Goal: Contribute content: Add original content to the website for others to see

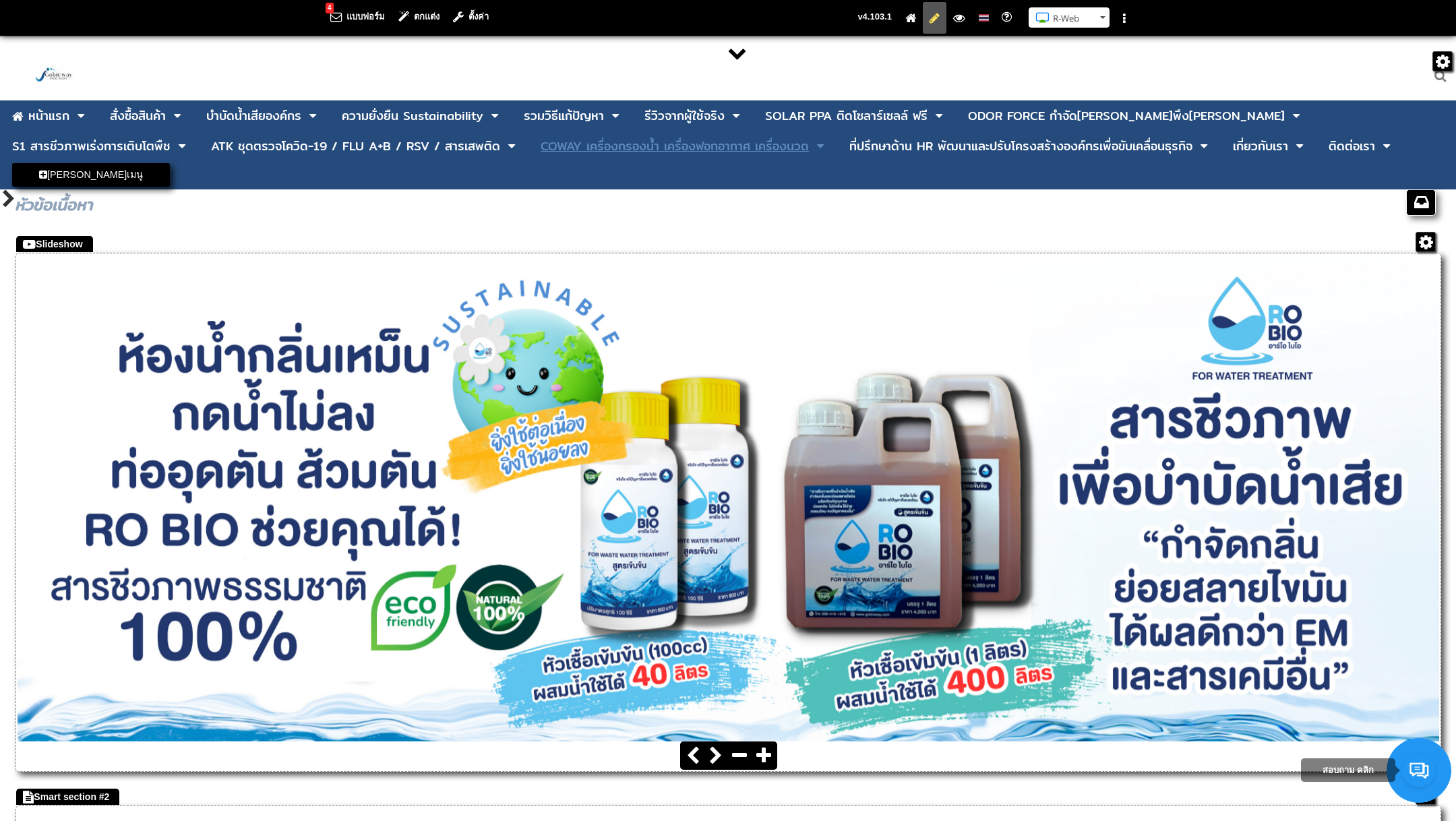
click at [540, 151] on div "COWAY เครื่องกรองน้ำ เครื่องฟอกอากาศ เครื่องนวด" at bounding box center [674, 146] width 268 height 12
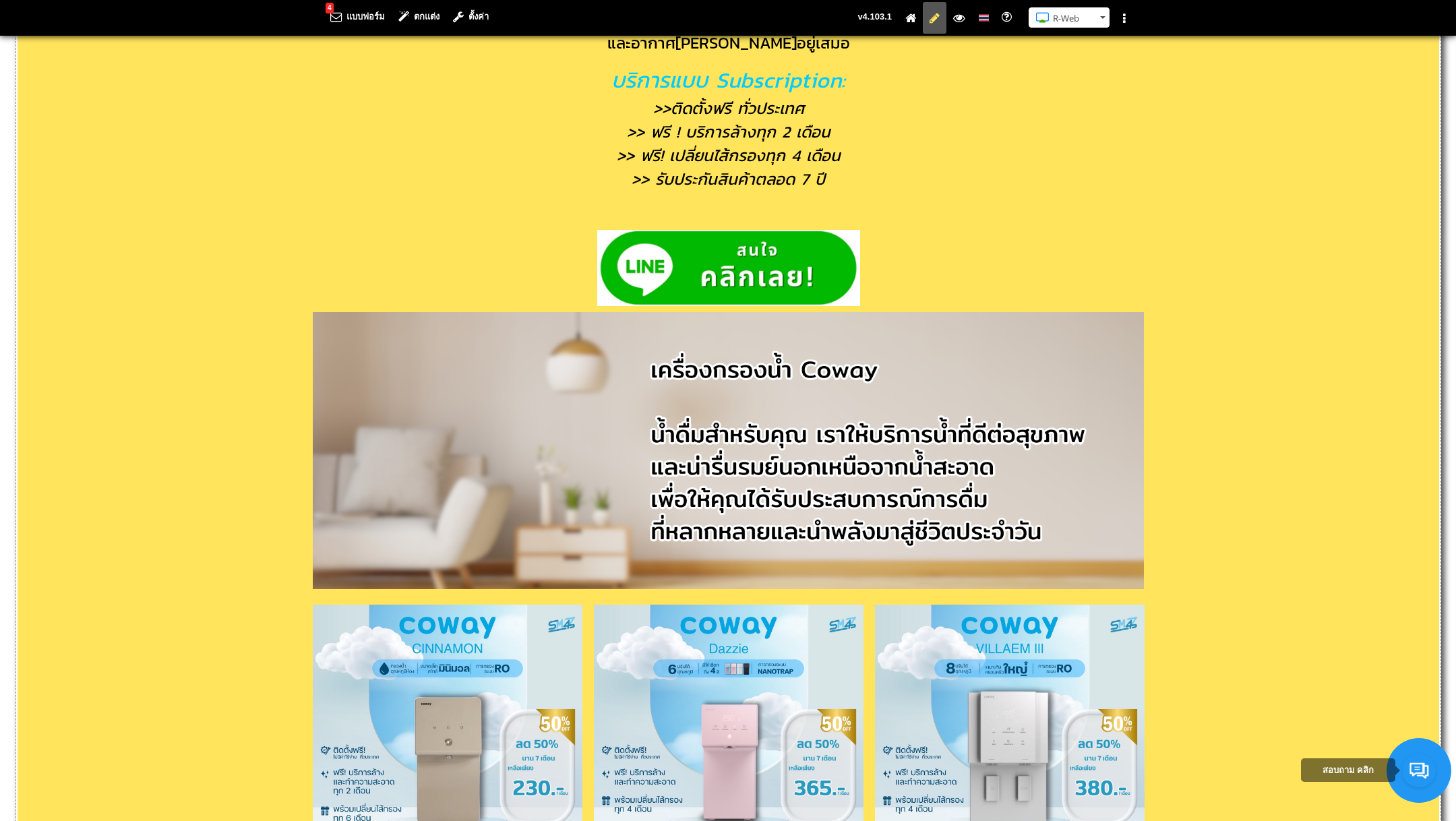
scroll to position [1037, 0]
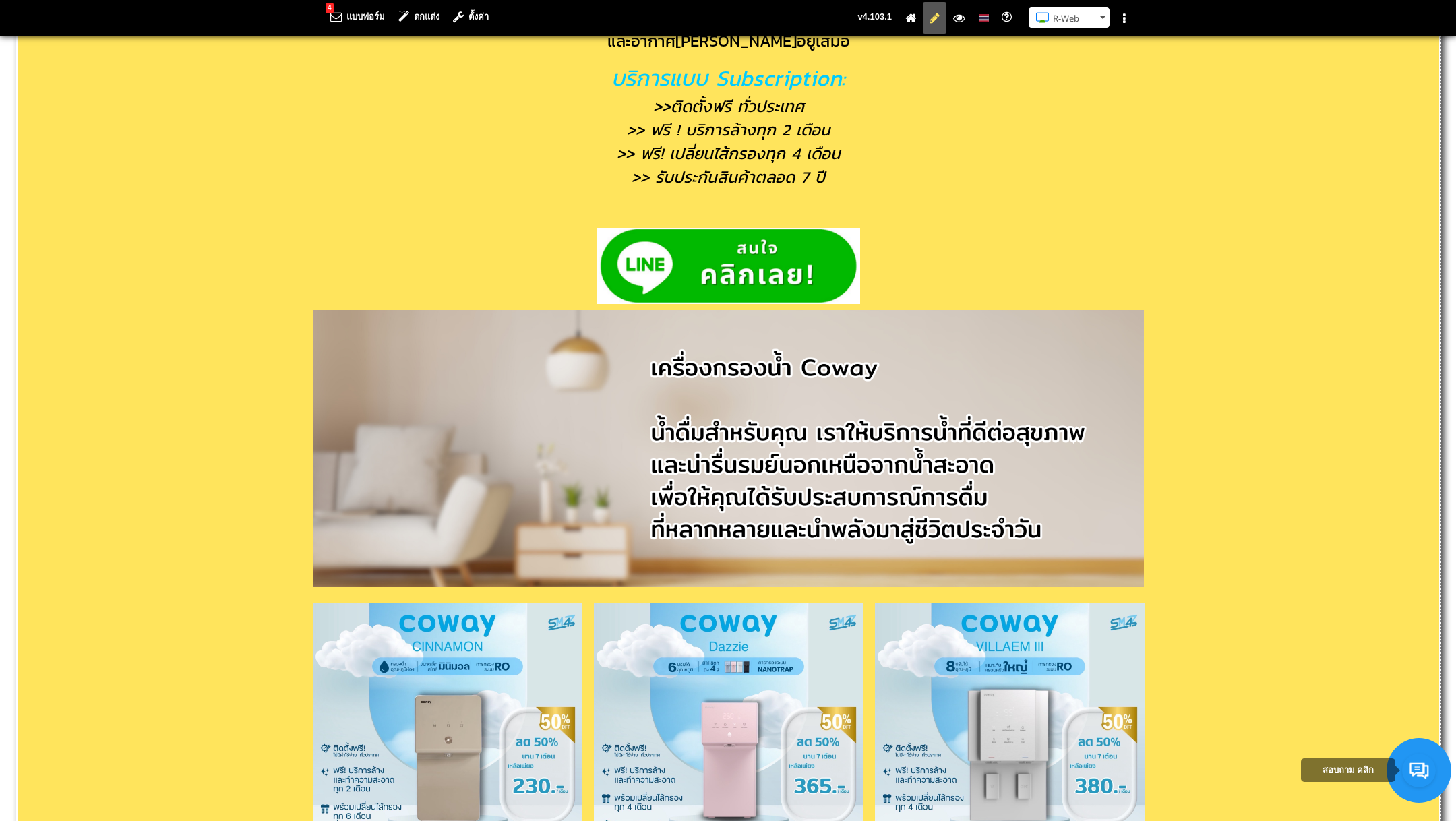
click at [983, 246] on pre at bounding box center [728, 410] width 1422 height 365
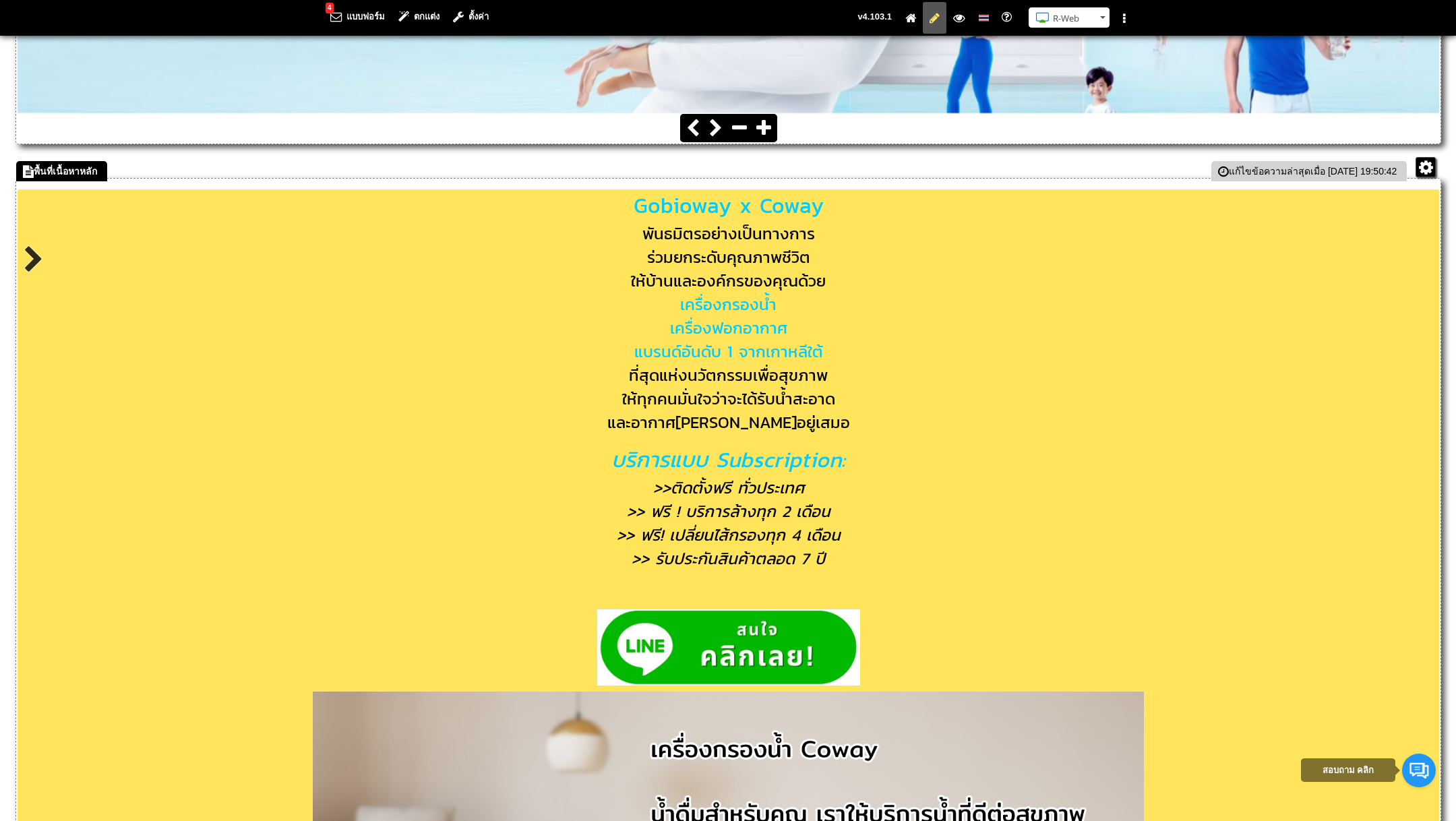
scroll to position [616, 0]
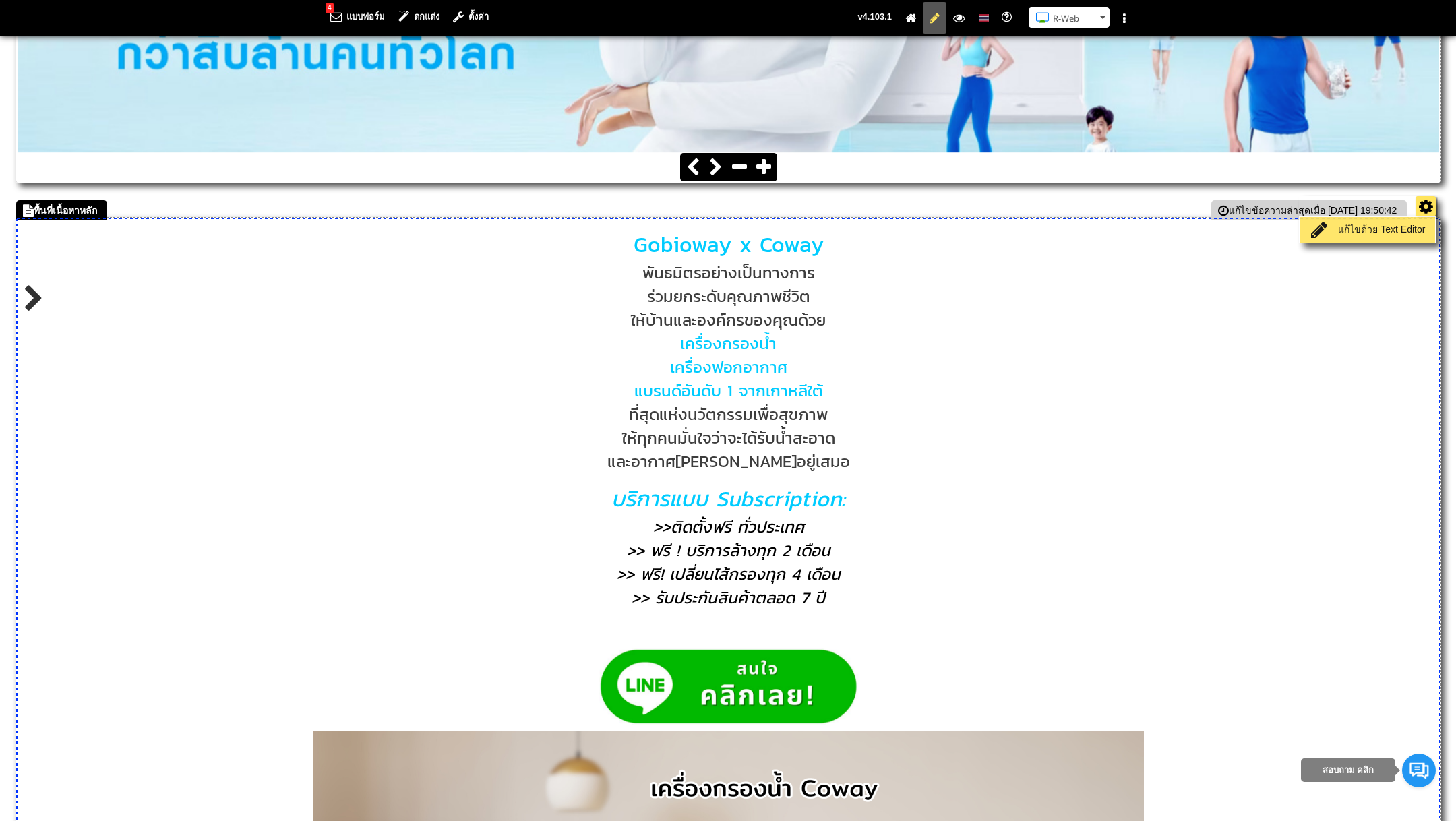
click at [1394, 220] on link "แก้ไขด้วย Text Editor" at bounding box center [1367, 230] width 129 height 19
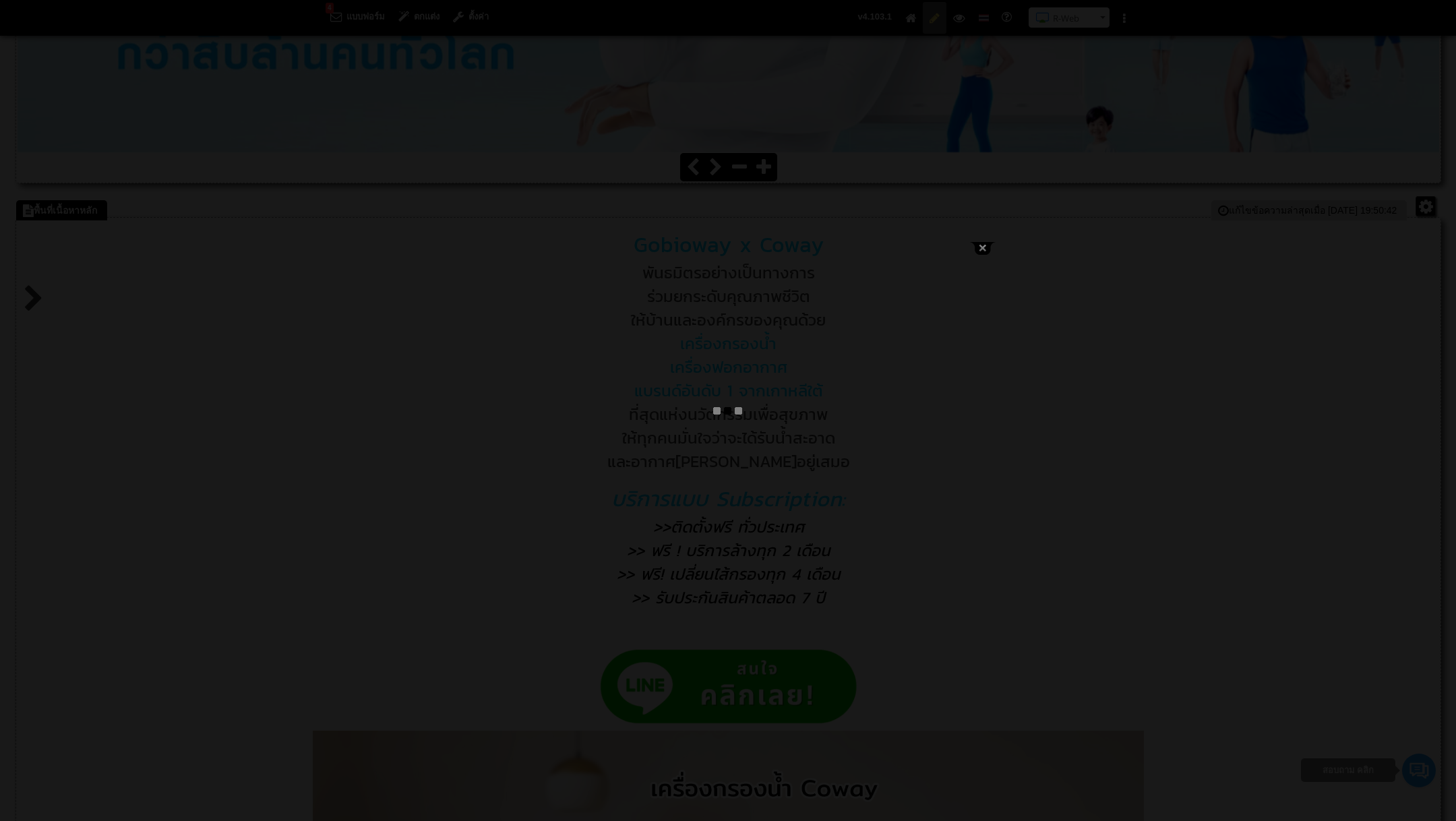
type textarea "<pre style="text-align: center;"><span style="font-size: 18pt;"><span style="fo…"
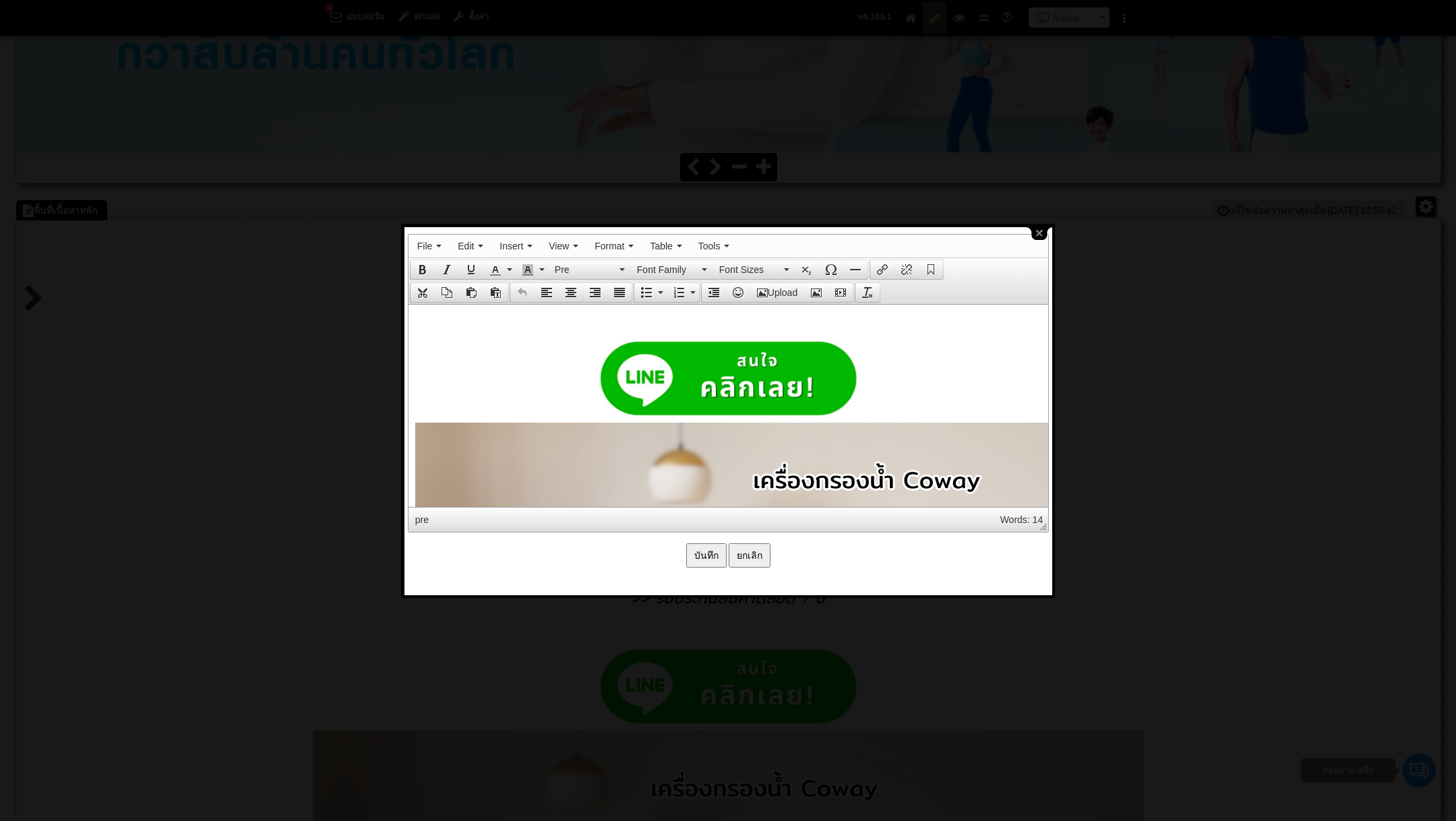
scroll to position [439, 0]
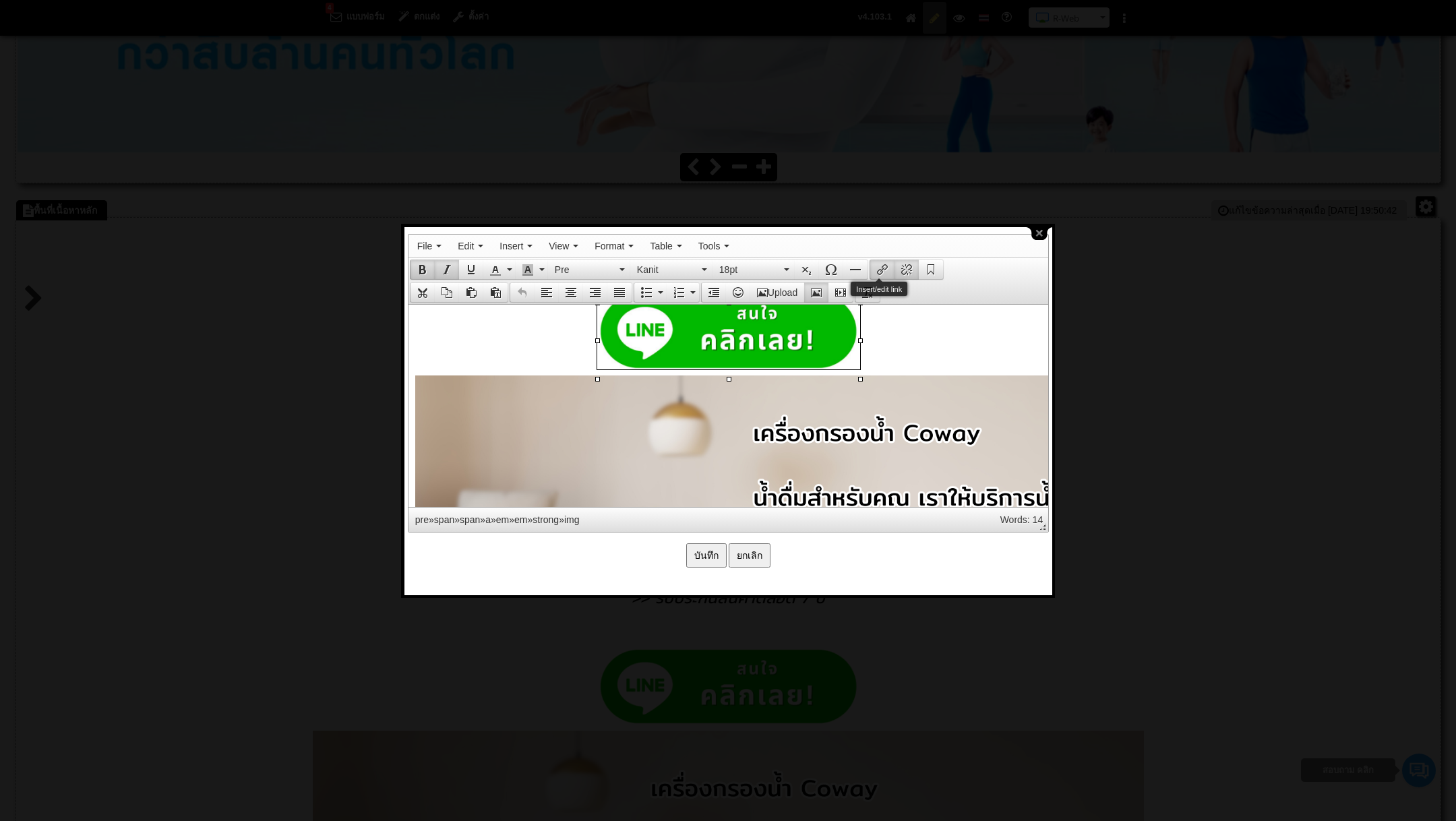
click at [880, 269] on icon "Insert/edit link" at bounding box center [882, 269] width 11 height 11
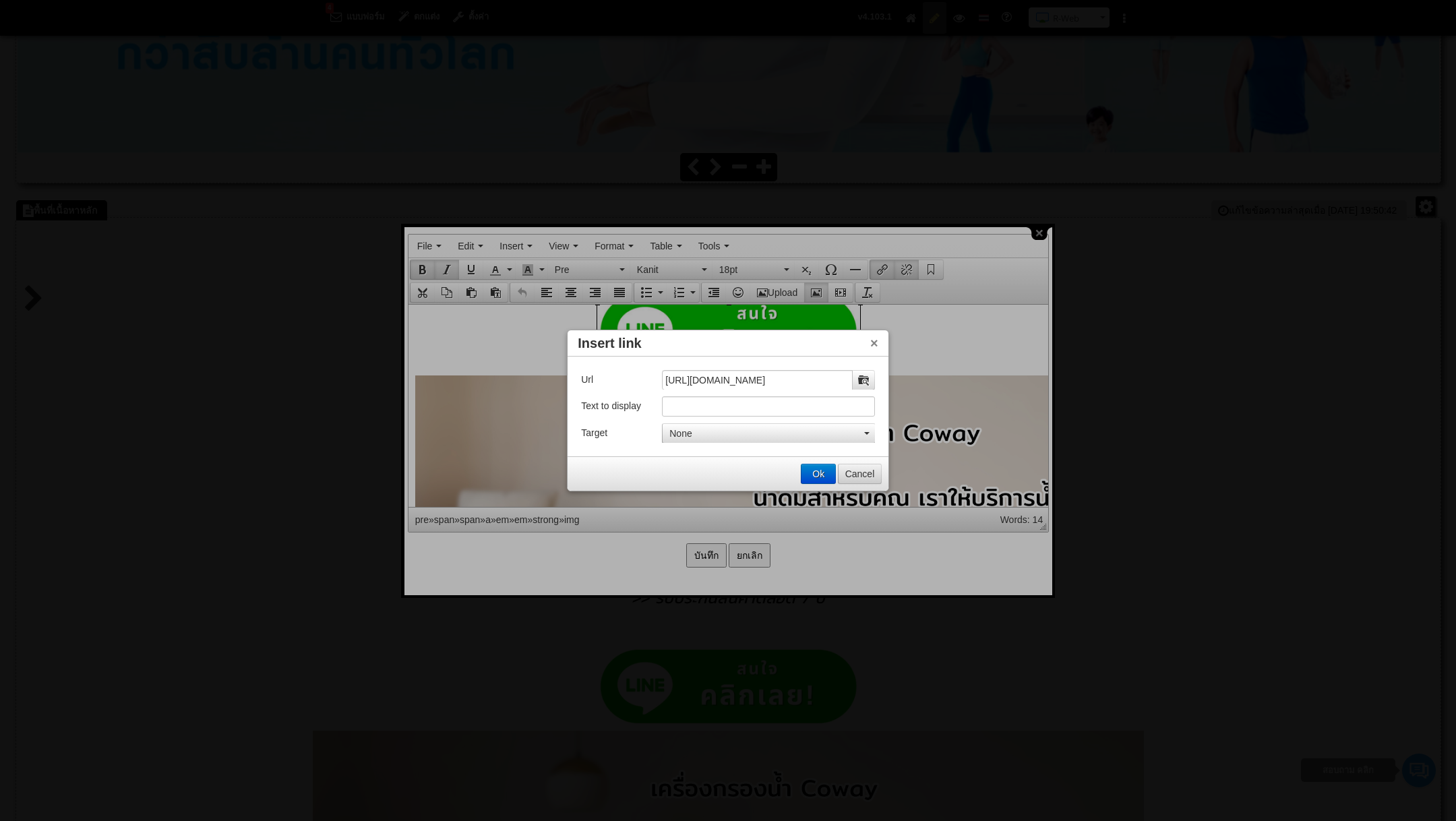
scroll to position [0, 0]
click at [860, 471] on button "Cancel" at bounding box center [860, 474] width 43 height 19
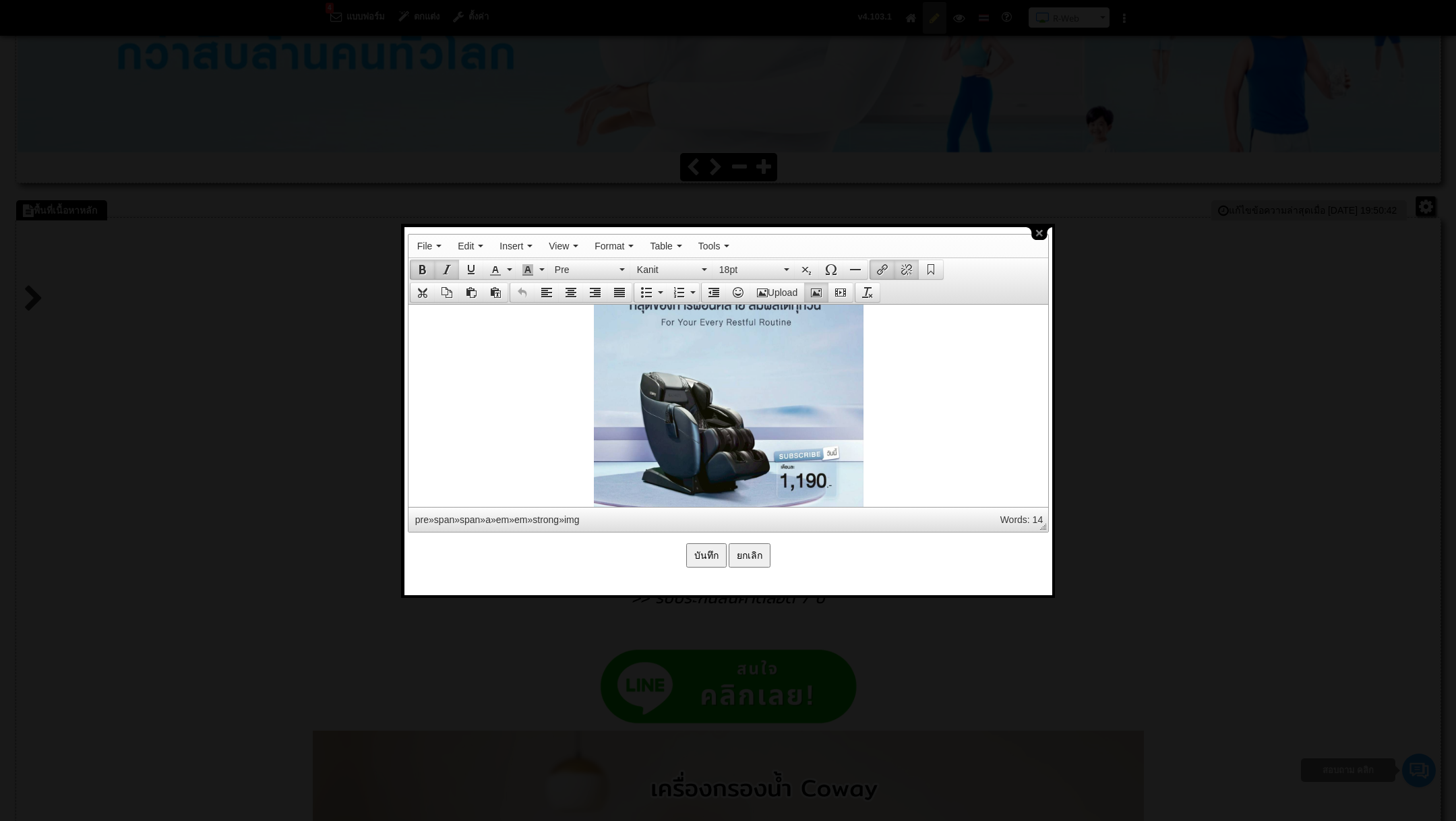
scroll to position [3345, 0]
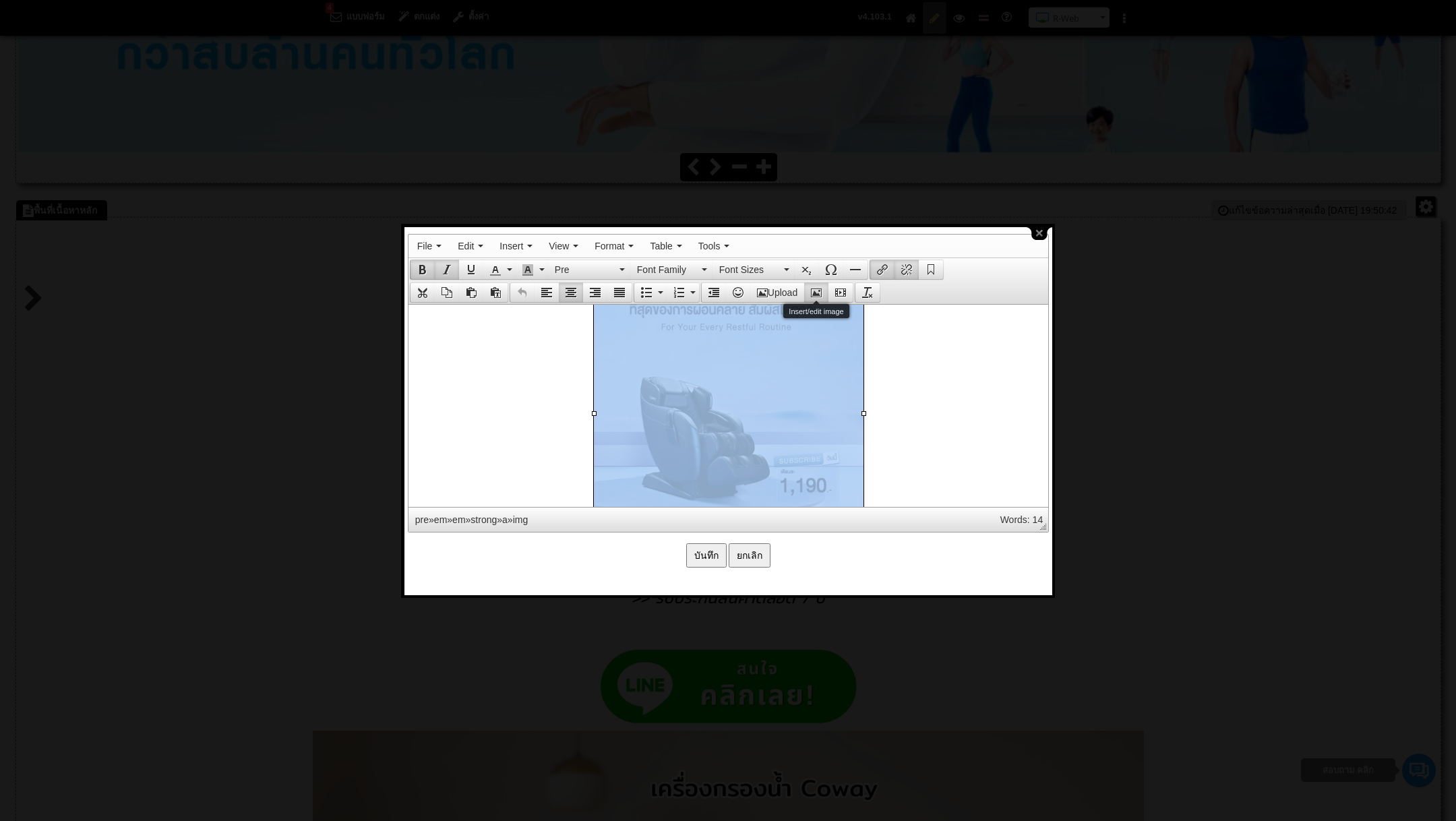
click at [822, 289] on icon "Insert/edit image" at bounding box center [816, 292] width 11 height 11
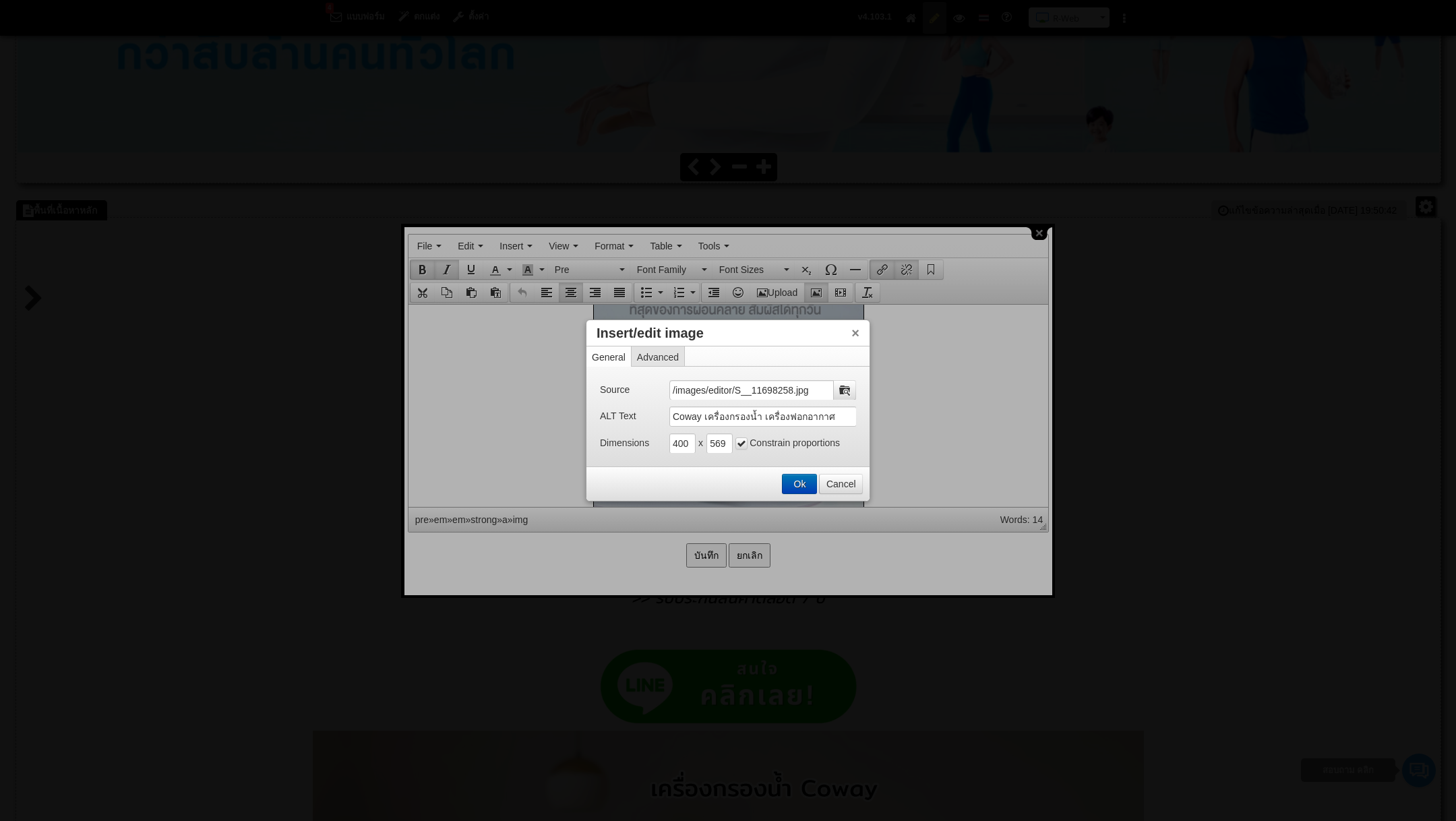
click at [798, 485] on button "Ok" at bounding box center [799, 484] width 34 height 19
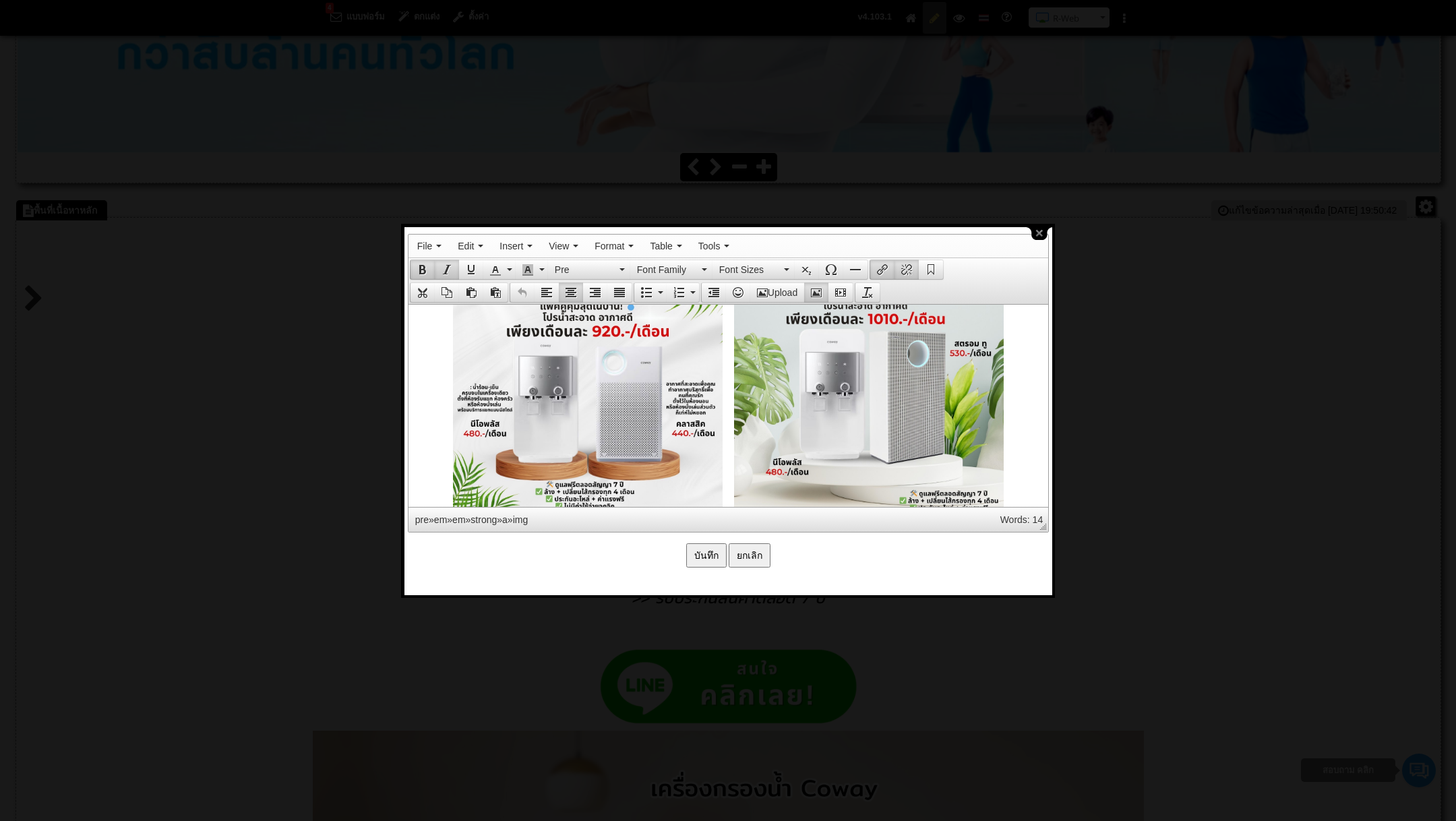
scroll to position [2592, 0]
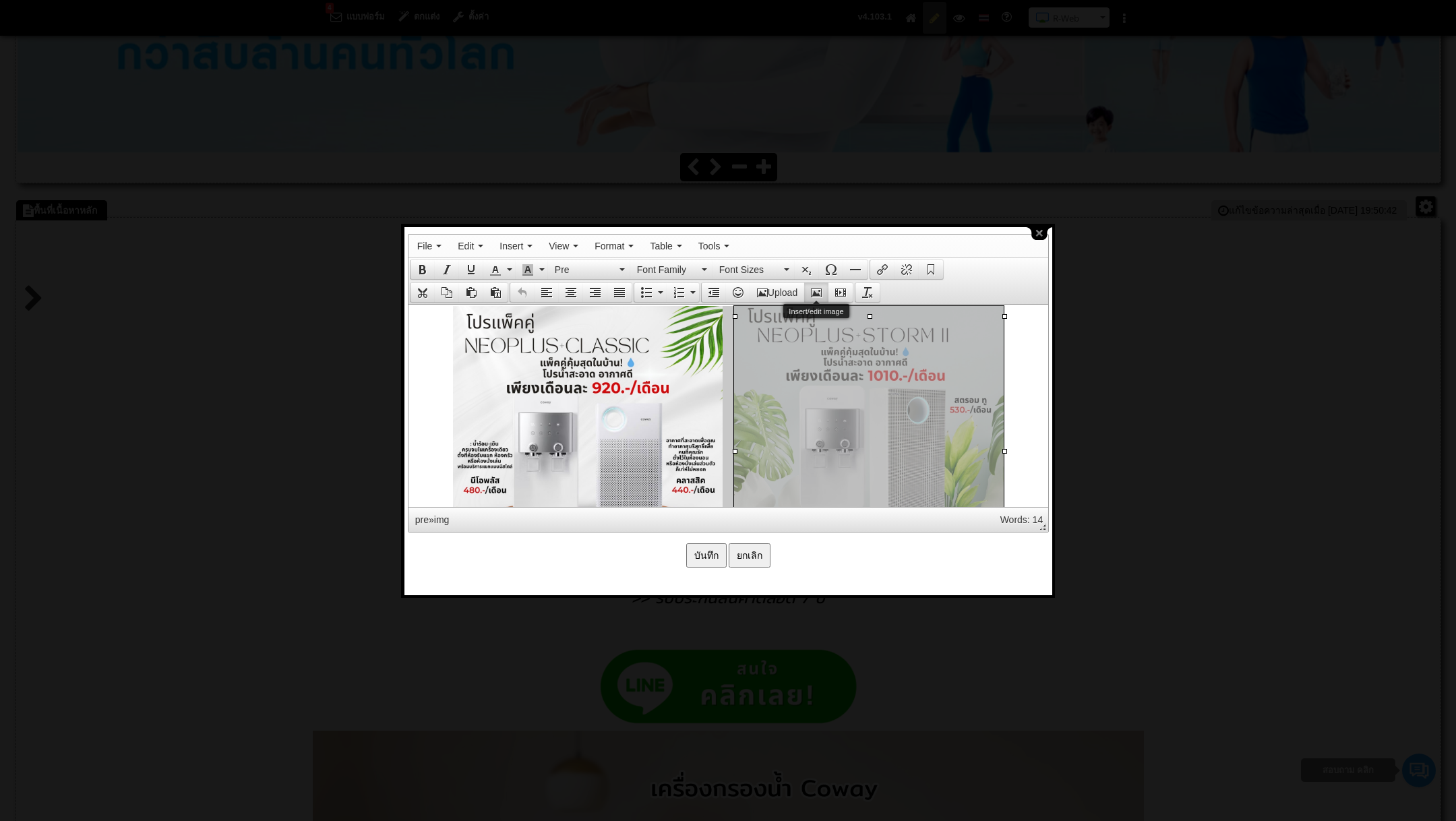
click at [816, 293] on icon "Insert/edit image" at bounding box center [816, 292] width 11 height 11
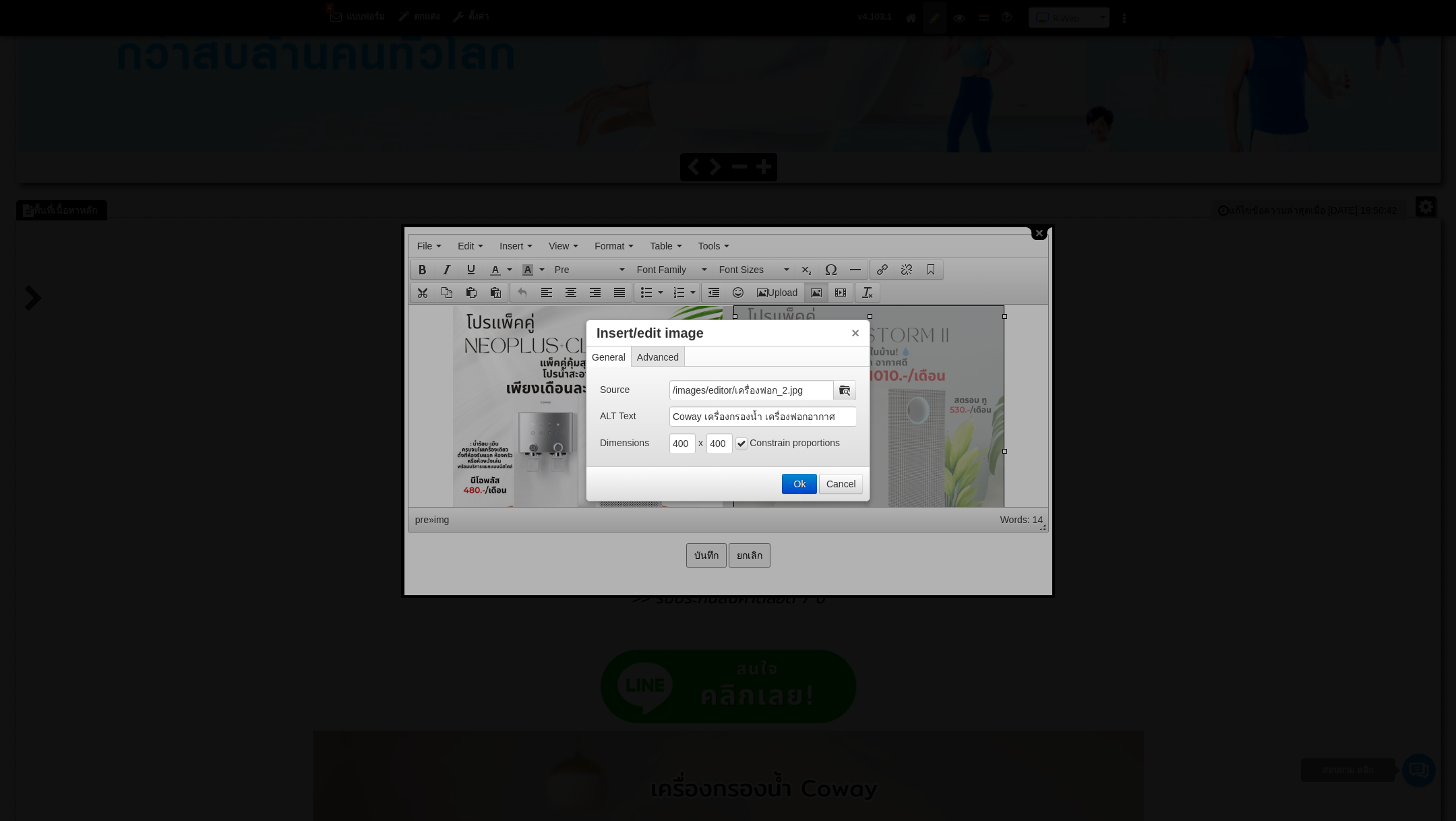
click at [795, 472] on div "Ok Cancel" at bounding box center [728, 483] width 283 height 33
click at [805, 485] on button "Ok" at bounding box center [799, 484] width 34 height 19
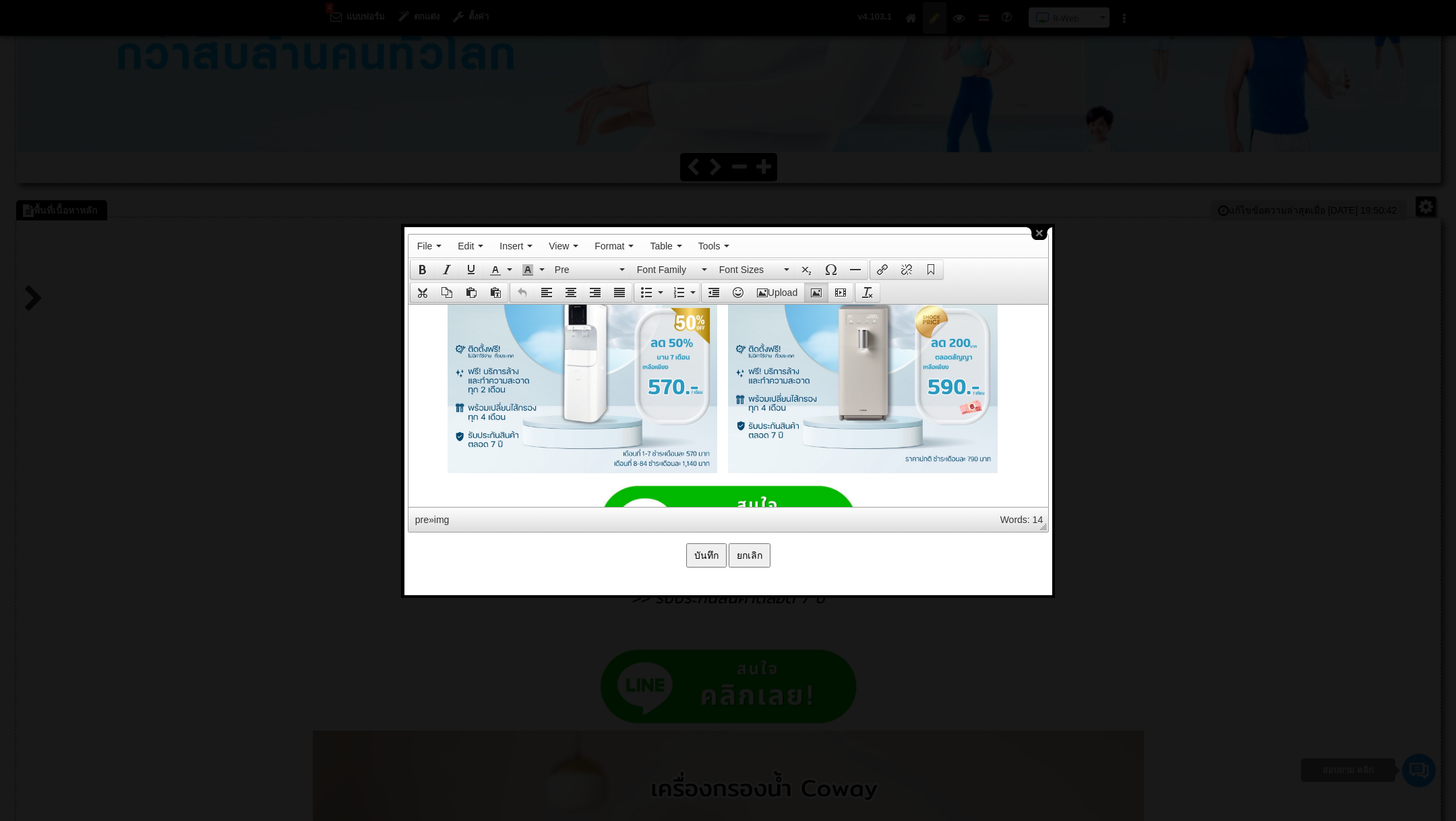
scroll to position [1600, 0]
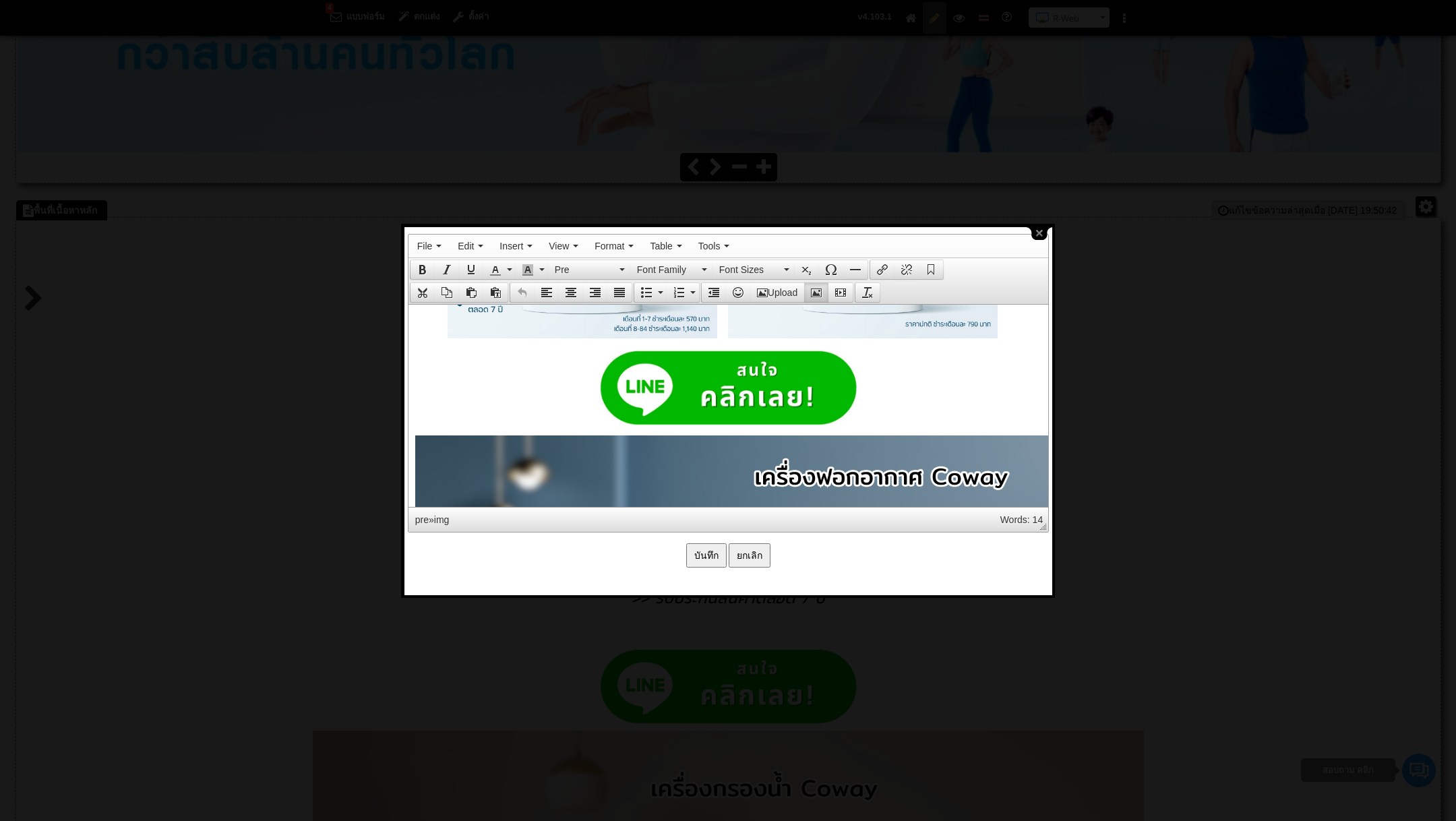
click at [875, 408] on strong at bounding box center [727, 387] width 626 height 76
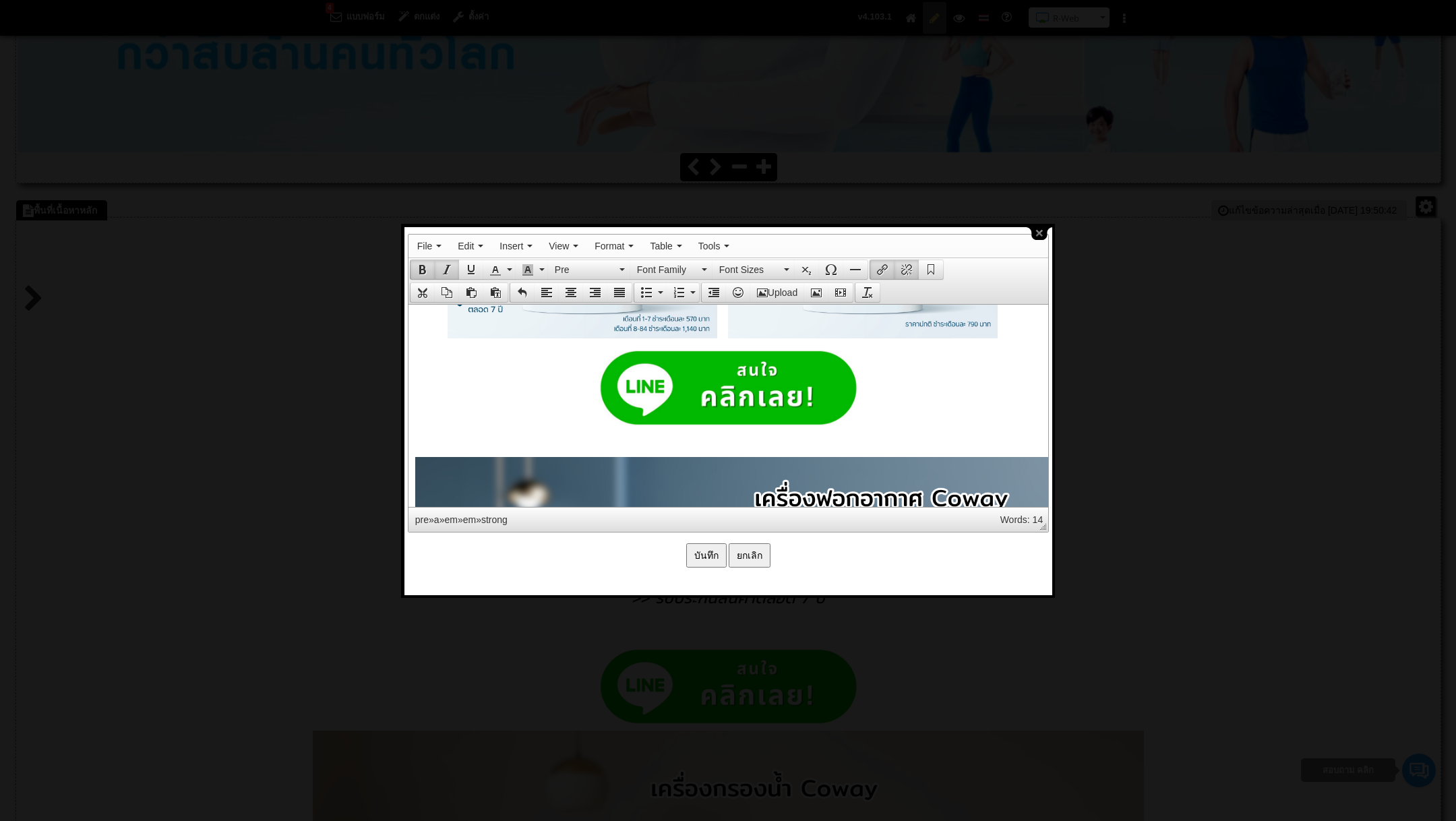
click at [766, 446] on pre at bounding box center [727, 398] width 626 height 98
click at [568, 294] on icon "Align center" at bounding box center [571, 292] width 11 height 11
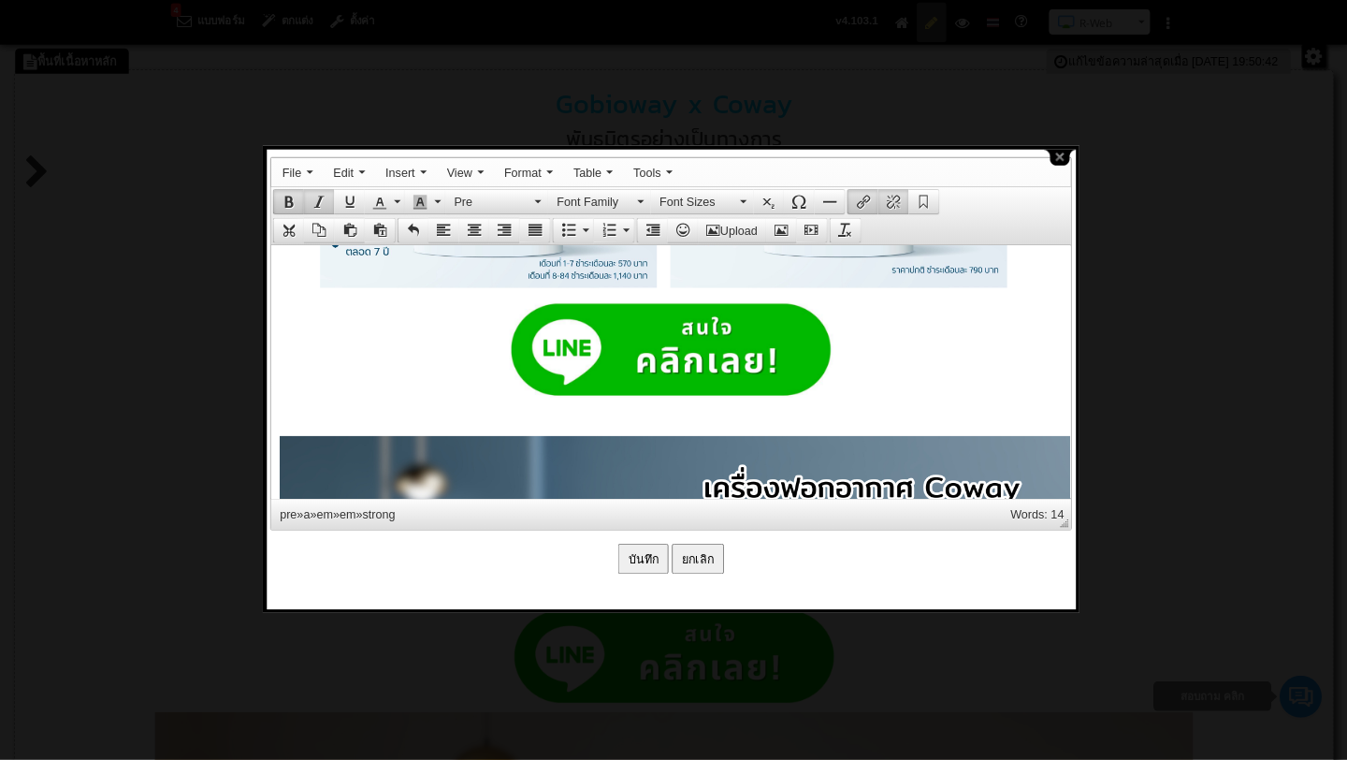
scroll to position [856, 0]
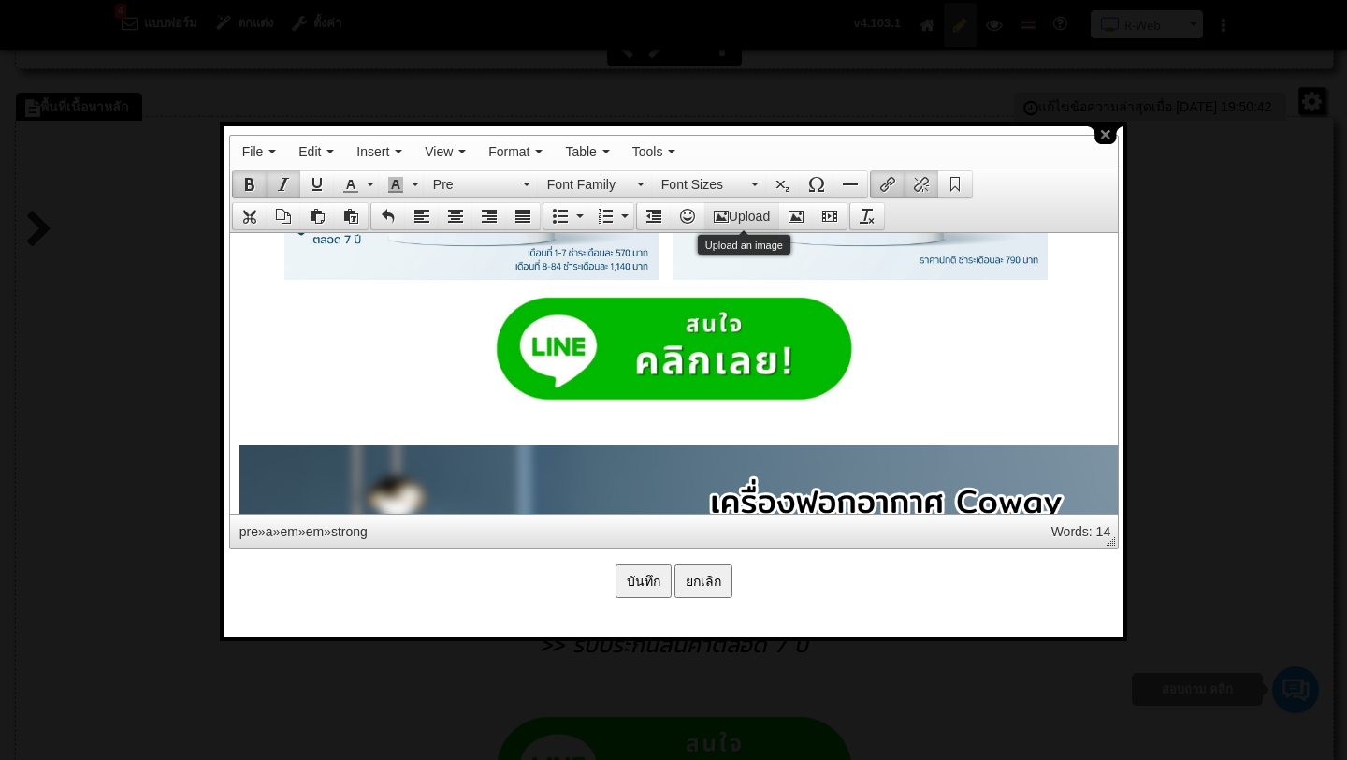
click at [736, 212] on button "Upload" at bounding box center [742, 216] width 75 height 26
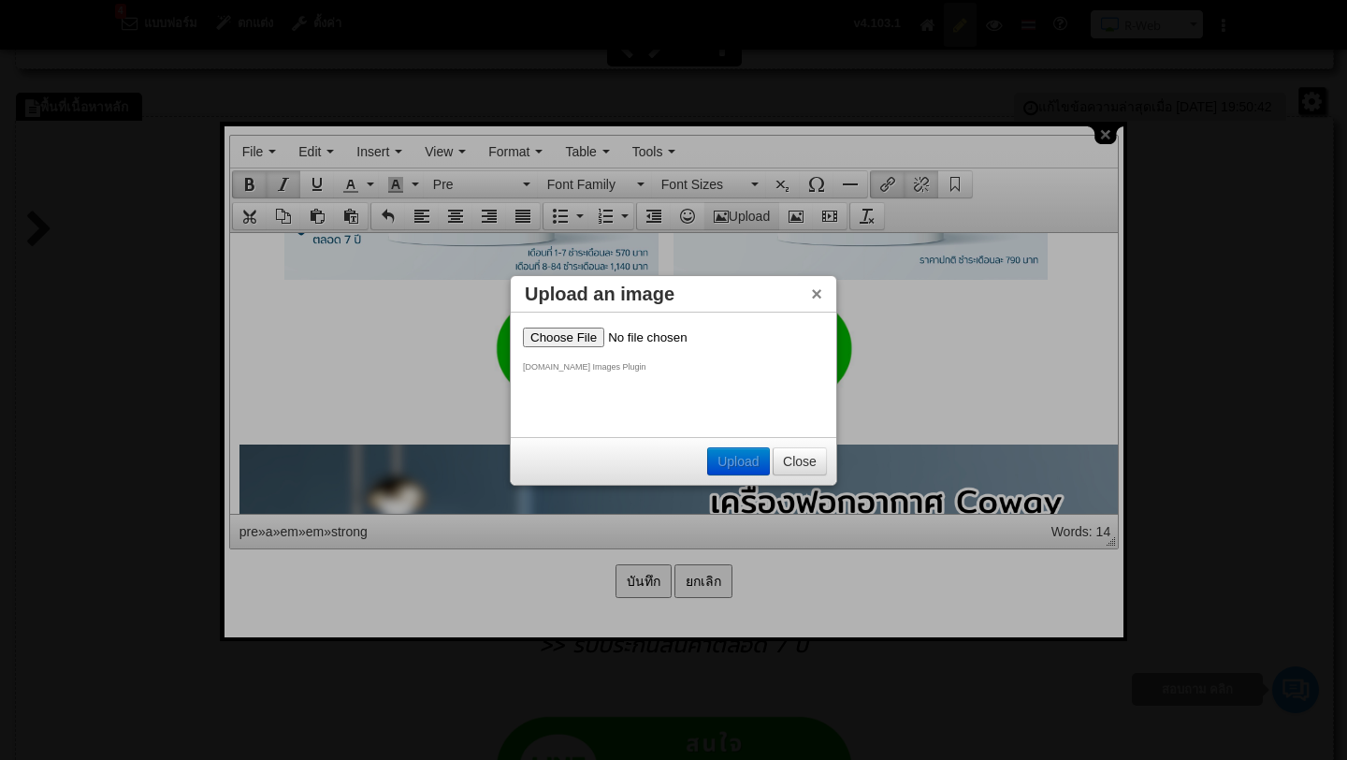
scroll to position [0, 0]
click at [570, 333] on input "file" at bounding box center [641, 337] width 237 height 20
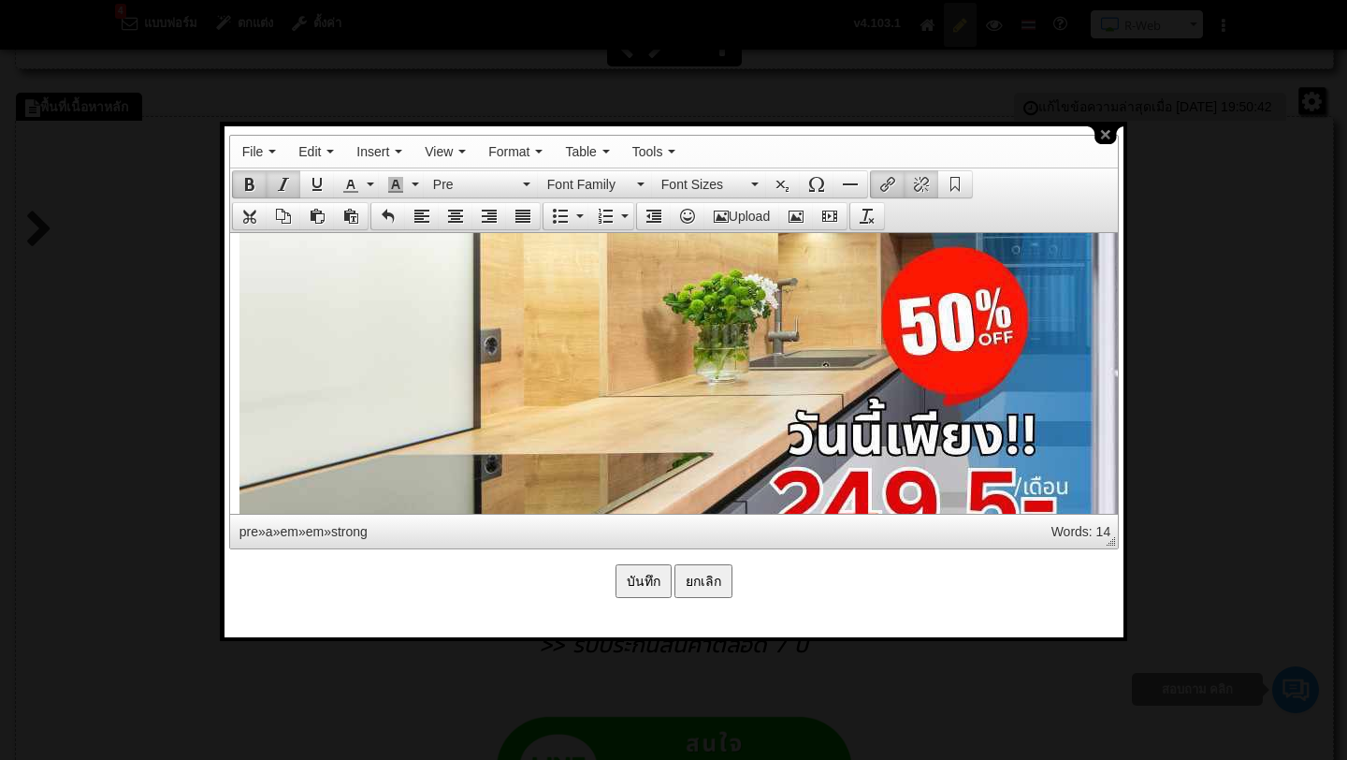
scroll to position [2797, 0]
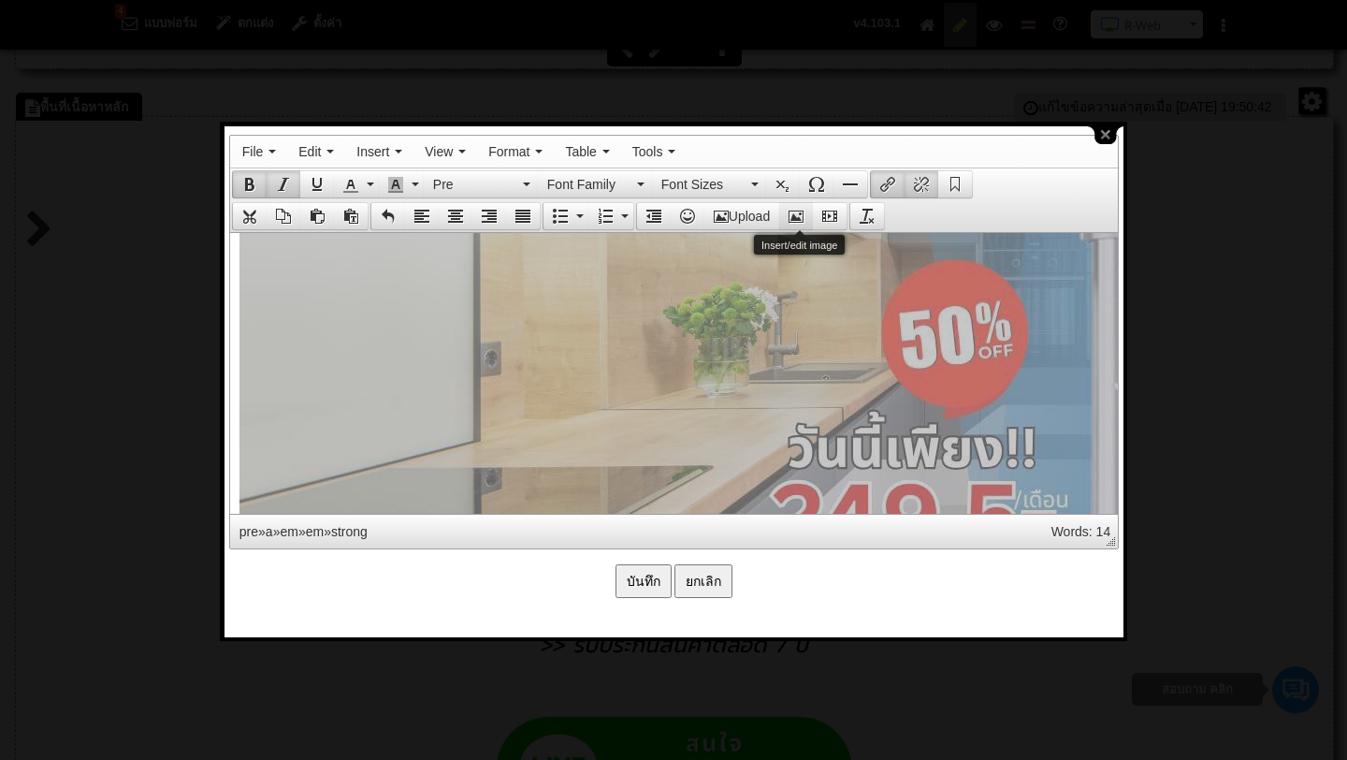
click at [796, 223] on button "Insert/edit image" at bounding box center [796, 216] width 34 height 26
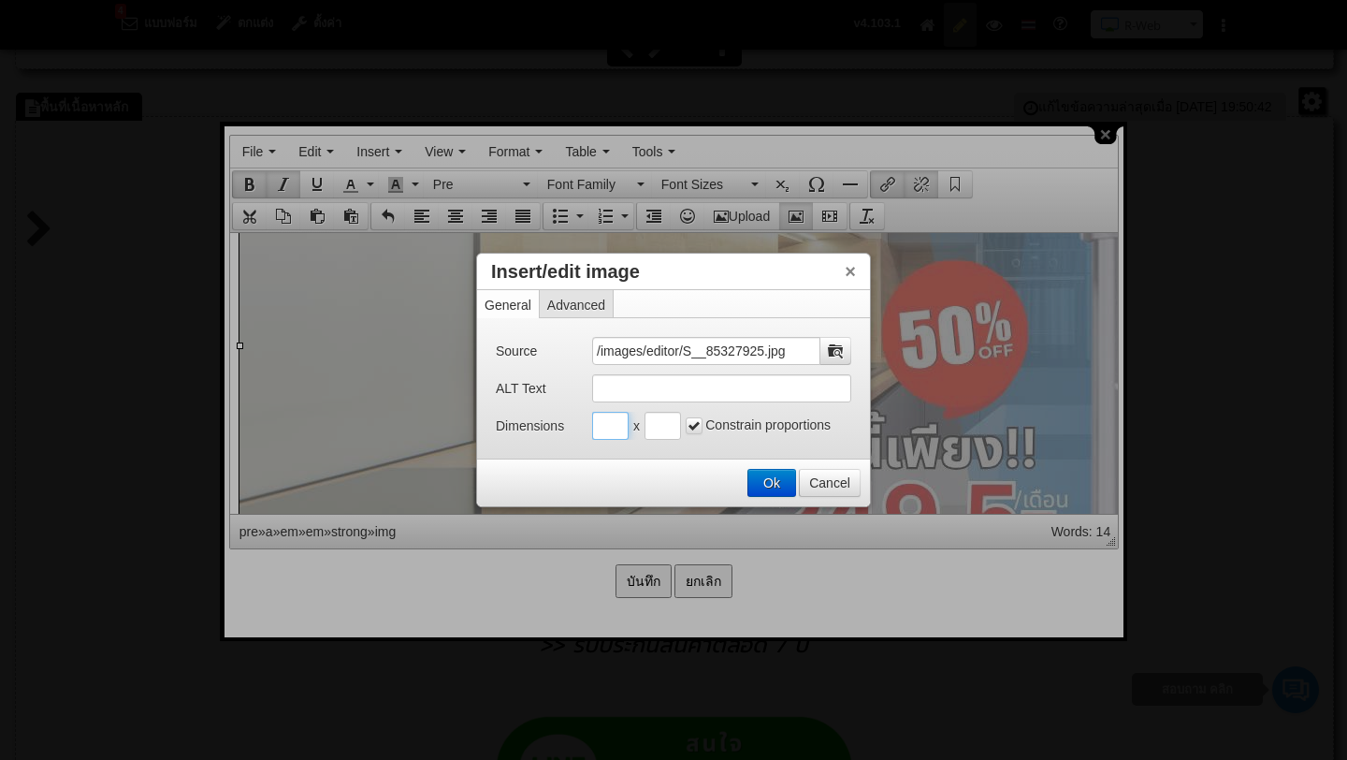
click at [617, 431] on input "Insert/edit image" at bounding box center [610, 426] width 36 height 28
type input "400"
click at [671, 424] on input "Insert/edit image" at bounding box center [663, 426] width 36 height 28
type input "400"
click at [779, 479] on button "Ok" at bounding box center [772, 483] width 47 height 26
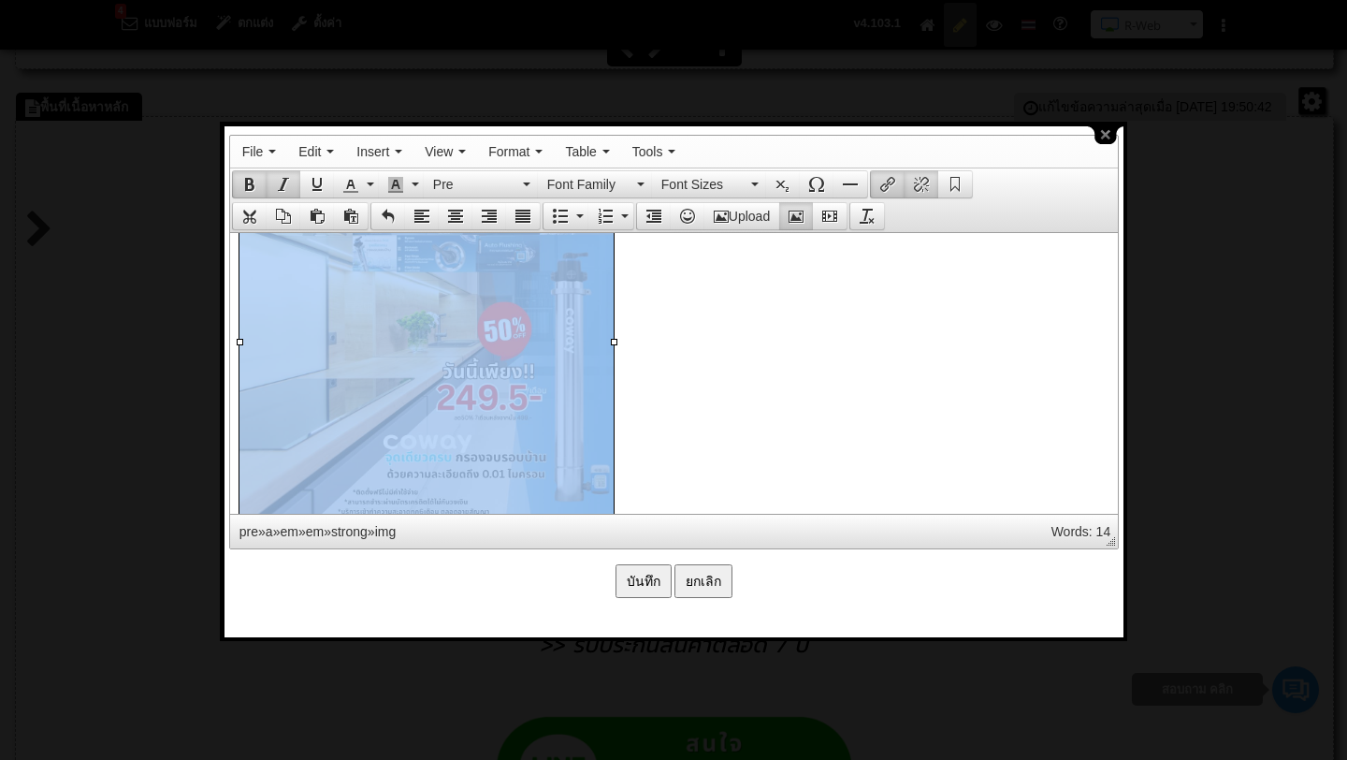
scroll to position [2480, 0]
click at [735, 450] on pre at bounding box center [673, 287] width 869 height 498
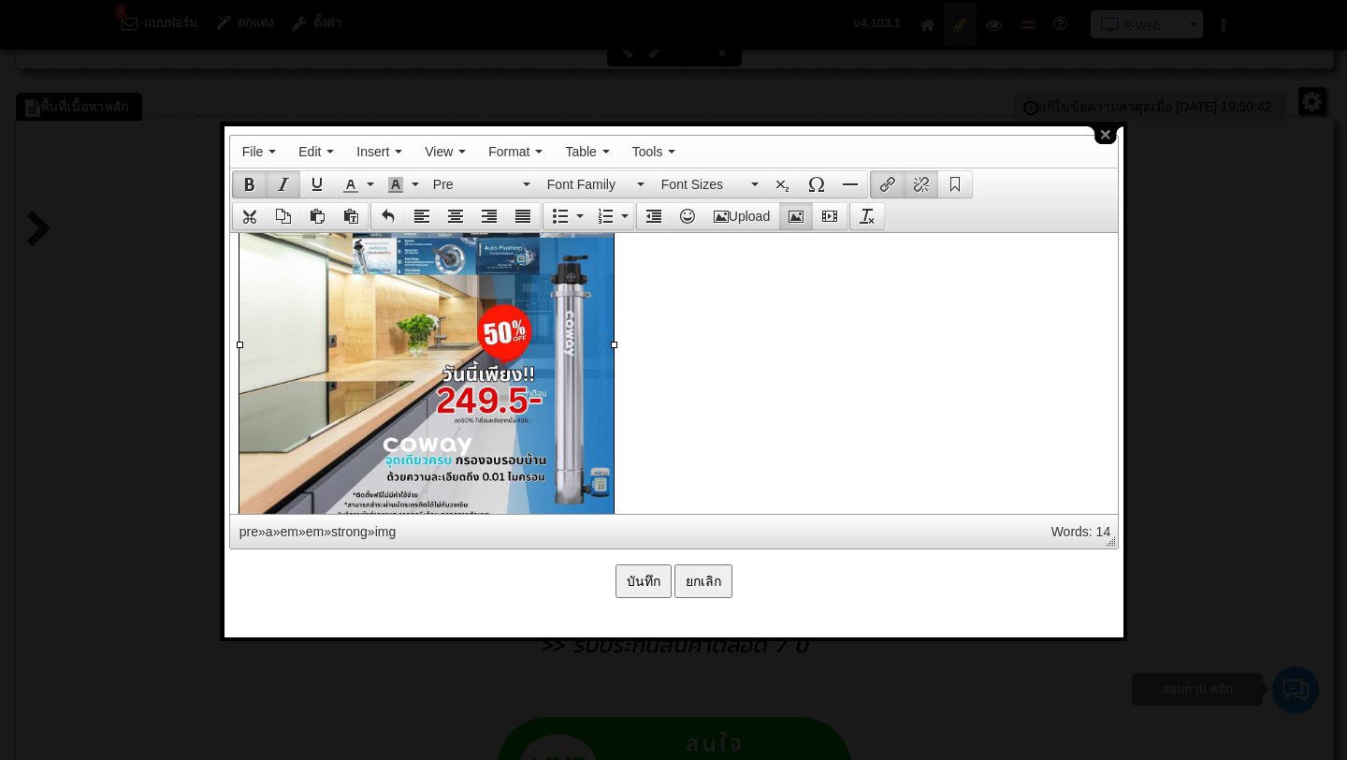
scroll to position [2501, 0]
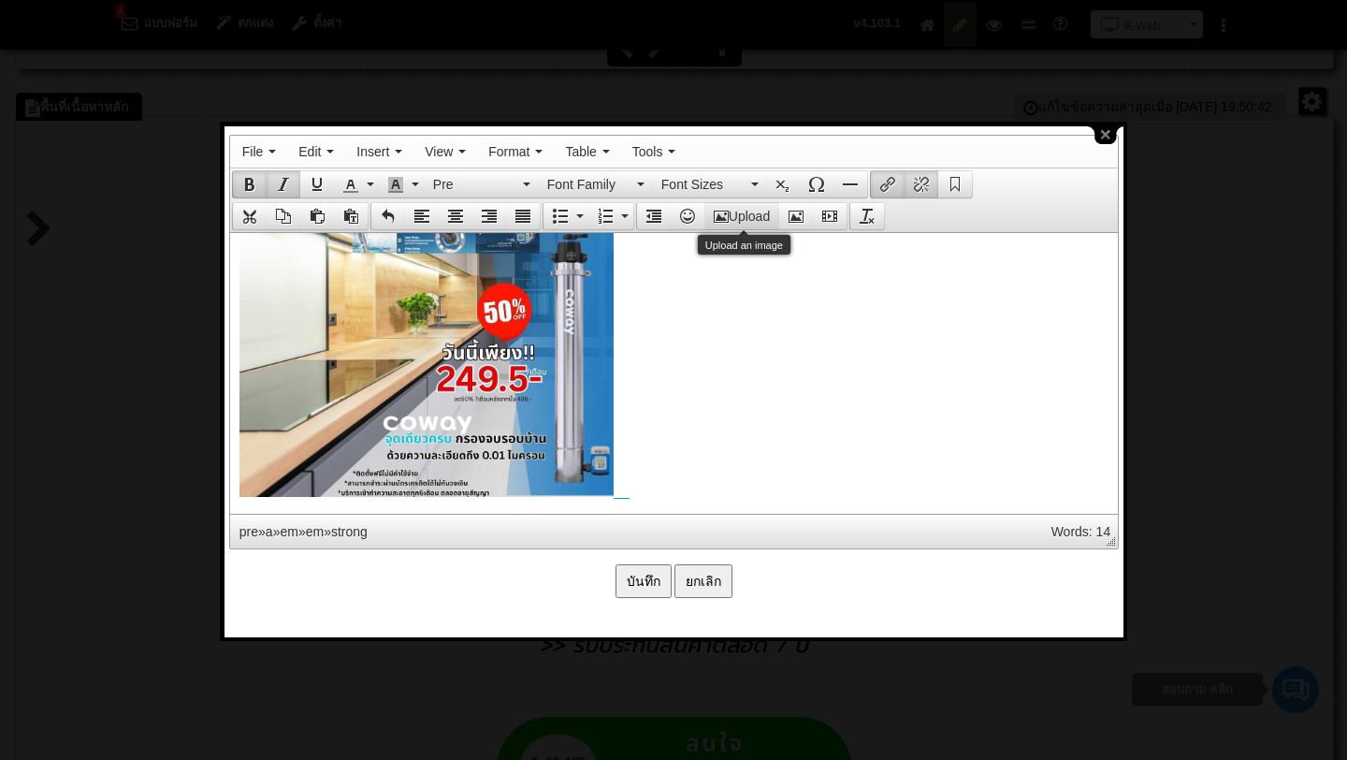
click at [736, 217] on button "Upload" at bounding box center [742, 216] width 75 height 26
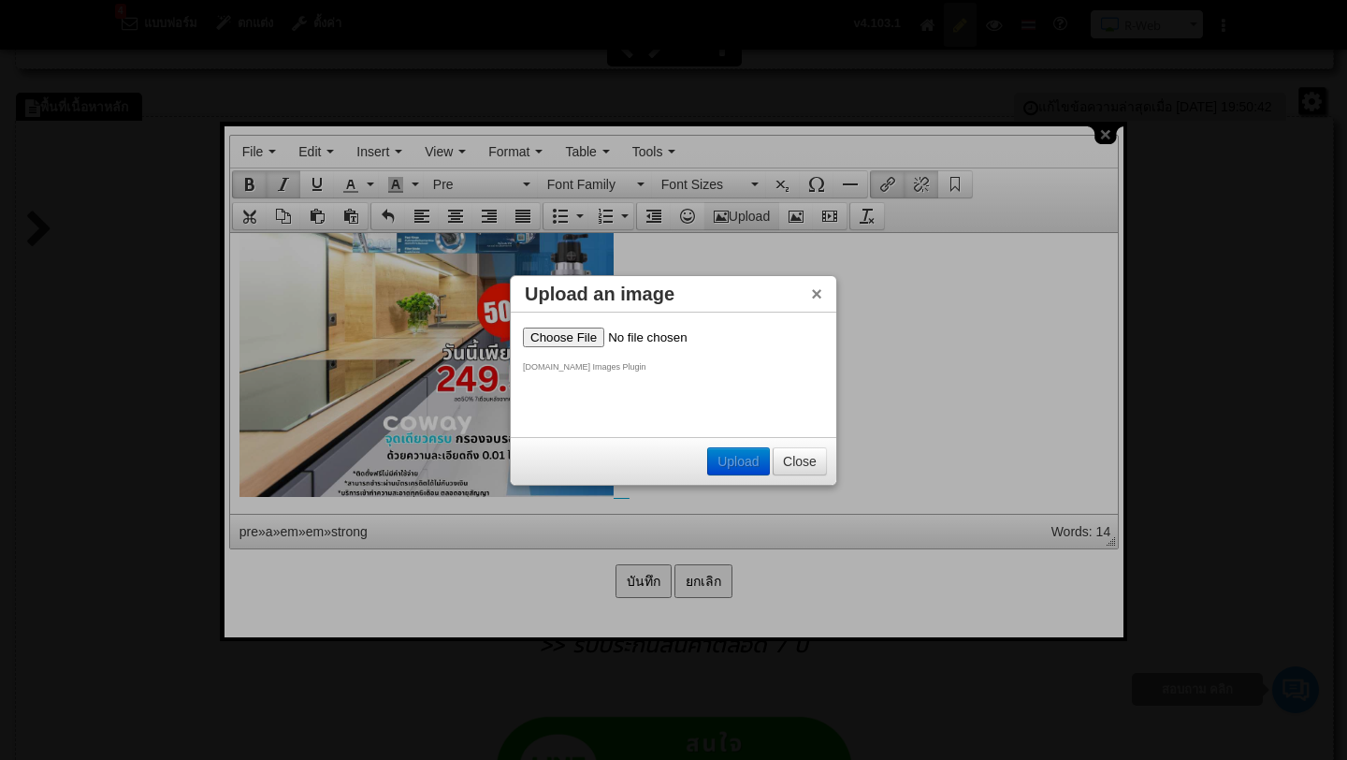
scroll to position [0, 0]
click at [582, 341] on input "file" at bounding box center [641, 337] width 237 height 20
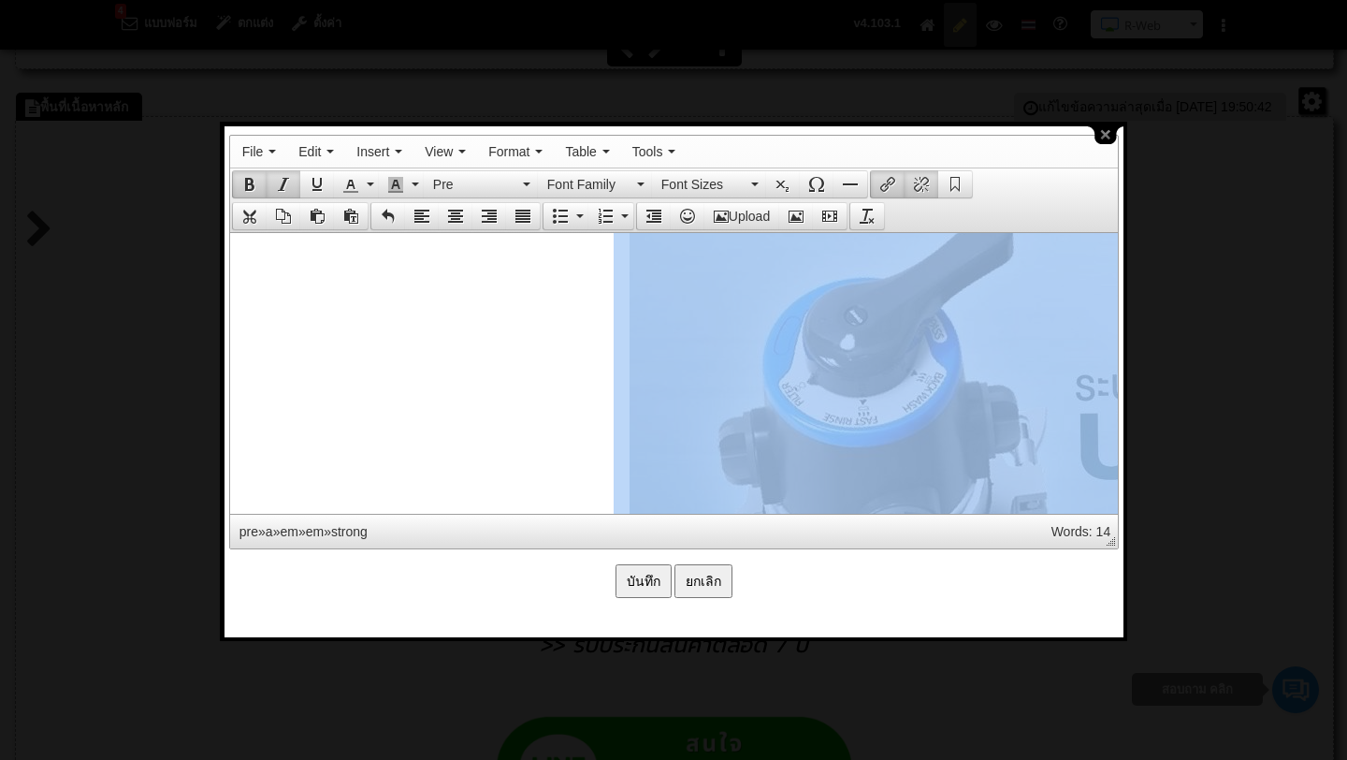
drag, startPoint x: 882, startPoint y: 415, endPoint x: 826, endPoint y: 254, distance: 171.3
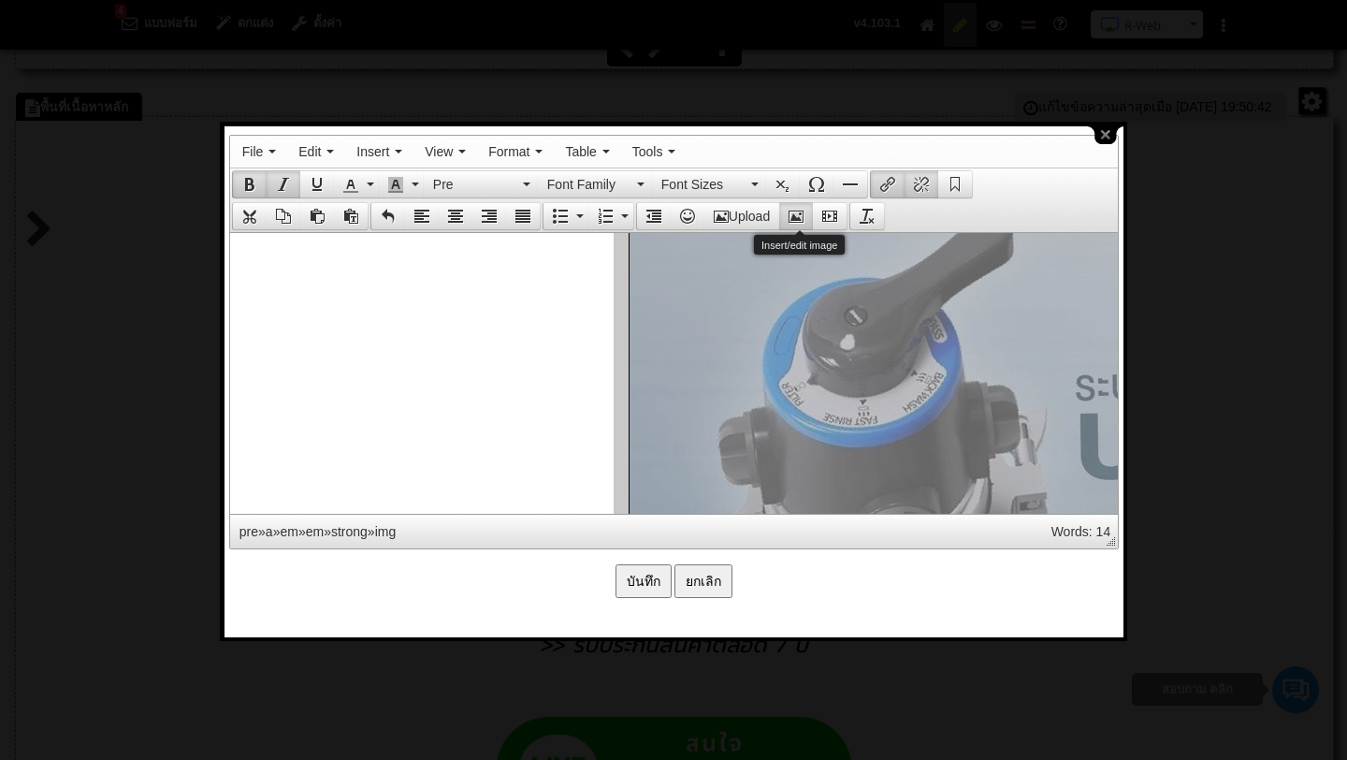
click at [800, 209] on icon "Insert/edit image" at bounding box center [796, 216] width 15 height 15
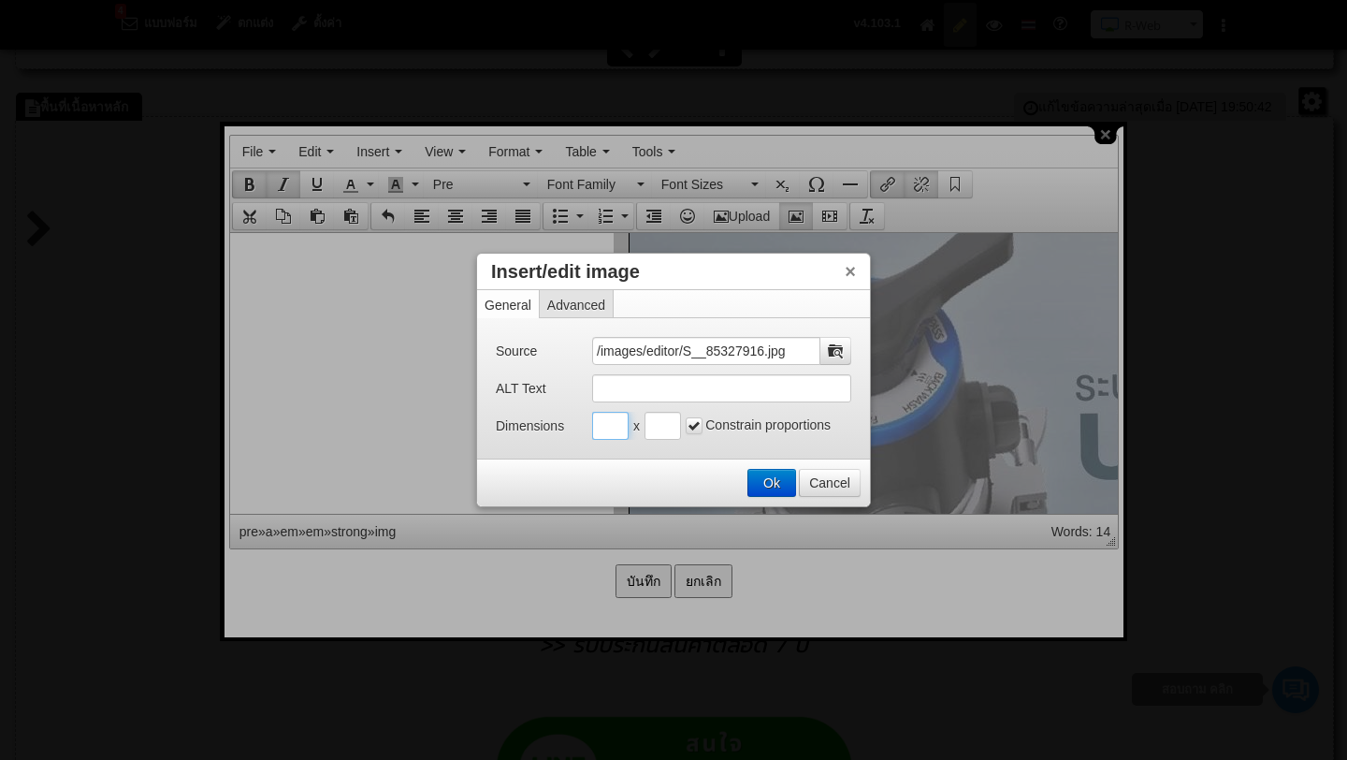
click at [605, 426] on input "Insert/edit image" at bounding box center [610, 426] width 36 height 28
type input "400"
click at [657, 416] on input "Insert/edit image" at bounding box center [663, 426] width 36 height 28
type input "400"
click at [777, 471] on button "Ok" at bounding box center [772, 483] width 47 height 26
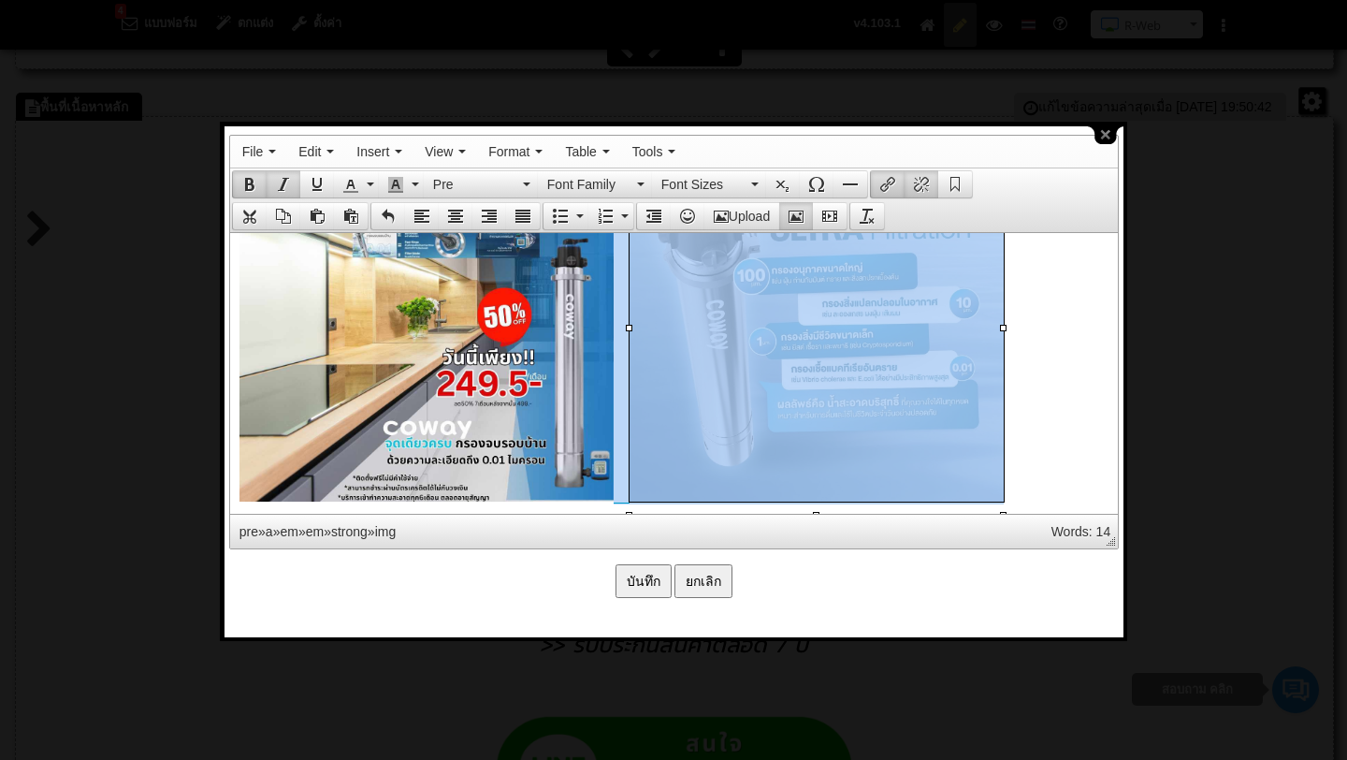
scroll to position [2494, 0]
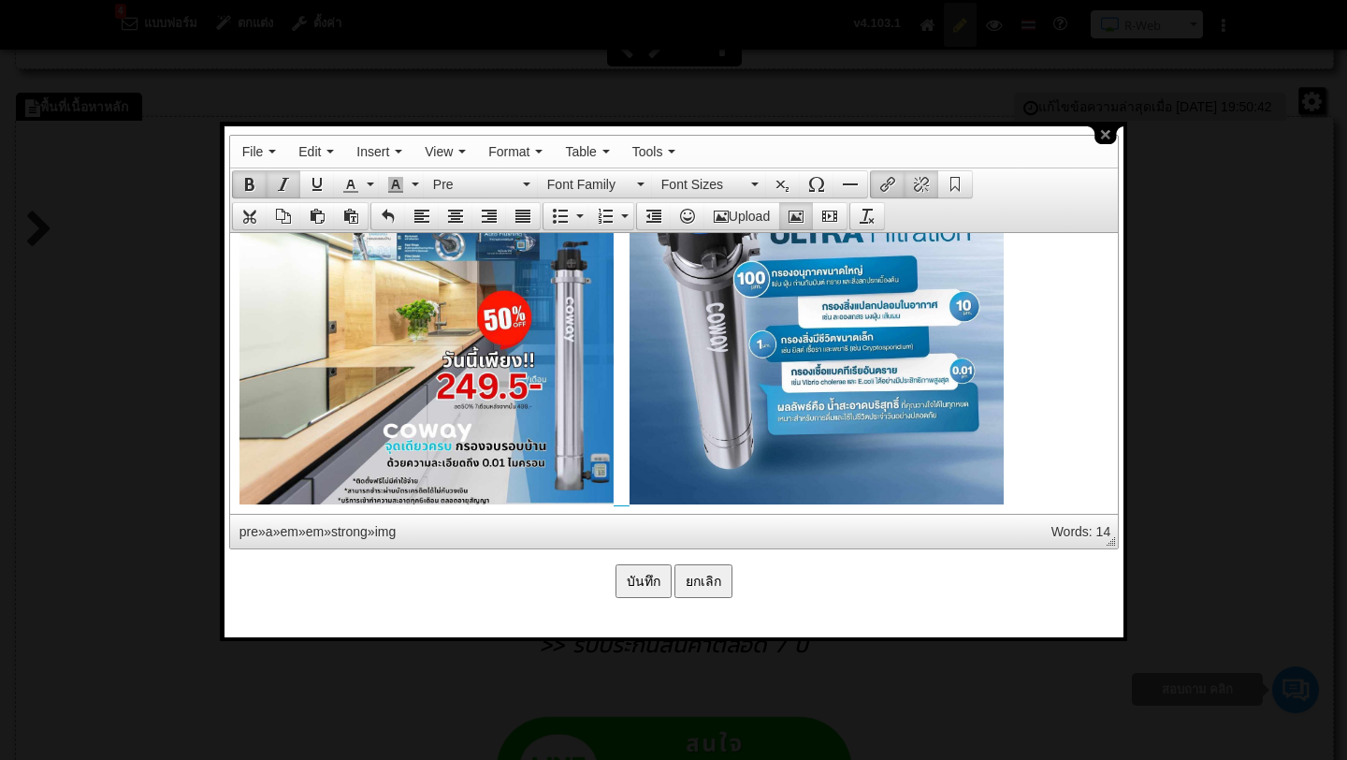
click at [1027, 478] on pre at bounding box center [673, 273] width 869 height 498
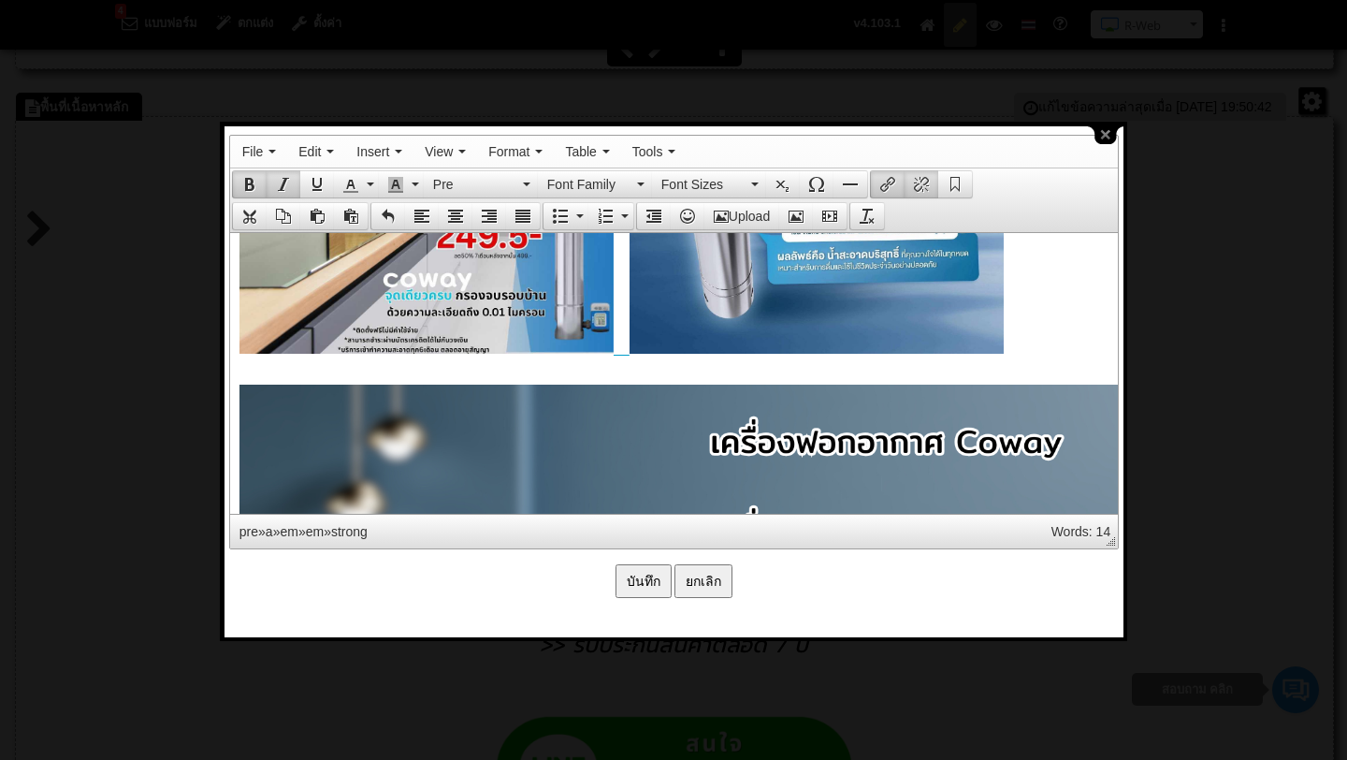
scroll to position [2655, 0]
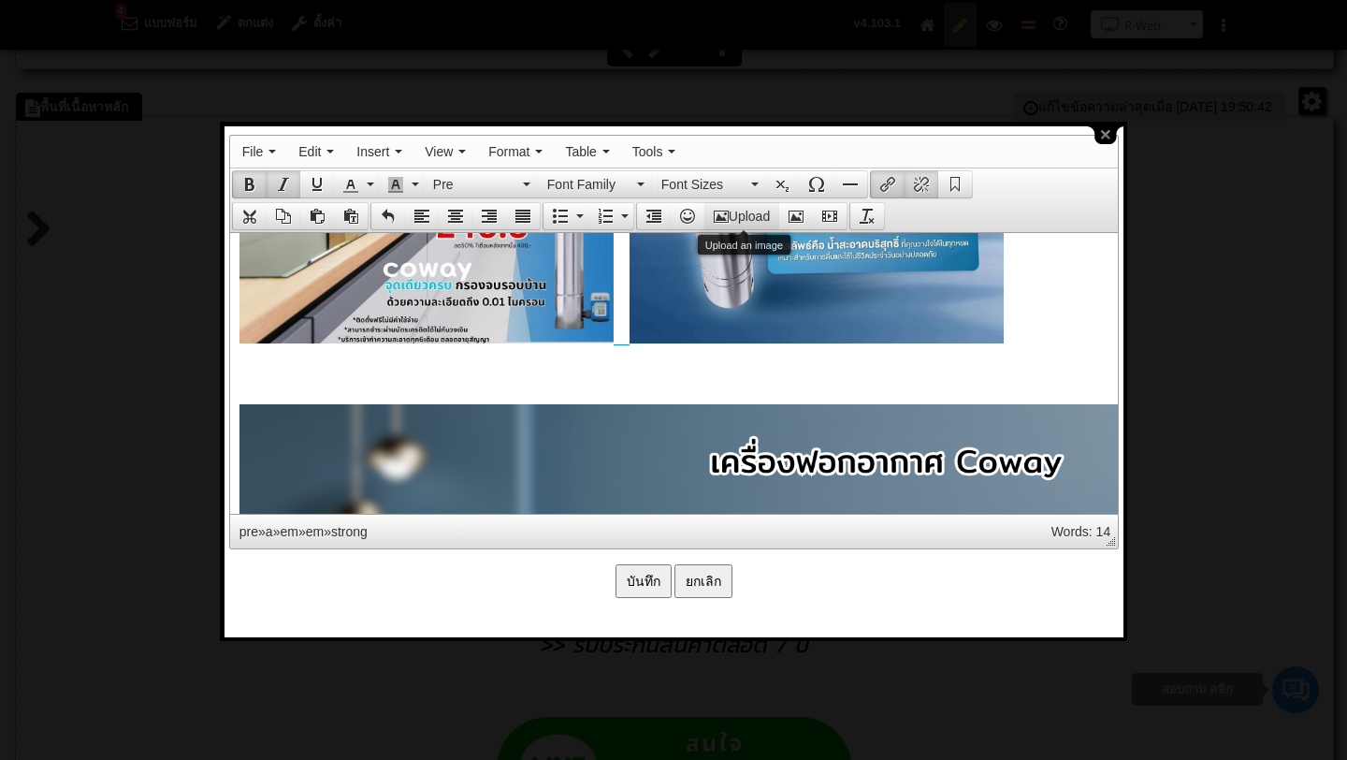
click at [746, 209] on button "Upload" at bounding box center [742, 216] width 75 height 26
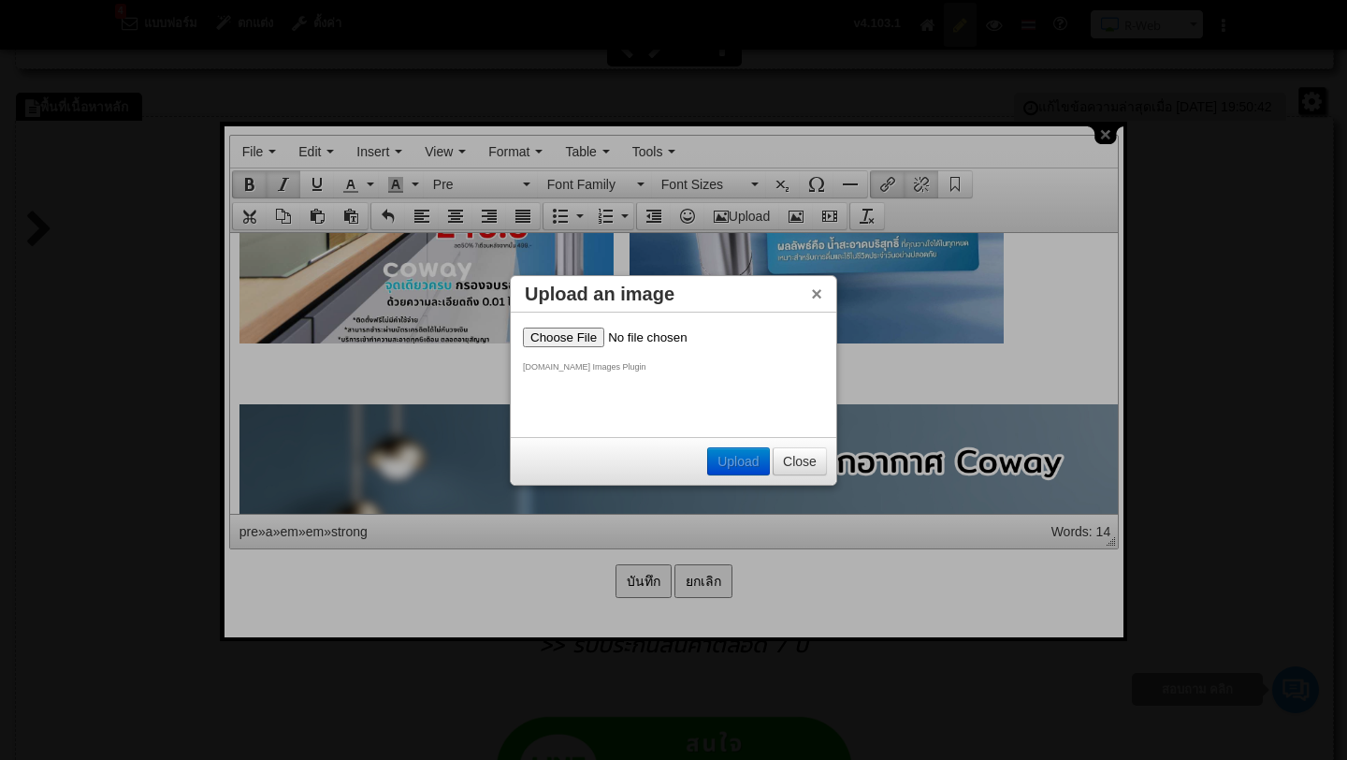
scroll to position [0, 0]
click at [587, 328] on input "file" at bounding box center [641, 337] width 237 height 20
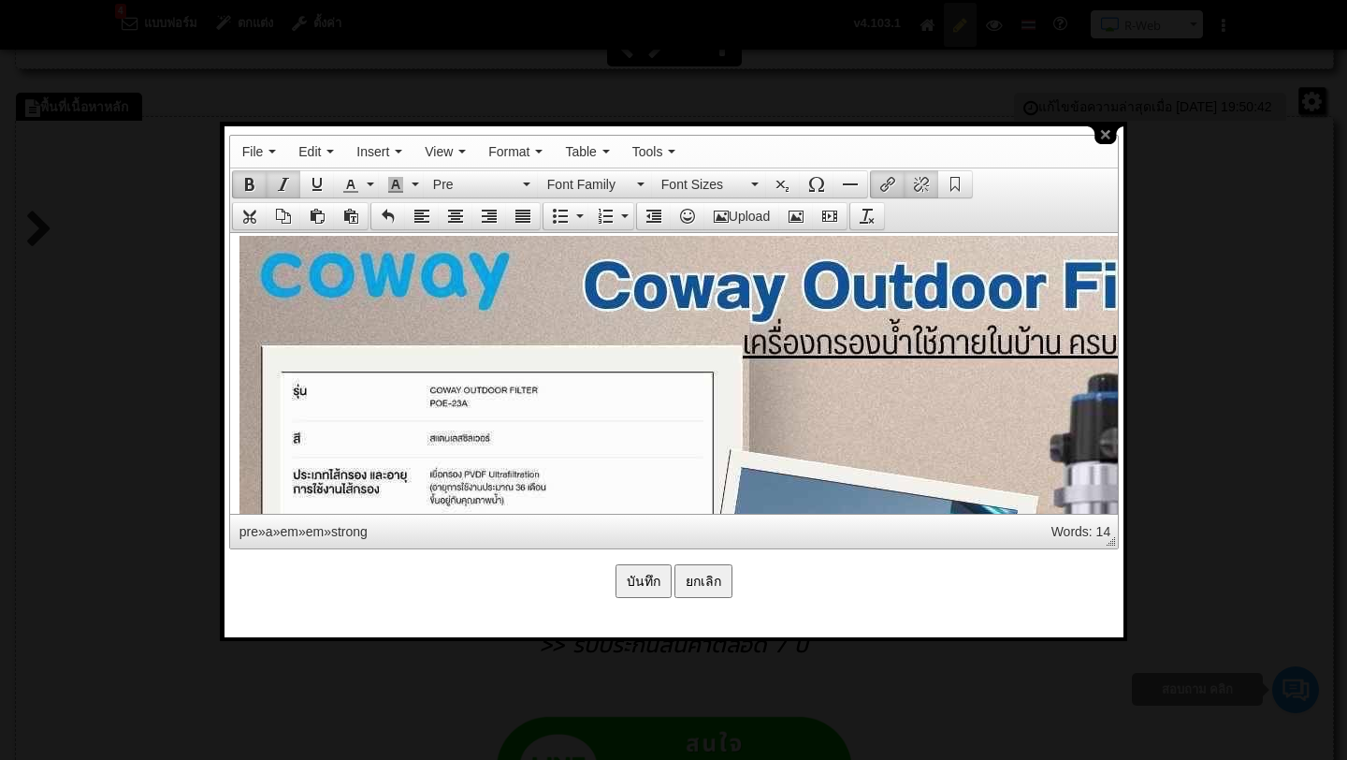
scroll to position [2843, 0]
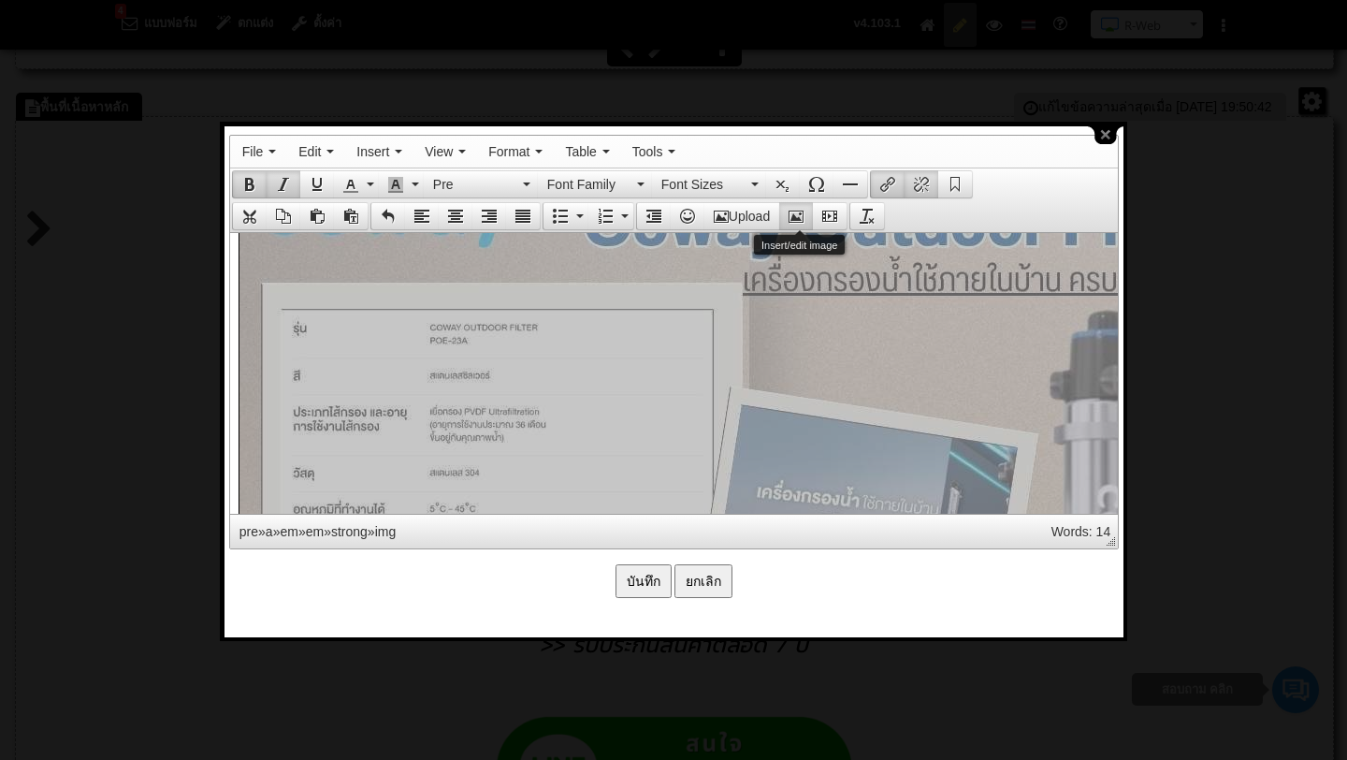
click at [804, 216] on icon "Insert/edit image" at bounding box center [796, 216] width 15 height 15
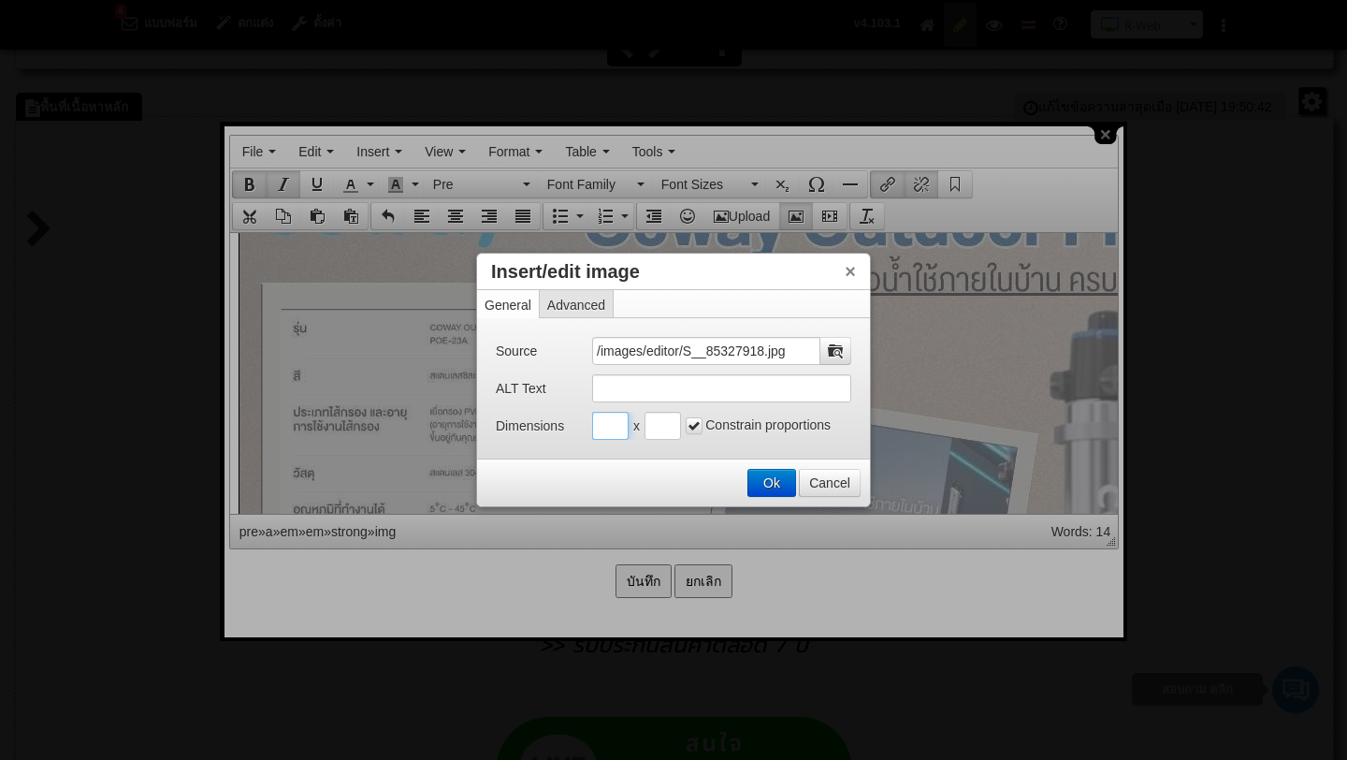
click at [609, 430] on input "Insert/edit image" at bounding box center [610, 426] width 36 height 28
type input "400"
click at [661, 430] on input "Insert/edit image" at bounding box center [663, 426] width 36 height 28
type input "400"
click at [778, 476] on button "Ok" at bounding box center [772, 483] width 47 height 26
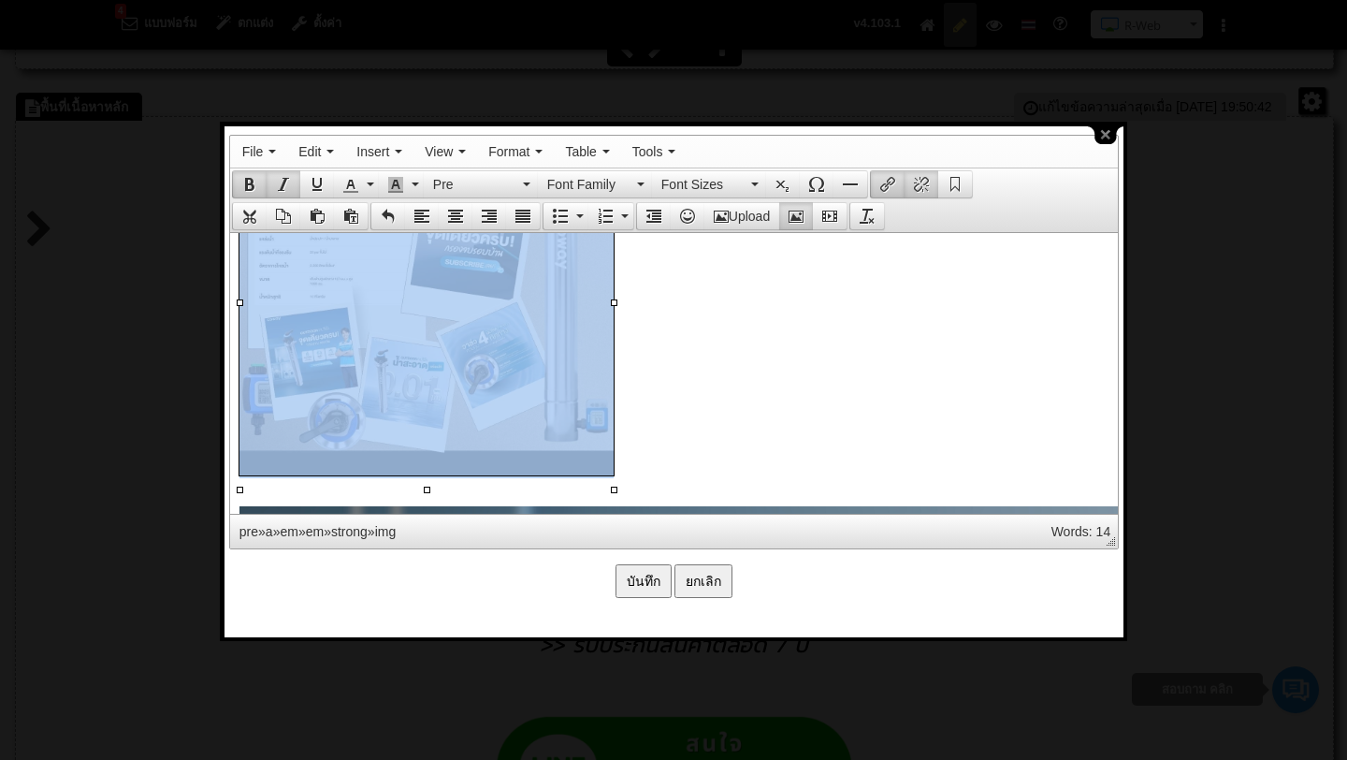
scroll to position [2923, 0]
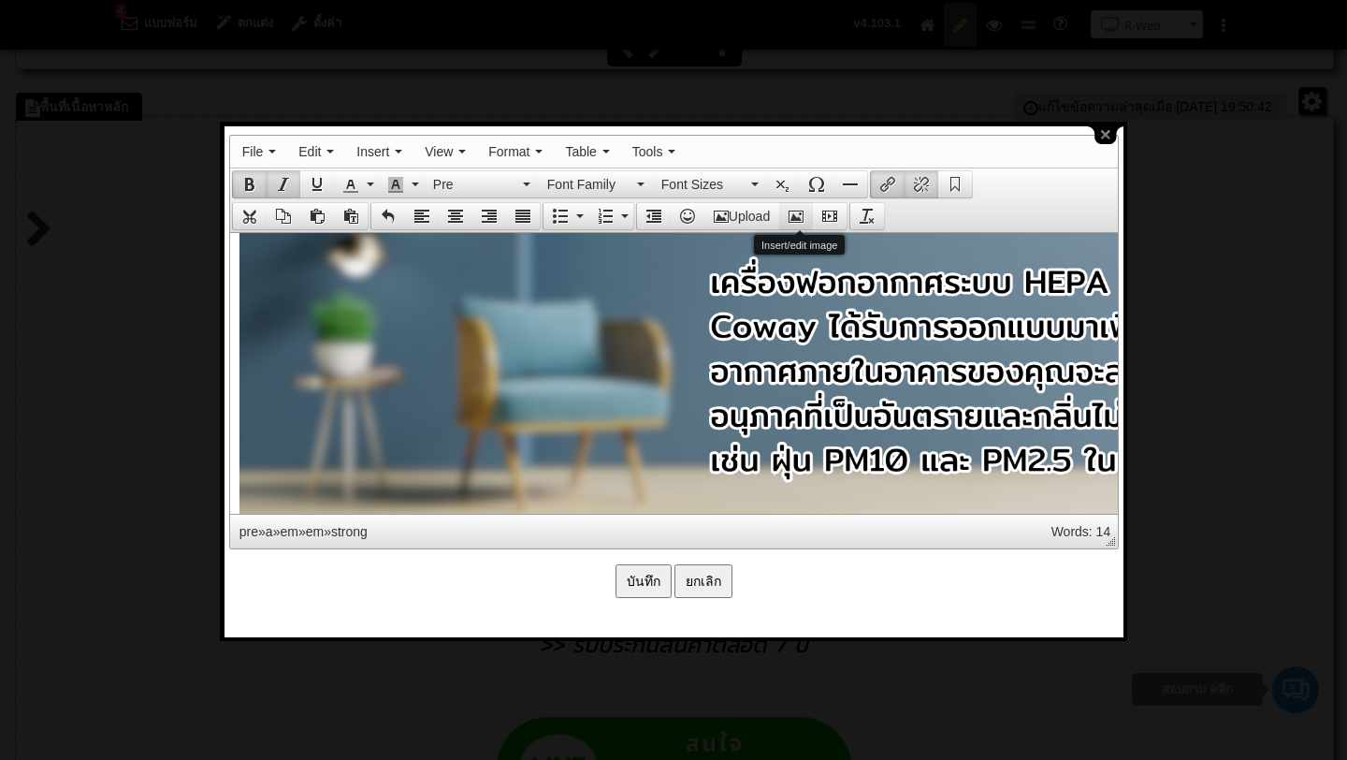
click at [802, 215] on icon "Insert/edit image" at bounding box center [796, 216] width 15 height 15
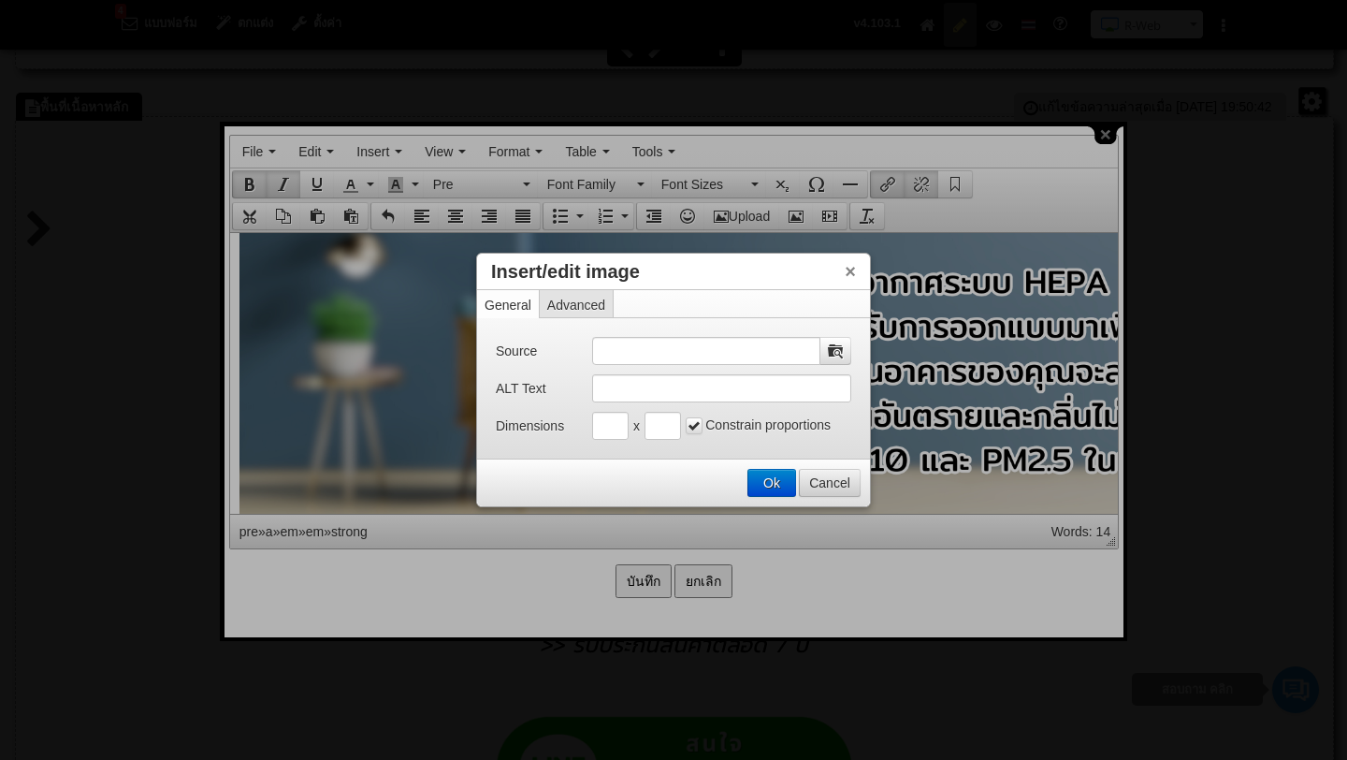
click at [822, 483] on button "Cancel" at bounding box center [830, 483] width 60 height 26
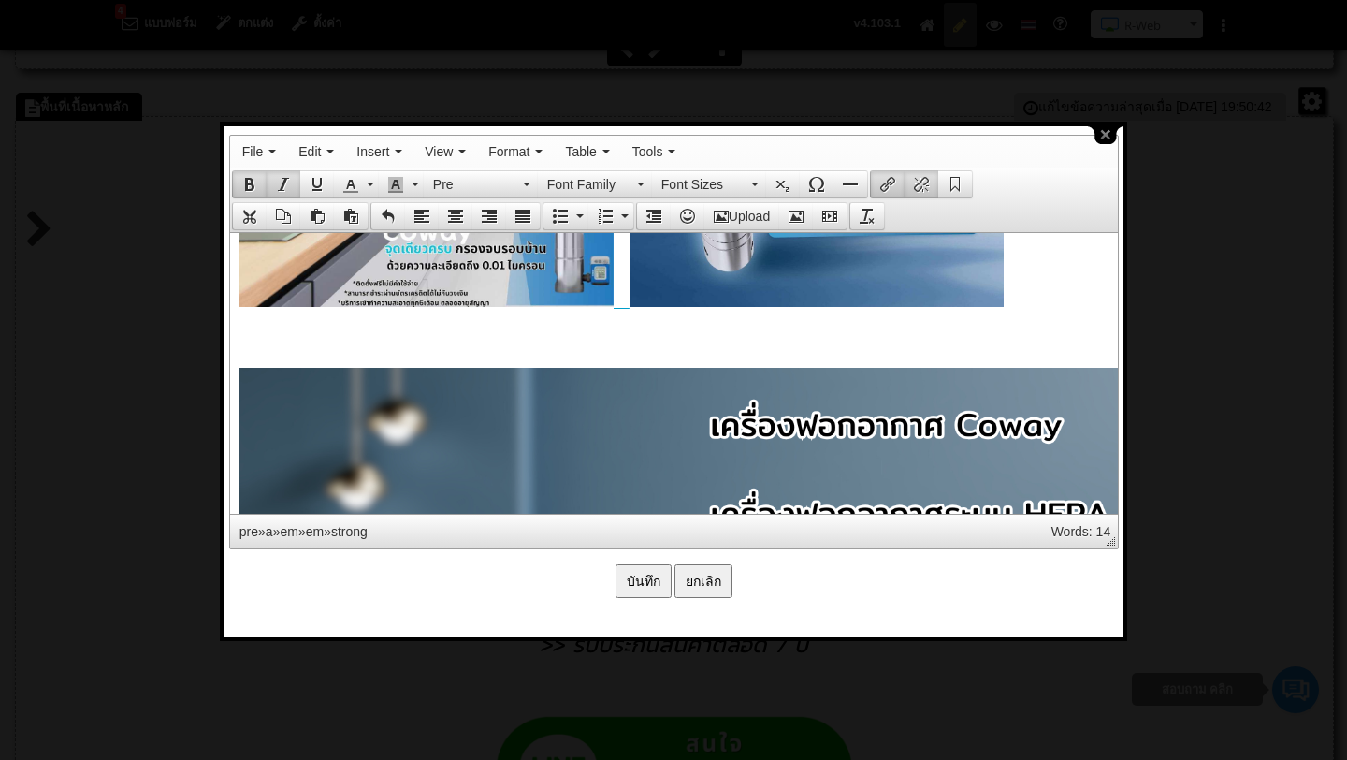
scroll to position [2667, 0]
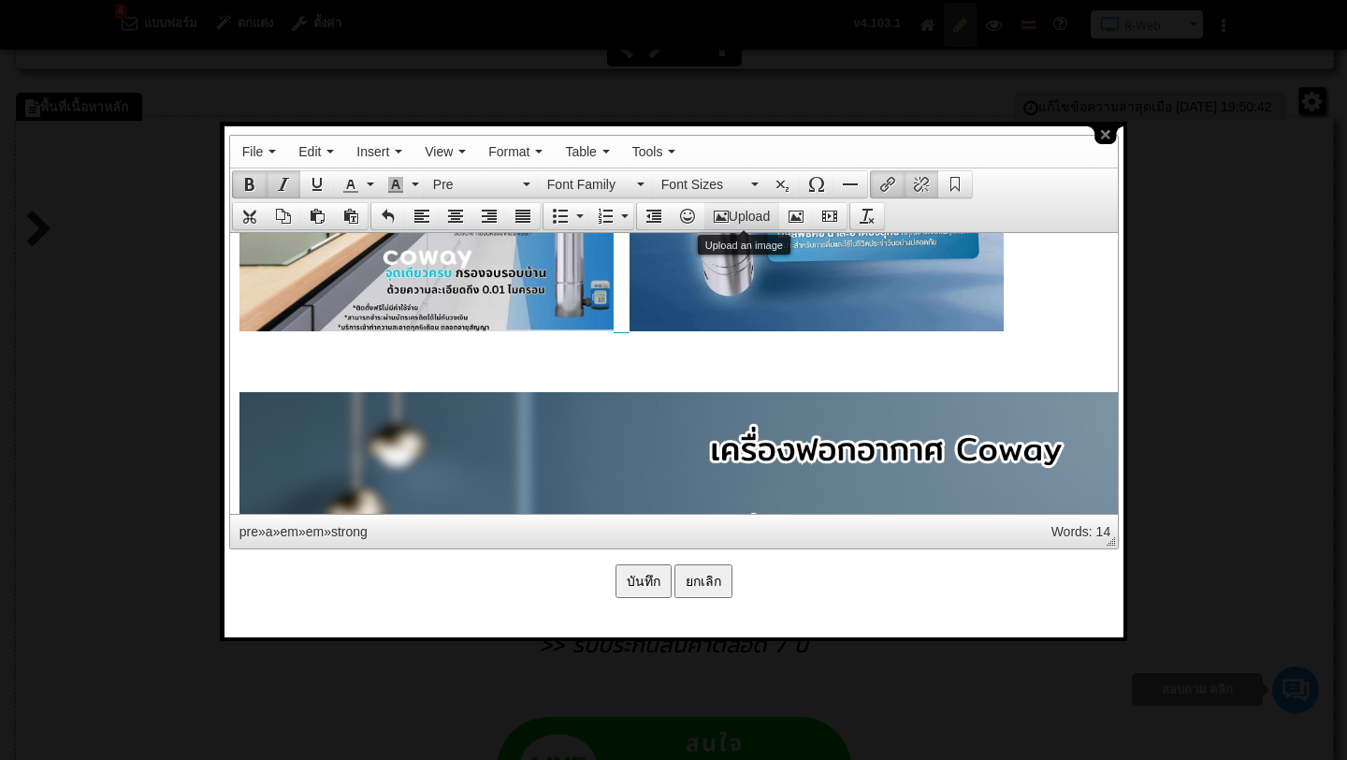
click at [762, 211] on button "Upload" at bounding box center [742, 216] width 75 height 26
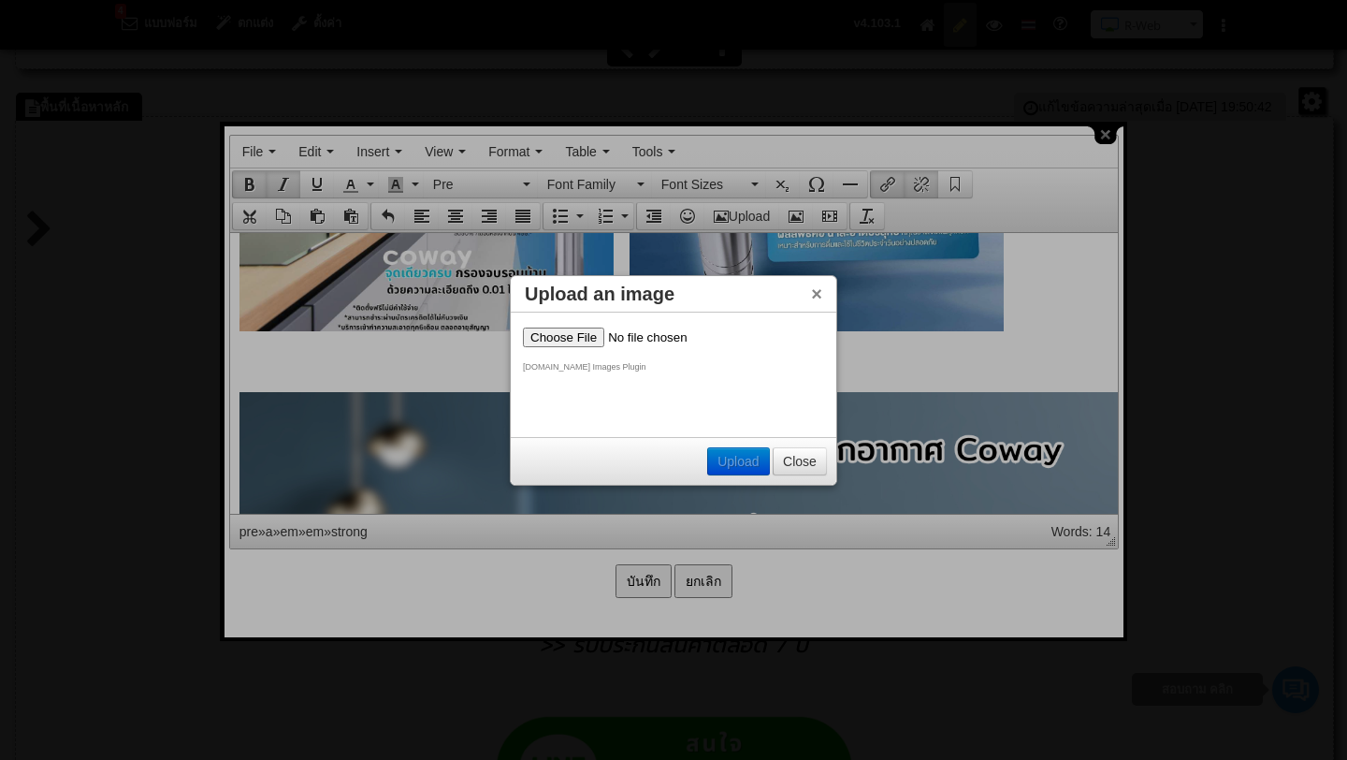
scroll to position [0, 0]
click at [584, 333] on input "file" at bounding box center [641, 337] width 237 height 20
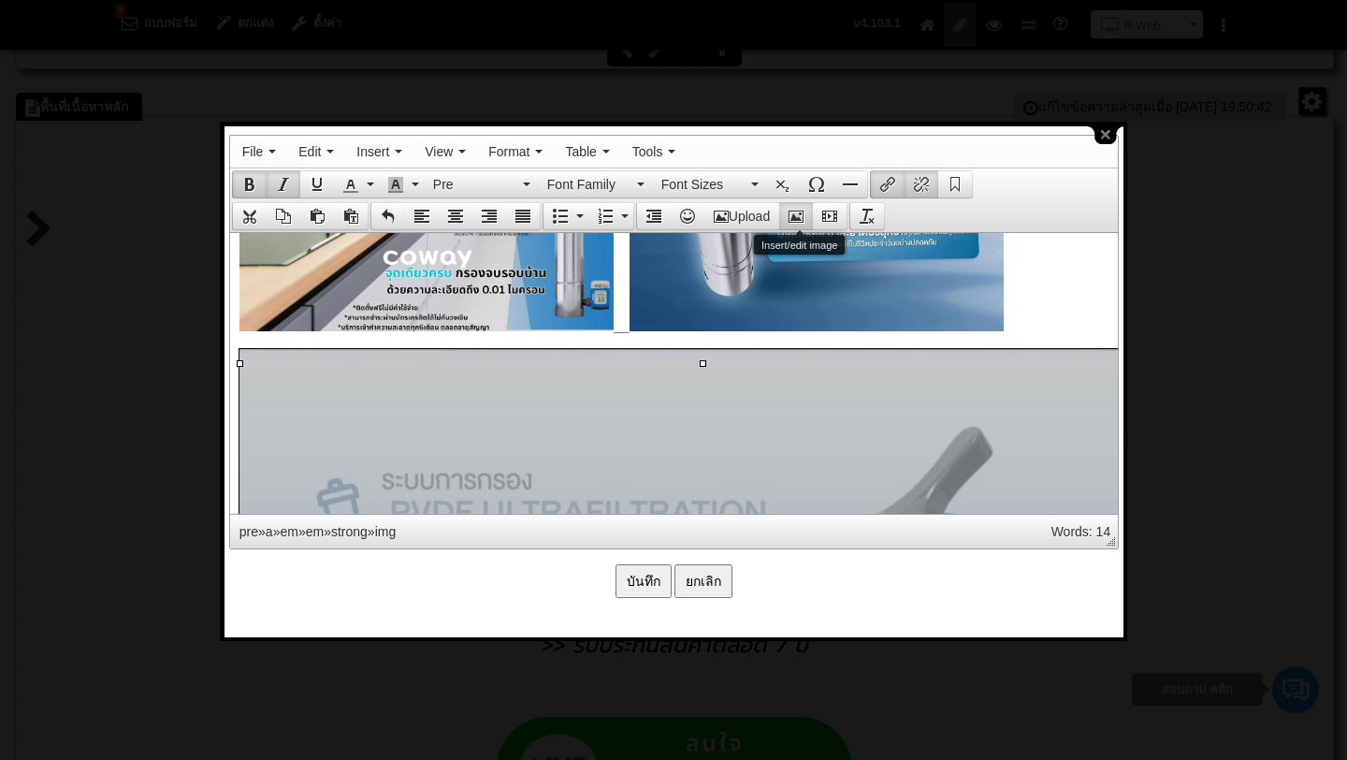
click at [798, 225] on button "Insert/edit image" at bounding box center [796, 216] width 34 height 26
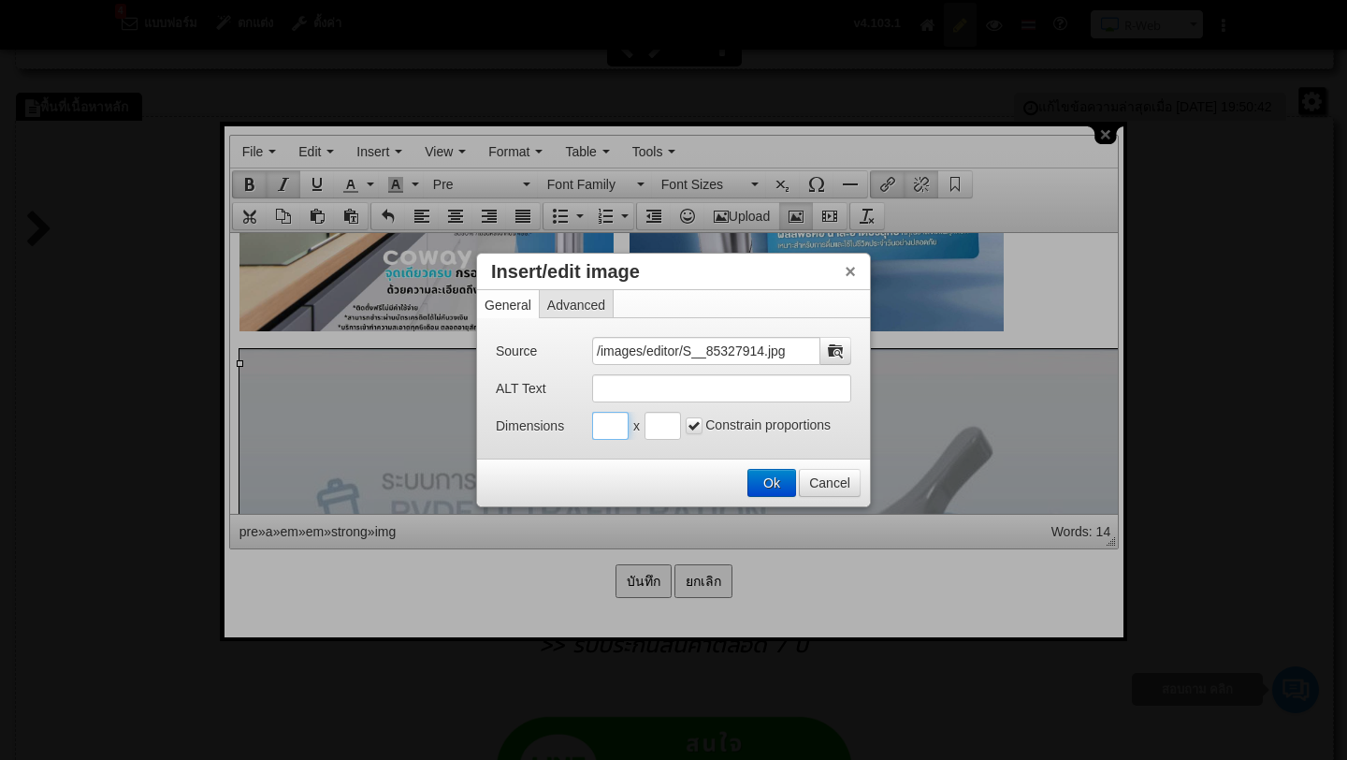
click at [609, 424] on input "Insert/edit image" at bounding box center [610, 426] width 36 height 28
type input "400"
click at [782, 480] on button "Ok" at bounding box center [772, 483] width 47 height 26
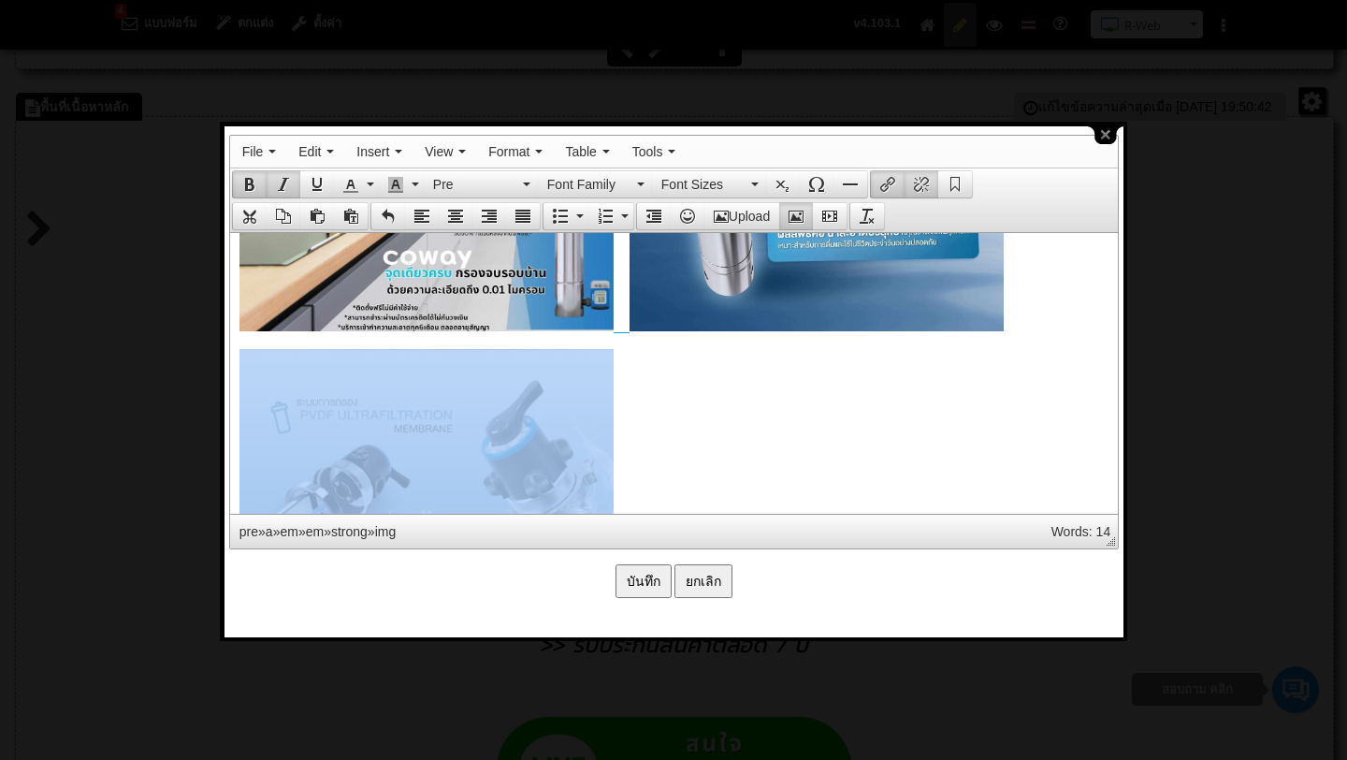
click at [750, 390] on pre at bounding box center [673, 379] width 869 height 1056
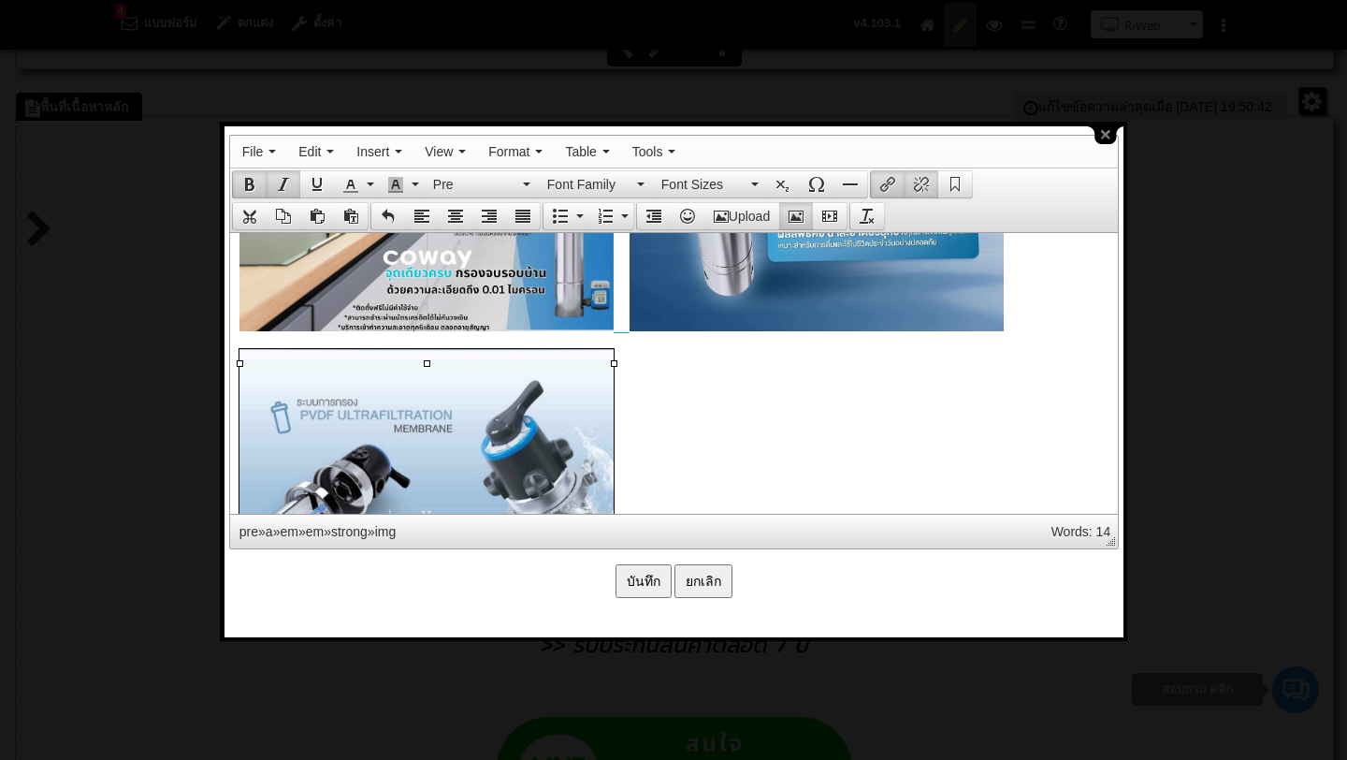
scroll to position [3060, 0]
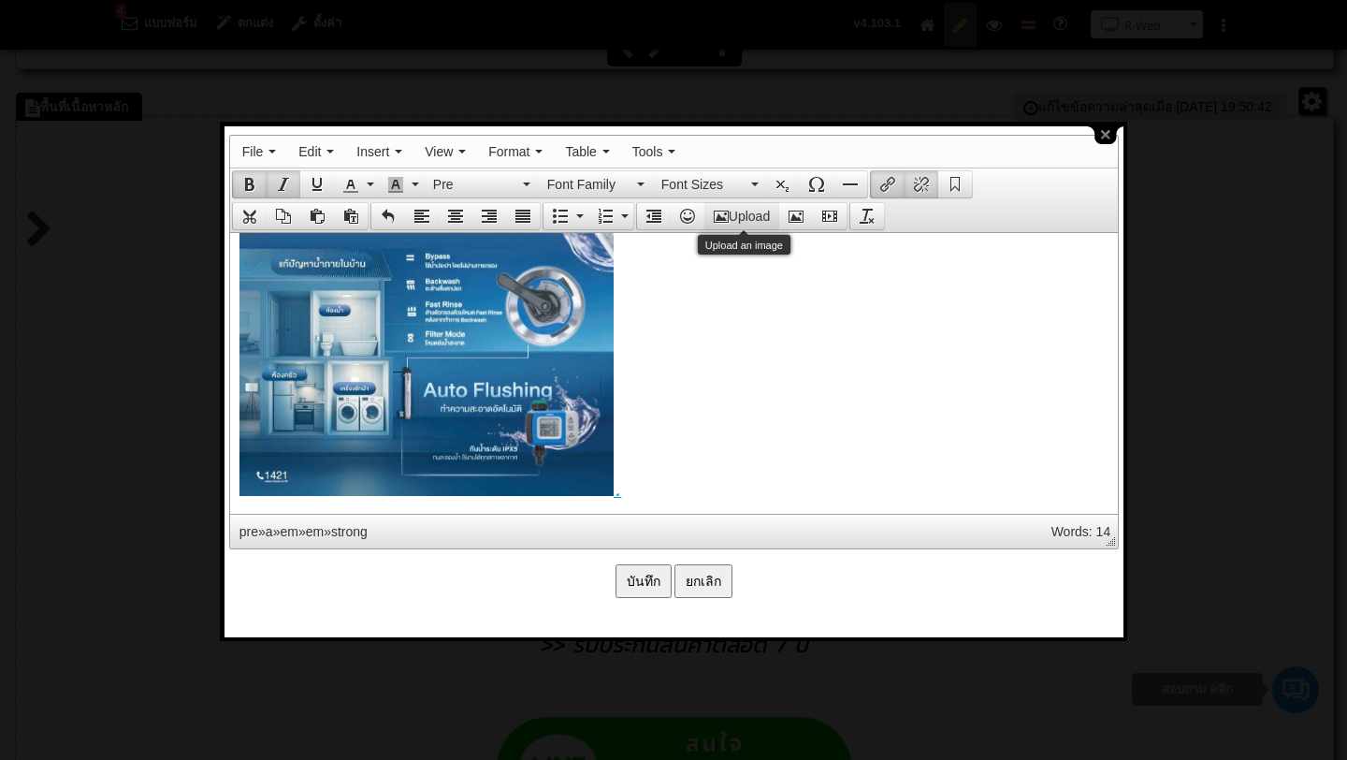
click at [745, 211] on button "Upload" at bounding box center [742, 216] width 75 height 26
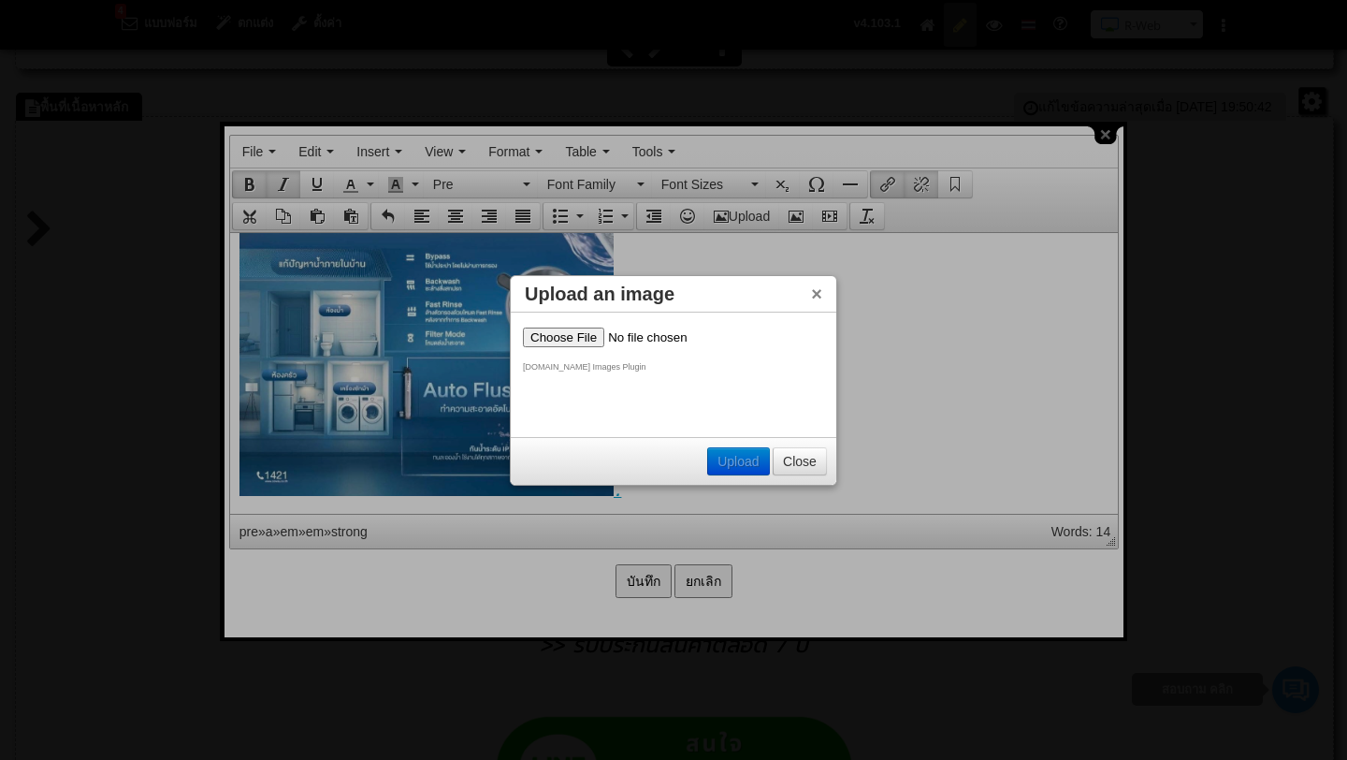
scroll to position [0, 0]
click at [582, 339] on input "file" at bounding box center [641, 337] width 237 height 20
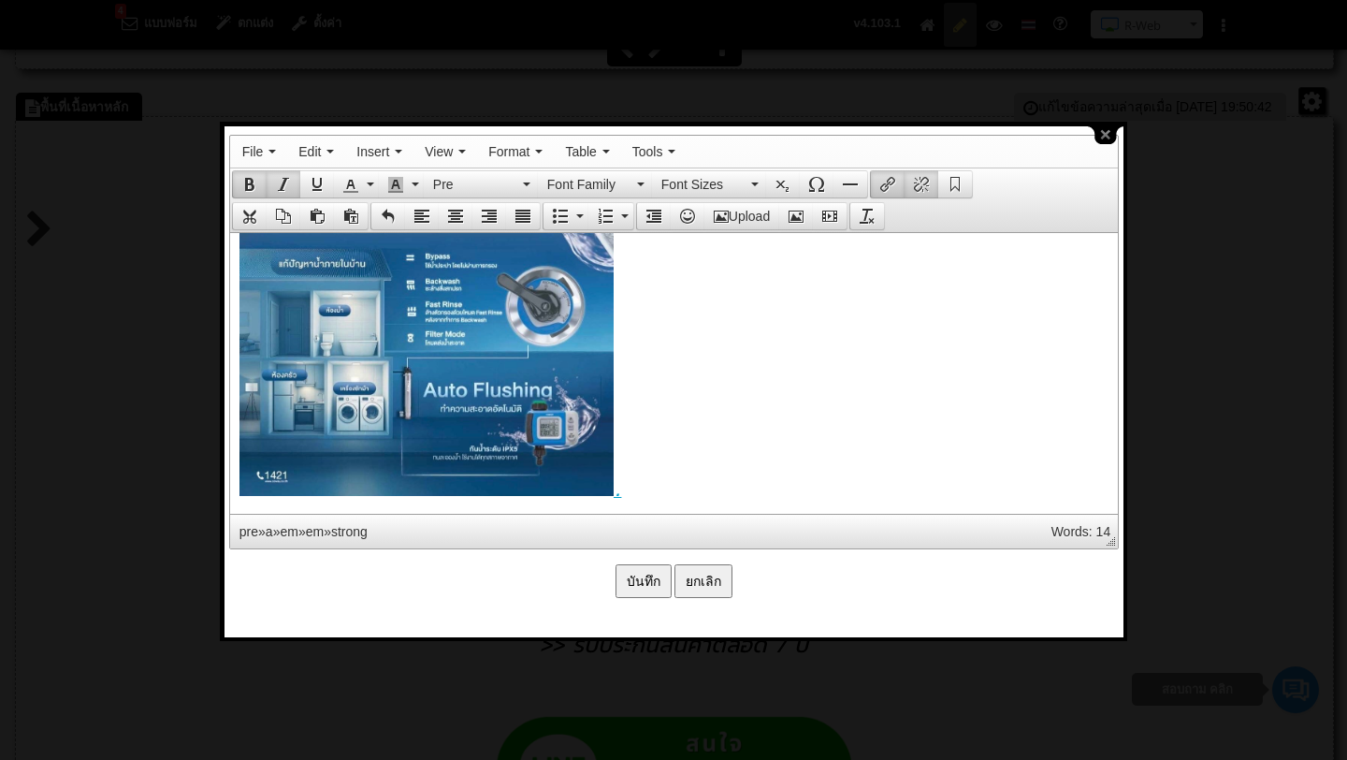
scroll to position [3067, 0]
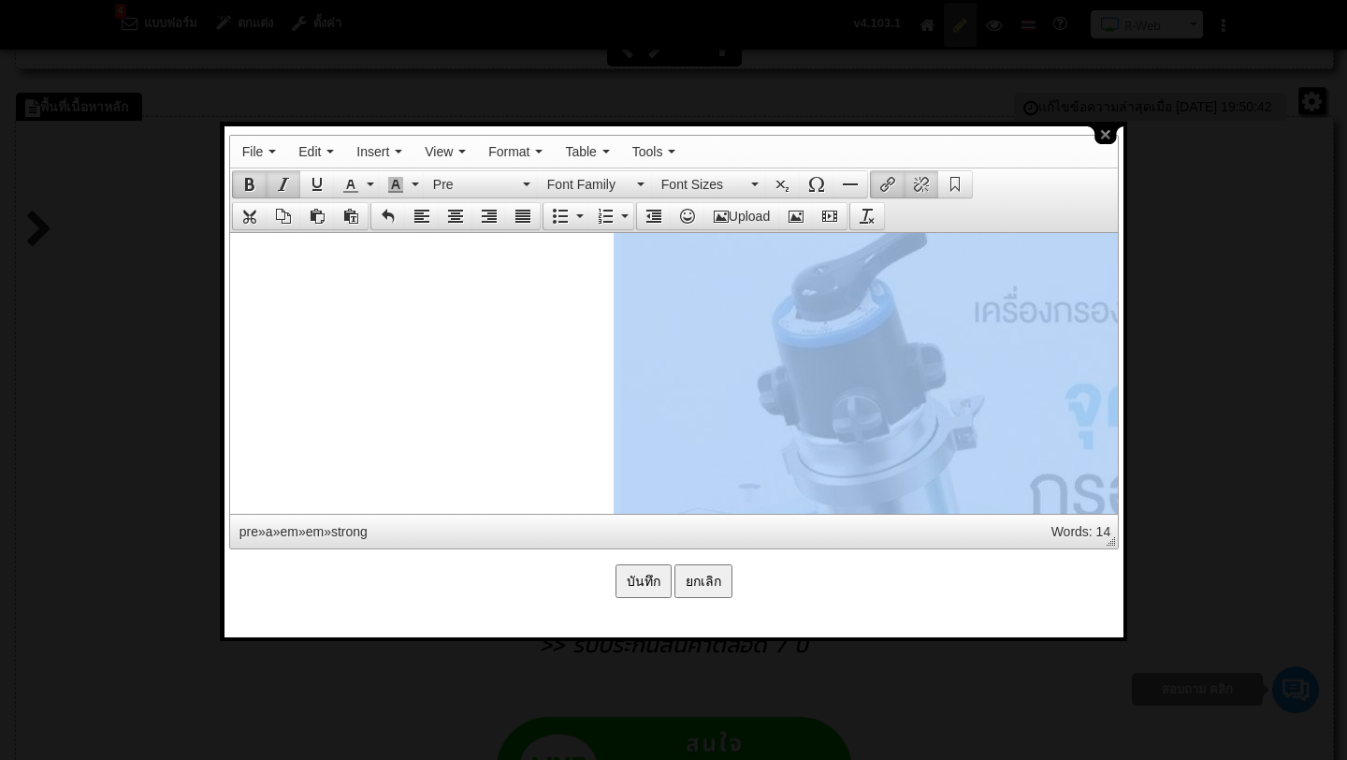
drag, startPoint x: 819, startPoint y: 392, endPoint x: 802, endPoint y: 246, distance: 146.9
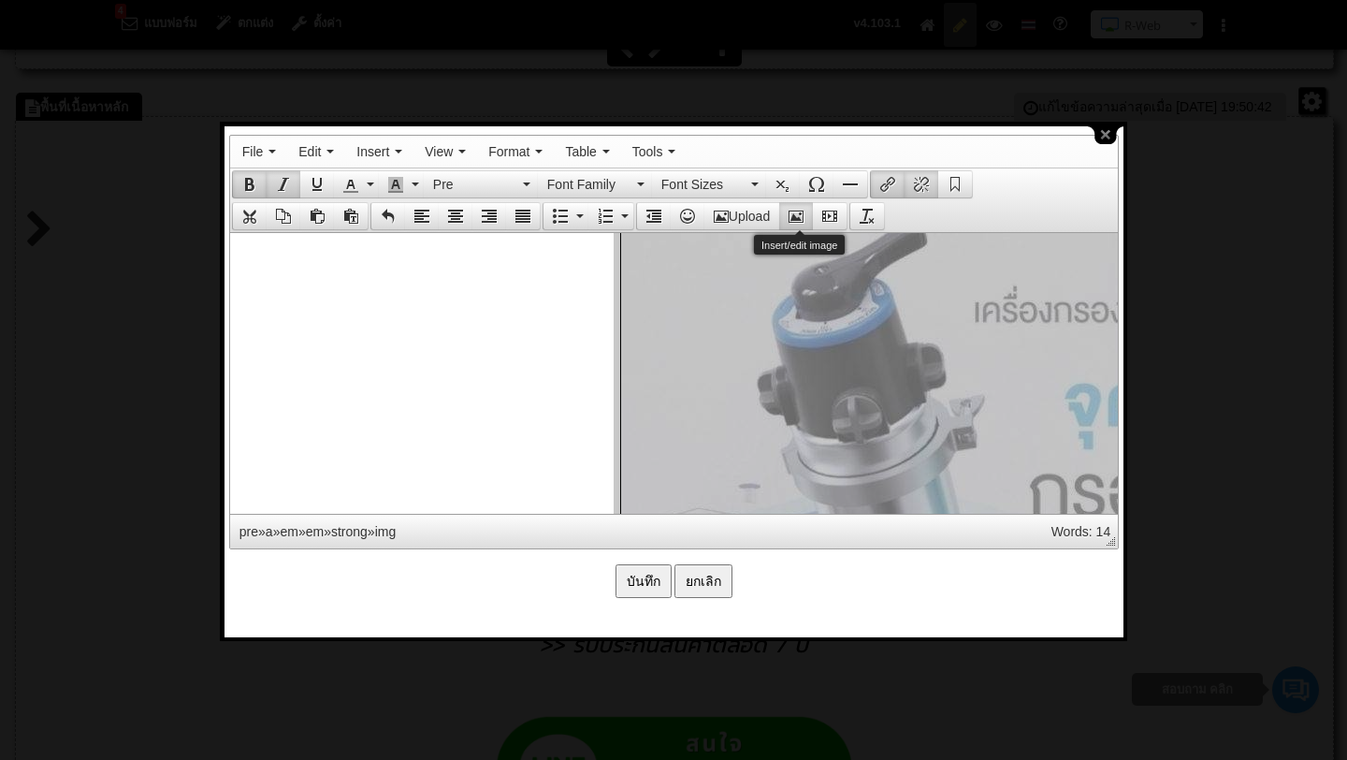
click at [803, 212] on icon "Insert/edit image" at bounding box center [796, 216] width 15 height 15
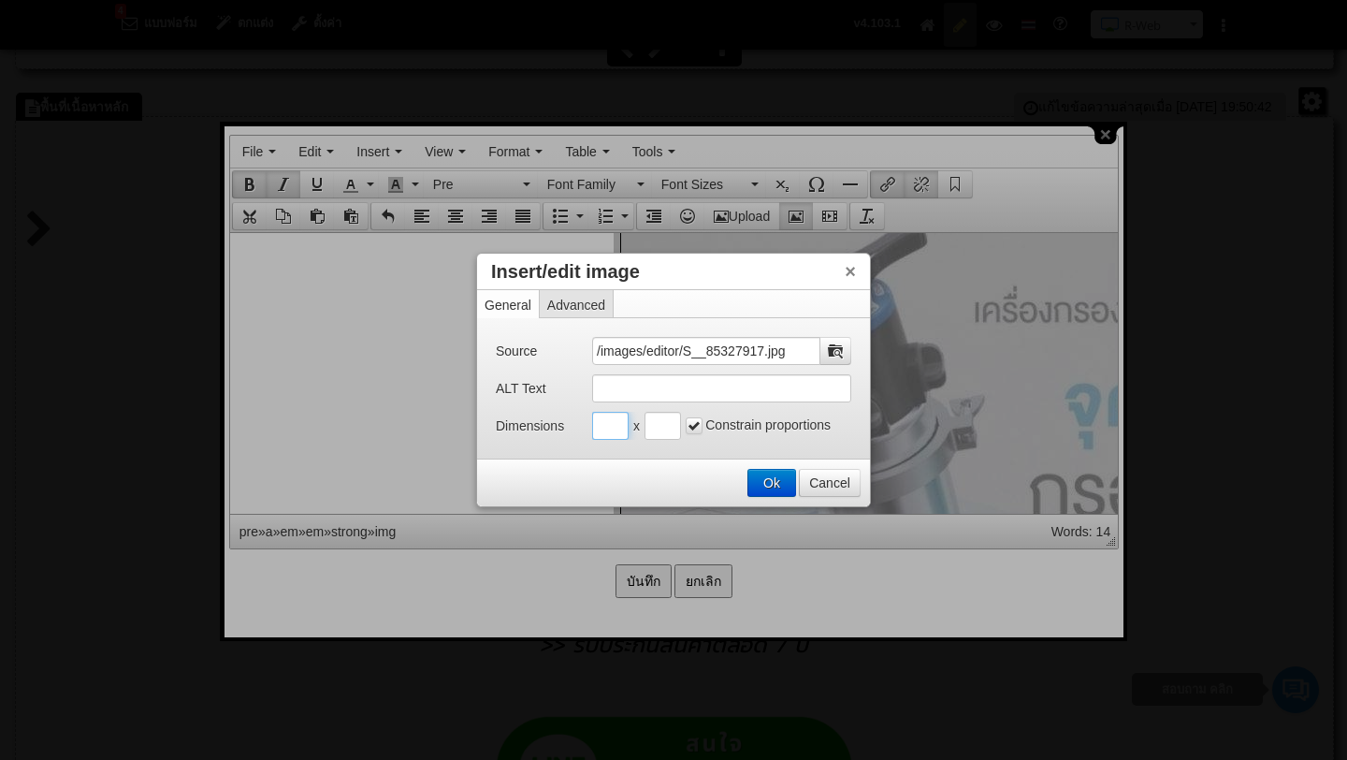
click at [616, 428] on input "Insert/edit image" at bounding box center [610, 426] width 36 height 28
type input "400"
click at [777, 481] on button "Ok" at bounding box center [772, 483] width 47 height 26
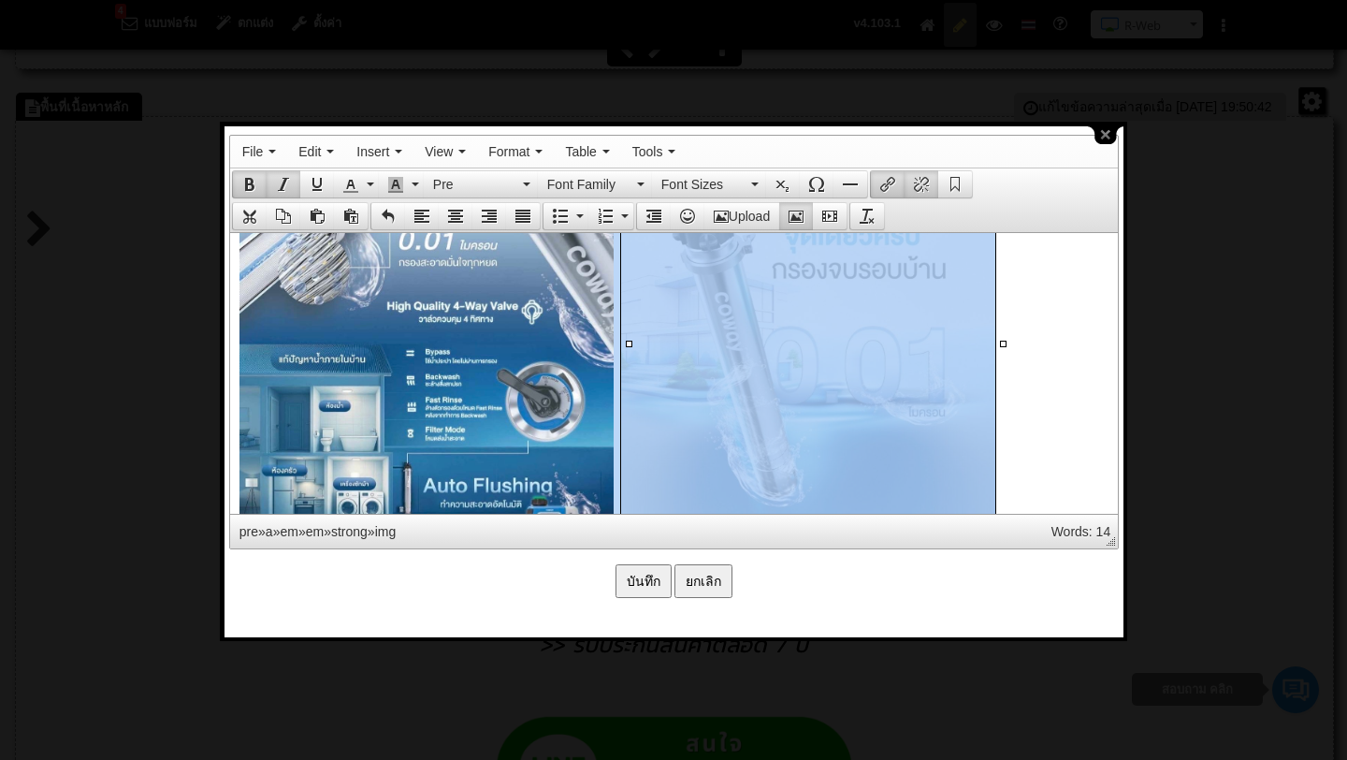
scroll to position [3002, 0]
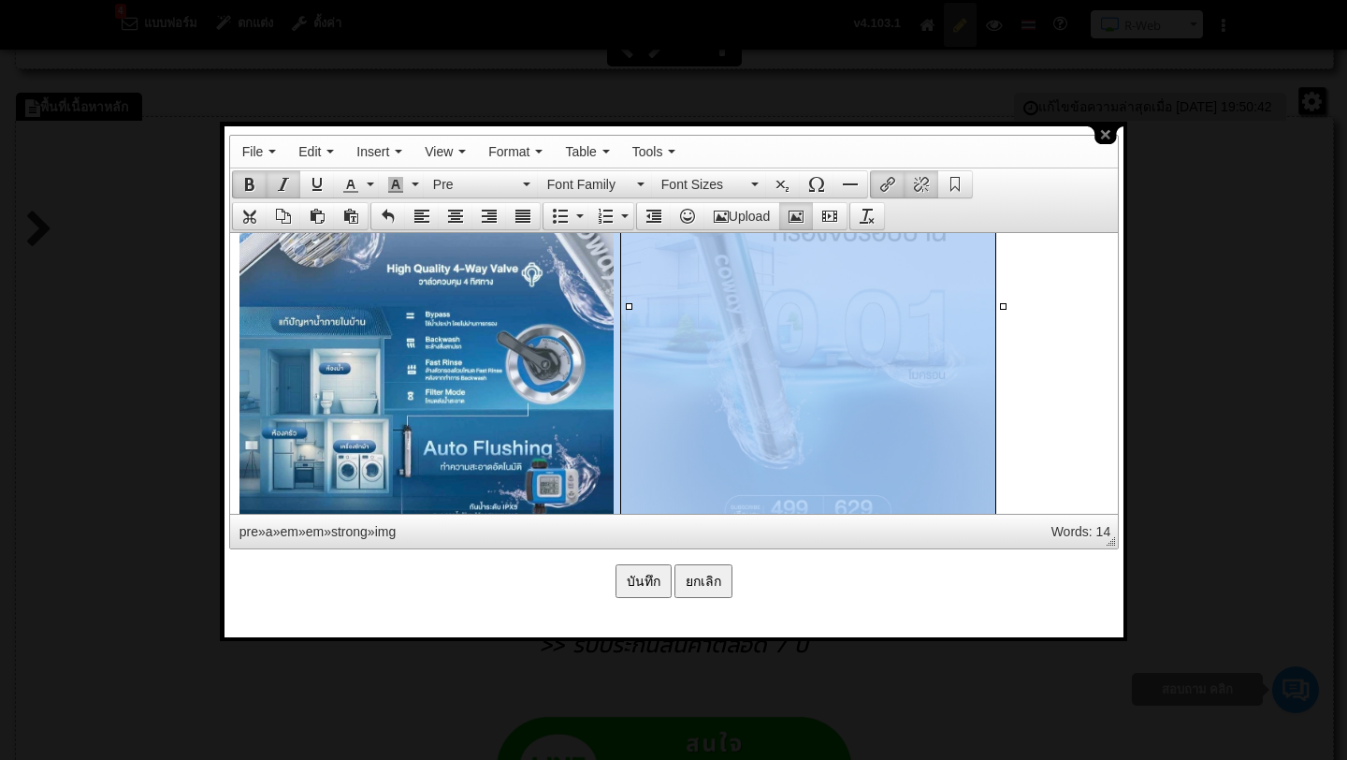
click at [1020, 414] on pre "." at bounding box center [673, 44] width 869 height 1056
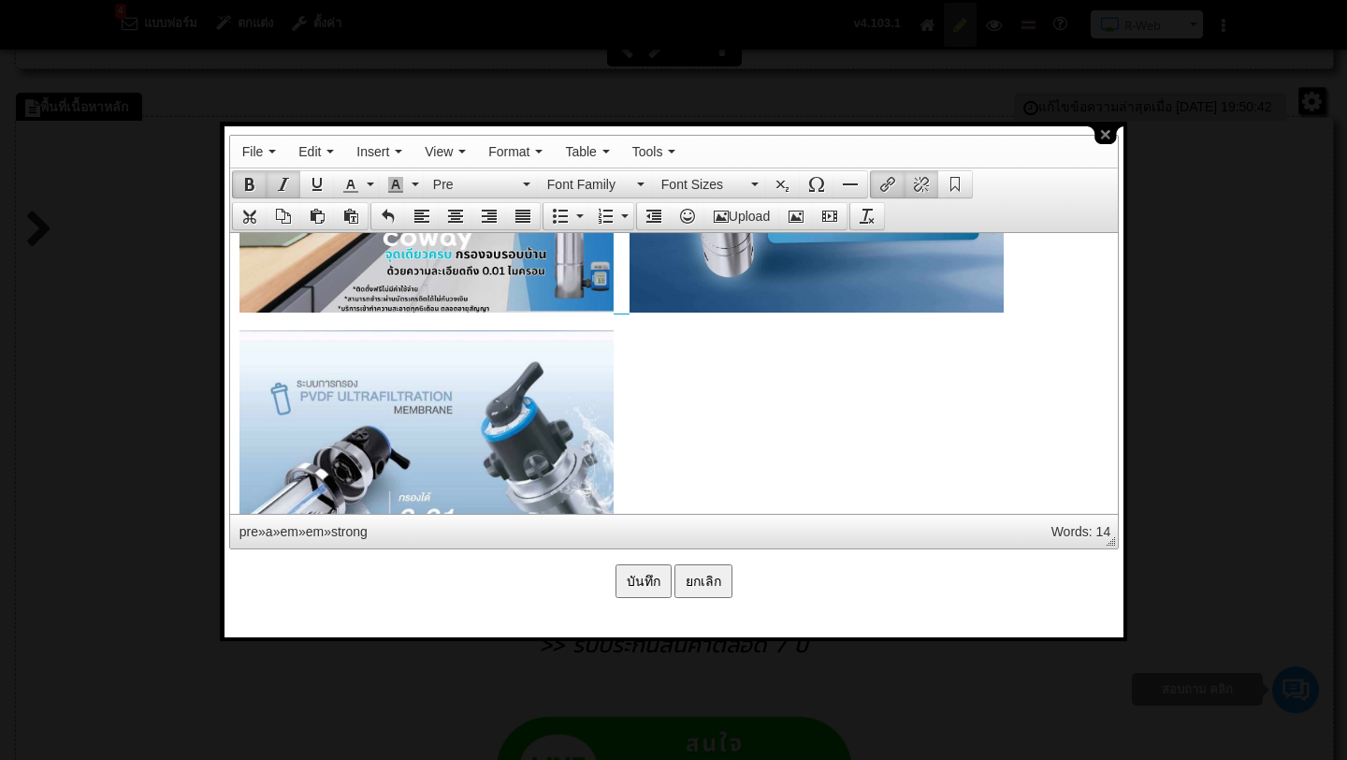
scroll to position [2693, 0]
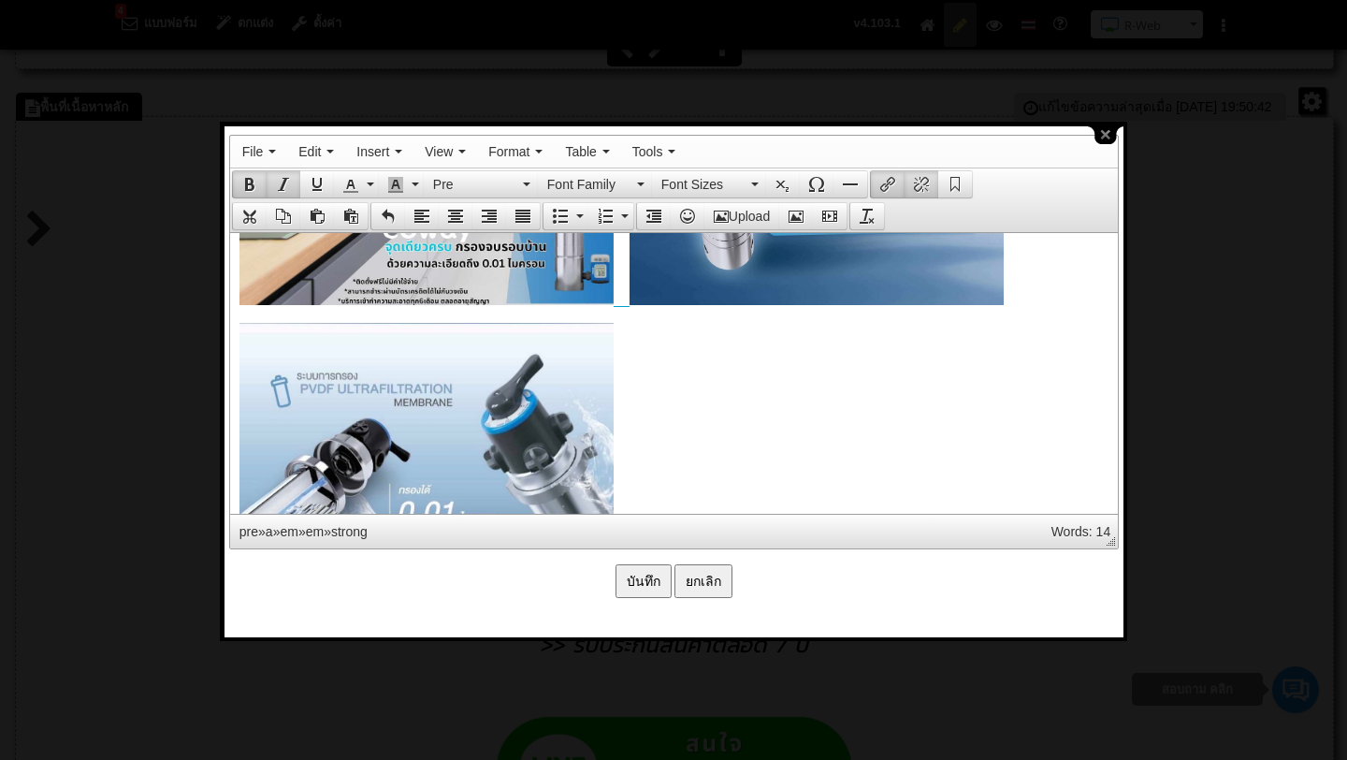
click at [760, 420] on pre "." at bounding box center [673, 353] width 869 height 1056
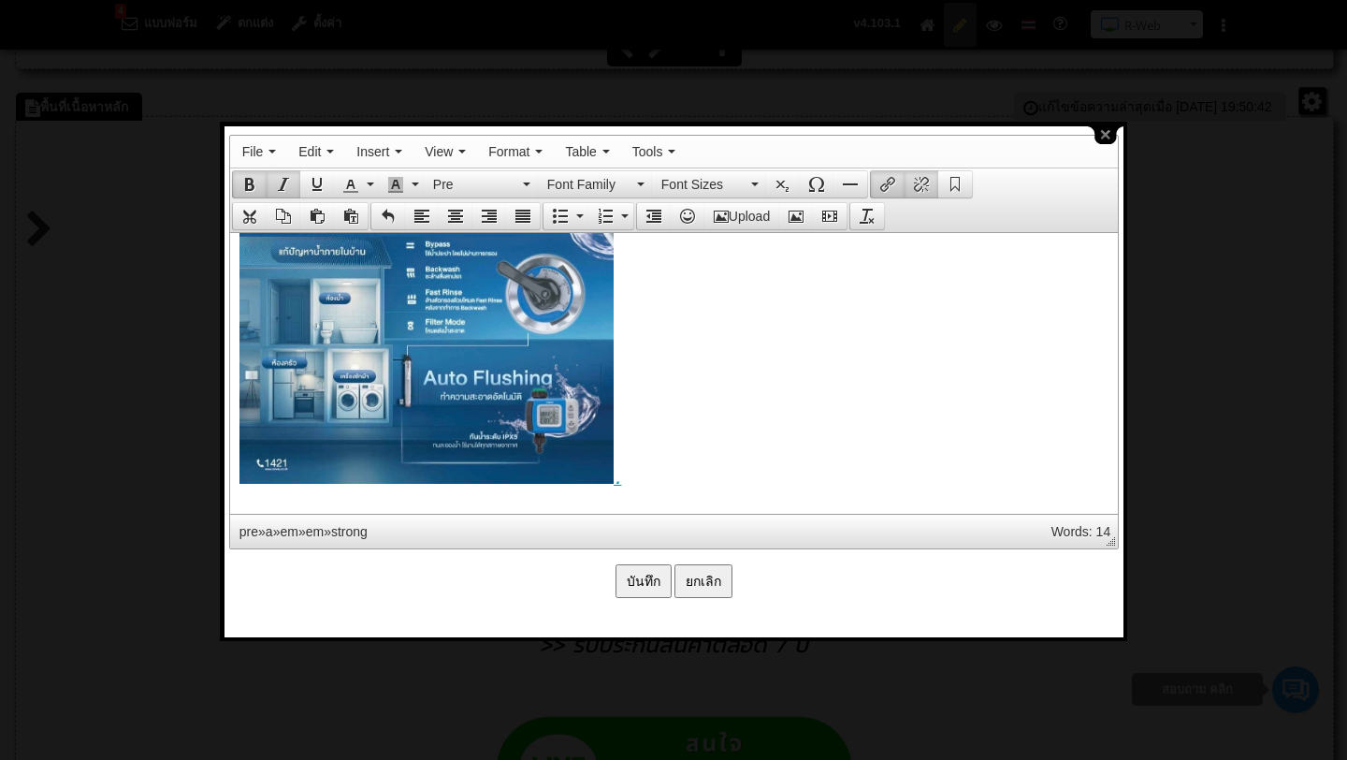
scroll to position [3090, 0]
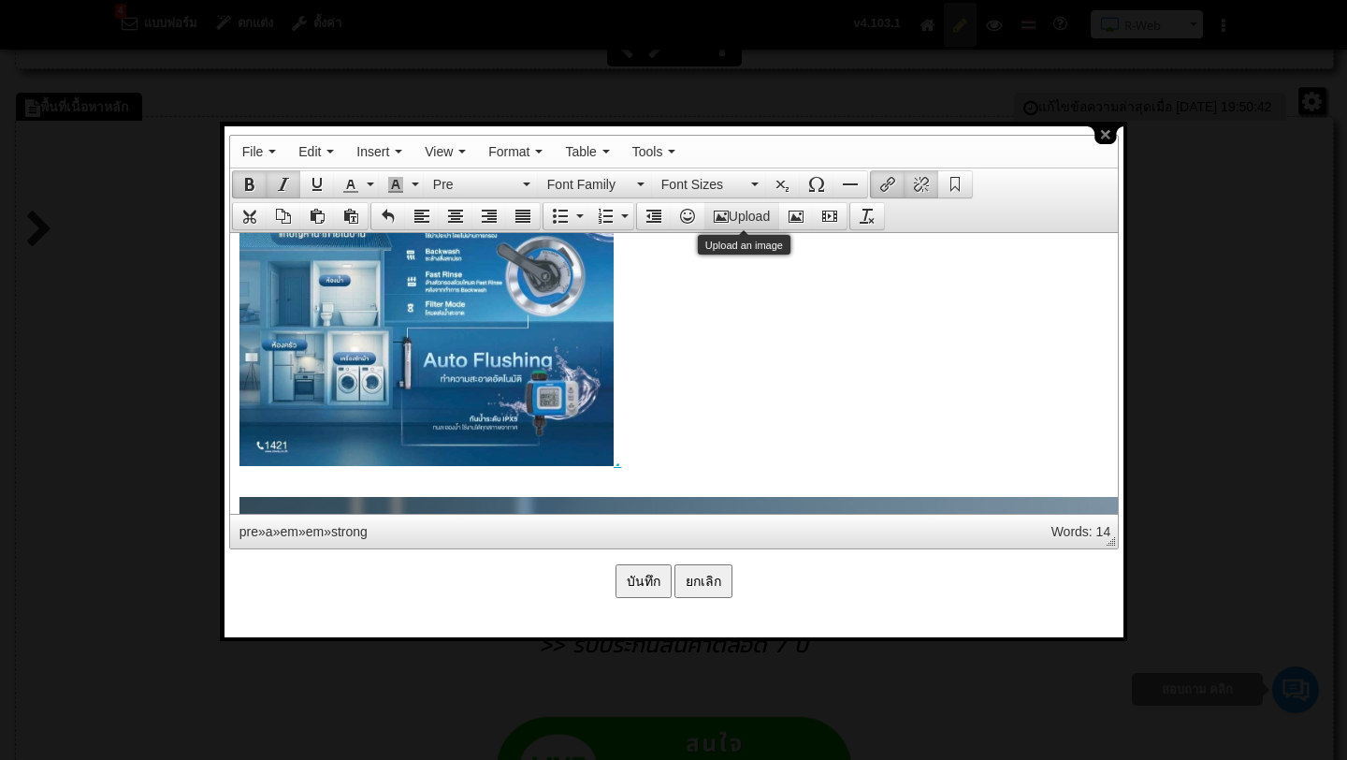
click at [757, 210] on button "Upload" at bounding box center [742, 216] width 75 height 26
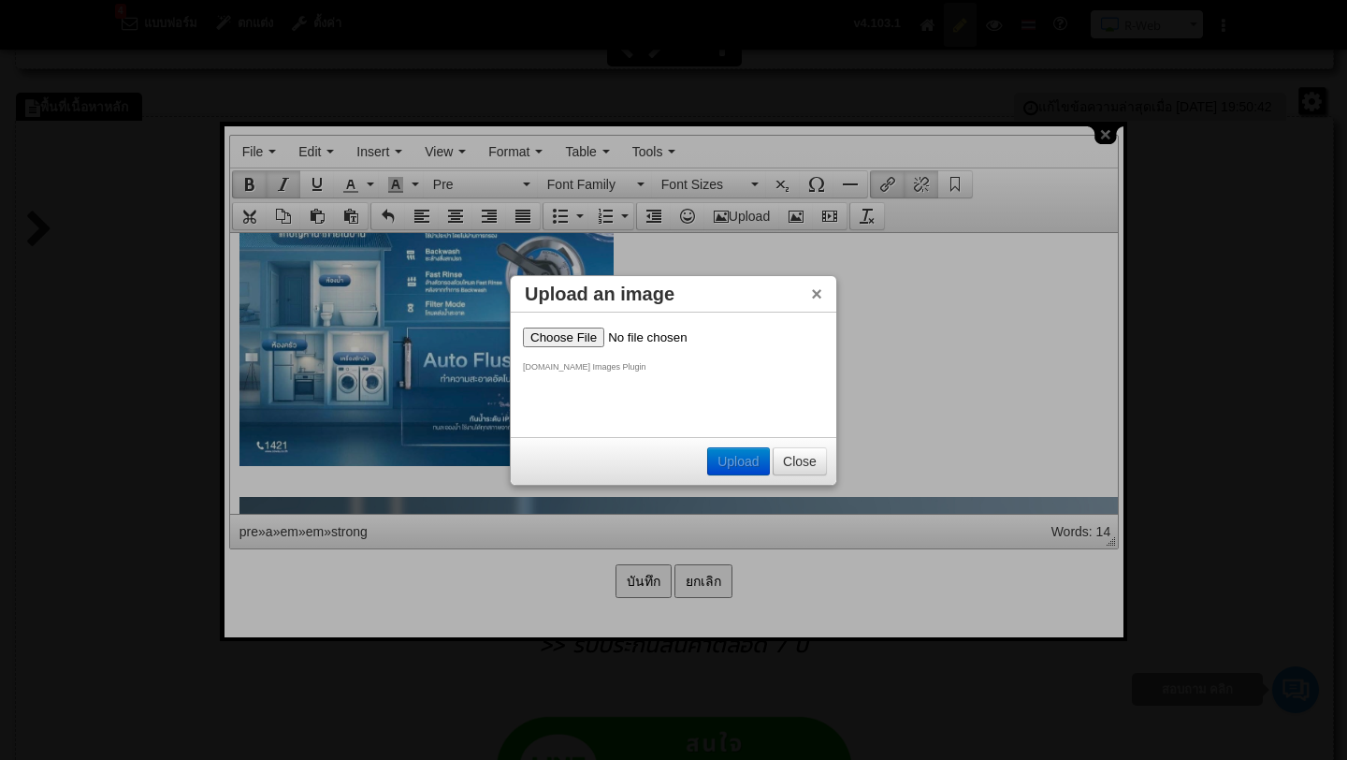
scroll to position [0, 0]
click at [590, 338] on input "file" at bounding box center [641, 337] width 237 height 20
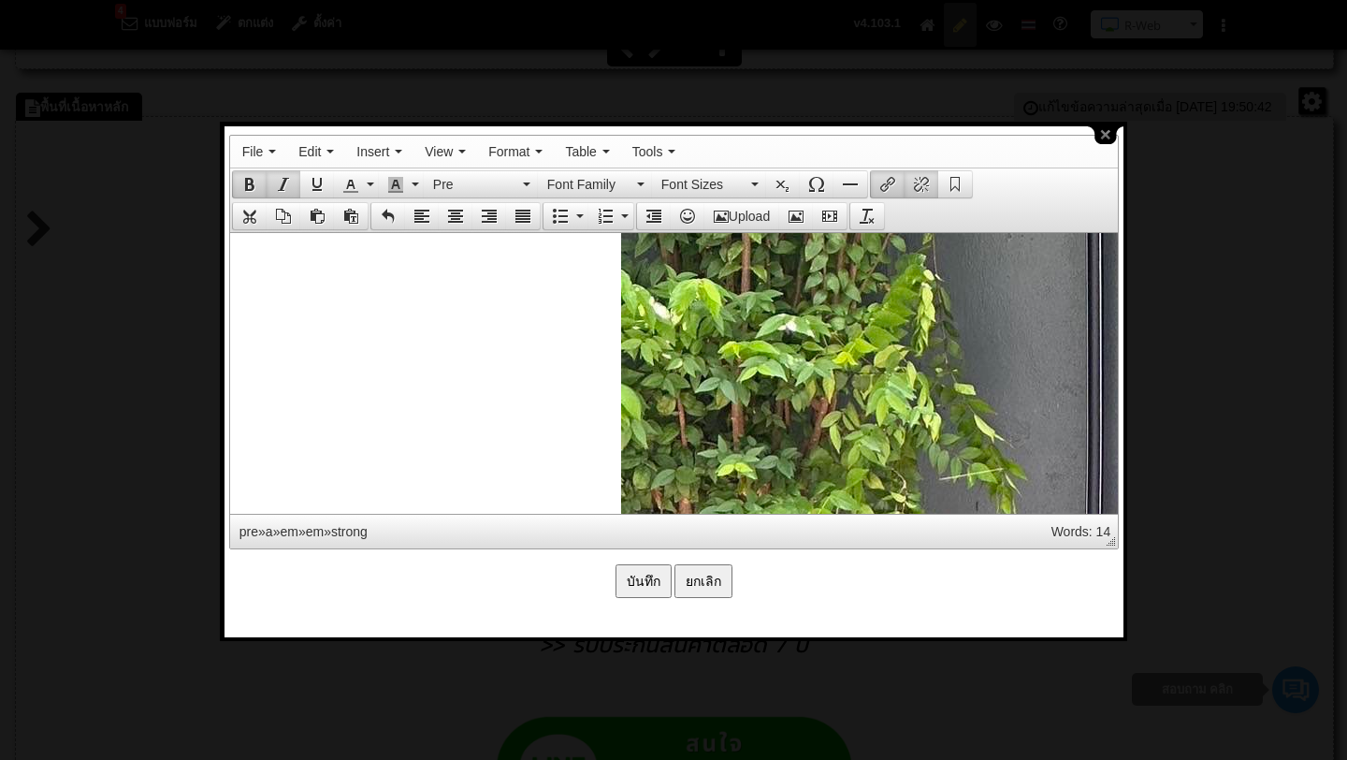
scroll to position [3266, 0]
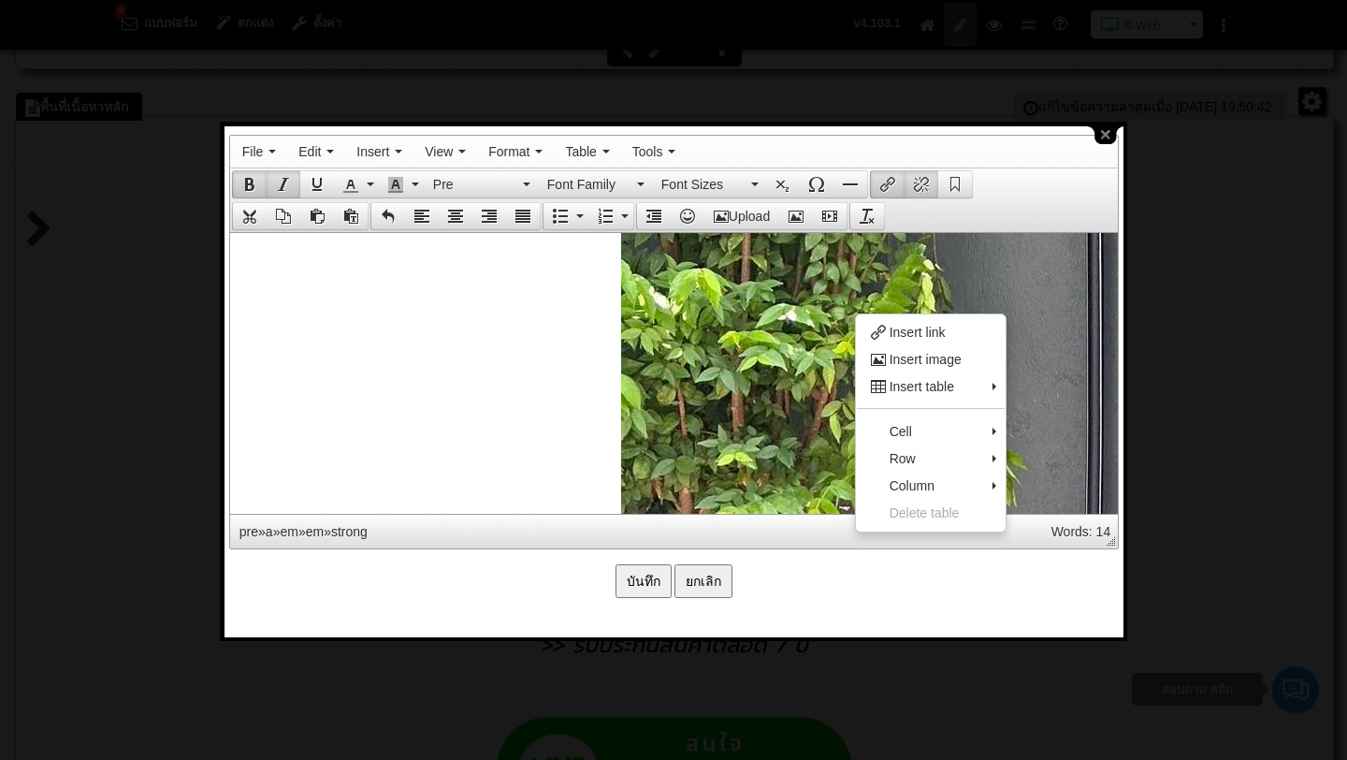
drag, startPoint x: 854, startPoint y: 313, endPoint x: 860, endPoint y: 347, distance: 35.1
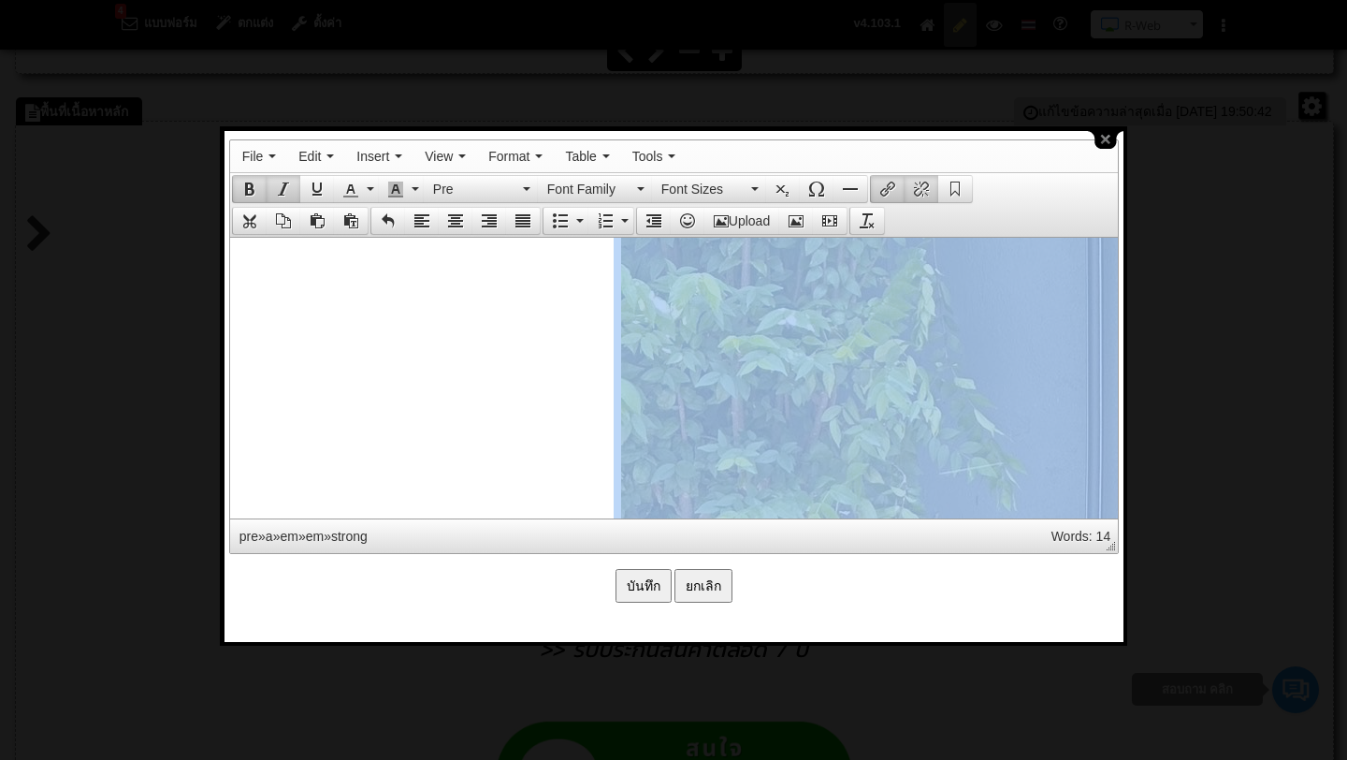
drag, startPoint x: 794, startPoint y: 301, endPoint x: 1010, endPoint y: 463, distance: 270.1
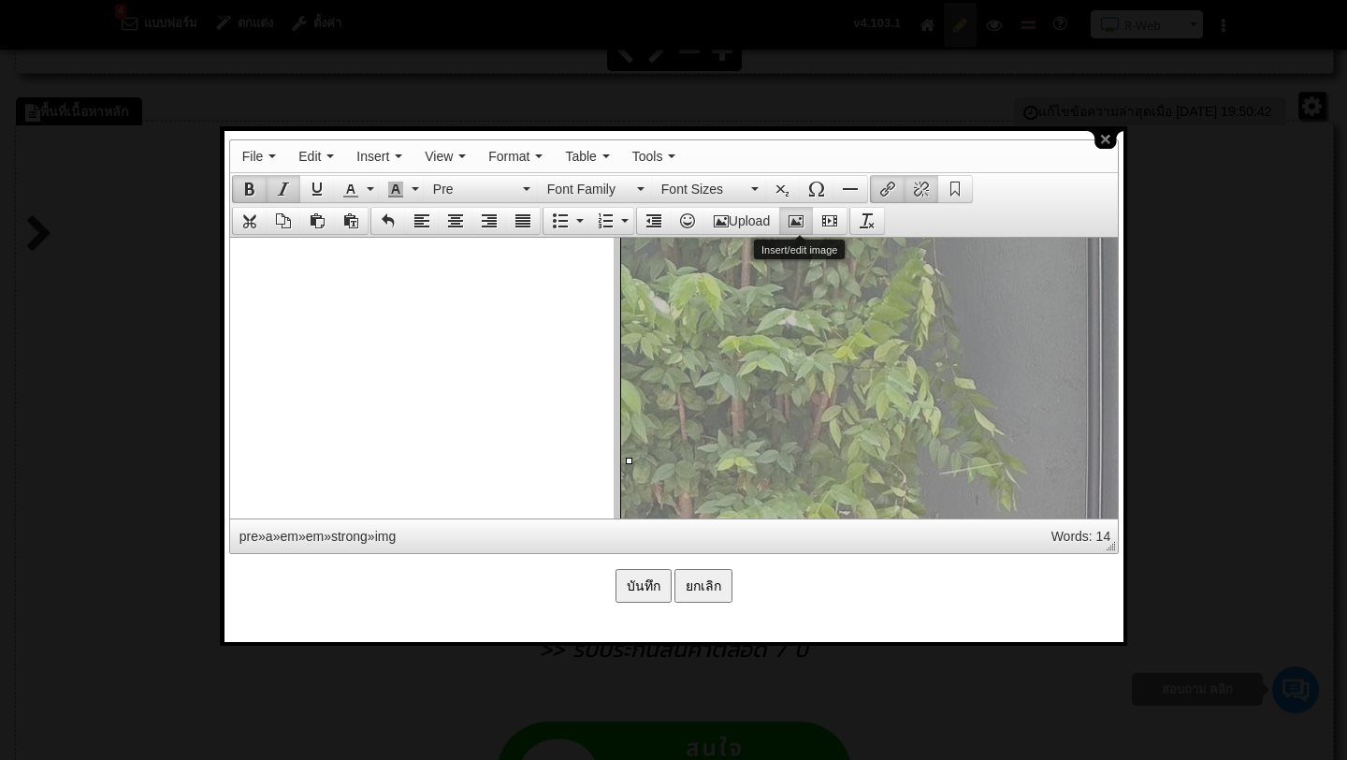
click at [797, 220] on icon "Insert/edit image" at bounding box center [796, 220] width 15 height 15
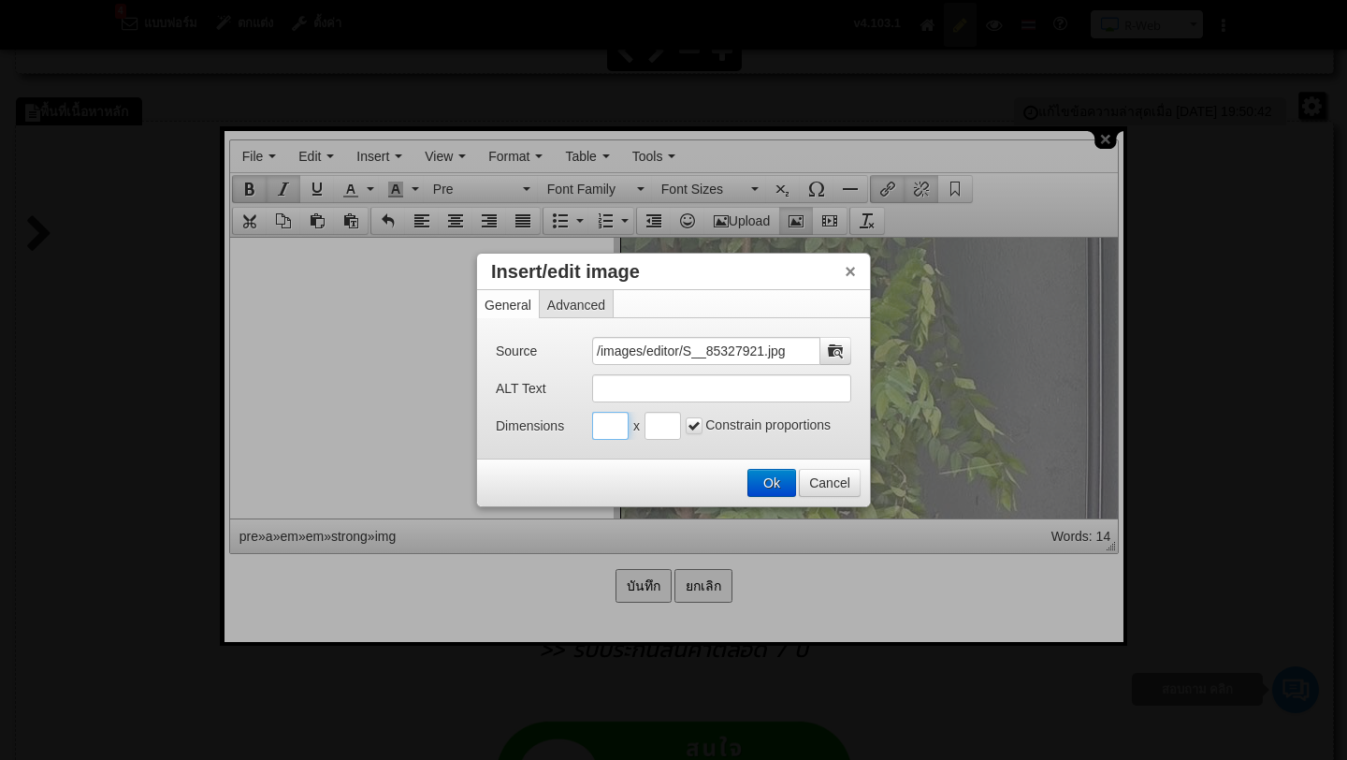
click at [619, 429] on input "Insert/edit image" at bounding box center [610, 426] width 36 height 28
type input "400"
click at [779, 484] on button "Ok" at bounding box center [772, 483] width 47 height 26
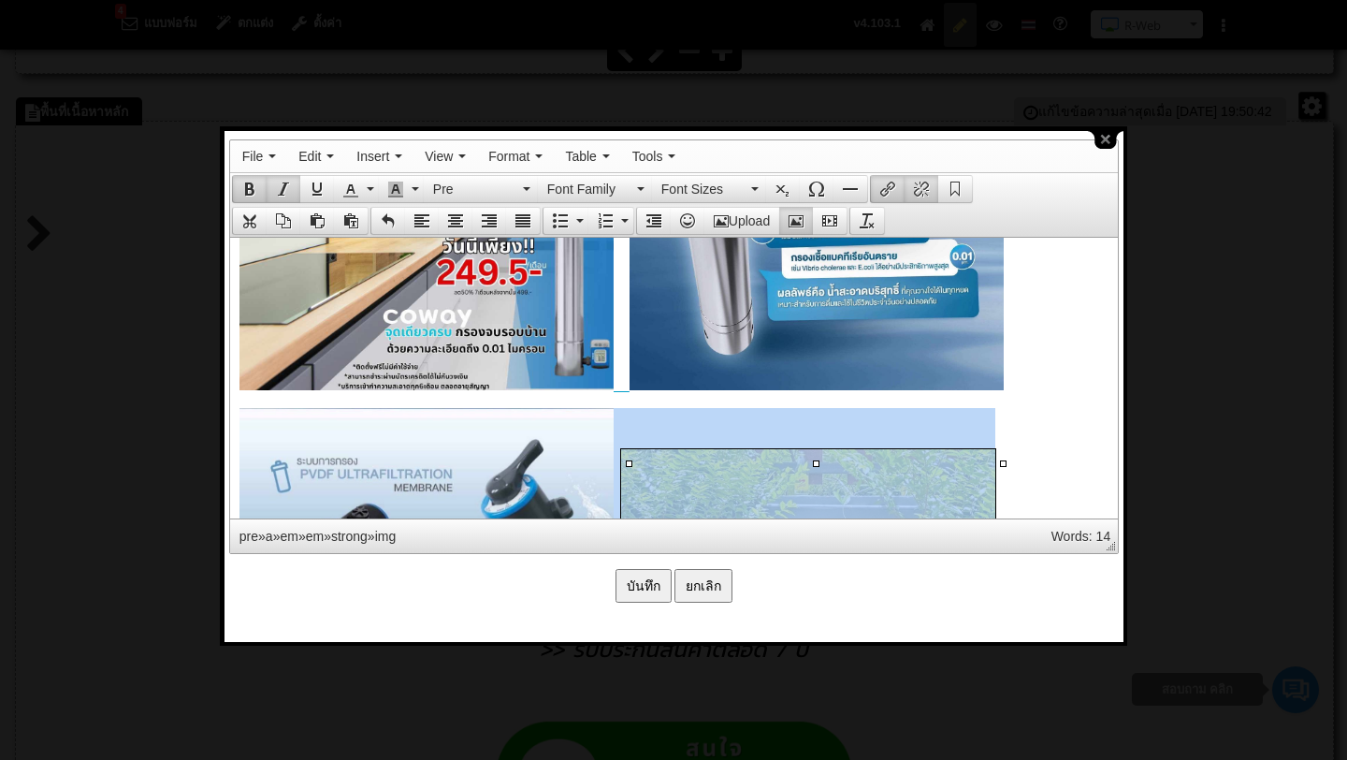
scroll to position [2652, 0]
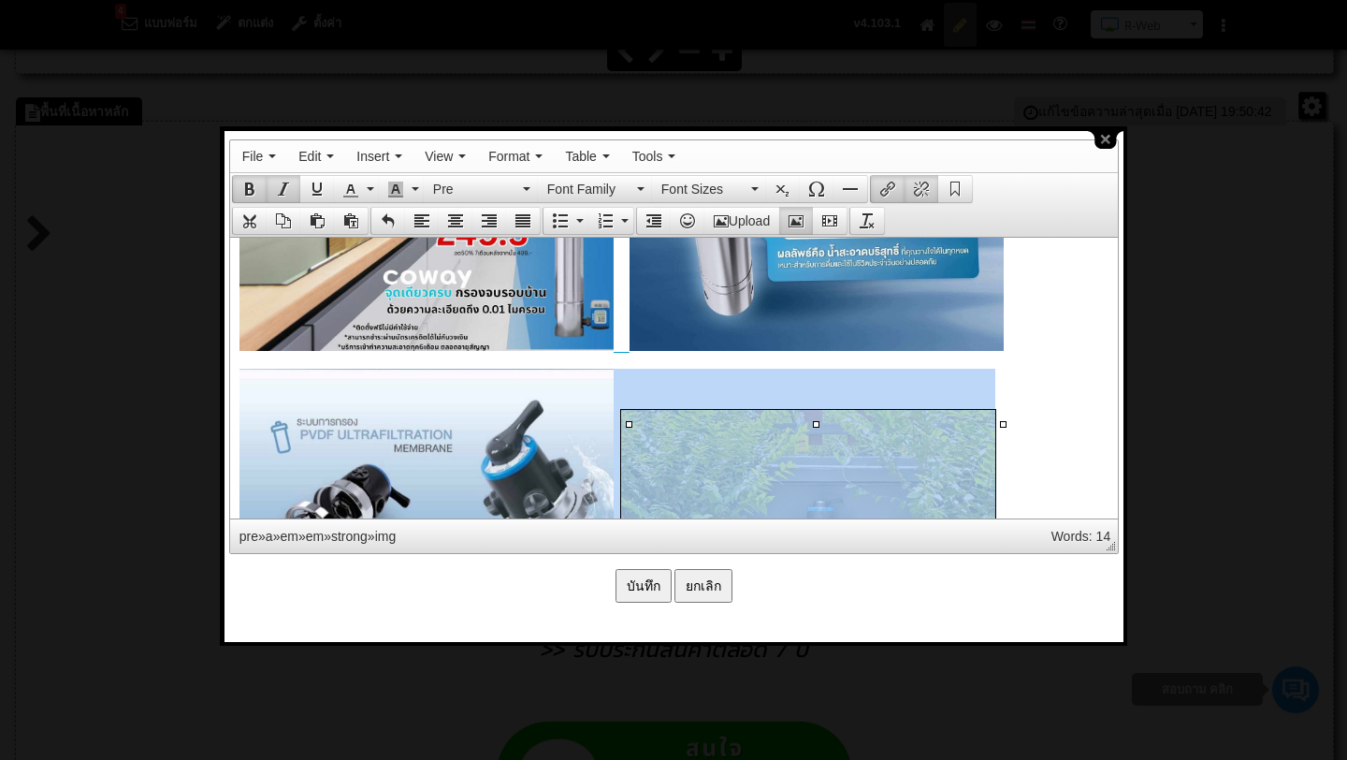
click img
click at [1061, 404] on pre "." at bounding box center [673, 399] width 869 height 1056
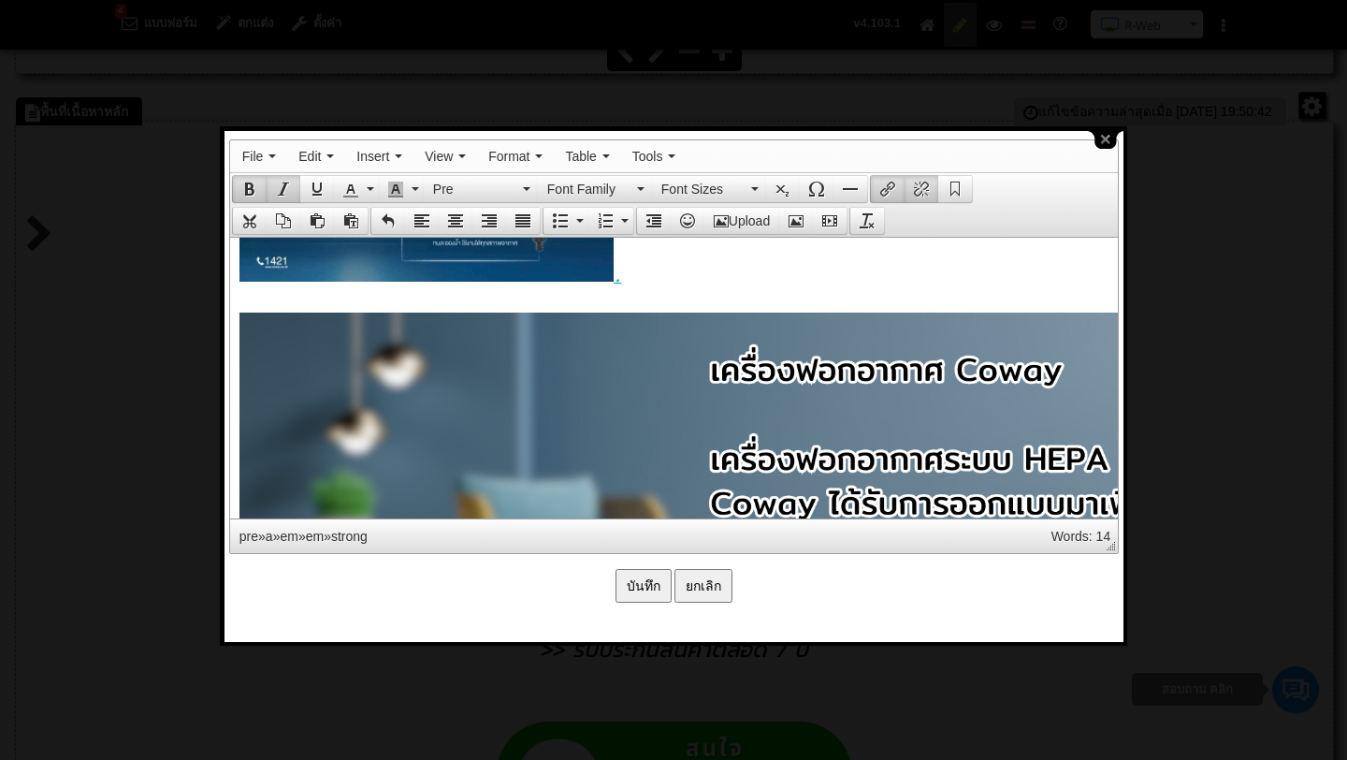
scroll to position [3255, 0]
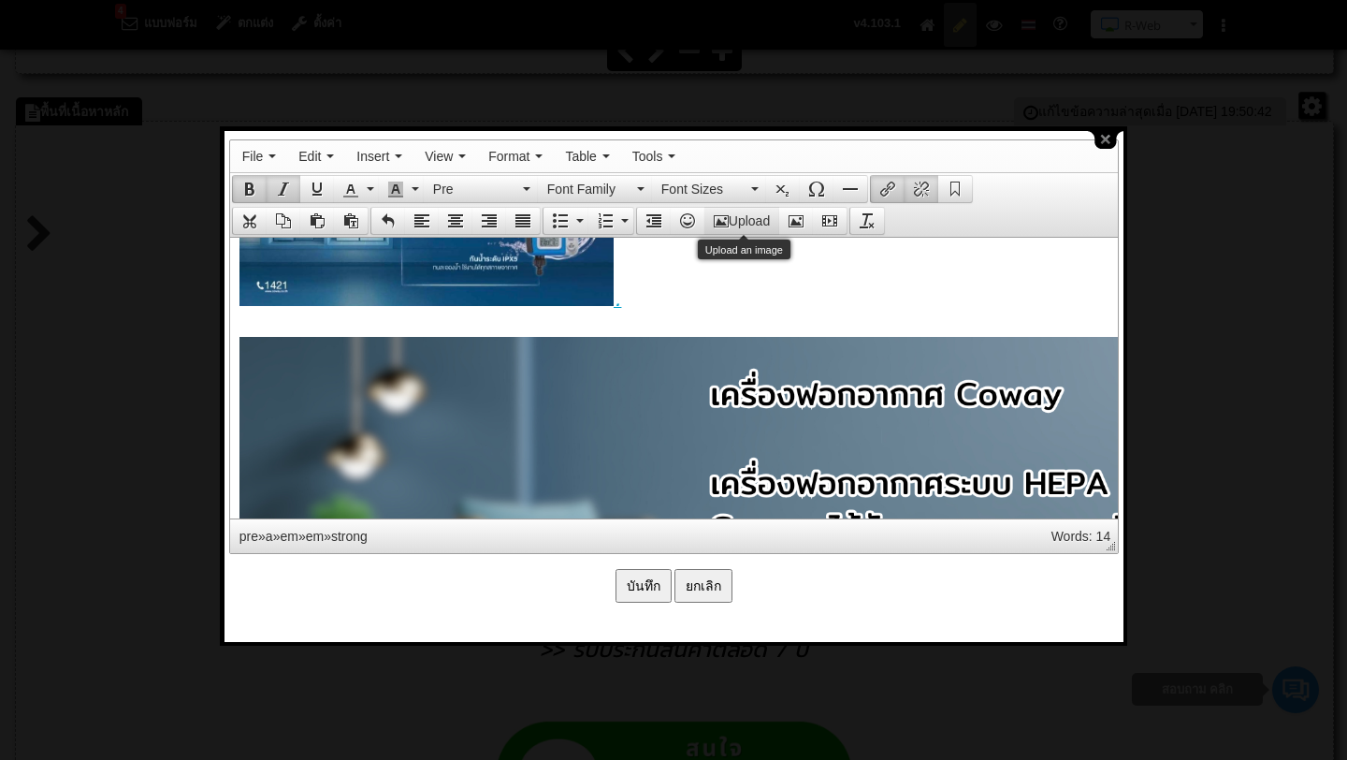
click at [741, 222] on button "Upload" at bounding box center [742, 221] width 75 height 26
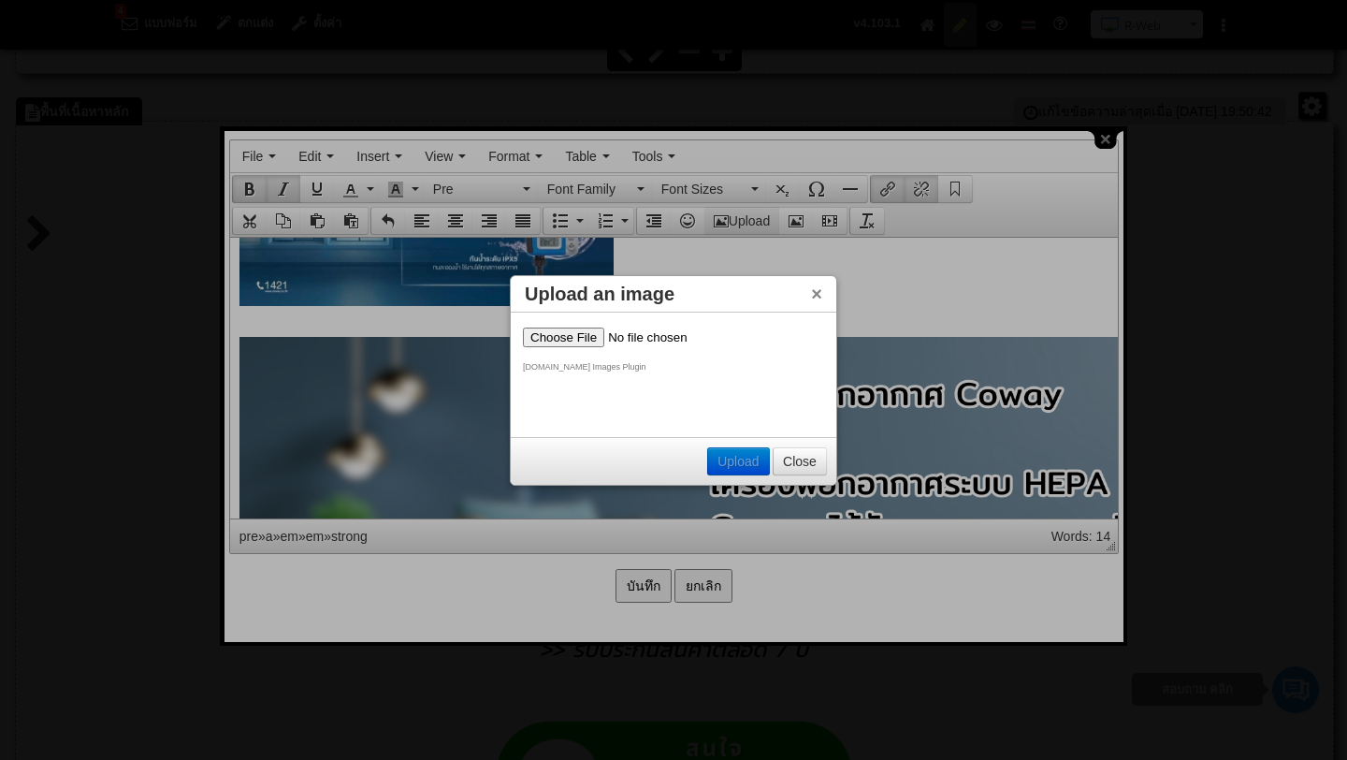
scroll to position [0, 0]
click at [549, 341] on input "file" at bounding box center [641, 337] width 237 height 20
click at [785, 460] on button "Close" at bounding box center [800, 461] width 52 height 26
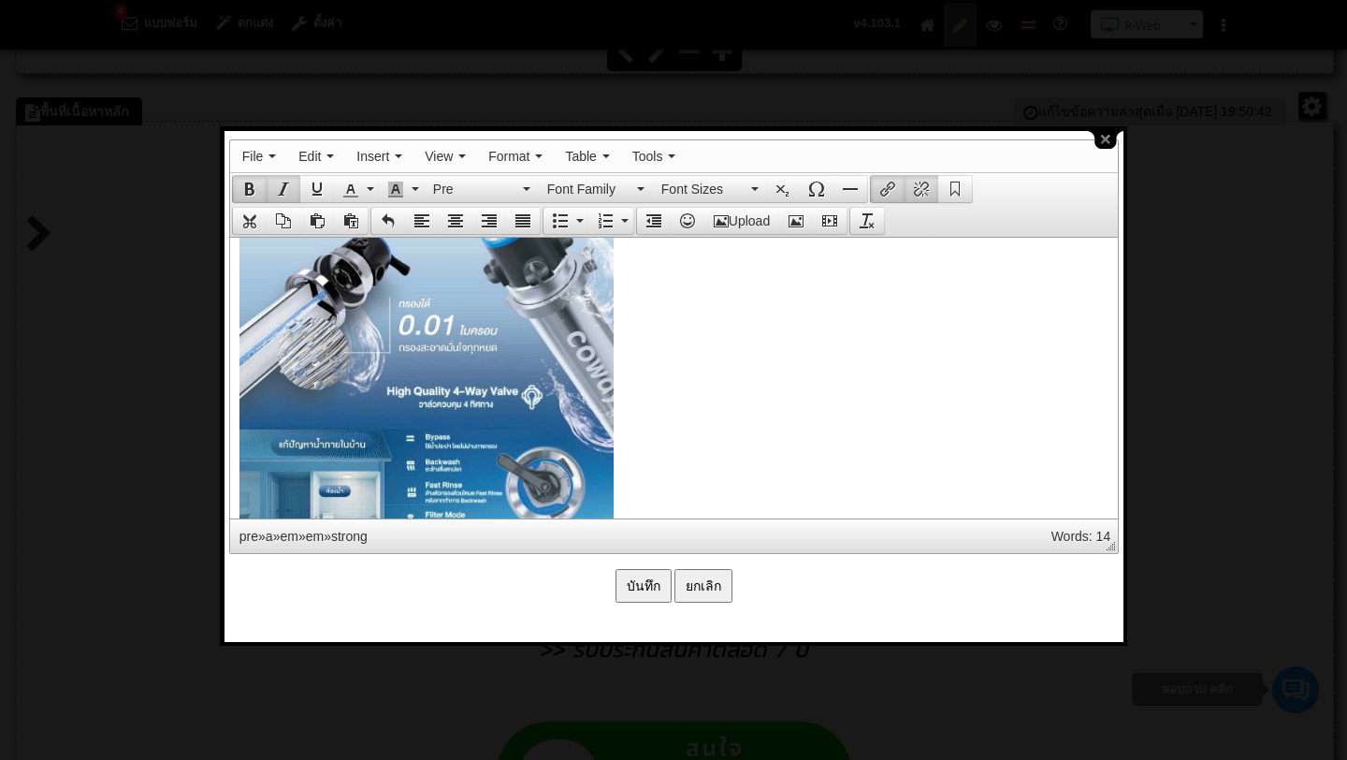
scroll to position [2877, 0]
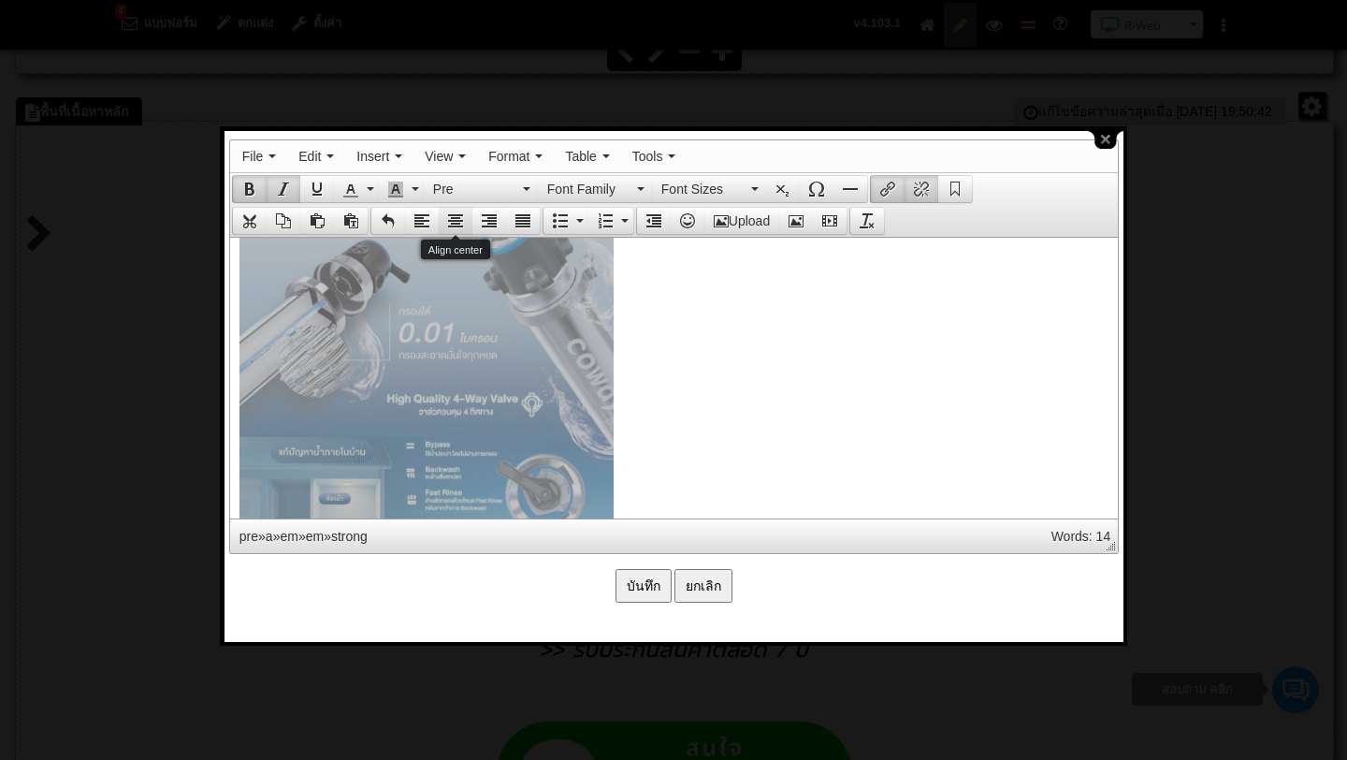
click at [455, 221] on icon "Align center" at bounding box center [455, 220] width 15 height 15
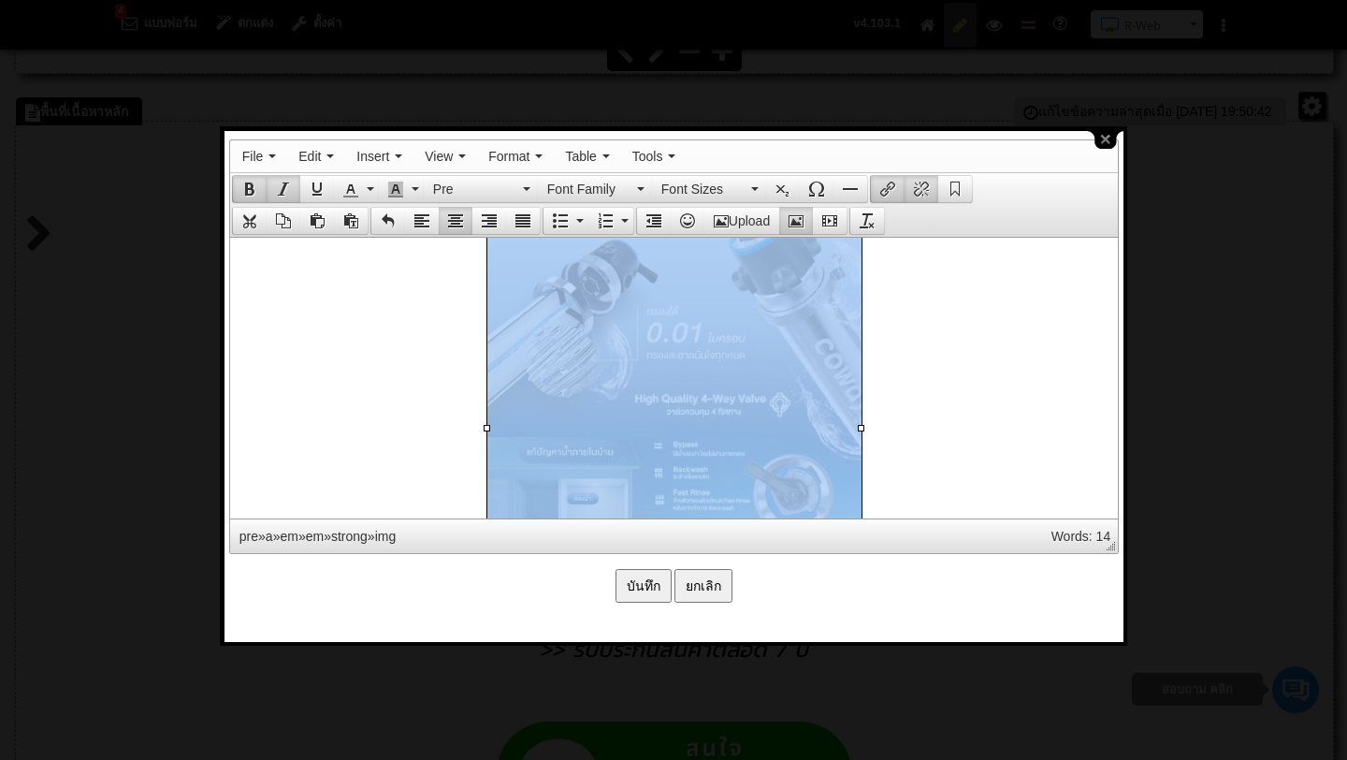
click at [641, 581] on input "บันทึก" at bounding box center [644, 586] width 56 height 34
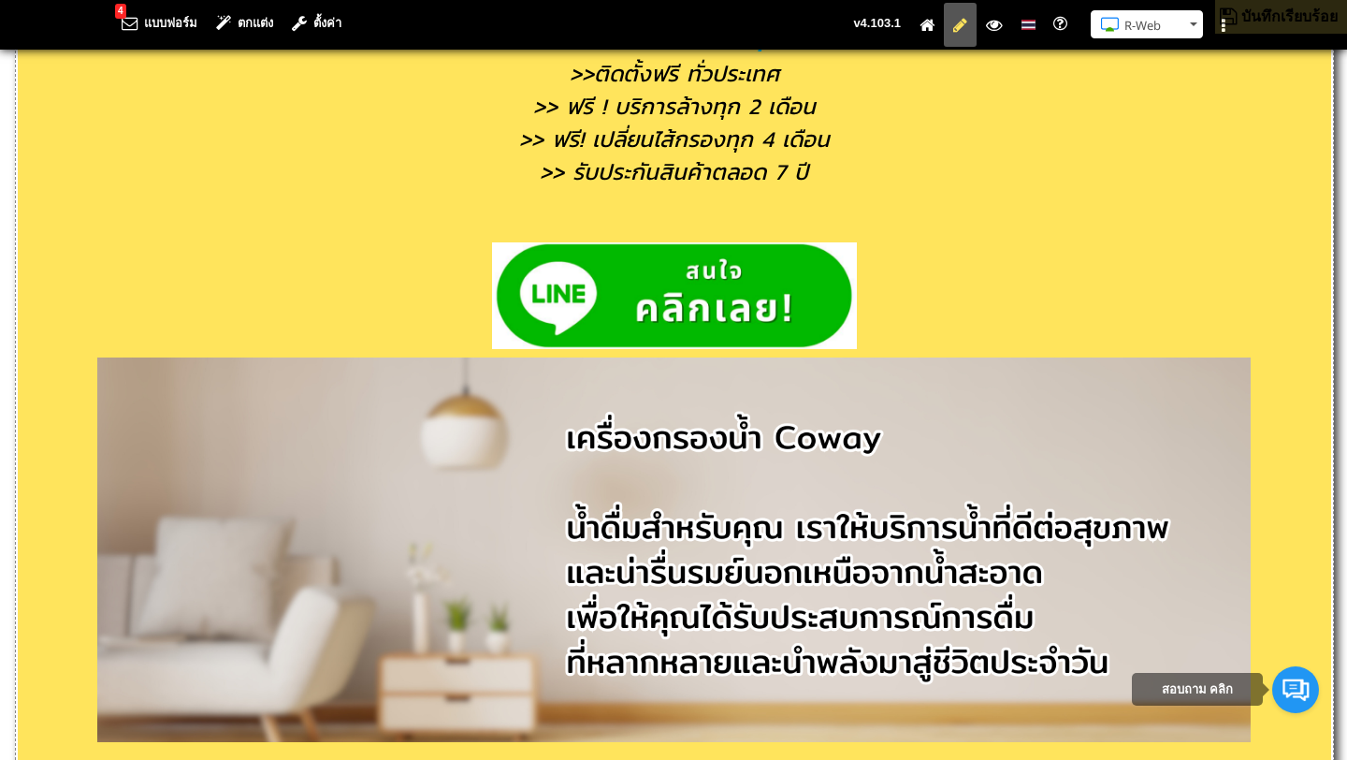
scroll to position [1368, 0]
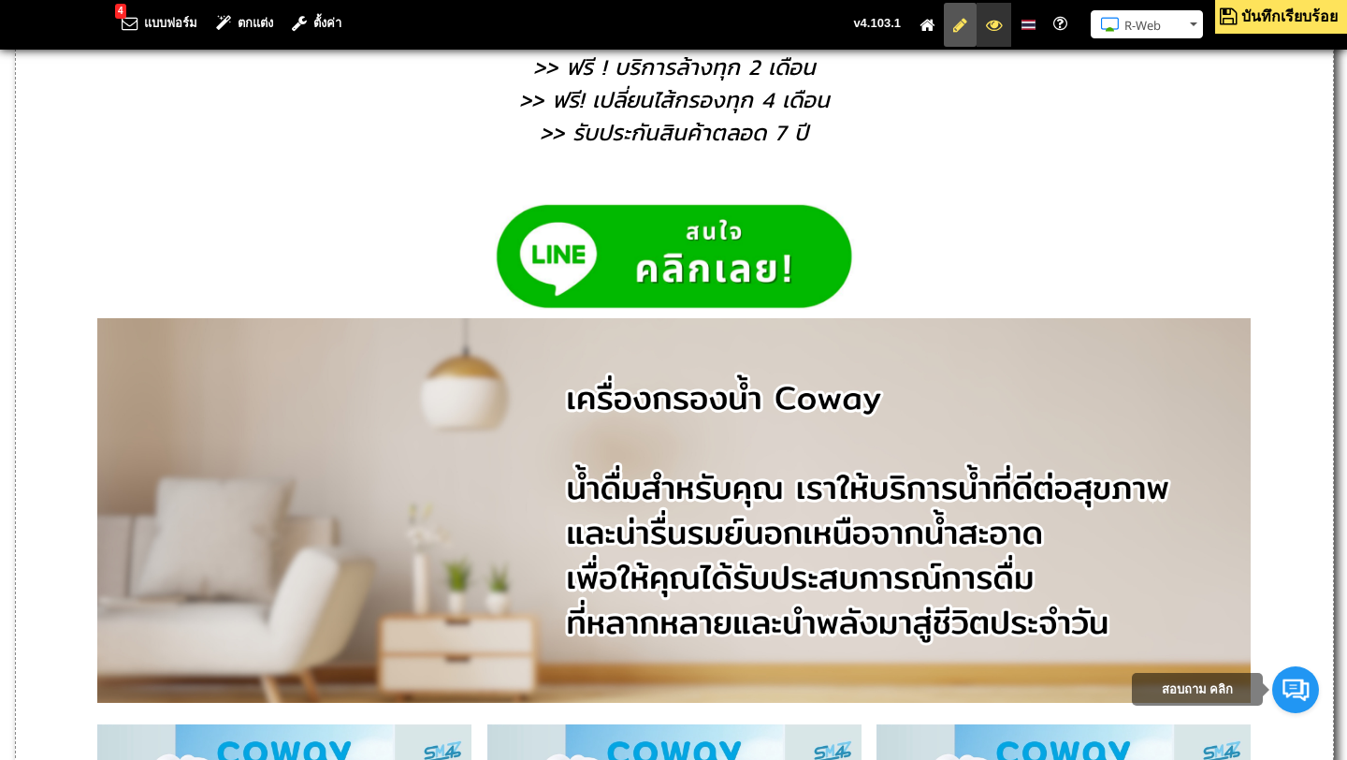
click at [998, 26] on icon at bounding box center [994, 25] width 16 height 12
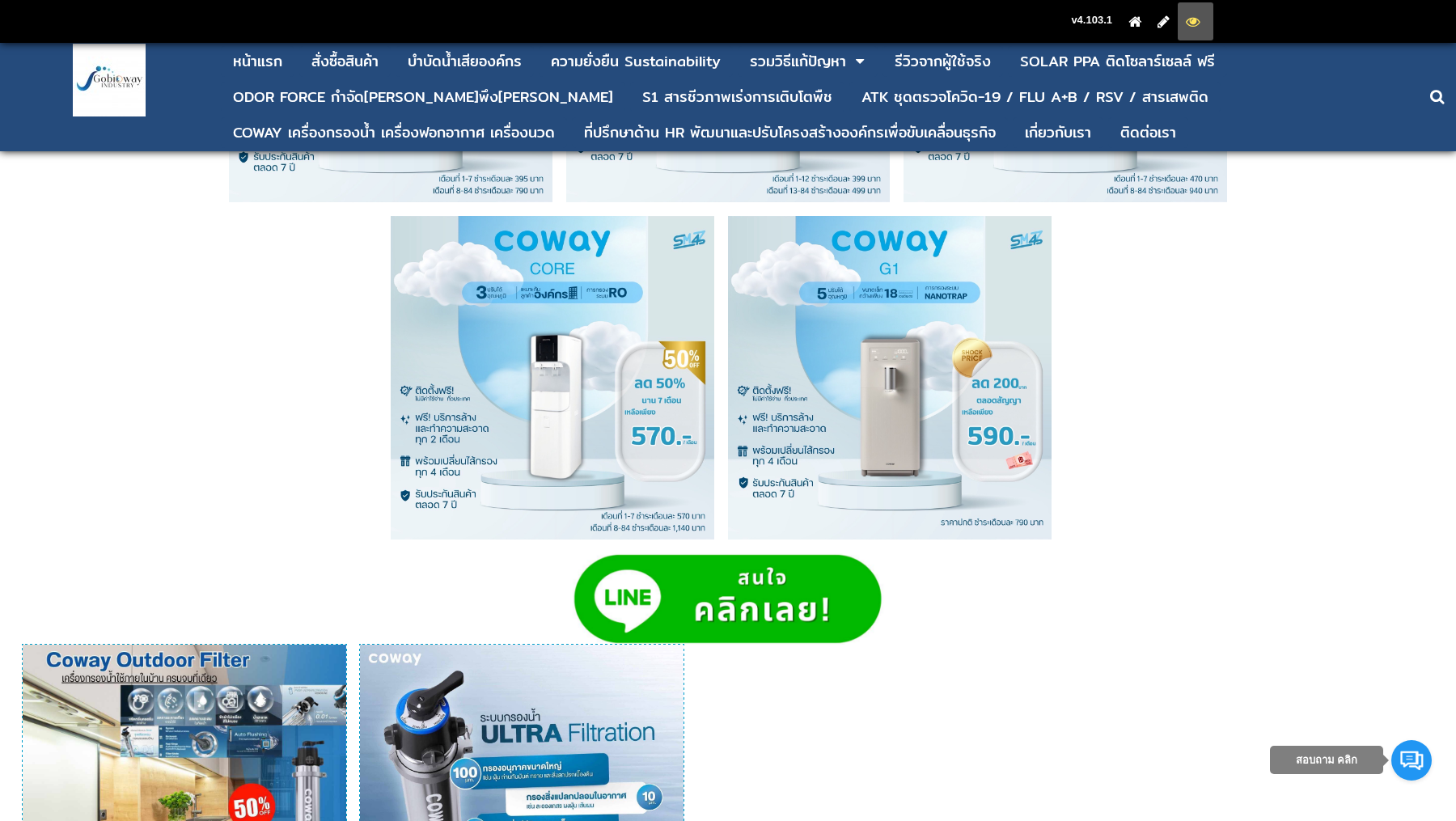
scroll to position [2104, 0]
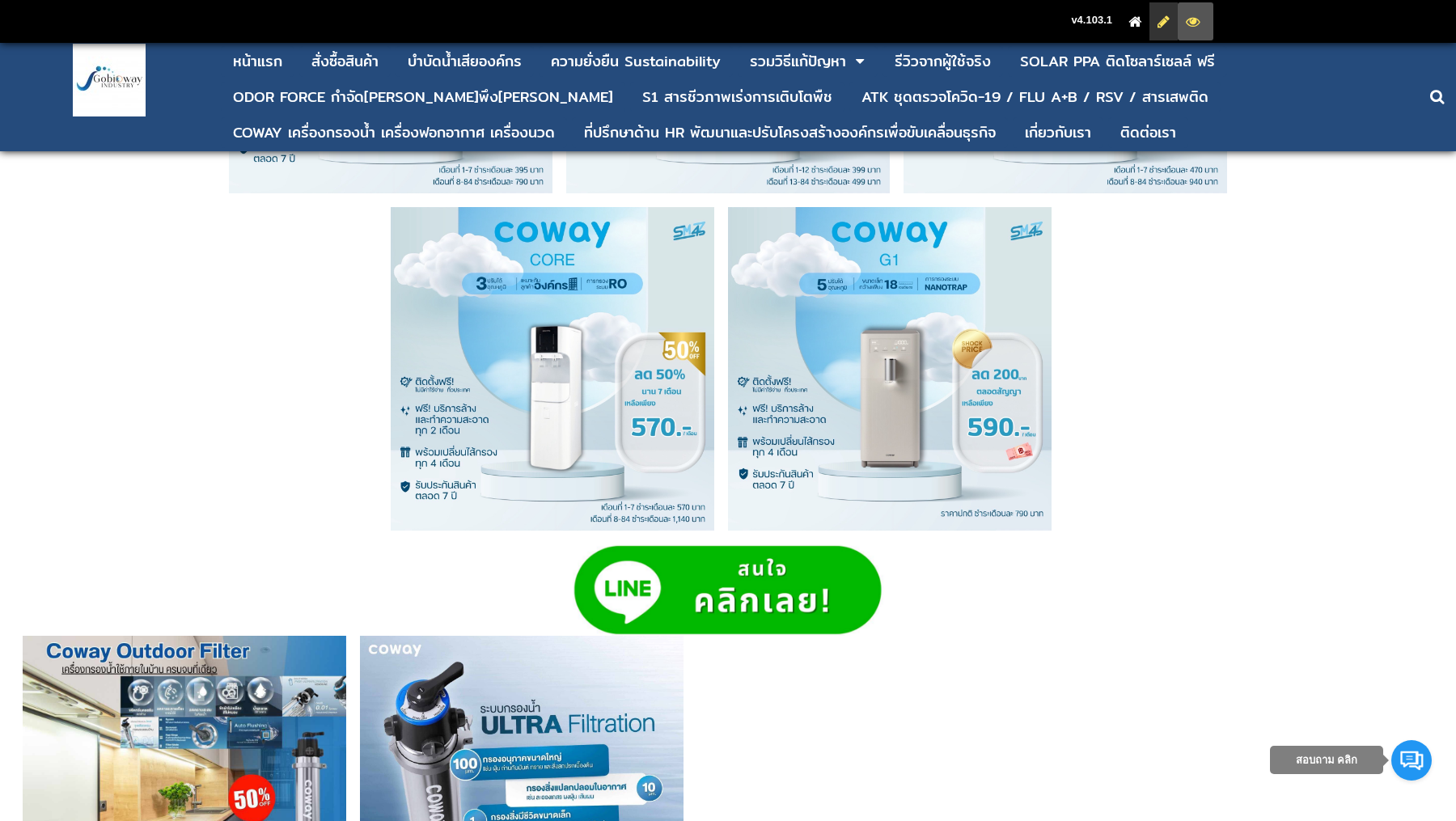
click at [1164, 22] on icon at bounding box center [1164, 22] width 12 height 10
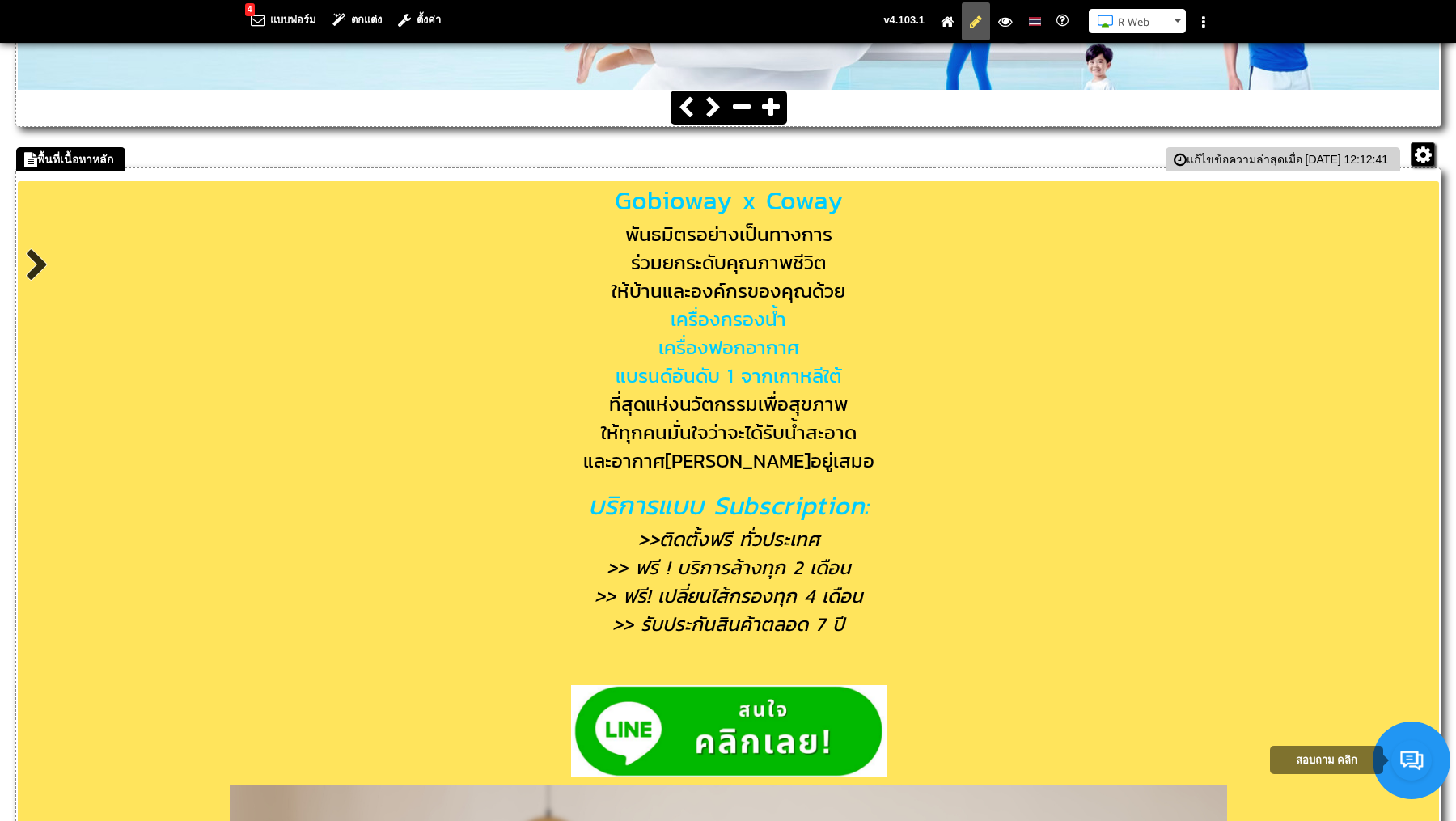
scroll to position [627, 0]
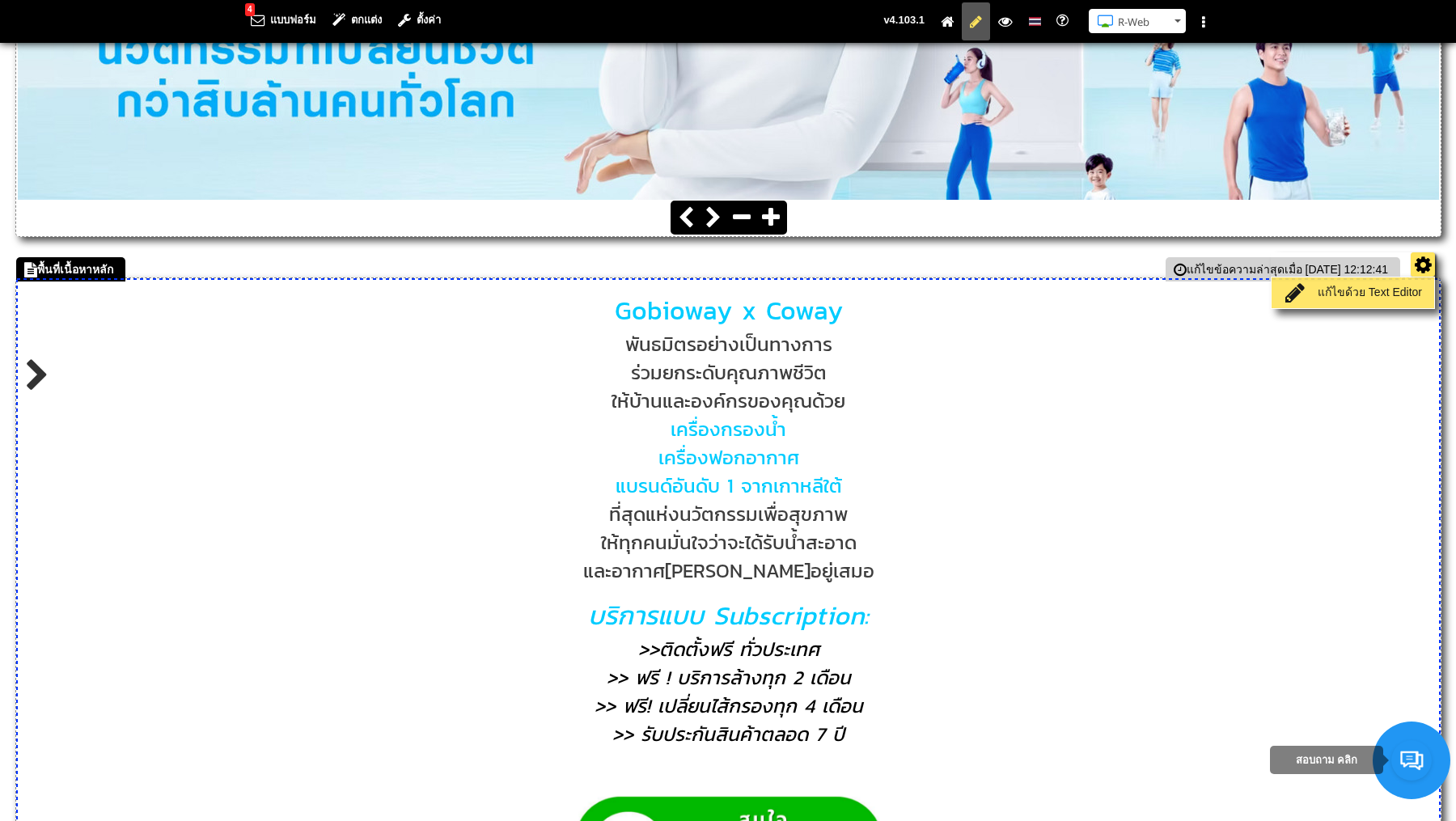
click at [1390, 290] on link "แก้ไขด้วย Text Editor" at bounding box center [1353, 293] width 155 height 22
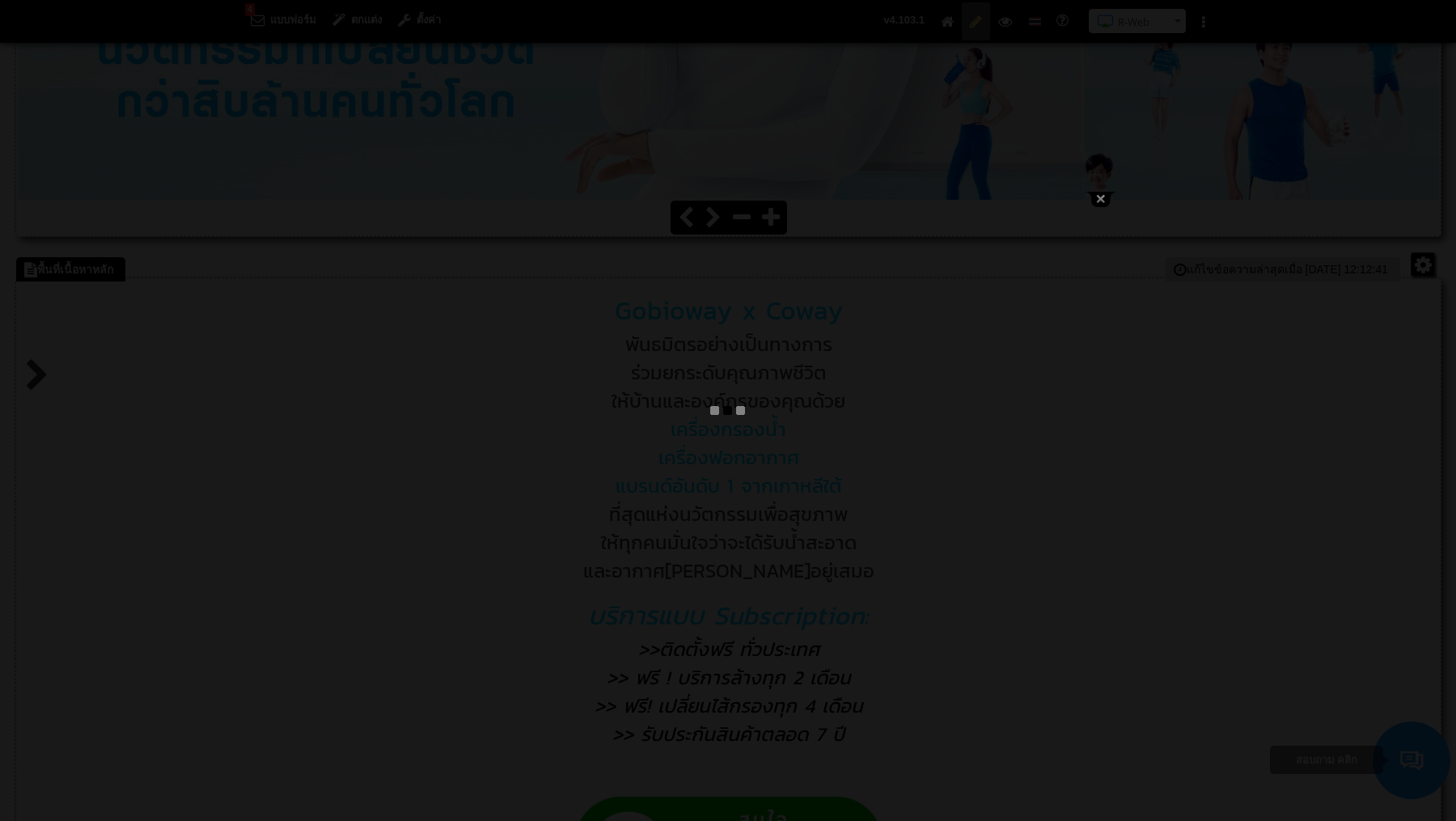
type textarea "<pre style="text-align: center;"><span style="font-size: 18pt;"><span style="fo…"
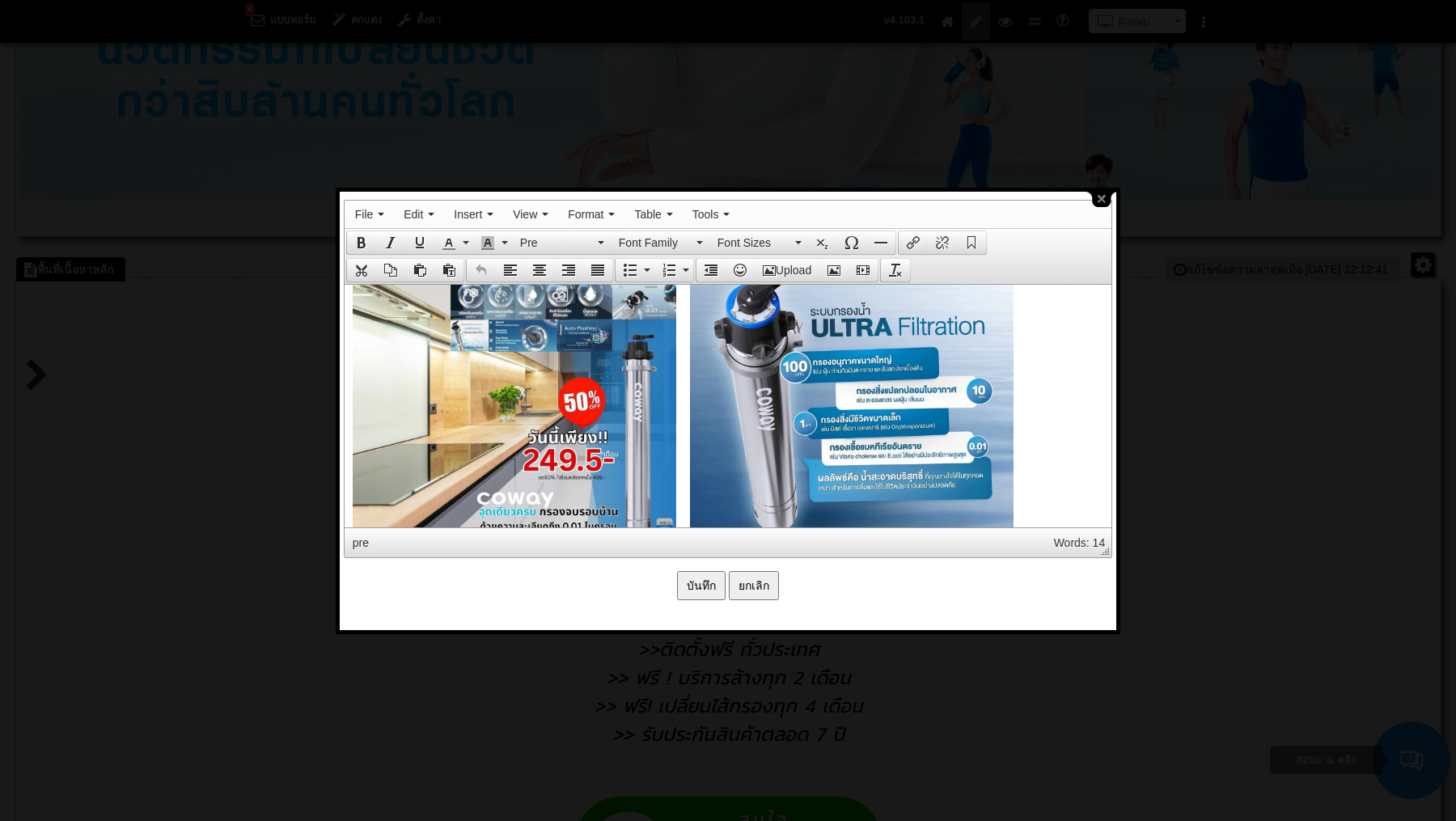
scroll to position [2152, 0]
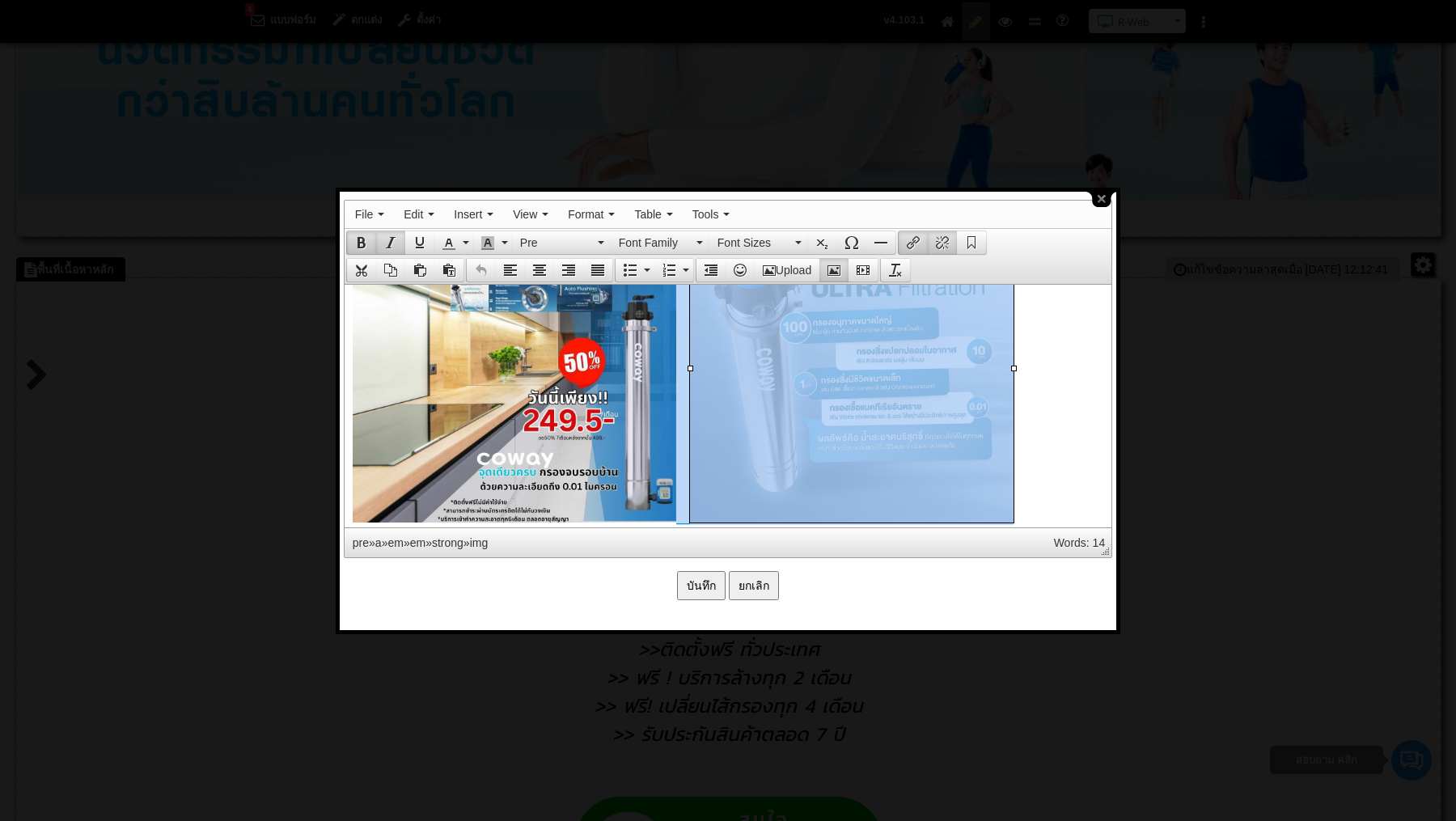
click at [640, 378] on img at bounding box center [514, 360] width 323 height 323
click at [619, 385] on img at bounding box center [514, 360] width 323 height 323
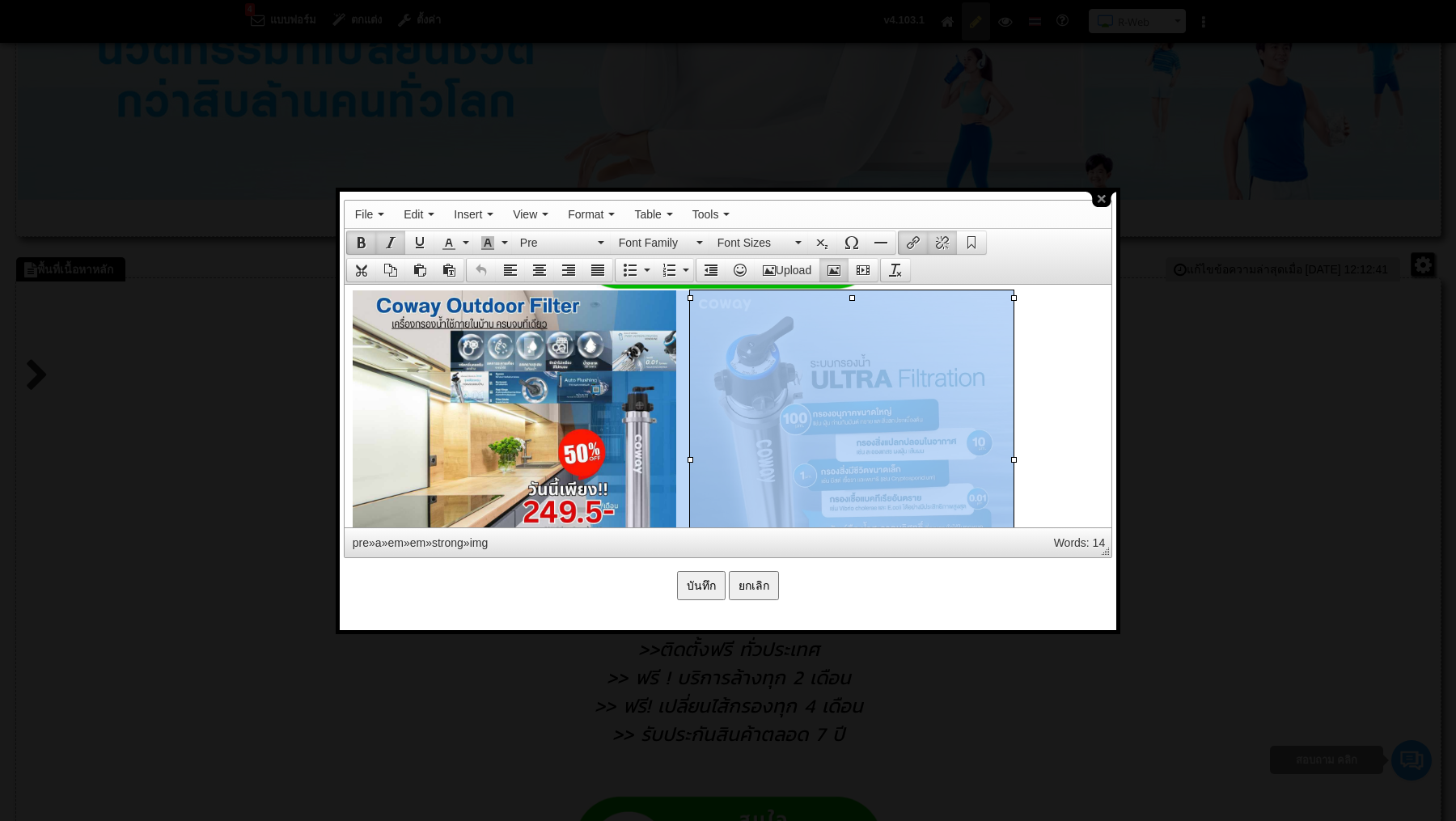
scroll to position [2012, 0]
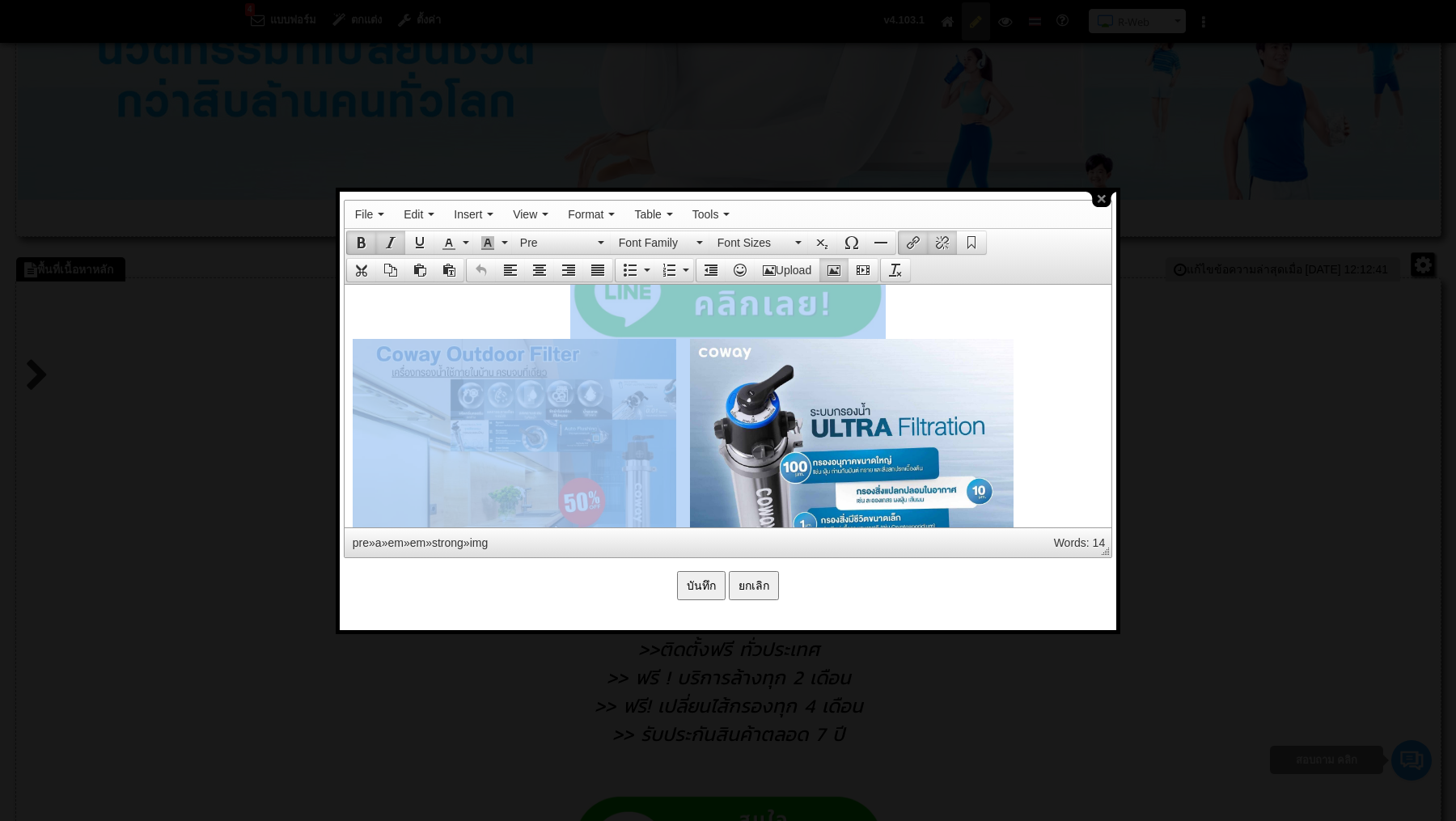
drag, startPoint x: 535, startPoint y: 327, endPoint x: 696, endPoint y: 392, distance: 173.6
click at [696, 392] on strong at bounding box center [727, 695] width 750 height 897
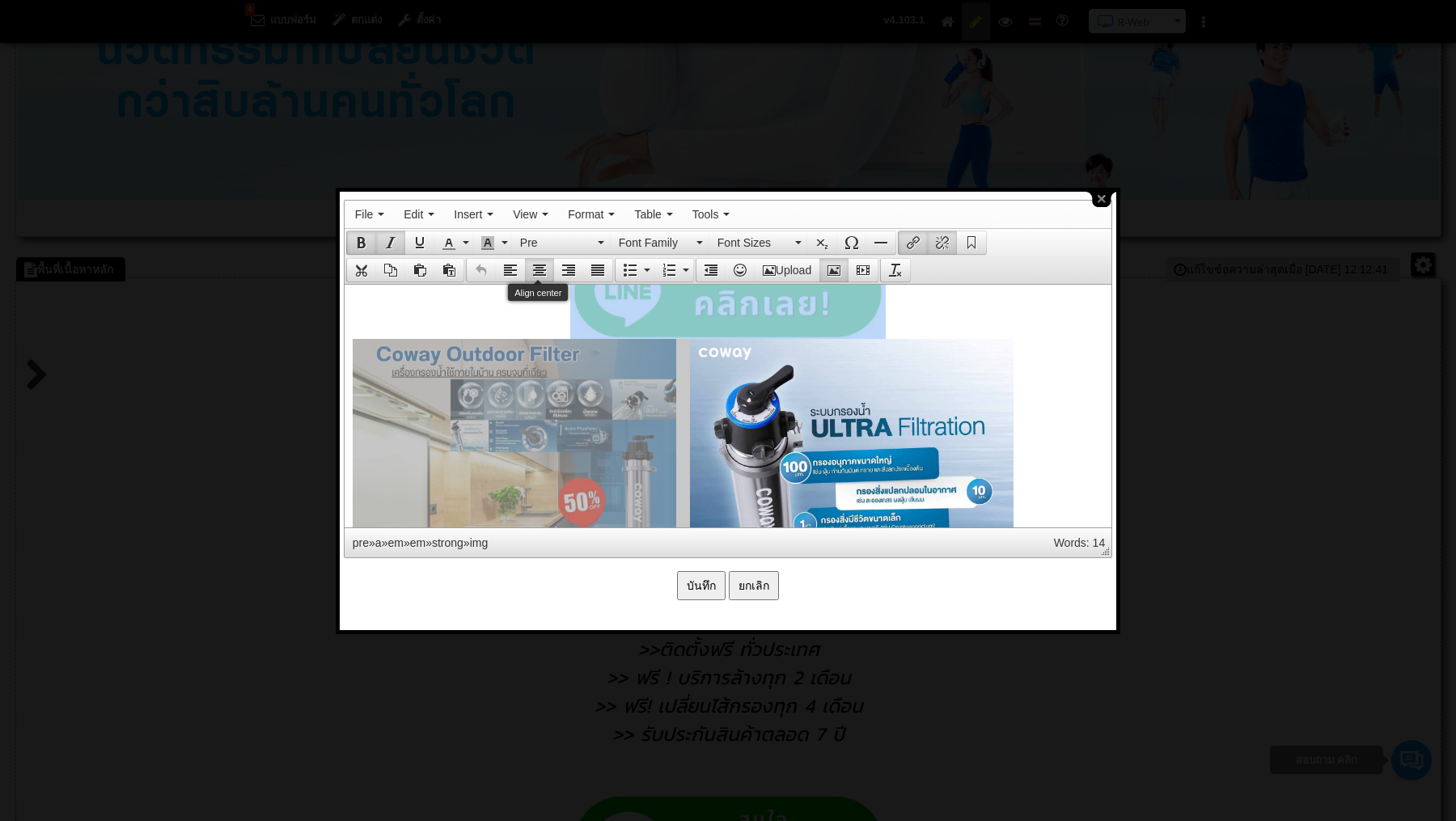
click at [540, 270] on icon "Align center" at bounding box center [540, 270] width 13 height 13
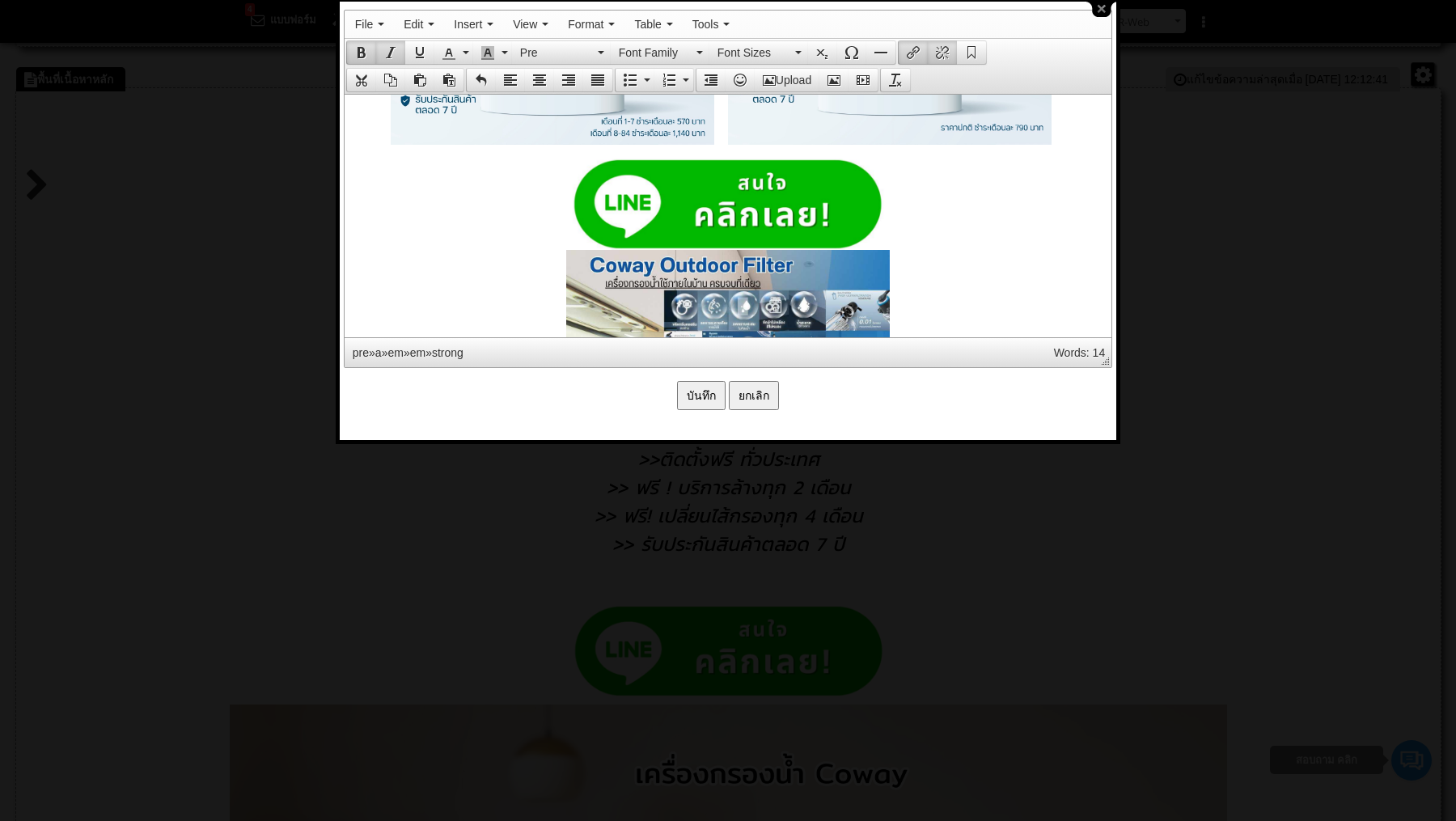
scroll to position [1978, 0]
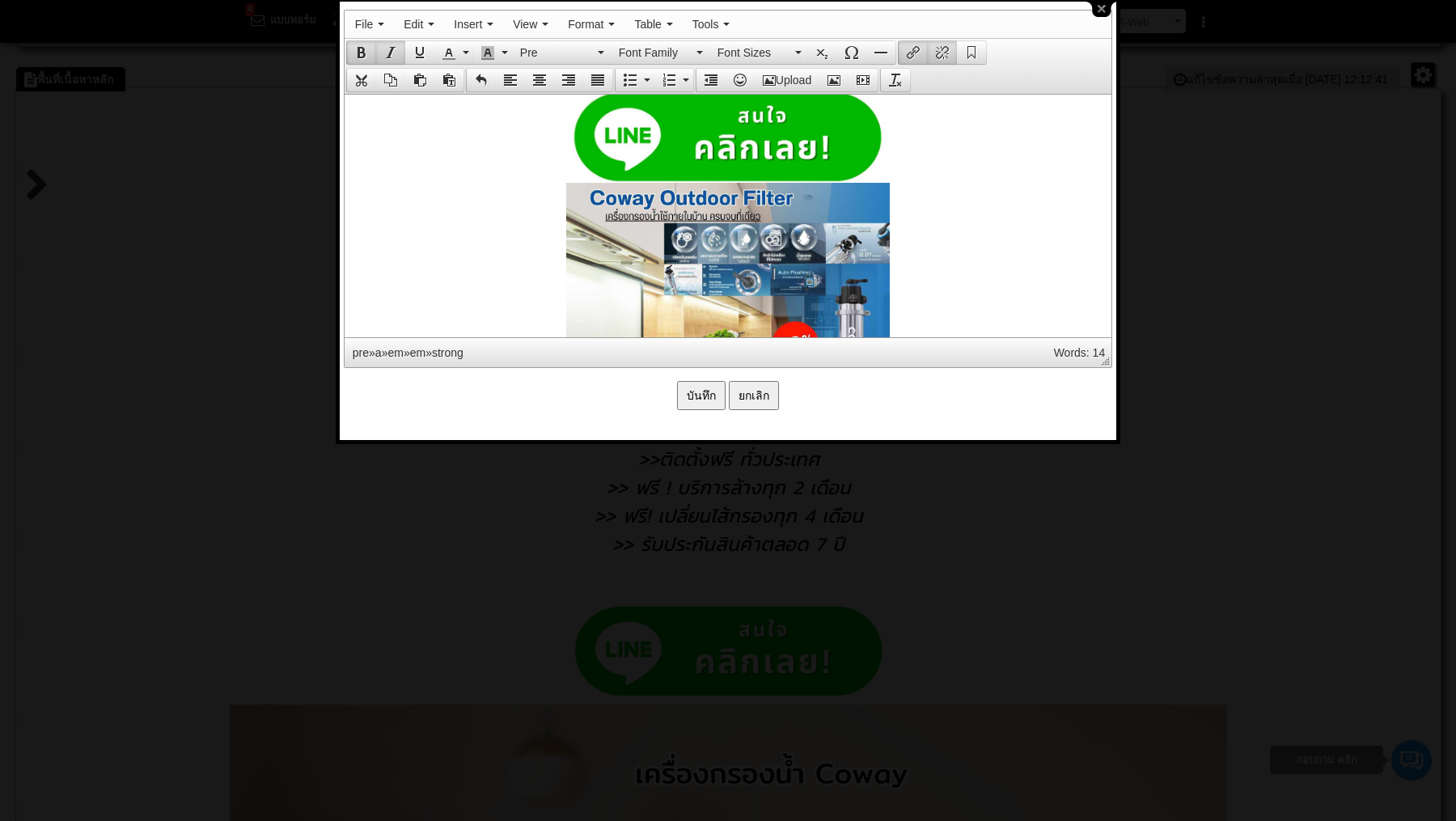
click at [923, 157] on strong at bounding box center [727, 701] width 750 height 1220
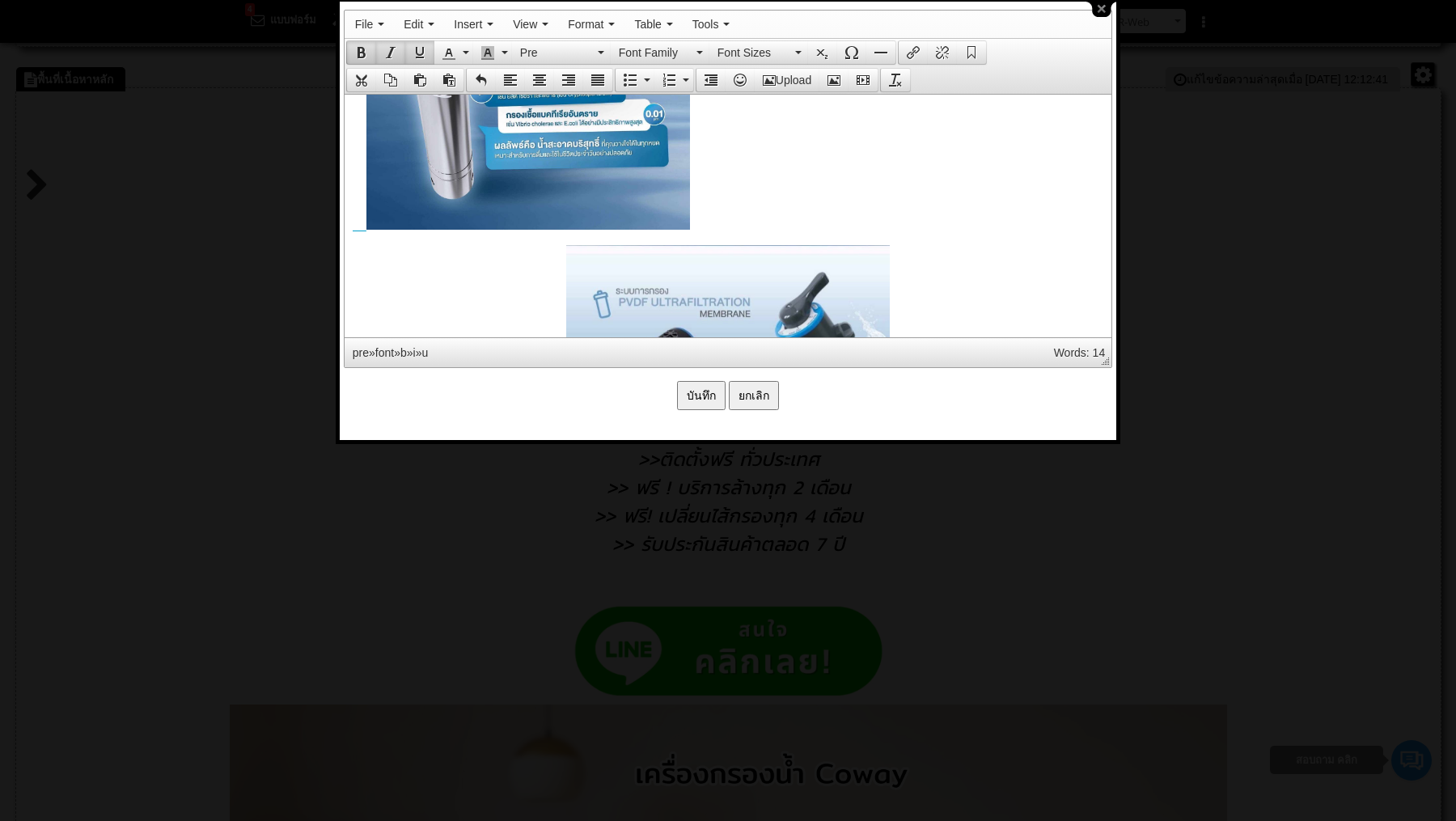
scroll to position [2679, 0]
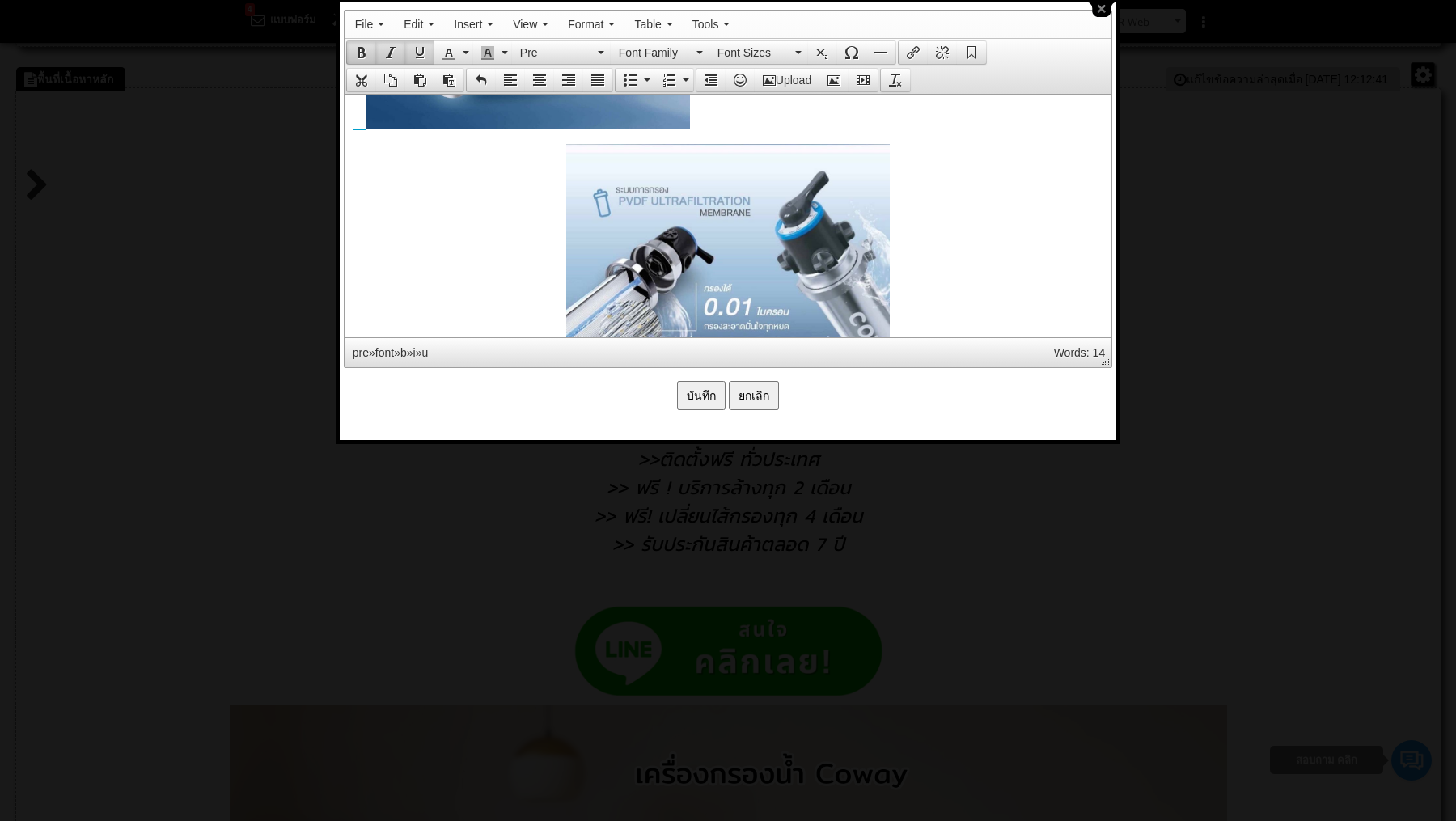
click at [521, 258] on strong at bounding box center [727, -1] width 750 height 1220
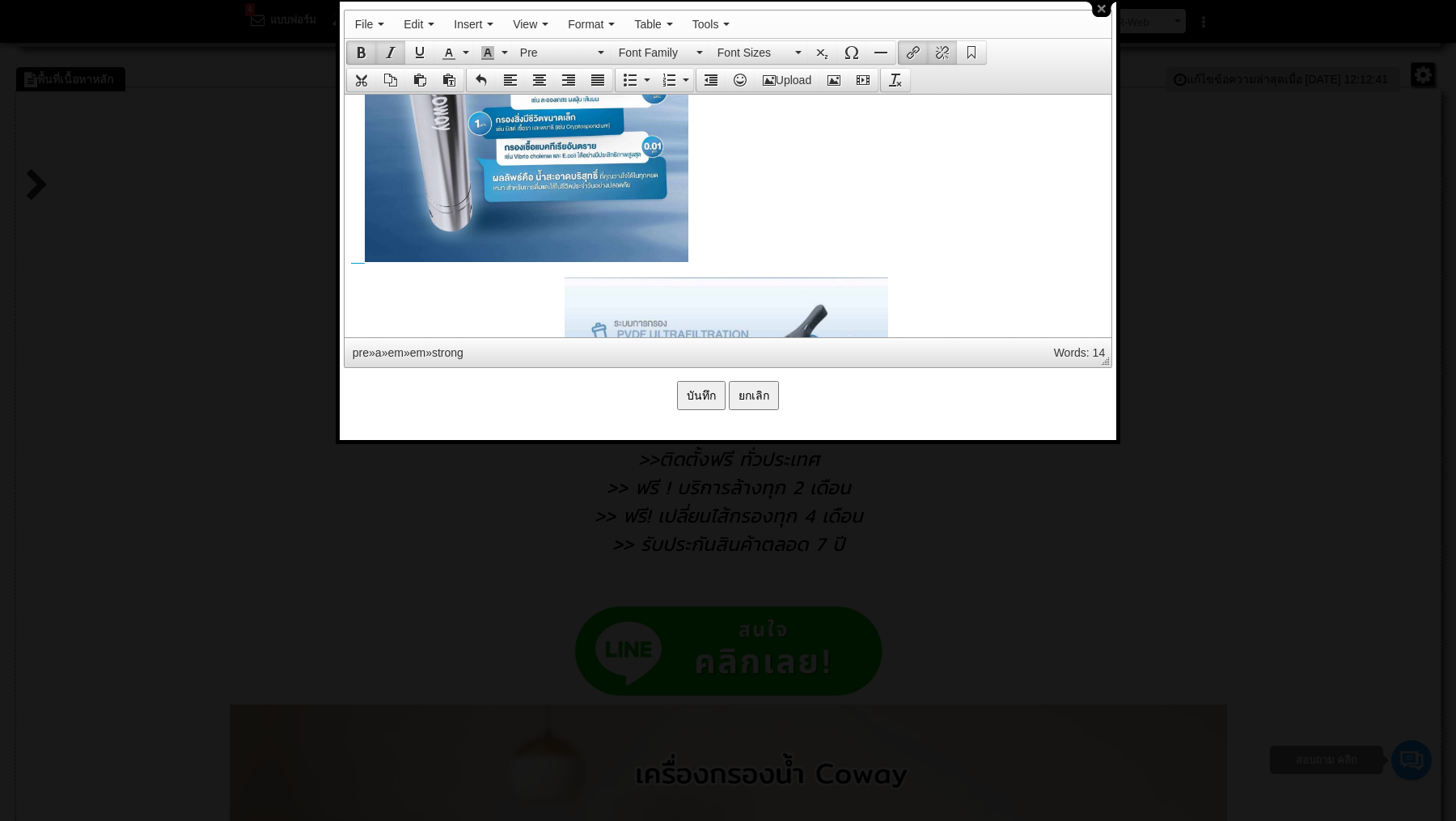
scroll to position [2562, 2]
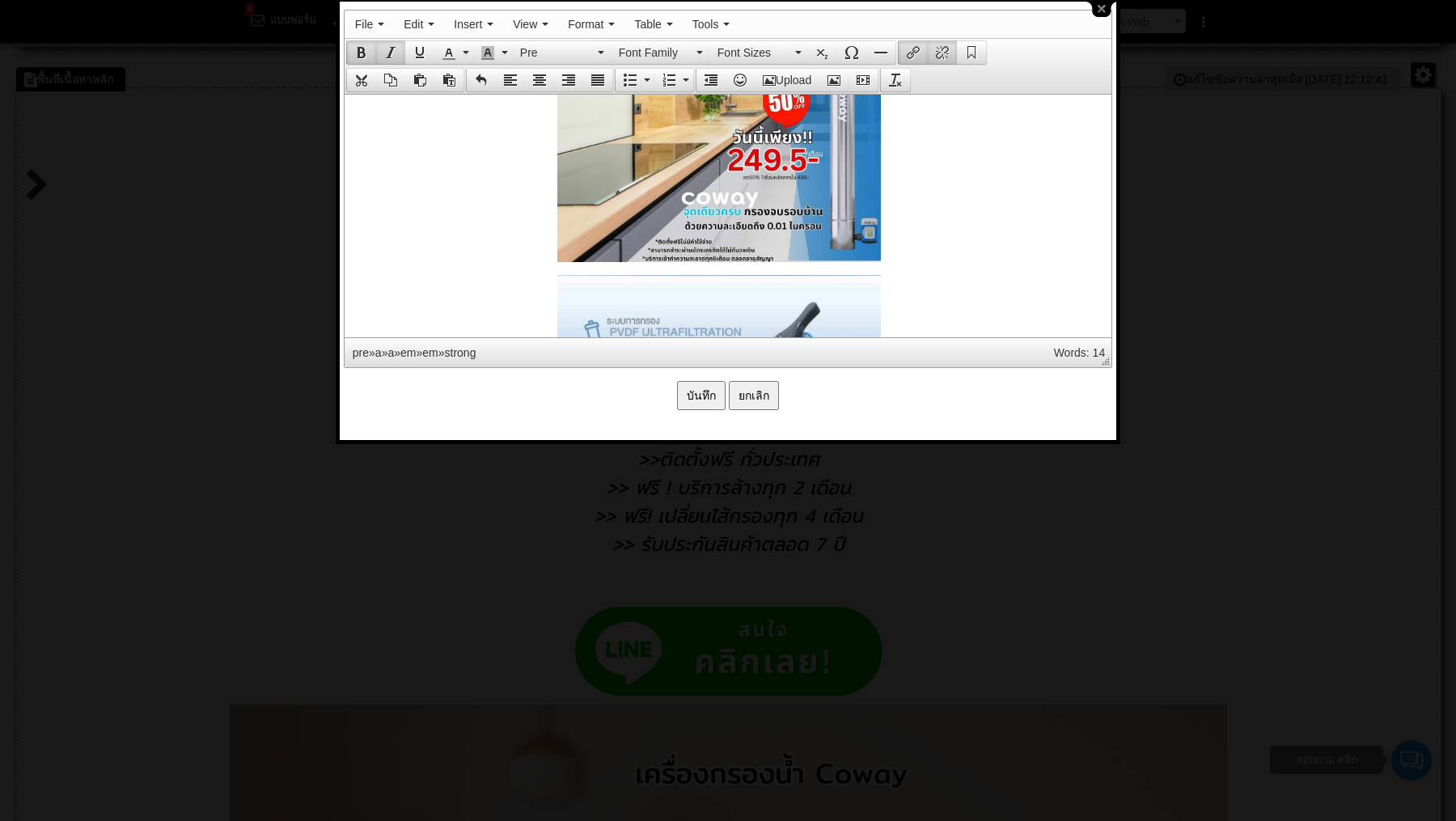
scroll to position [2248, 9]
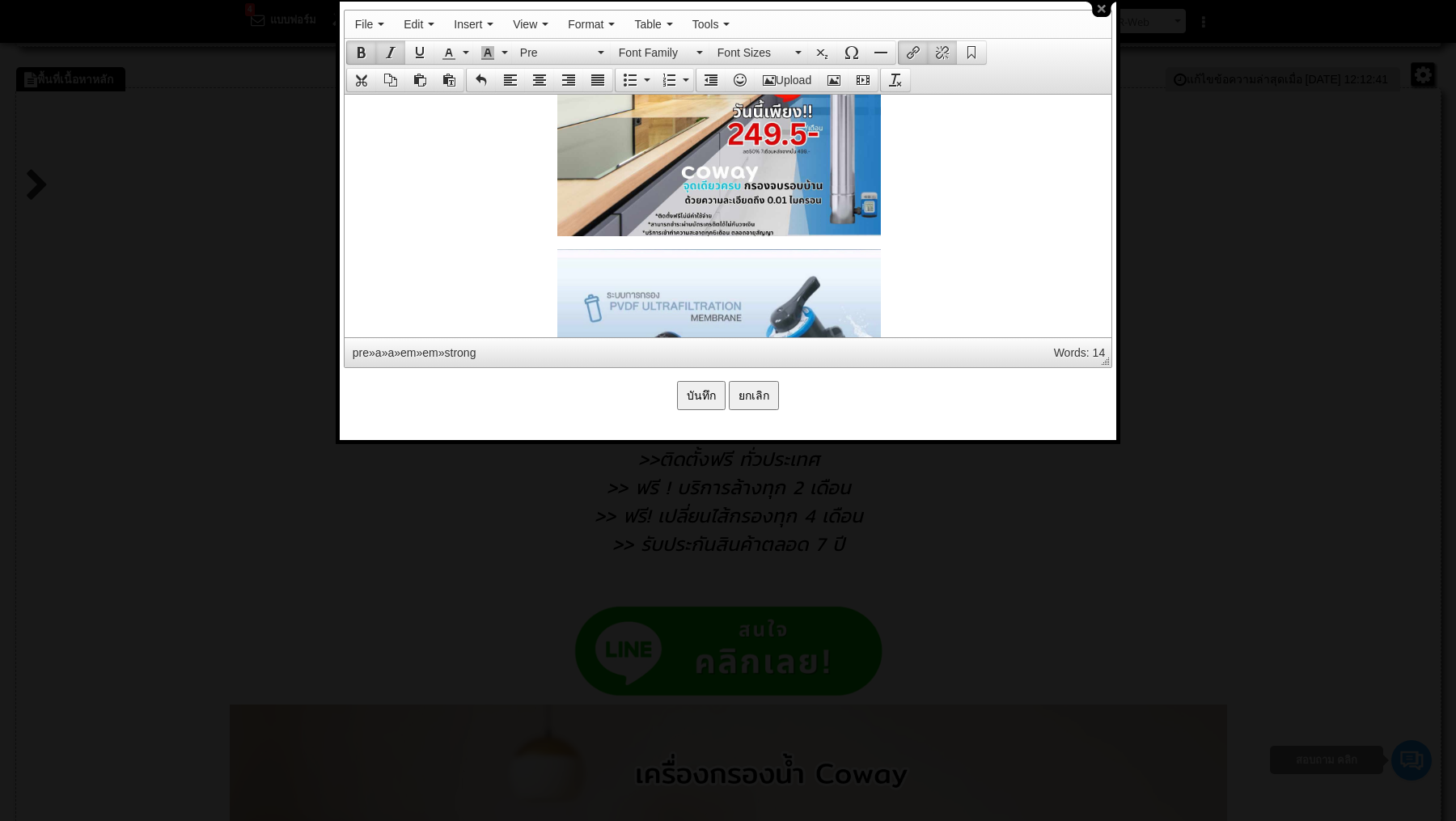
click at [519, 220] on strong at bounding box center [718, 28] width 750 height 415
click img
drag, startPoint x: 662, startPoint y: 179, endPoint x: 675, endPoint y: 188, distance: 15.8
click img
click at [537, 73] on icon "Align center" at bounding box center [540, 80] width 13 height 13
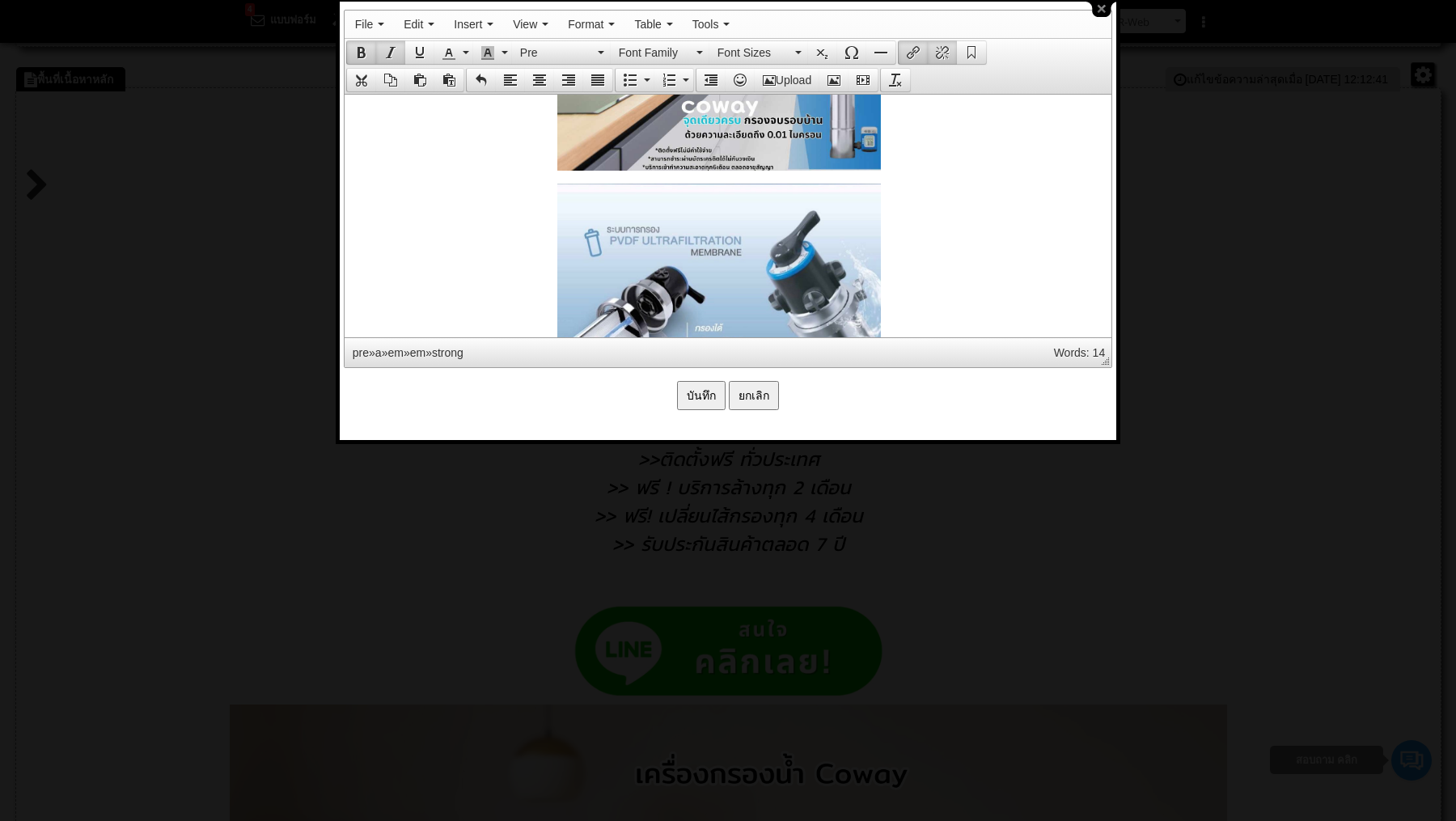
scroll to position [2373, 9]
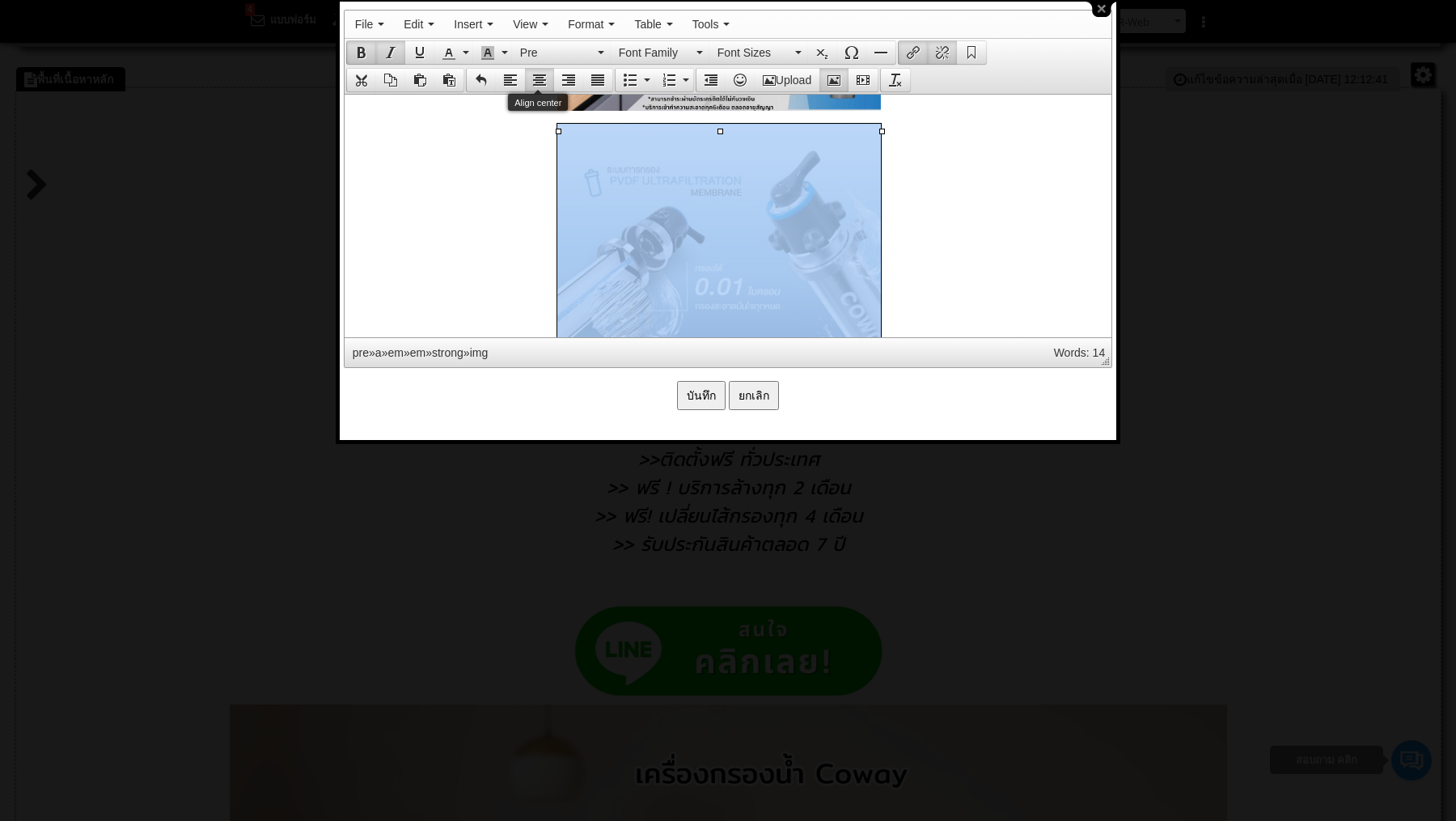
click at [539, 73] on icon "Align center" at bounding box center [540, 80] width 13 height 13
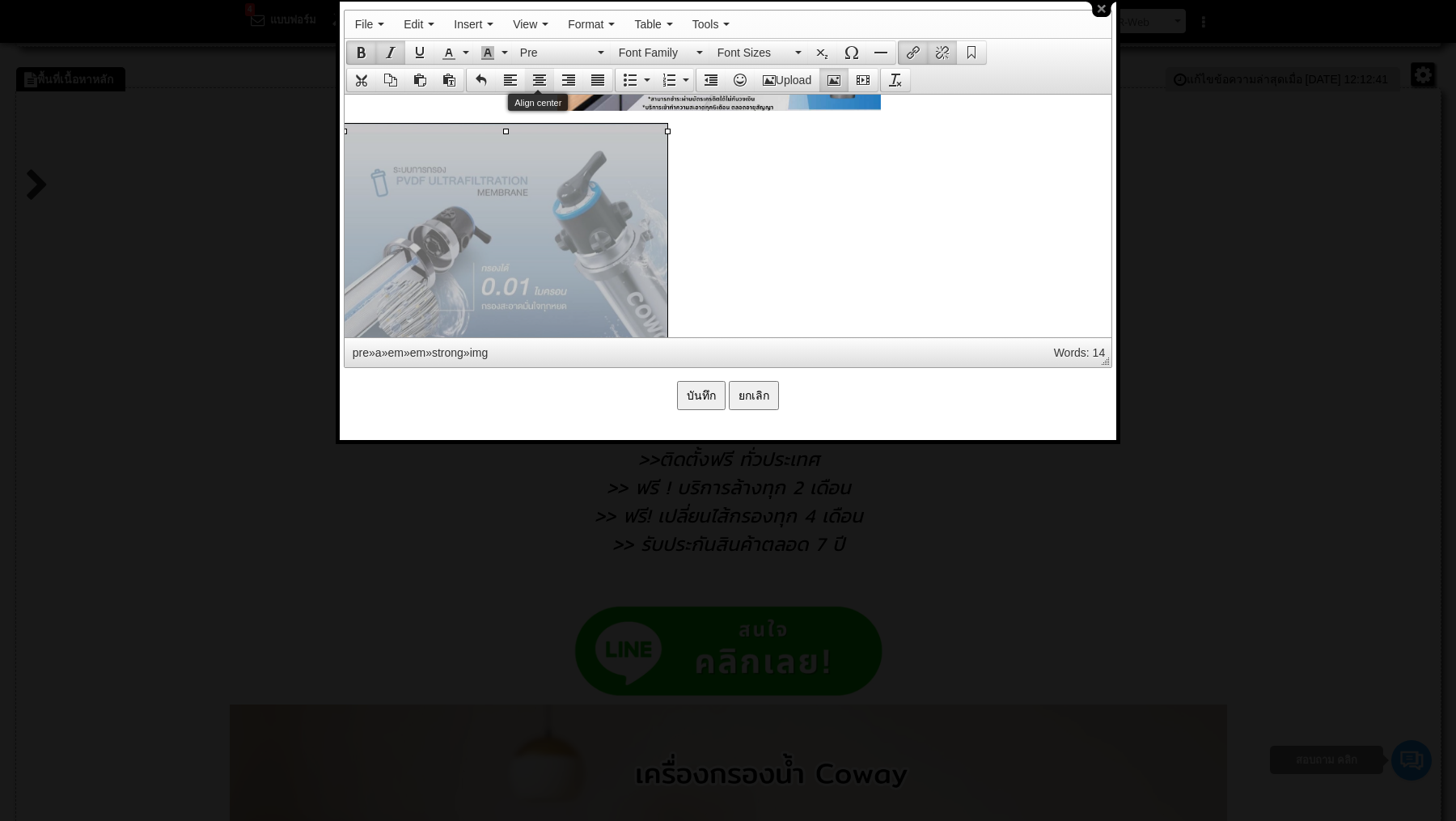
click at [540, 73] on icon "Align center" at bounding box center [540, 80] width 13 height 13
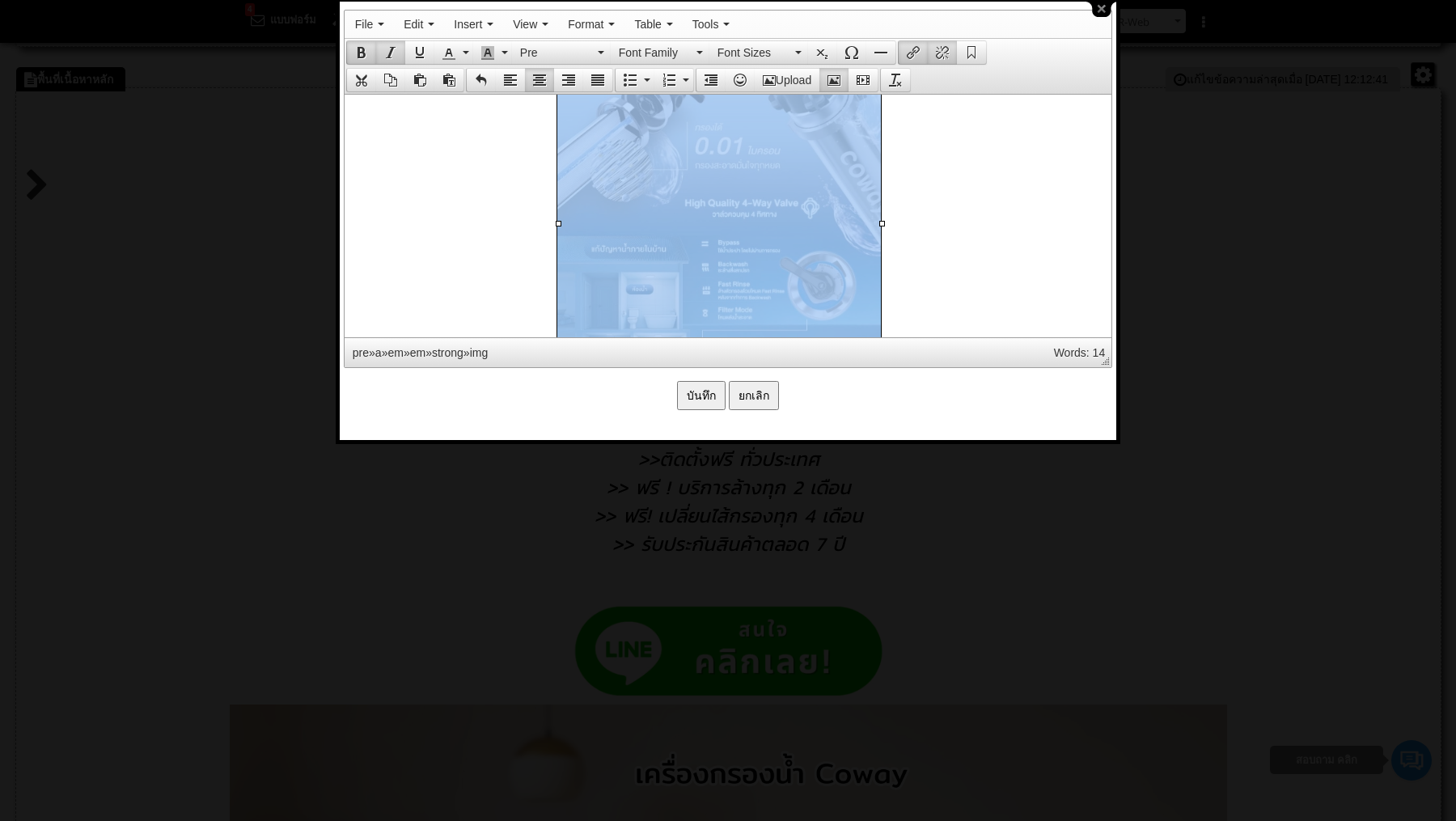
scroll to position [2549, 9]
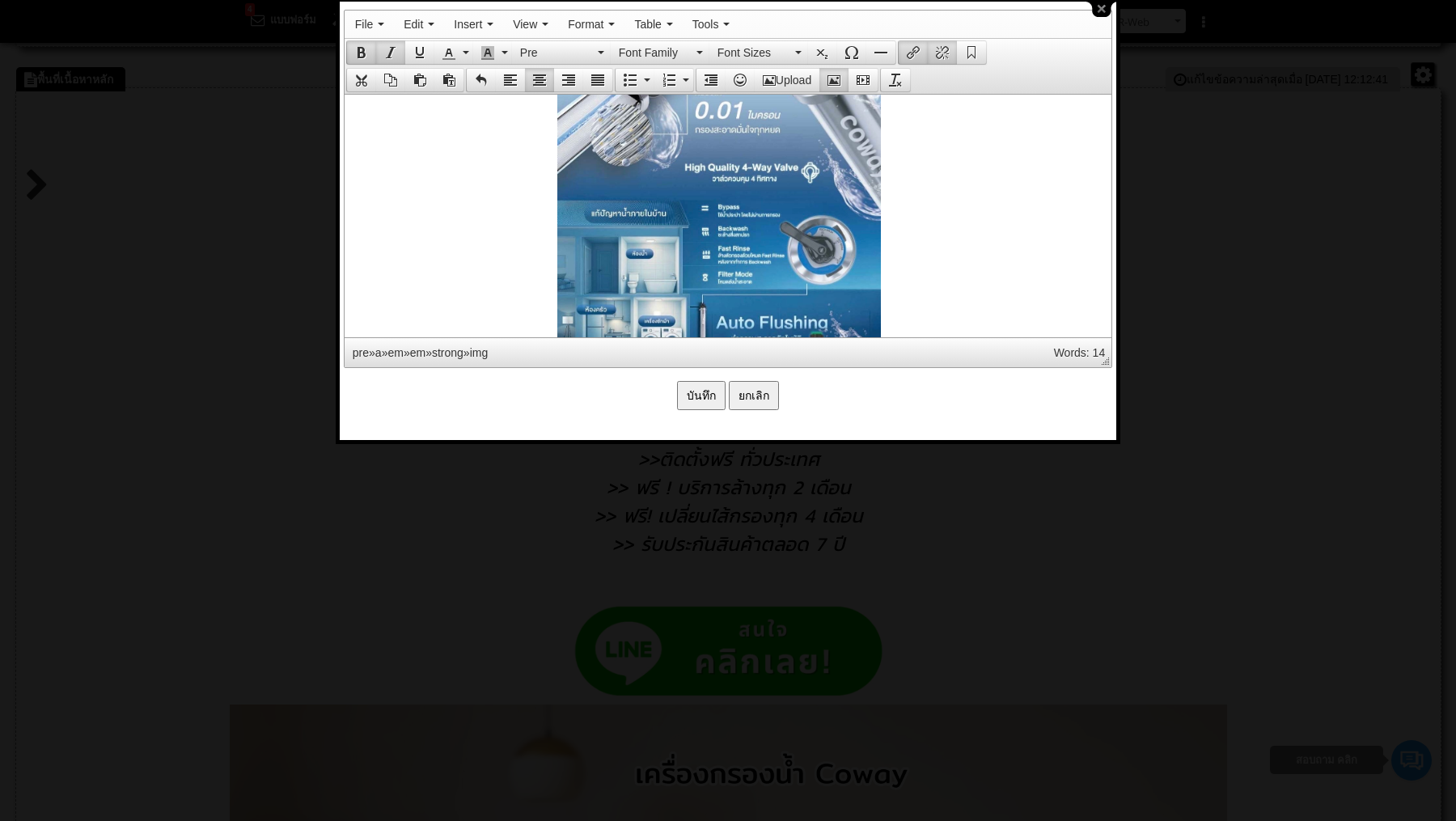
click at [535, 310] on strong at bounding box center [718, 180] width 750 height 467
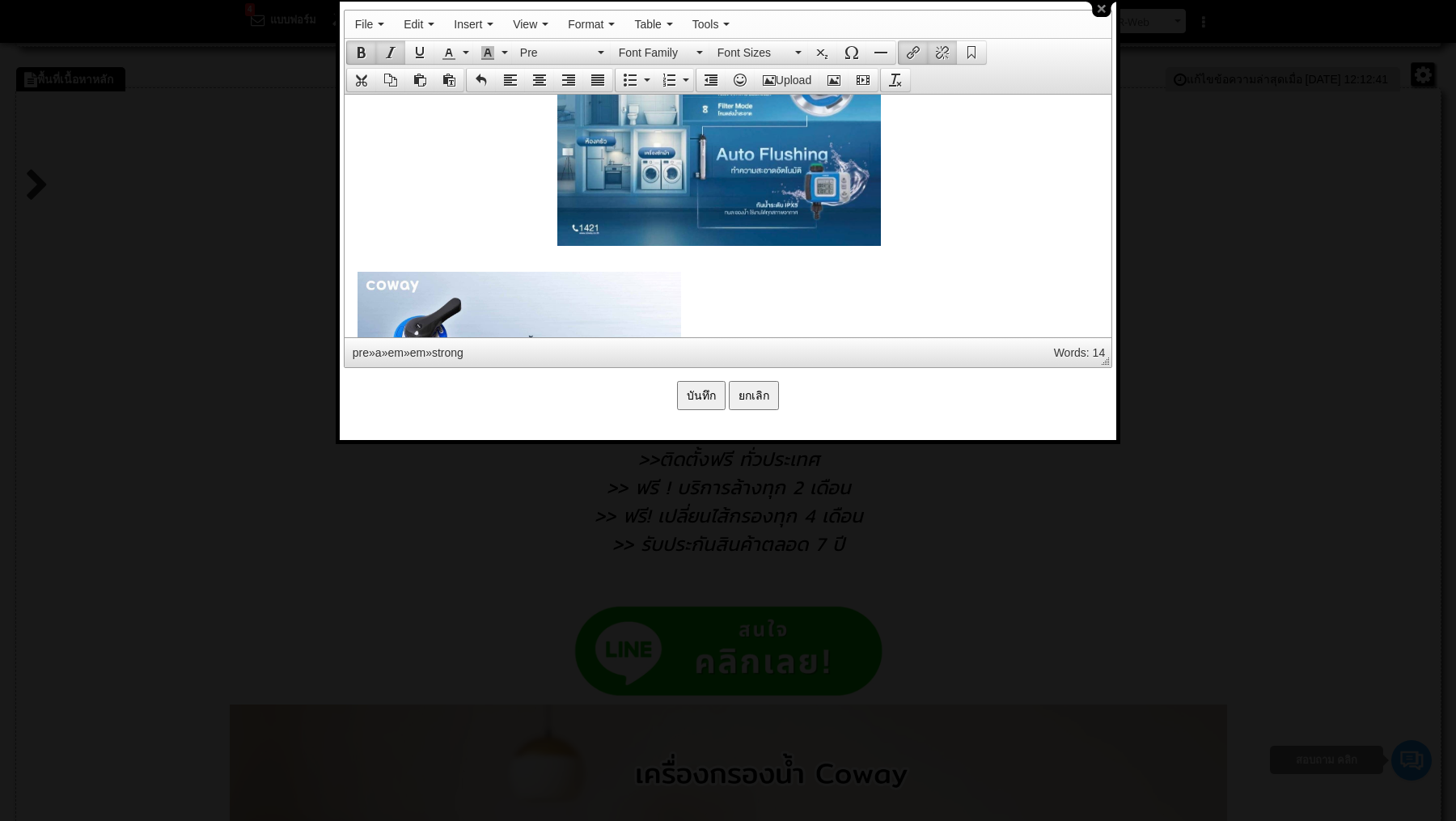
scroll to position [2722, 9]
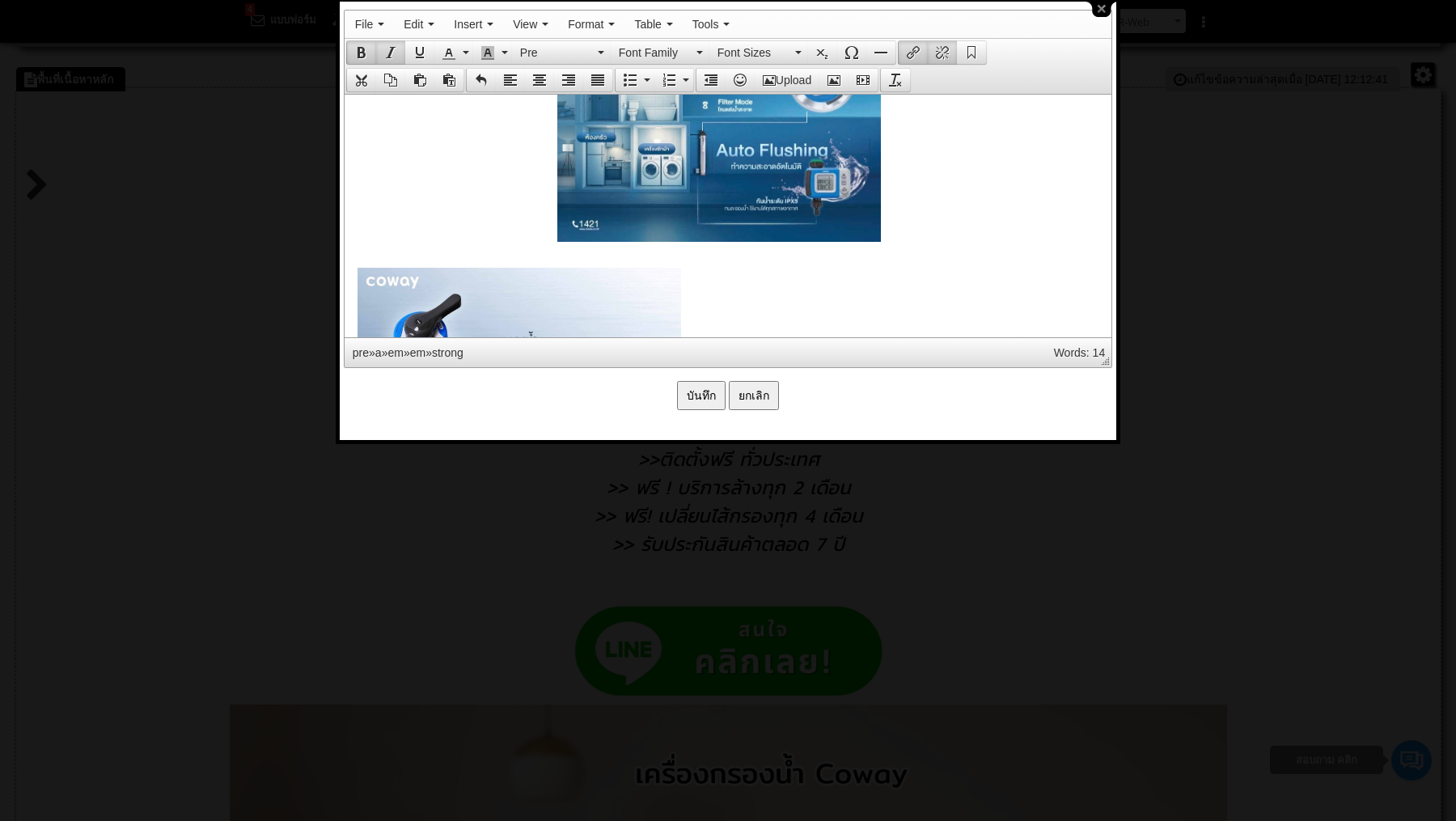
click at [528, 229] on strong at bounding box center [718, 8] width 750 height 467
click at [904, 230] on strong at bounding box center [718, 8] width 750 height 467
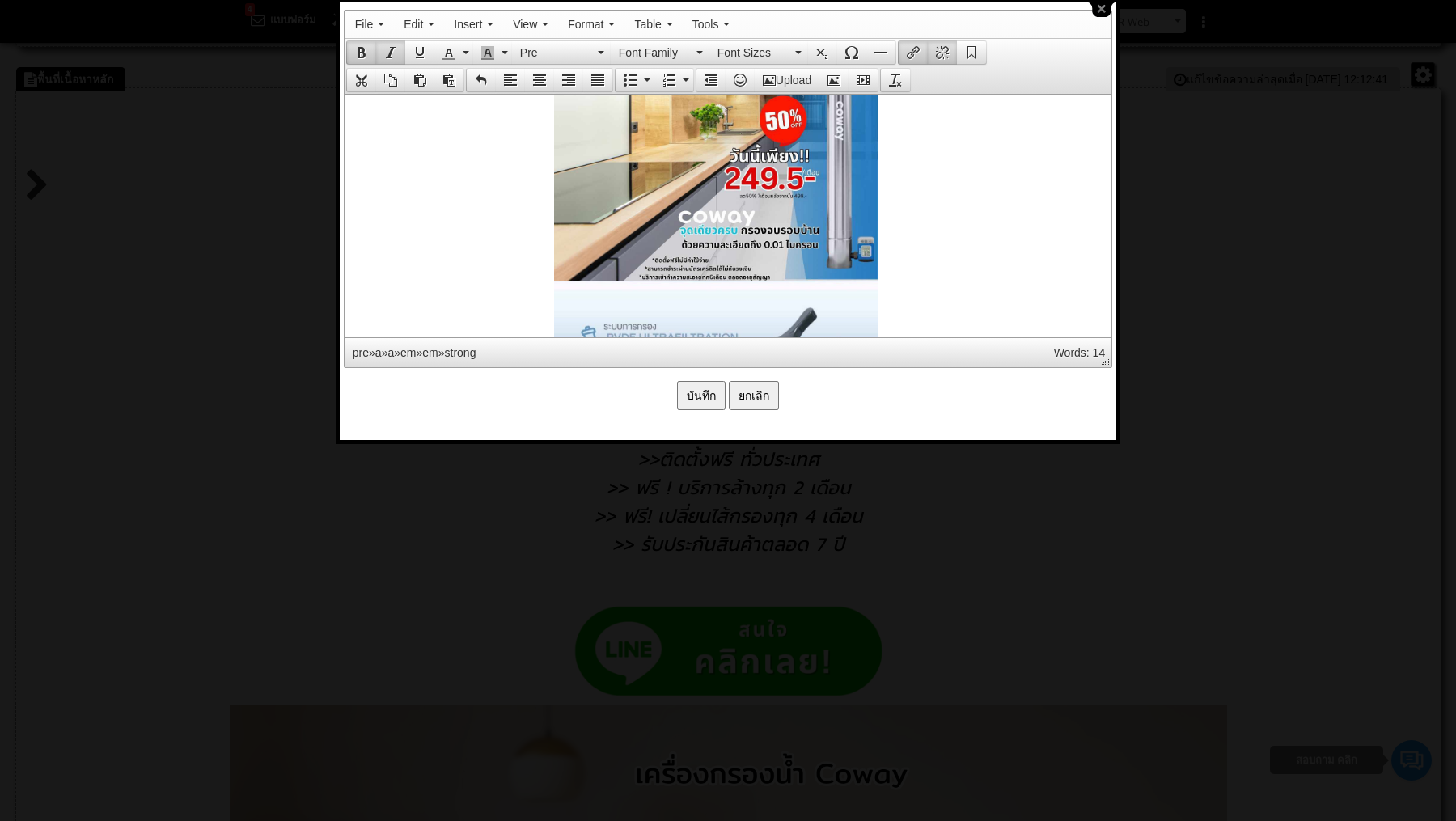
scroll to position [2209, 12]
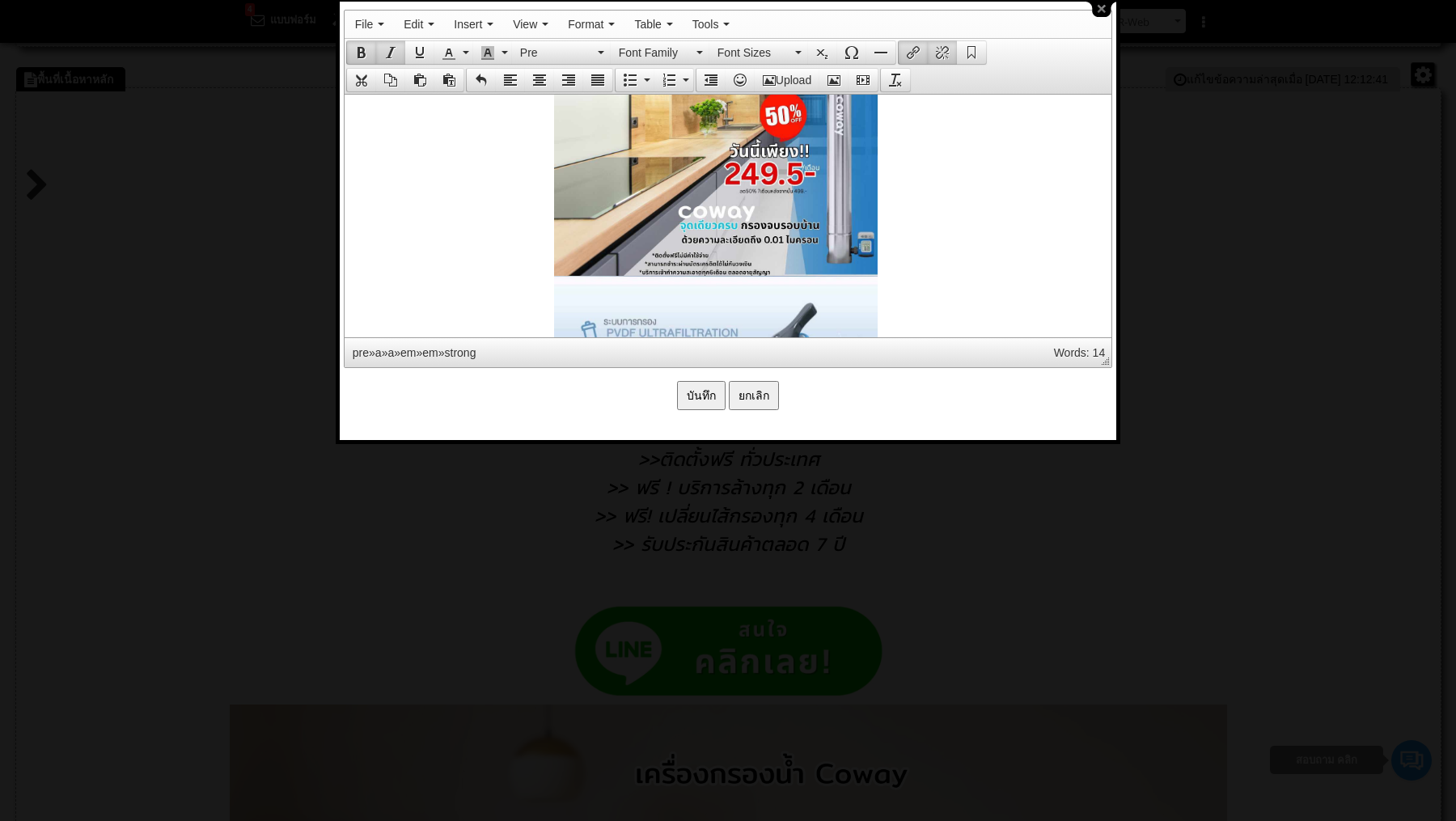
click at [904, 270] on strong at bounding box center [715, 67] width 750 height 415
click at [902, 248] on strong at bounding box center [715, 67] width 750 height 415
click img
click at [526, 258] on strong at bounding box center [715, 67] width 750 height 415
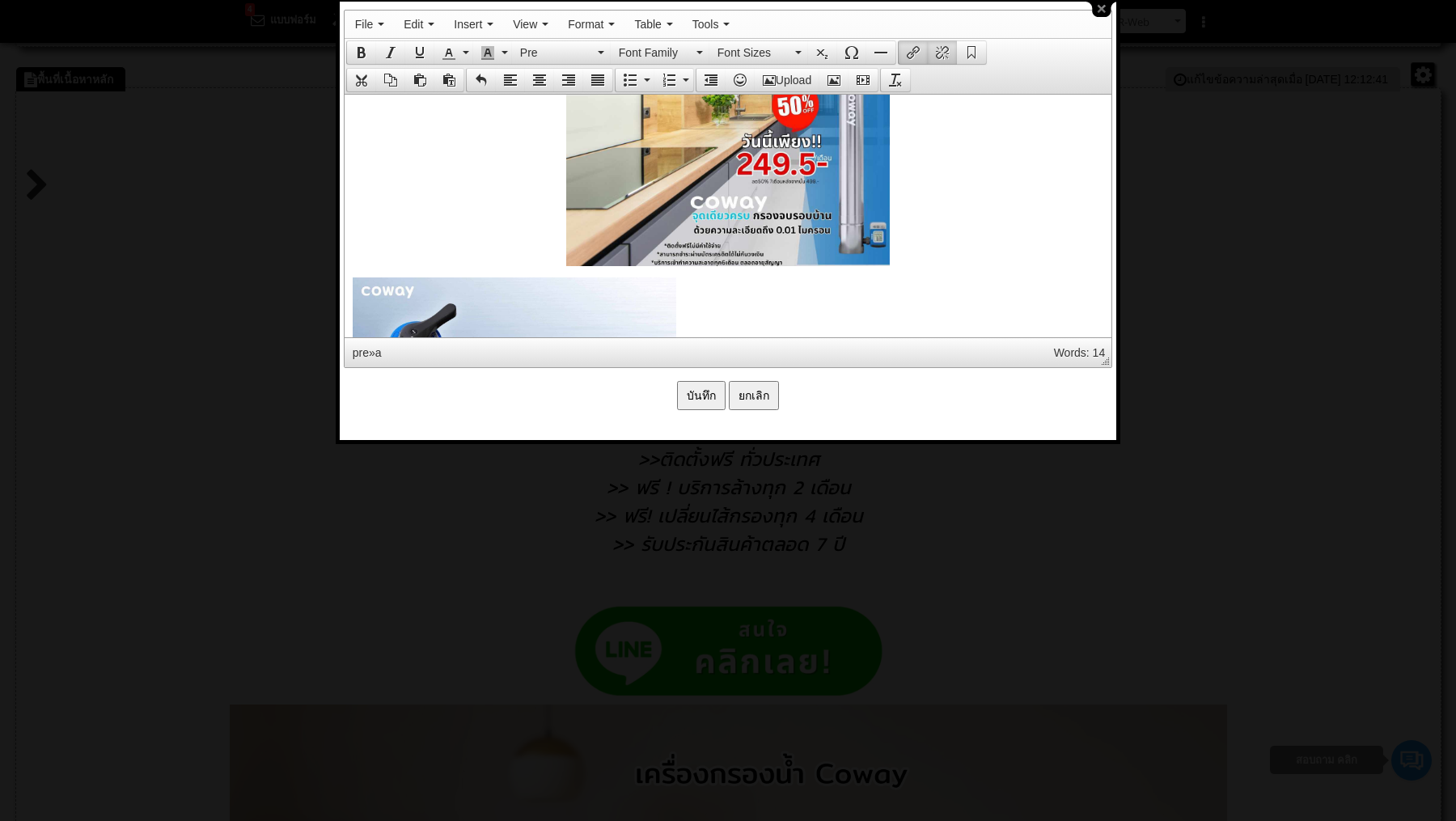
scroll to position [2247, 0]
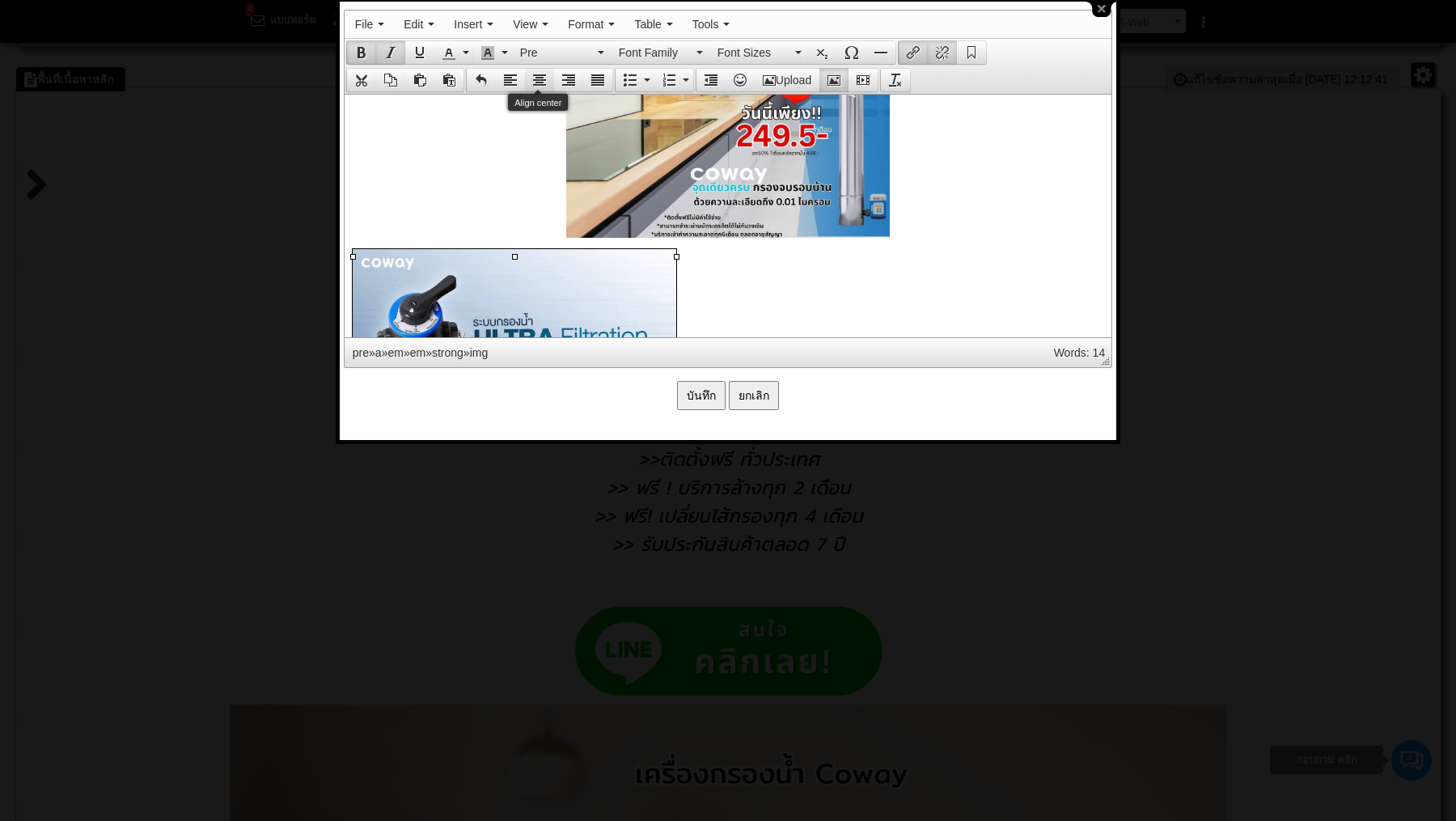
click at [537, 74] on icon "Align center" at bounding box center [540, 80] width 13 height 13
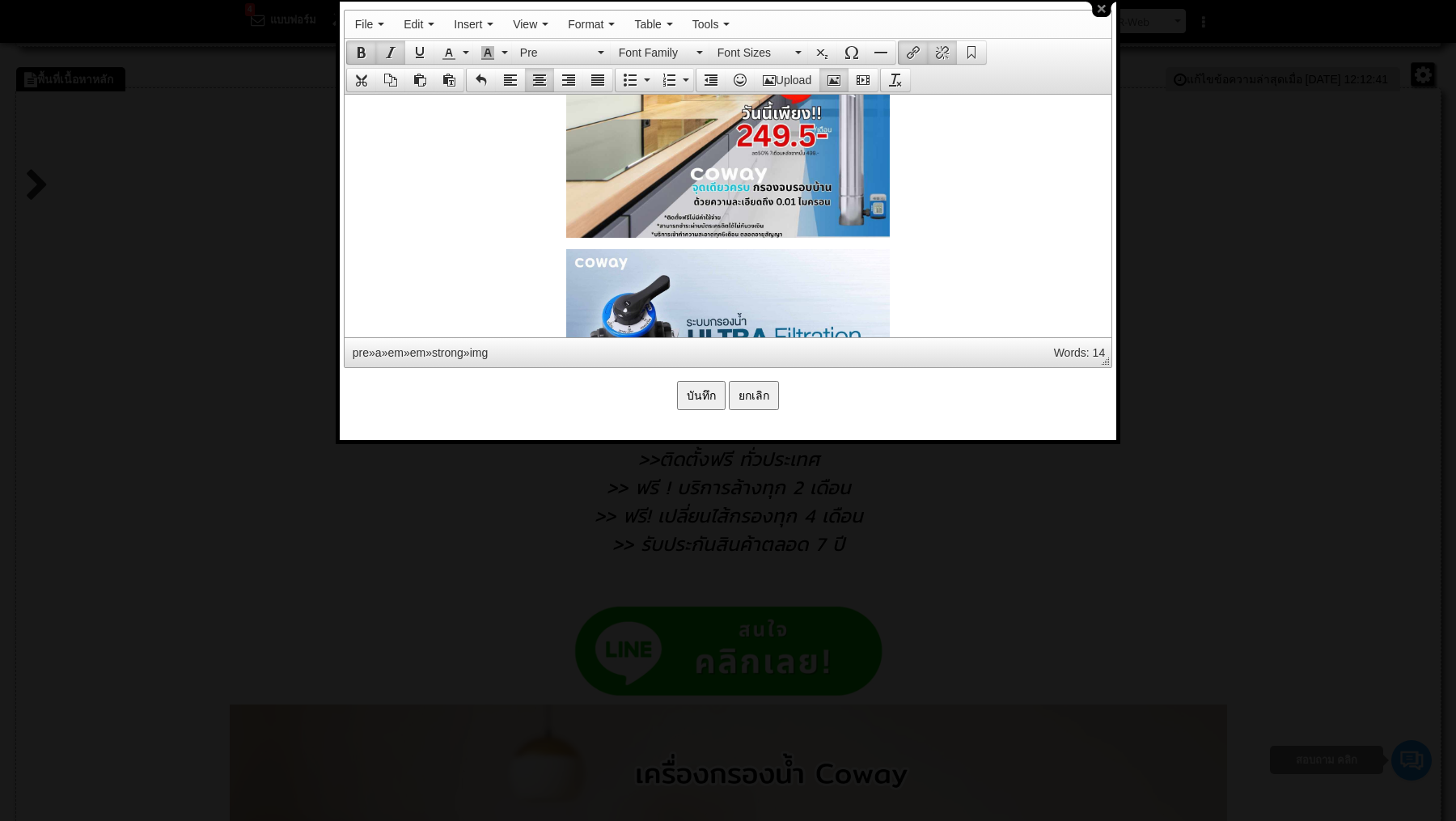
click at [478, 235] on strong at bounding box center [727, 29] width 750 height 415
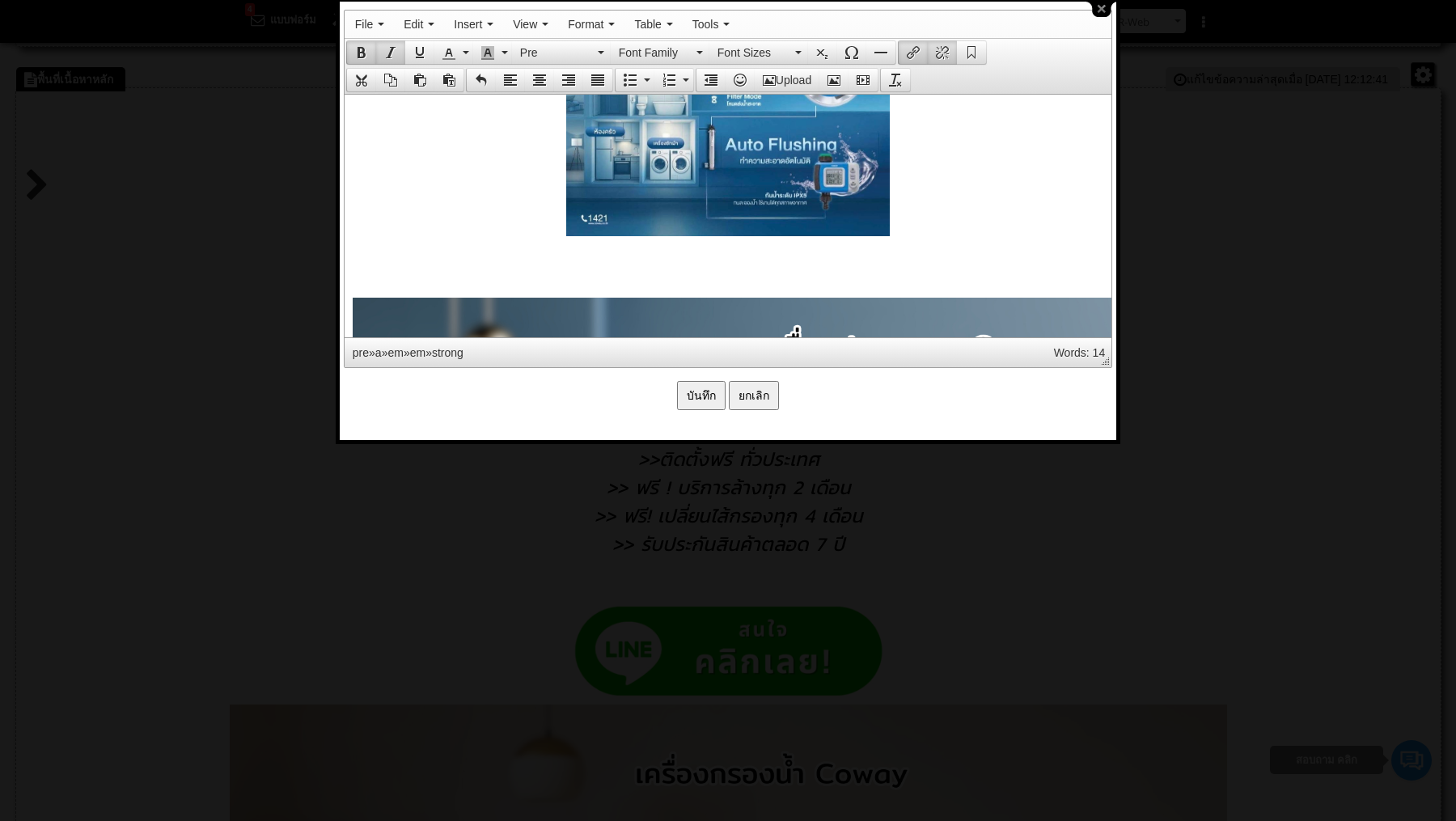
scroll to position [3073, 0]
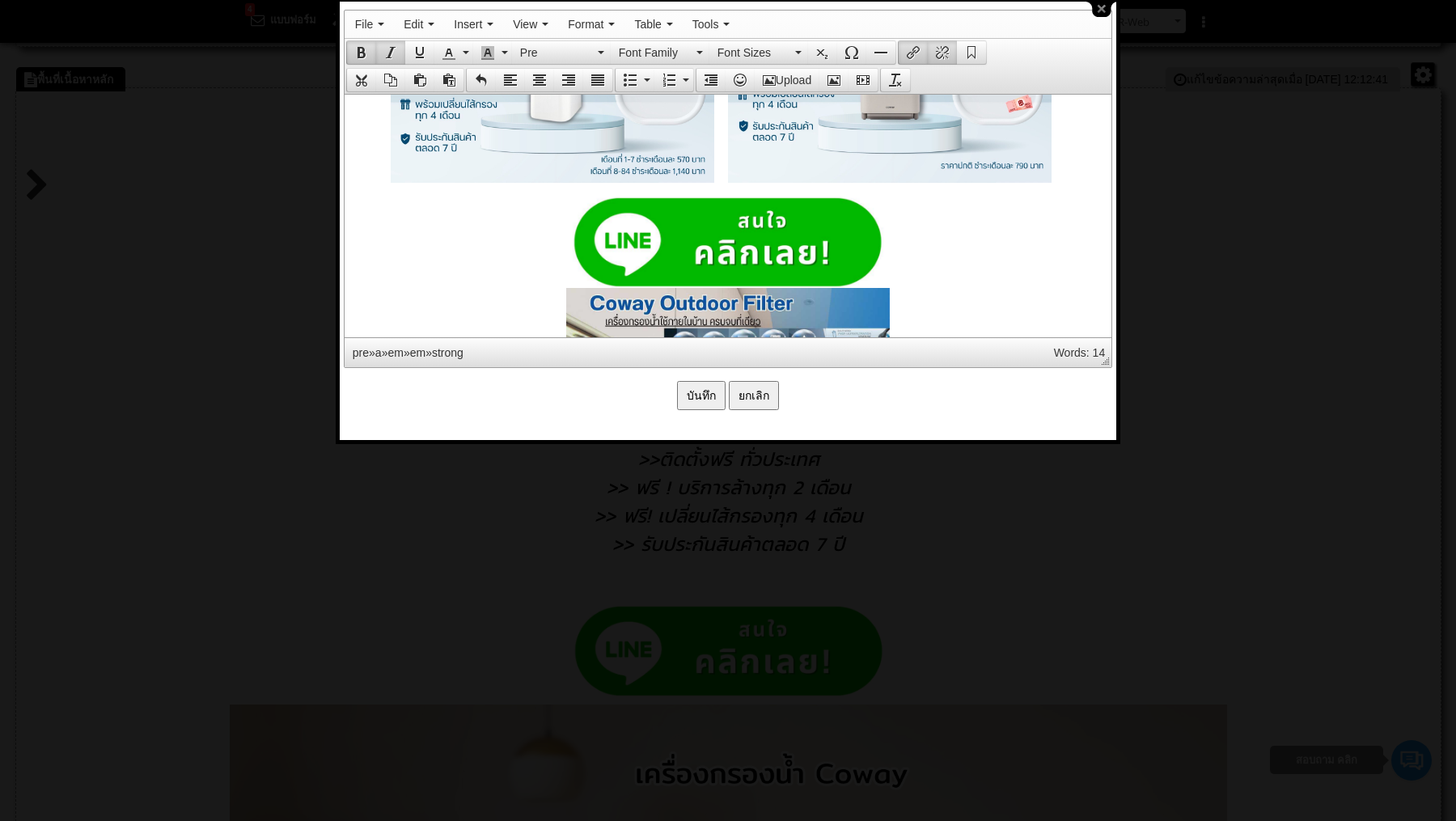
scroll to position [1826, 0]
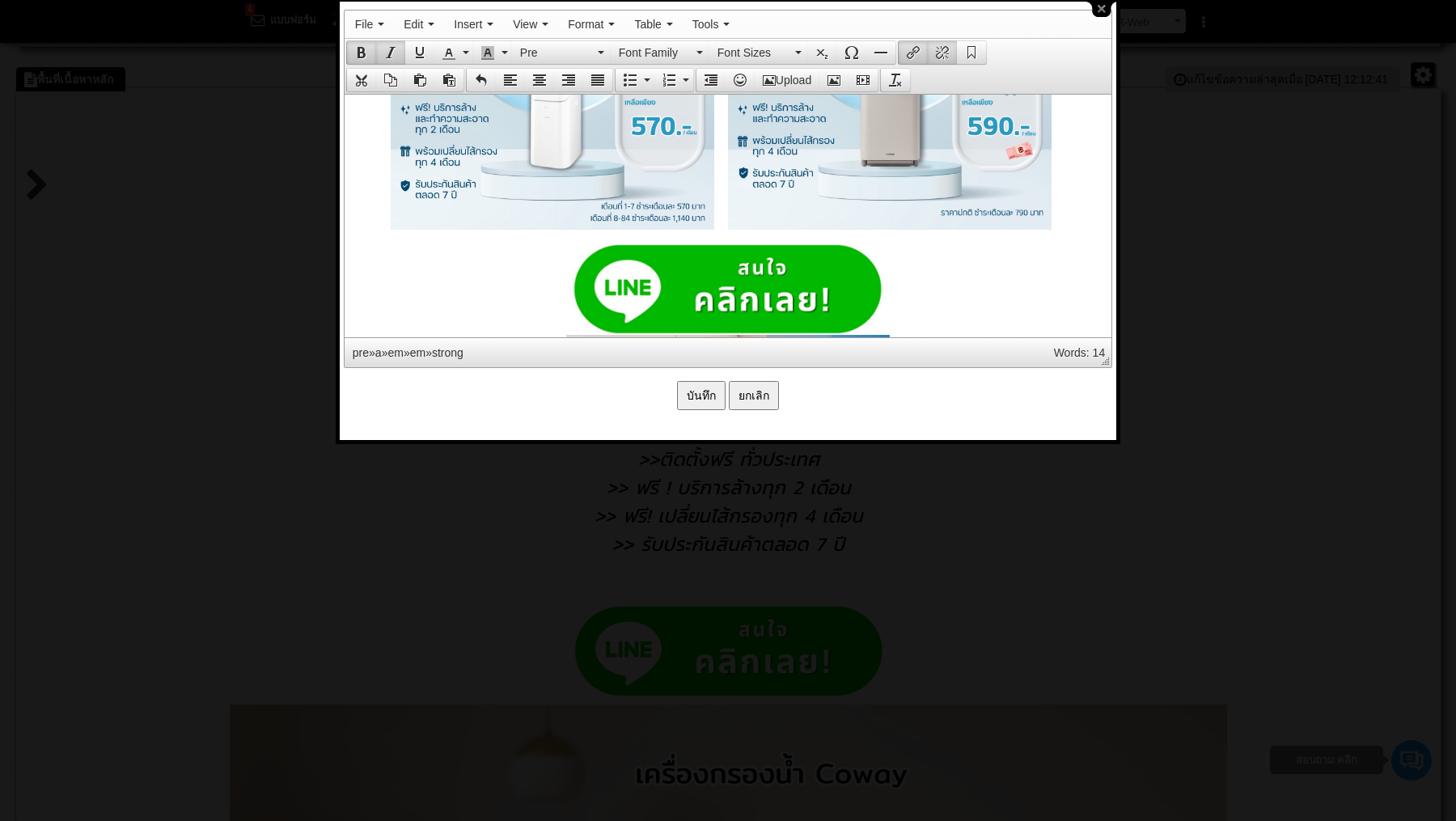
click at [907, 300] on strong at bounding box center [727, 450] width 750 height 415
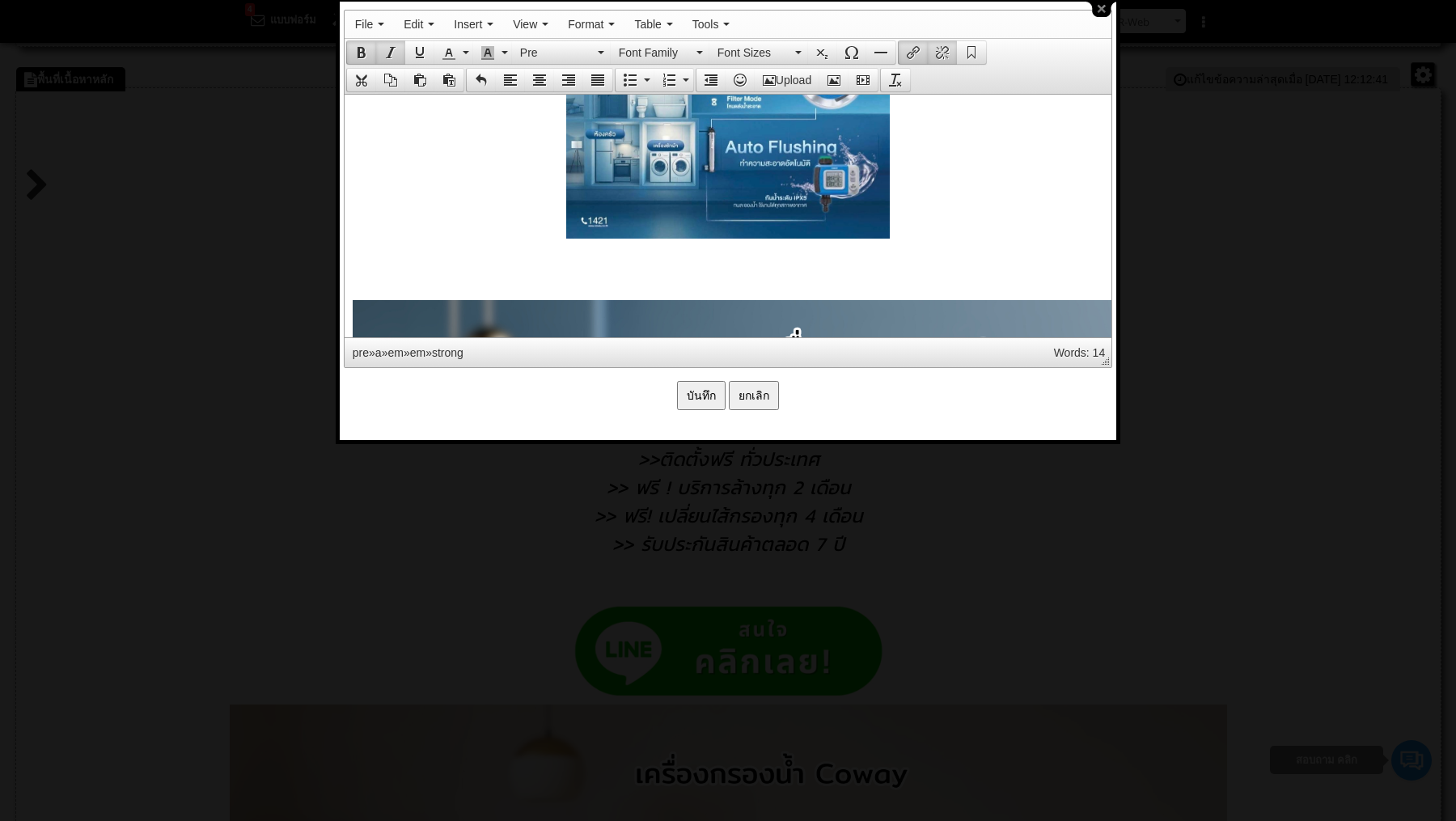
scroll to position [3111, 0]
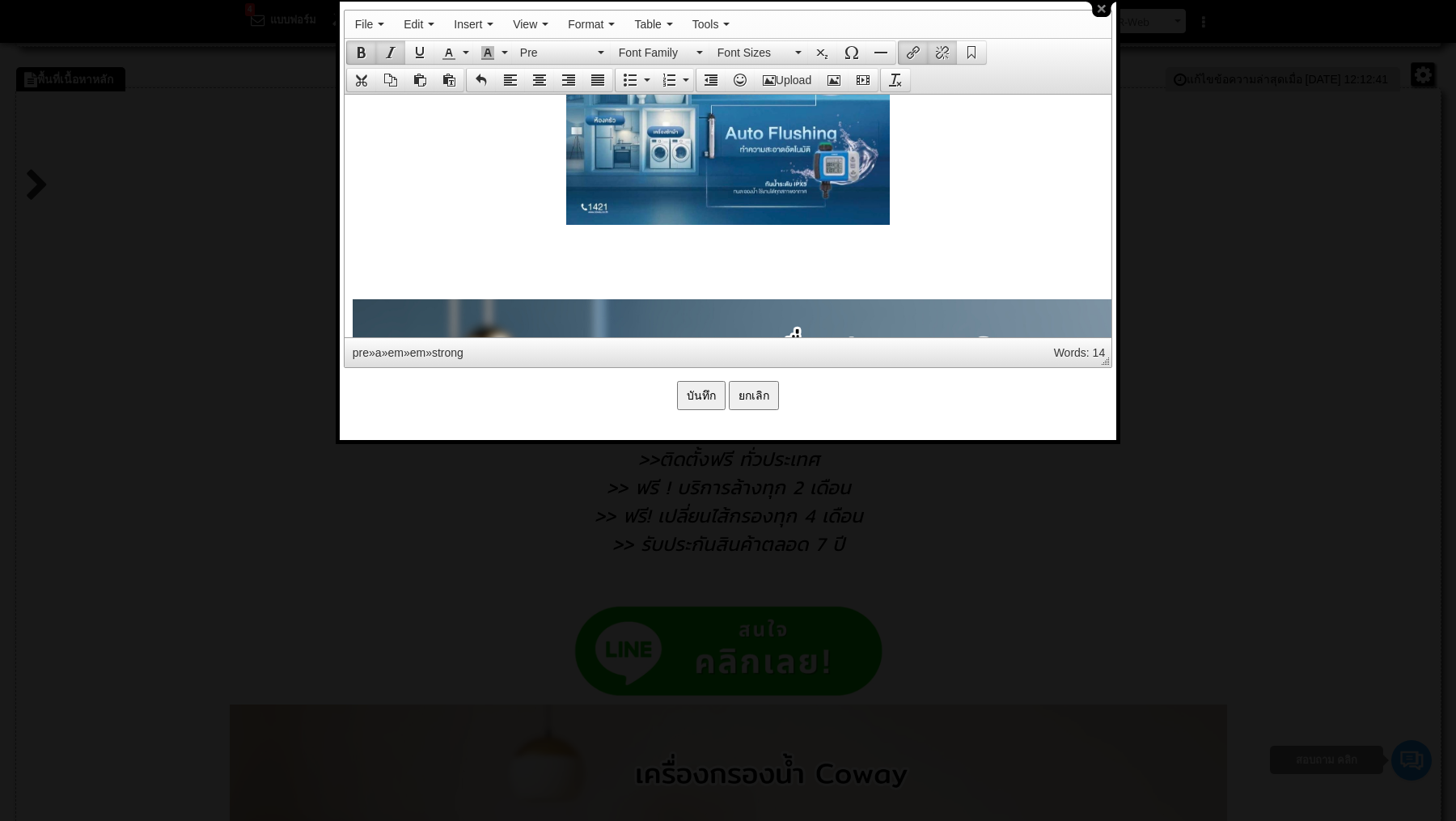
scroll to position [3115, 0]
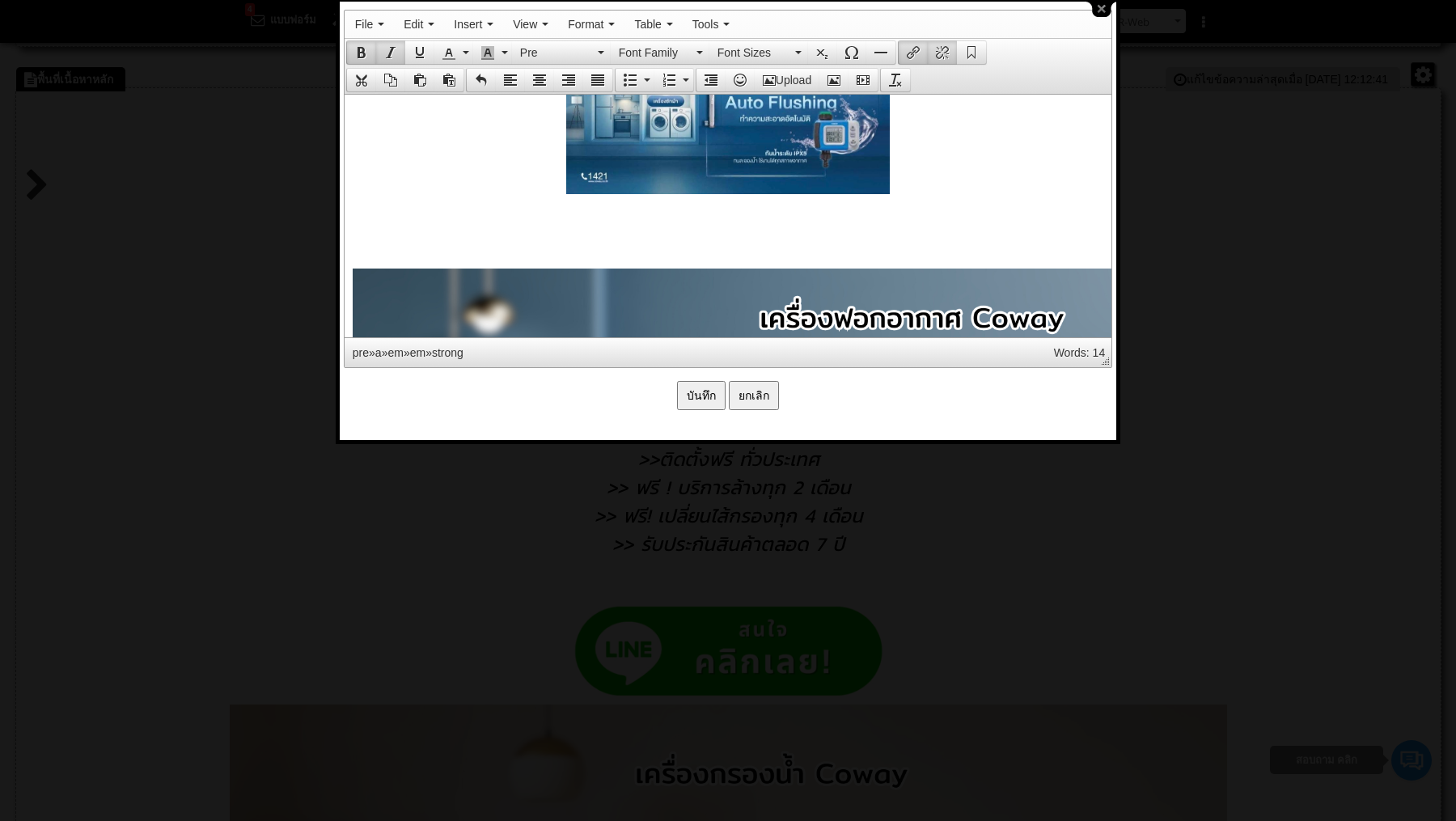
click at [542, 74] on icon "Align center" at bounding box center [540, 80] width 13 height 13
click at [787, 73] on button "Upload" at bounding box center [787, 80] width 65 height 22
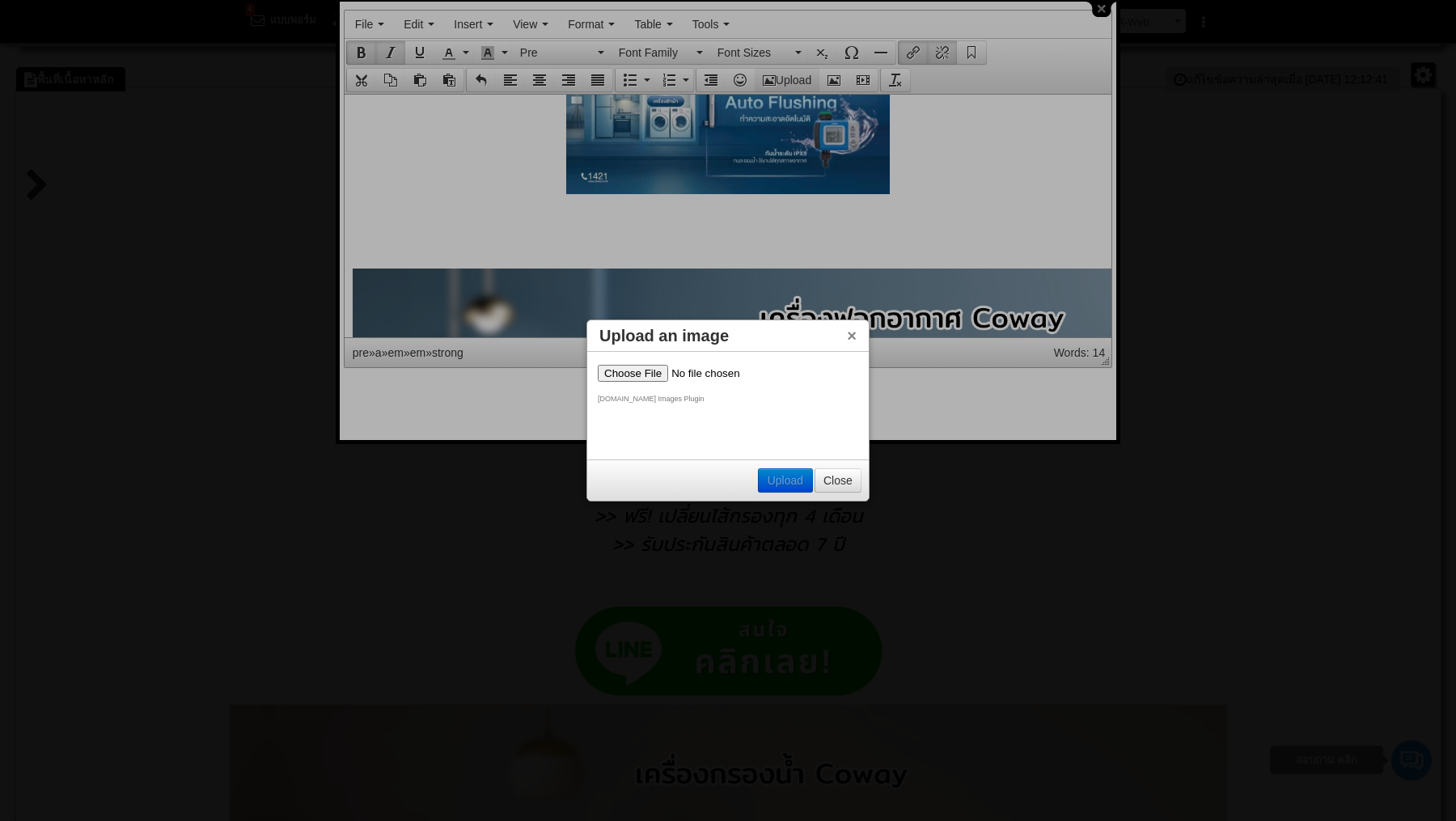
scroll to position [0, 0]
click at [648, 371] on input "file" at bounding box center [700, 373] width 205 height 17
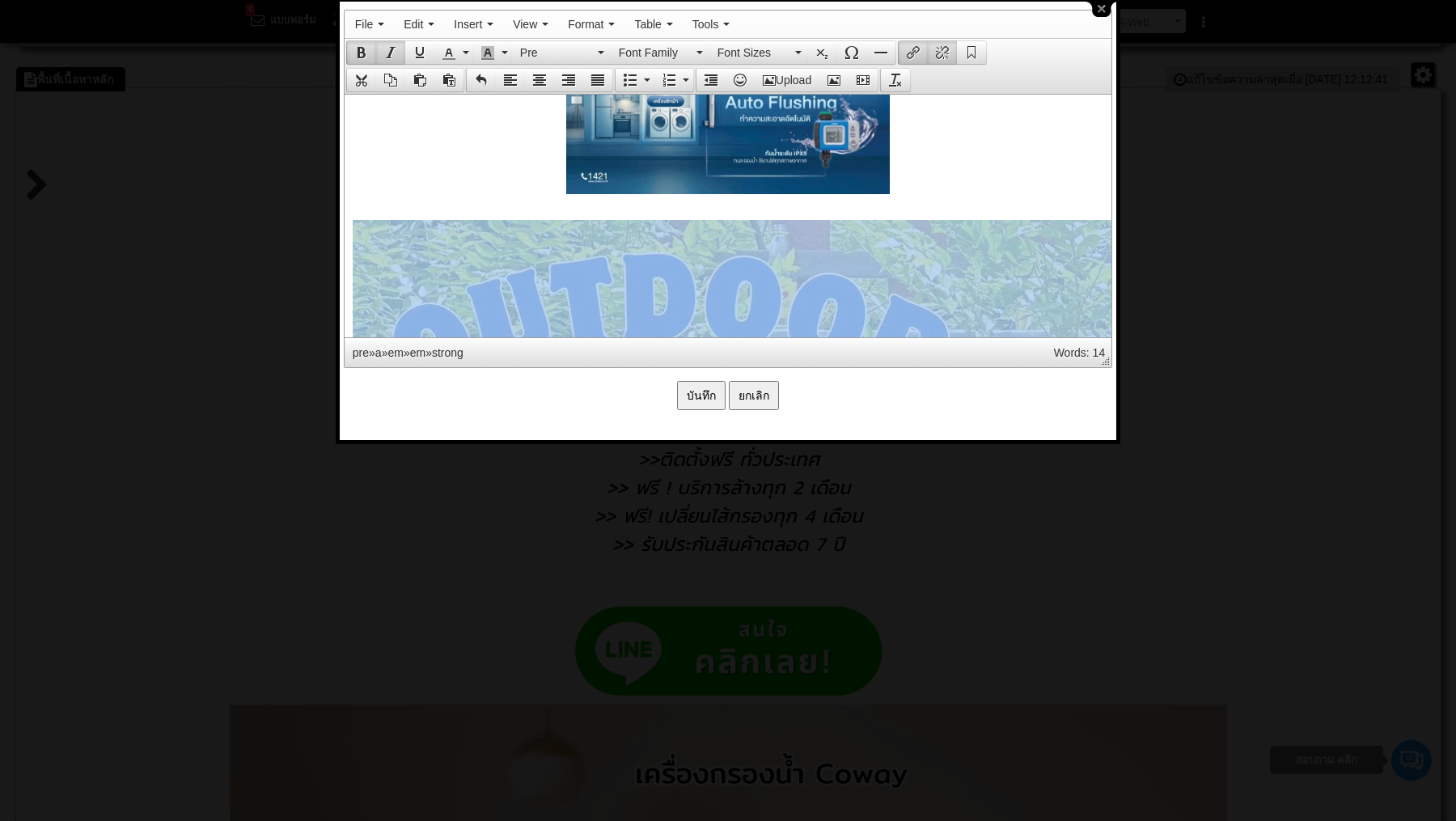
drag, startPoint x: 750, startPoint y: 297, endPoint x: 862, endPoint y: 105, distance: 222.3
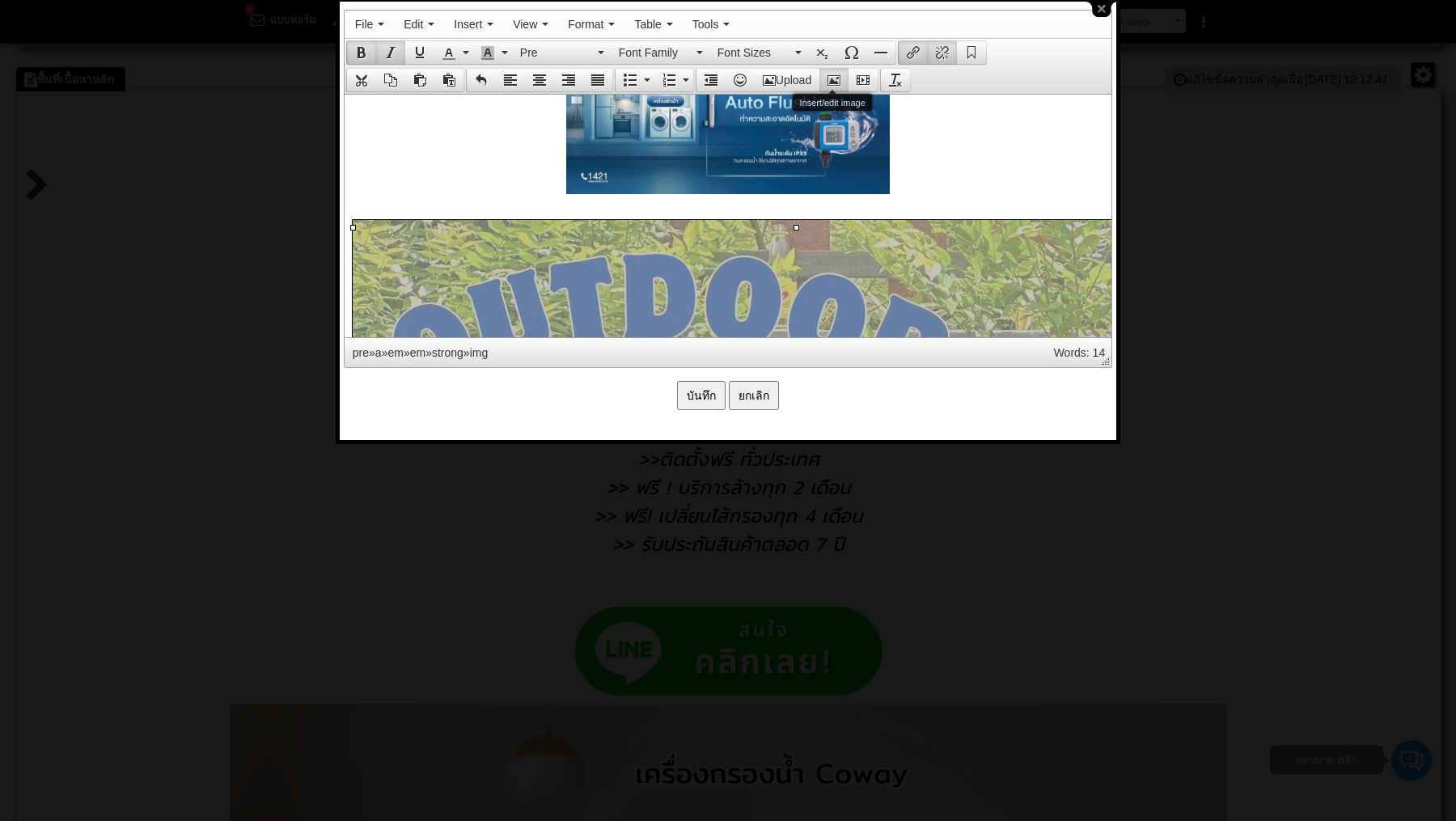
click at [838, 73] on icon "Insert/edit image" at bounding box center [833, 80] width 13 height 13
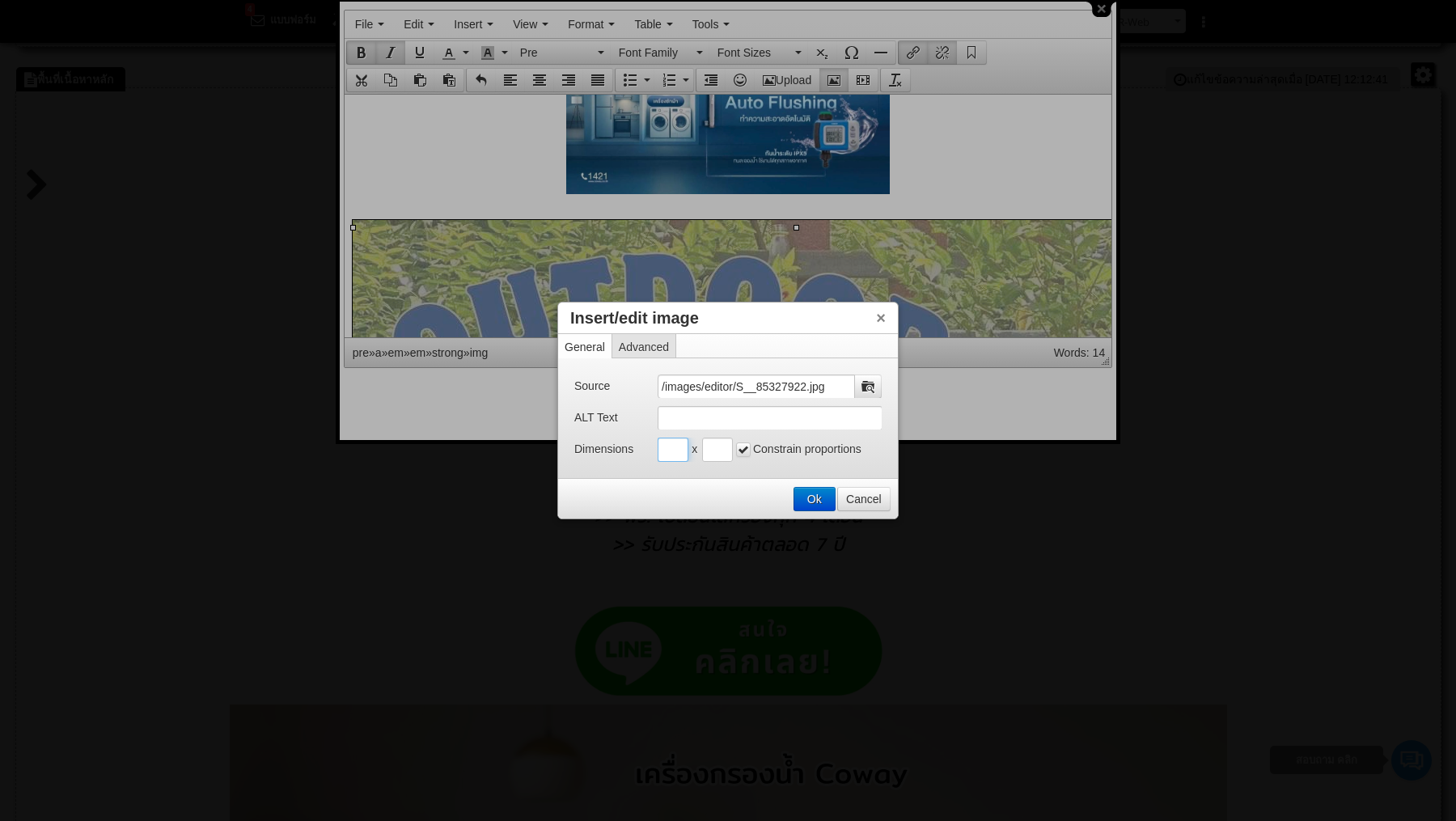
click at [674, 449] on input "Insert/edit image" at bounding box center [674, 449] width 31 height 24
type input "400"
click at [827, 495] on button "Ok" at bounding box center [814, 499] width 41 height 22
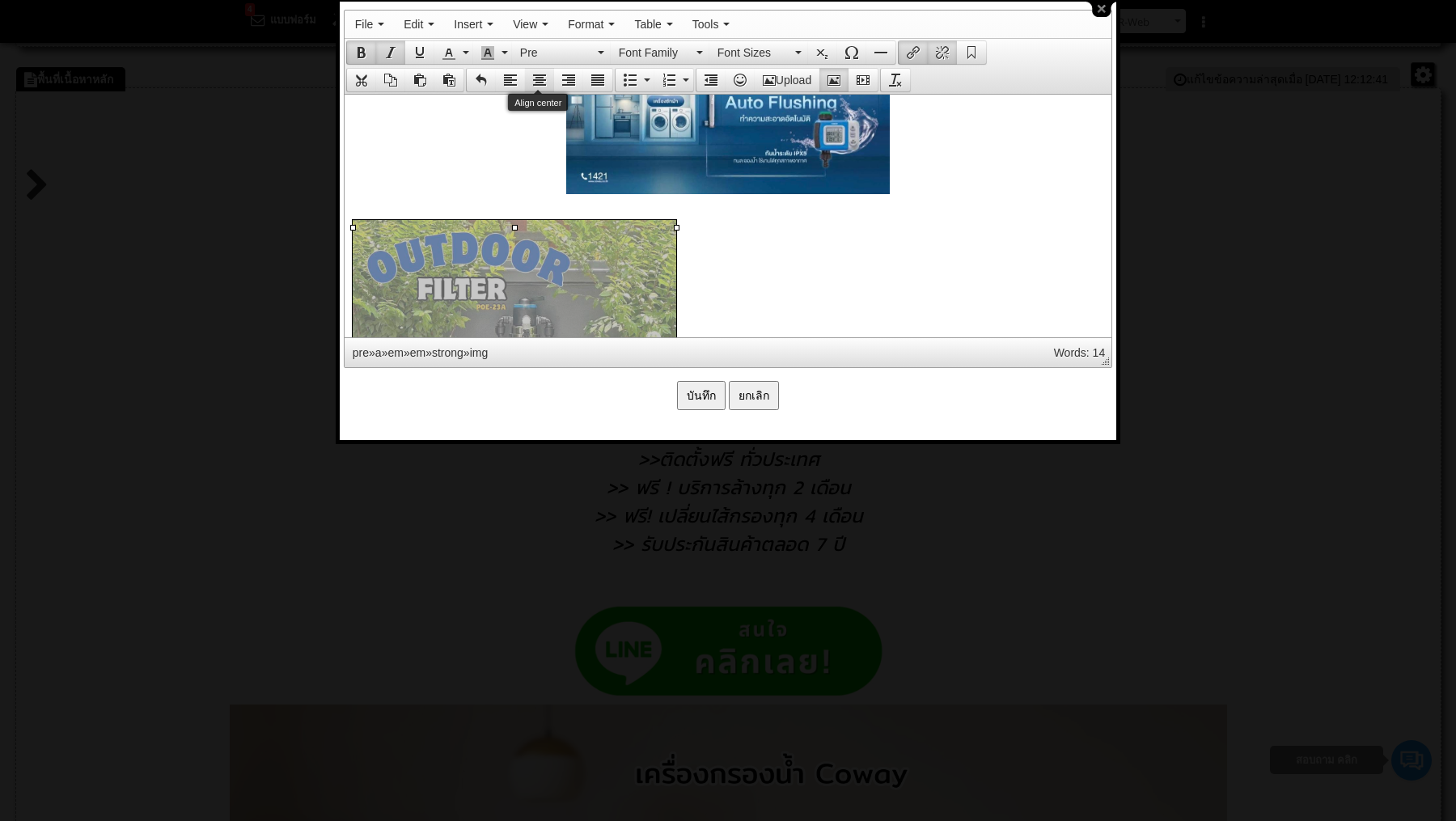
click at [539, 76] on icon "Align center" at bounding box center [540, 80] width 13 height 13
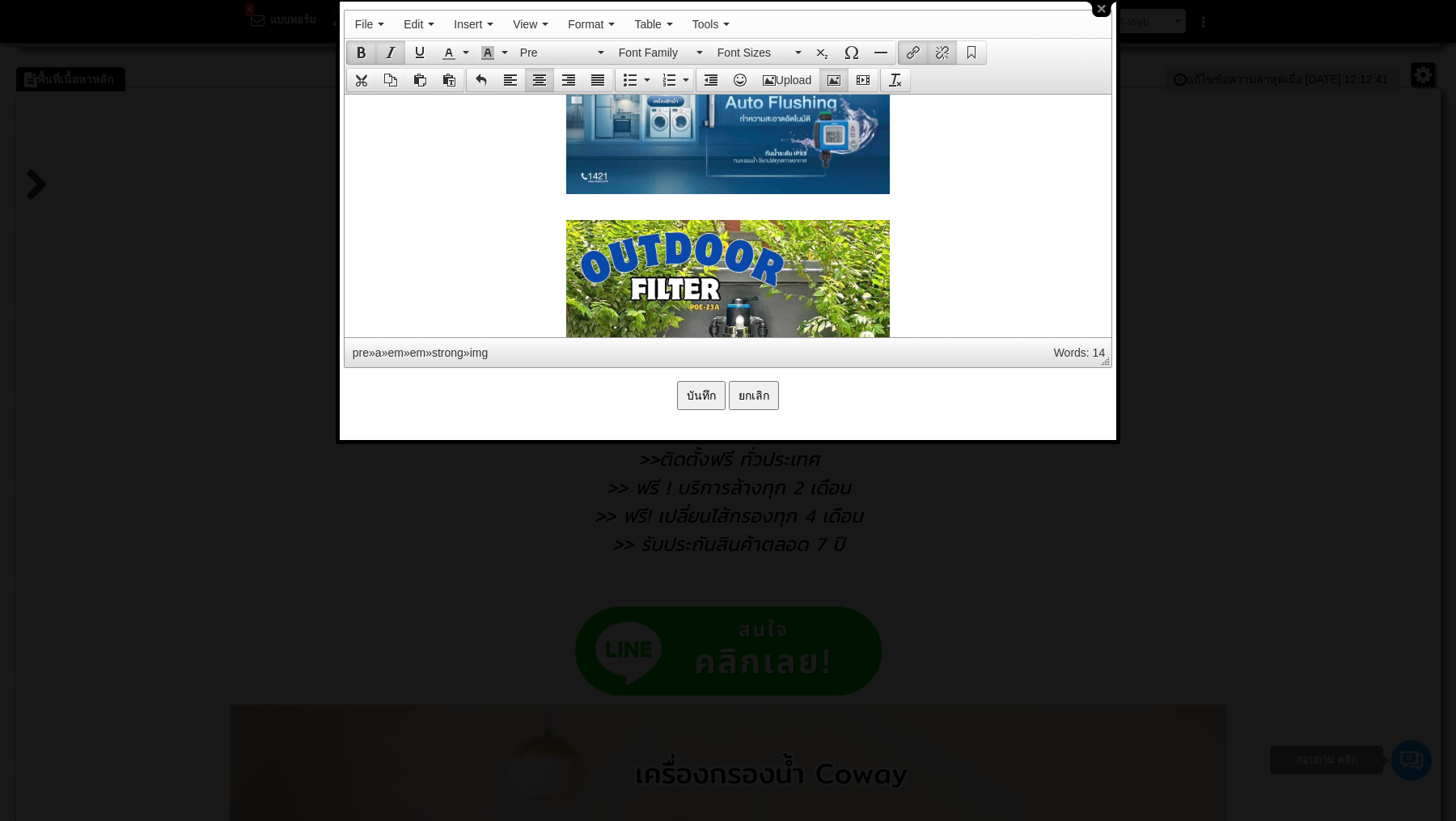
click at [594, 217] on pre at bounding box center [727, 170] width 750 height 888
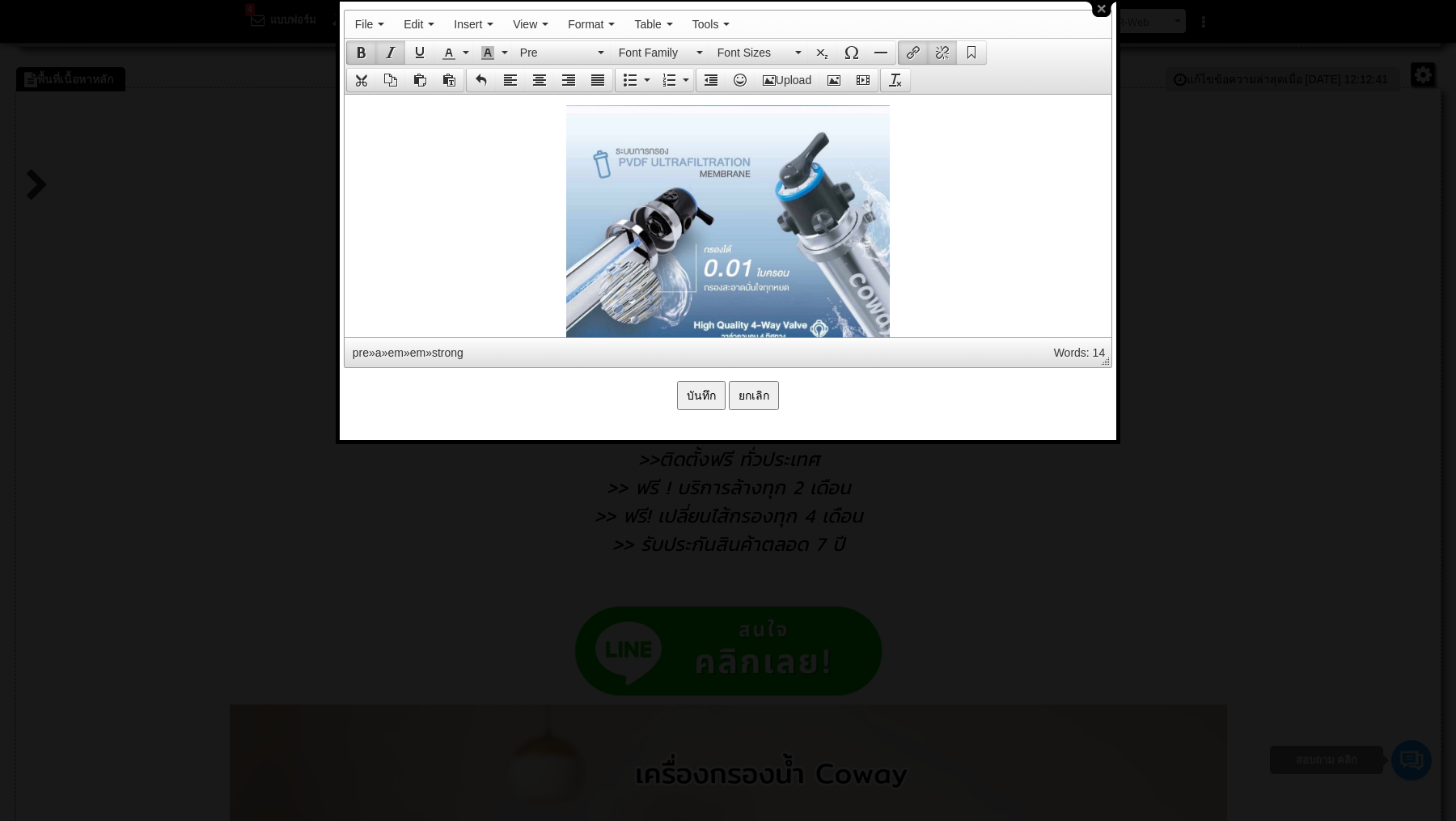
scroll to position [2703, 0]
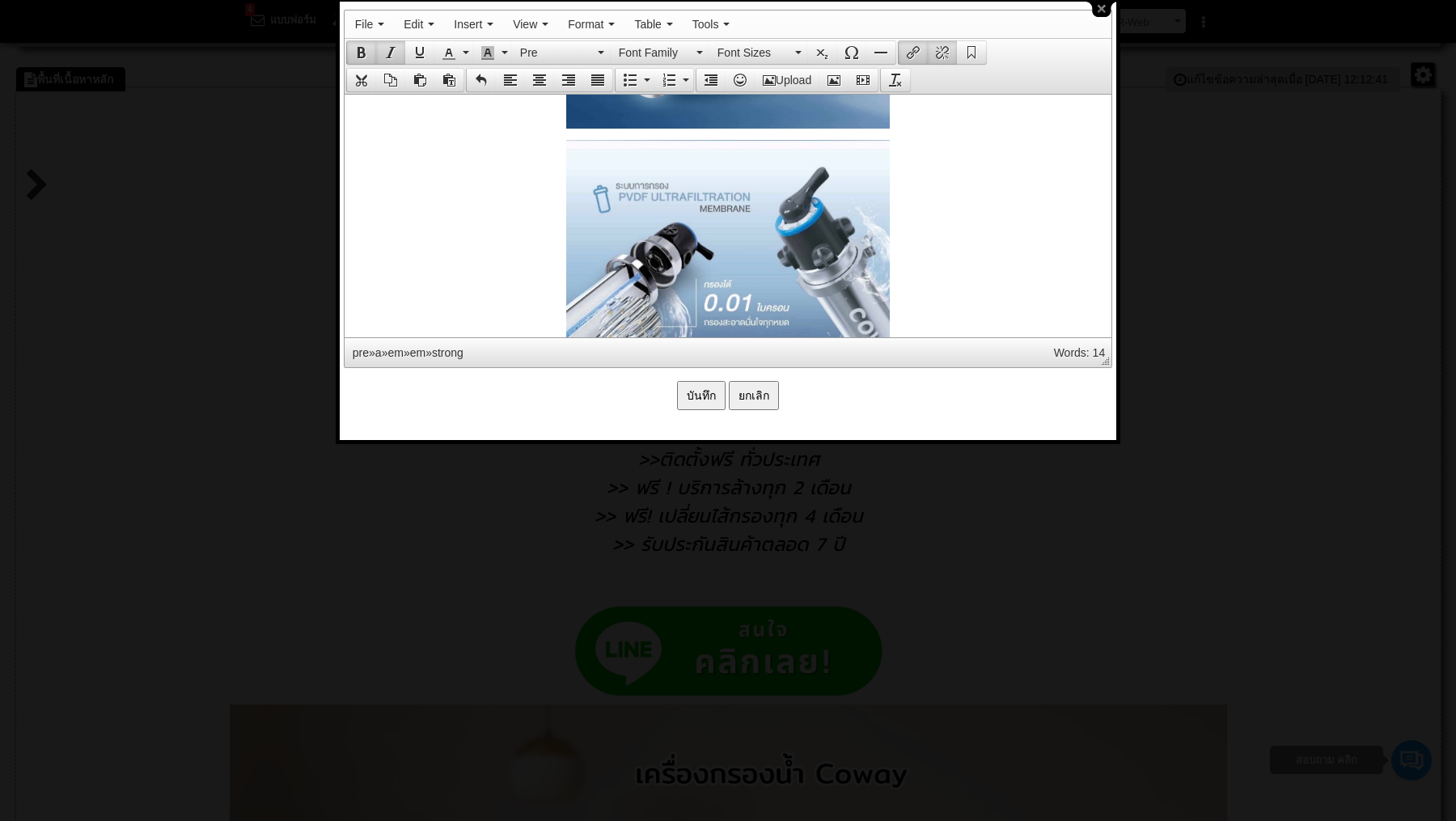
click at [706, 398] on input "บันทึก" at bounding box center [701, 396] width 48 height 29
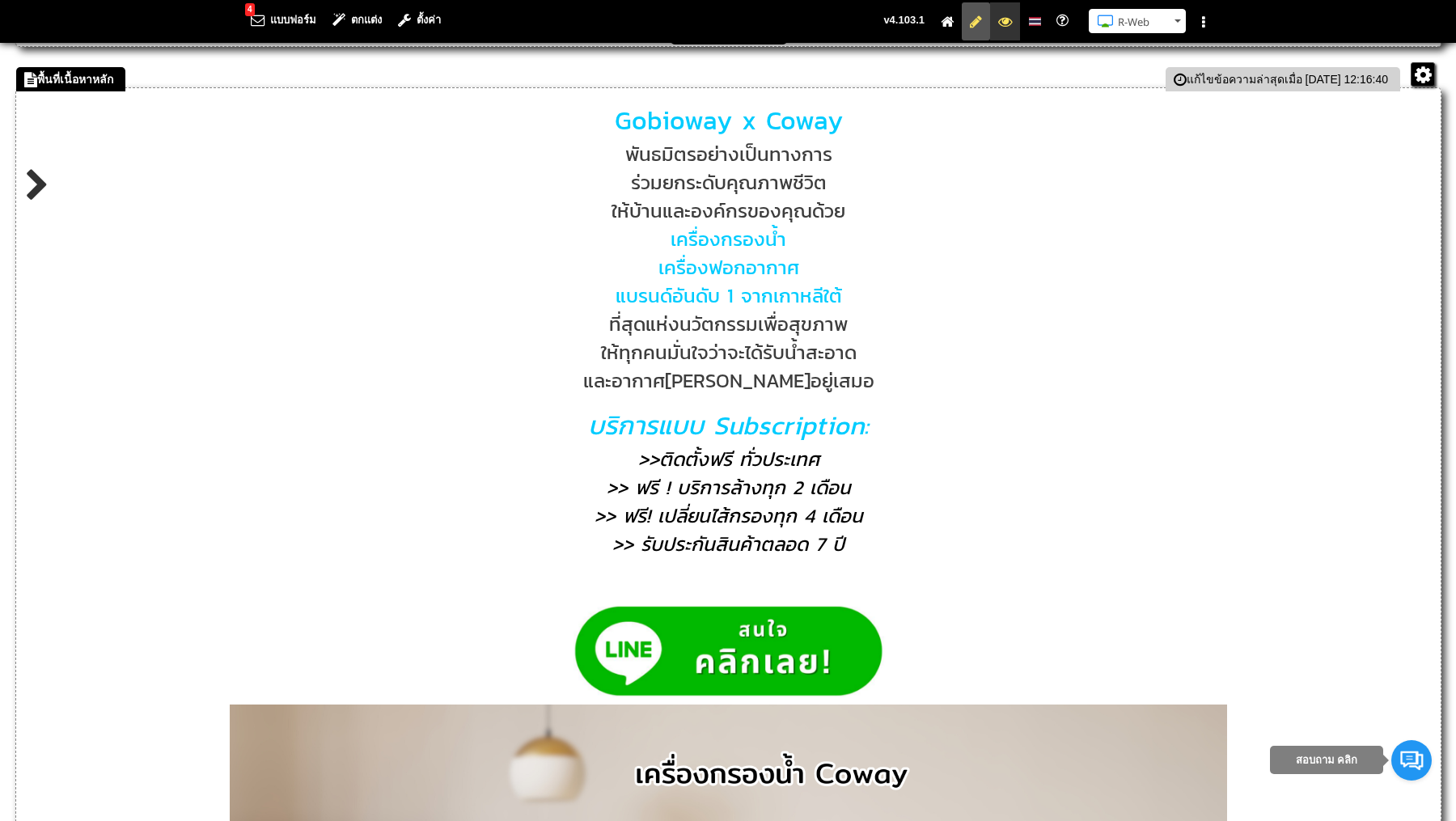
click at [1009, 21] on icon at bounding box center [1006, 22] width 14 height 10
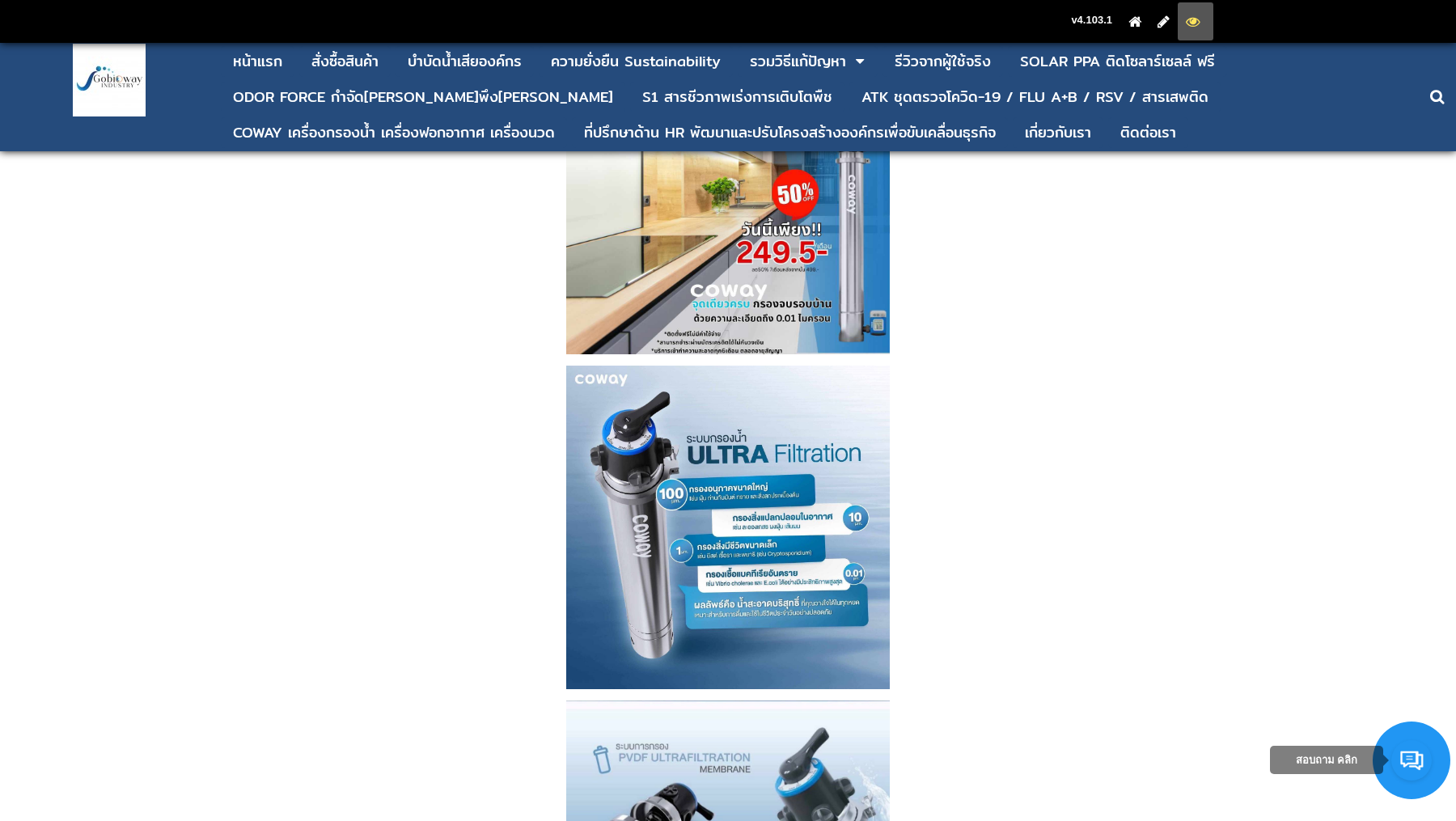
scroll to position [2724, 0]
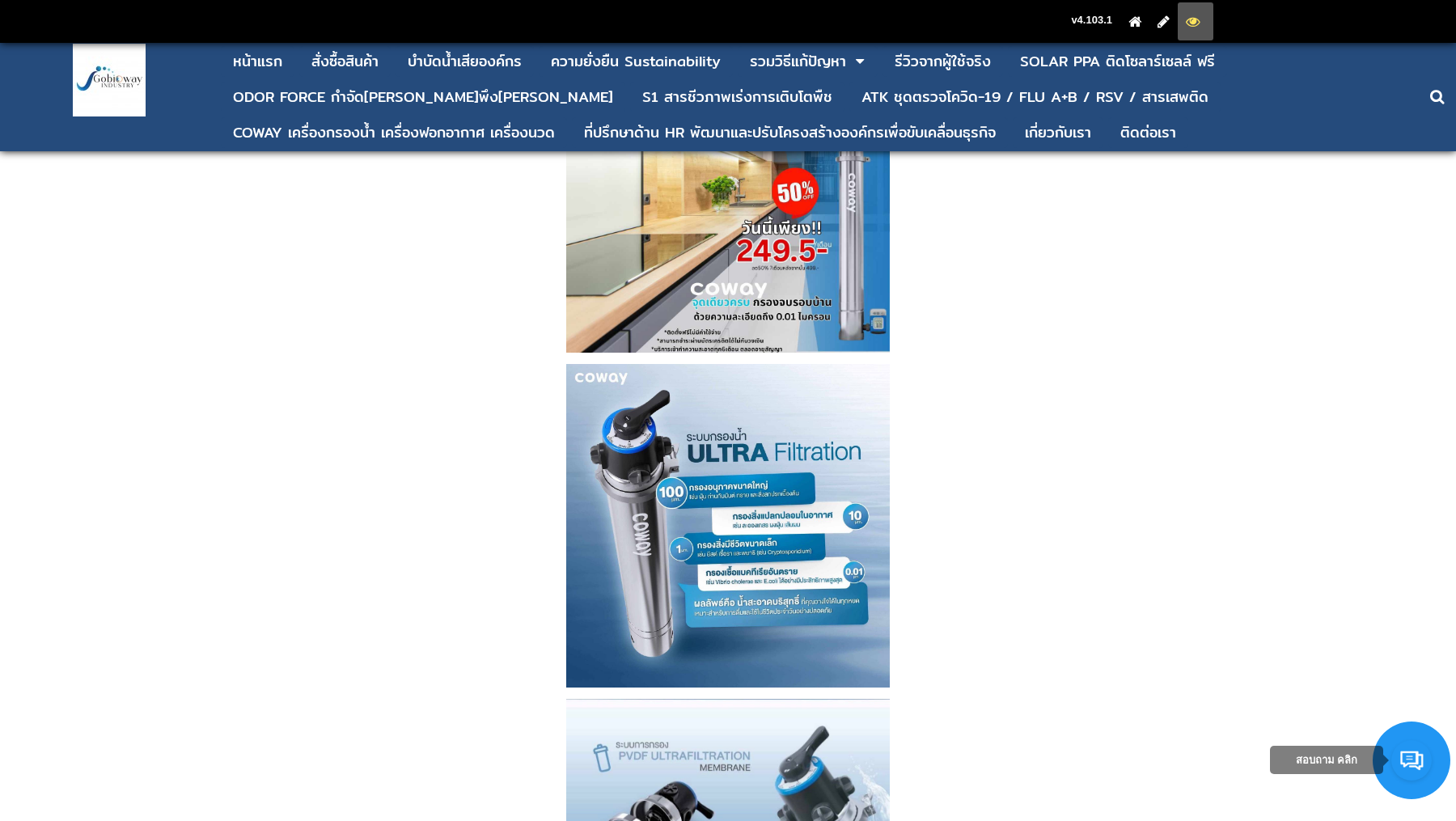
click at [546, 661] on strong at bounding box center [728, 525] width 1411 height 323
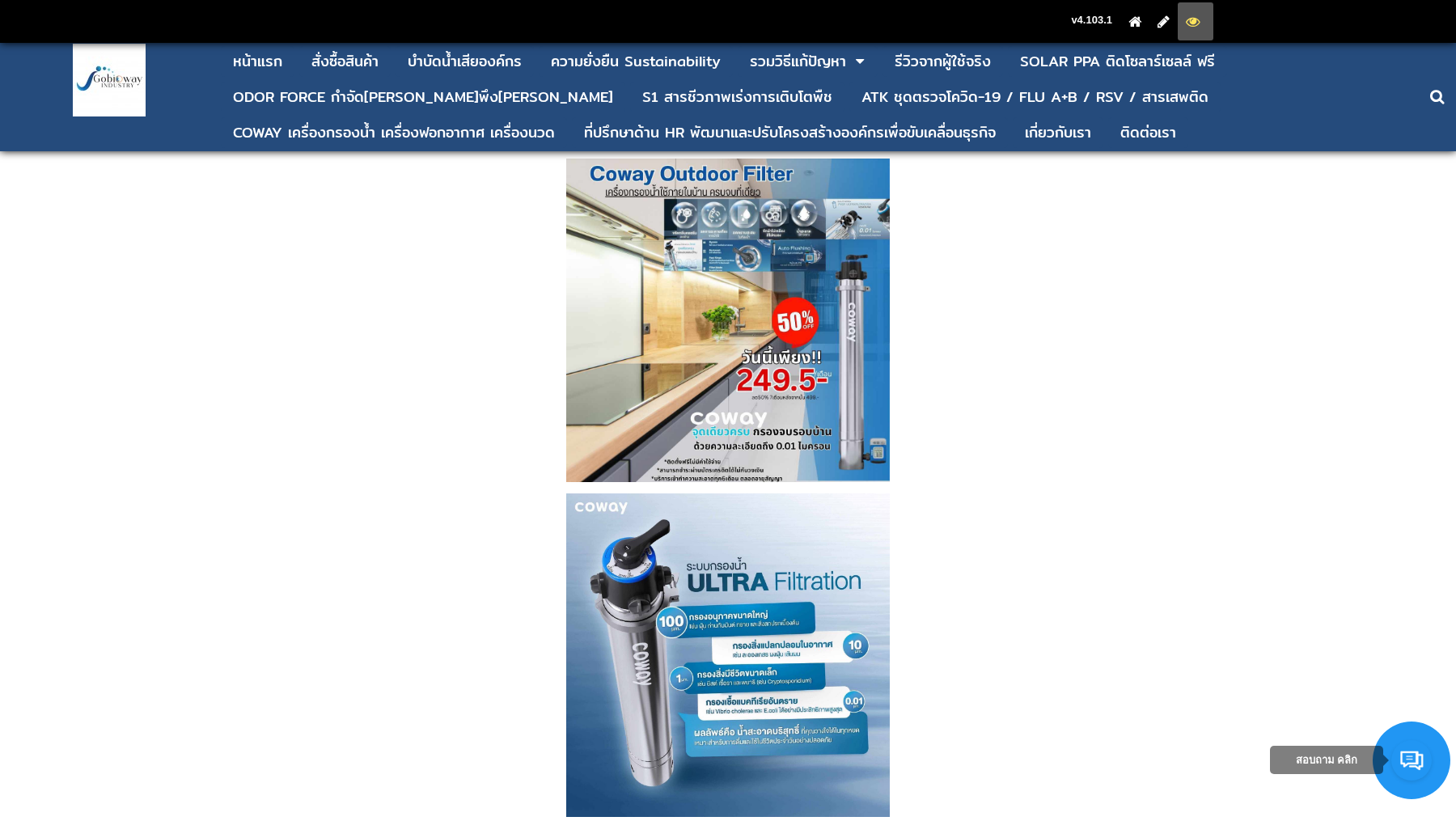
scroll to position [2555, 0]
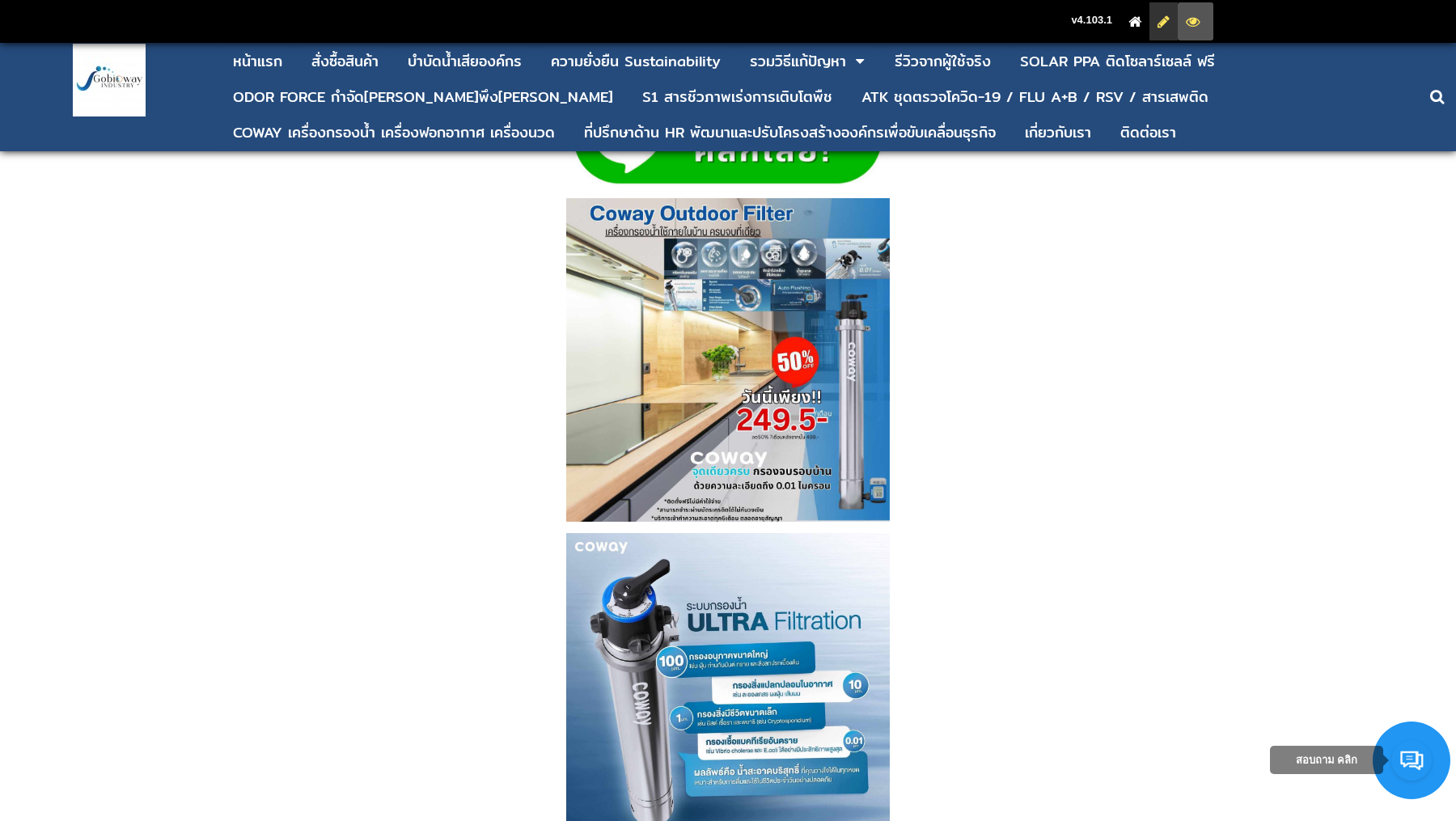
click at [1160, 19] on icon at bounding box center [1164, 22] width 12 height 10
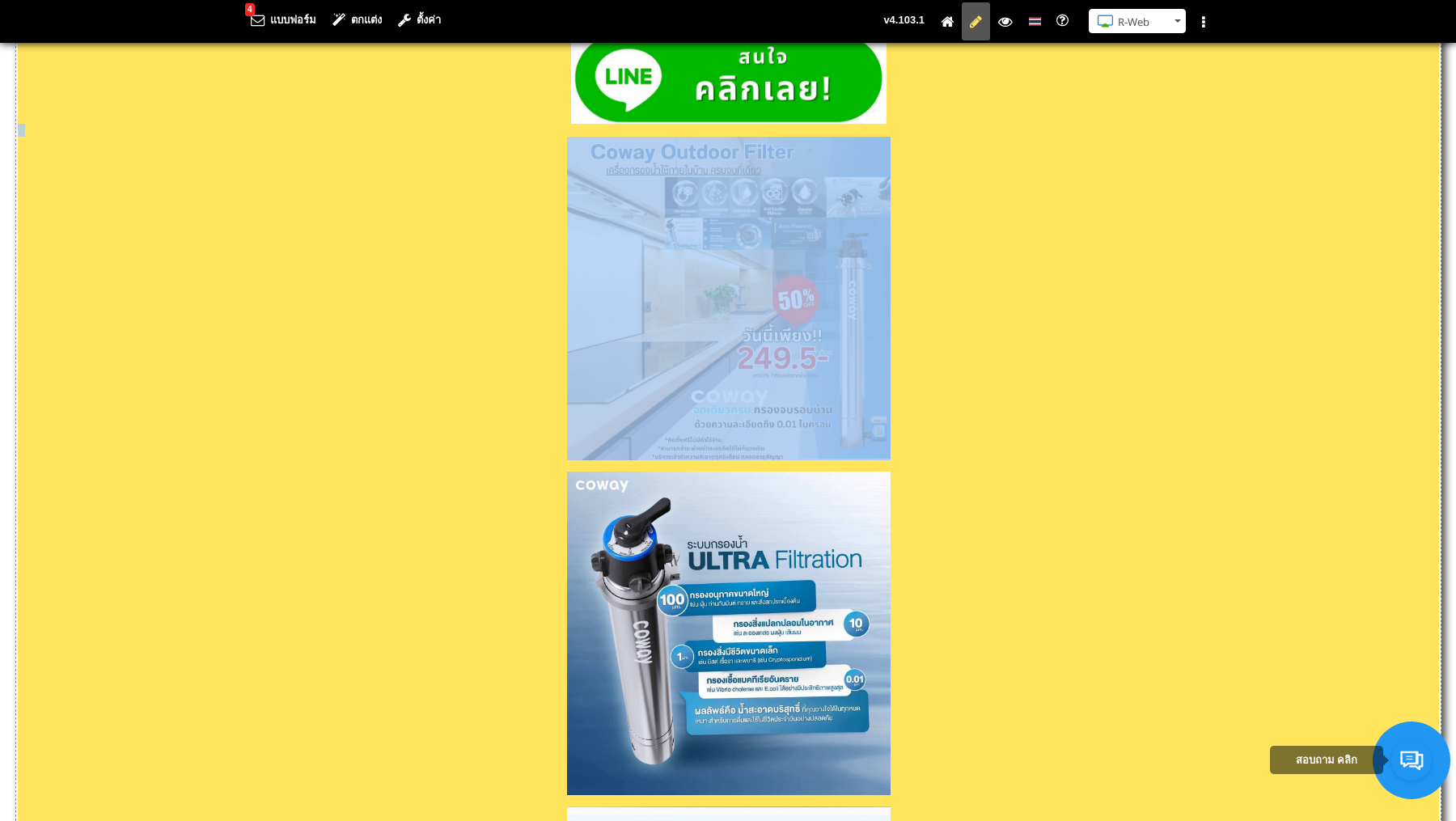
scroll to position [2856, 0]
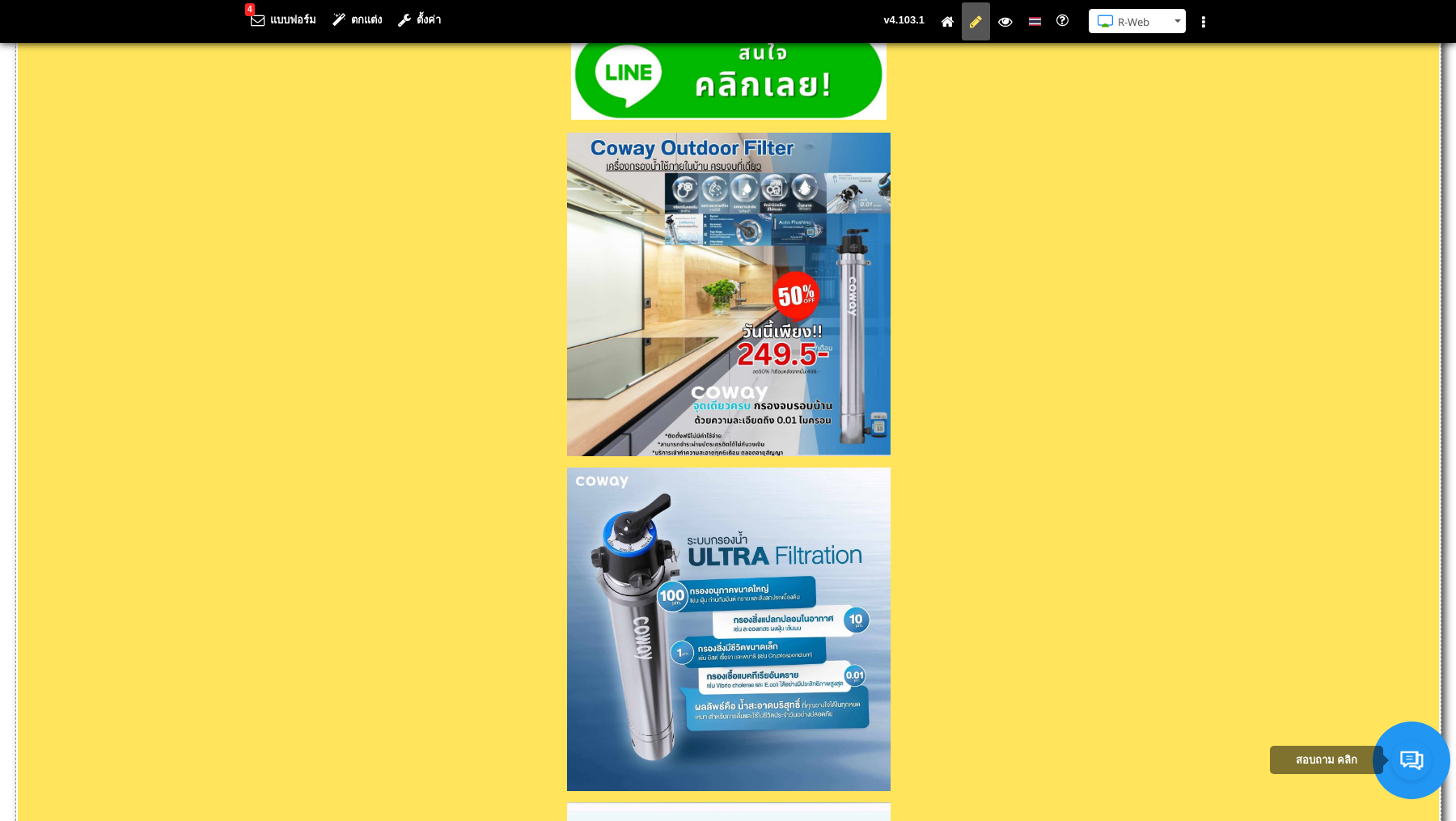
click at [541, 730] on strong at bounding box center [729, 629] width 1421 height 323
click at [554, 780] on strong at bounding box center [729, 629] width 1421 height 323
click at [940, 449] on strong at bounding box center [729, 242] width 1421 height 428
click at [525, 453] on strong at bounding box center [729, 242] width 1421 height 428
click at [560, 778] on strong at bounding box center [729, 629] width 1421 height 323
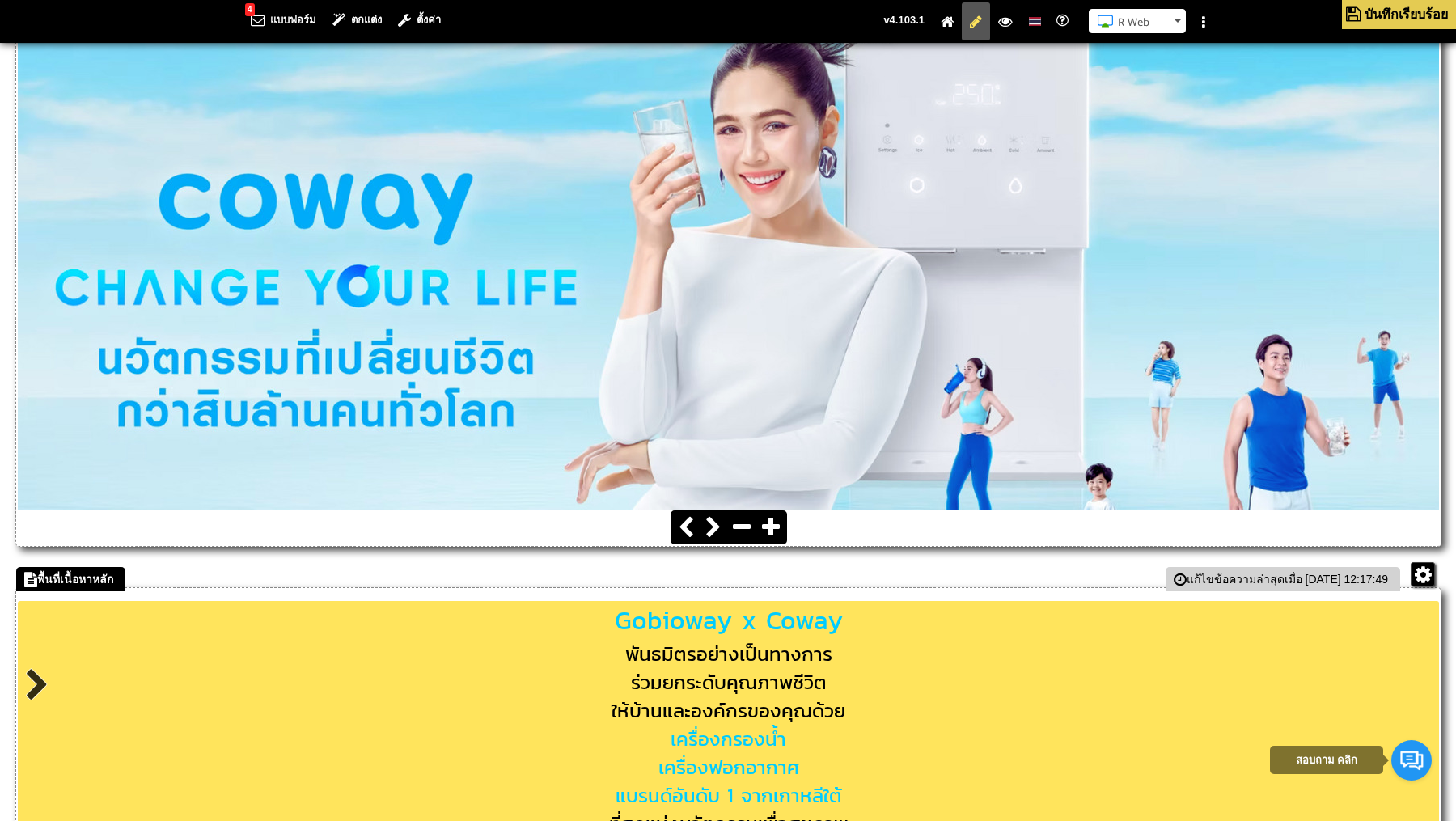
scroll to position [609, 0]
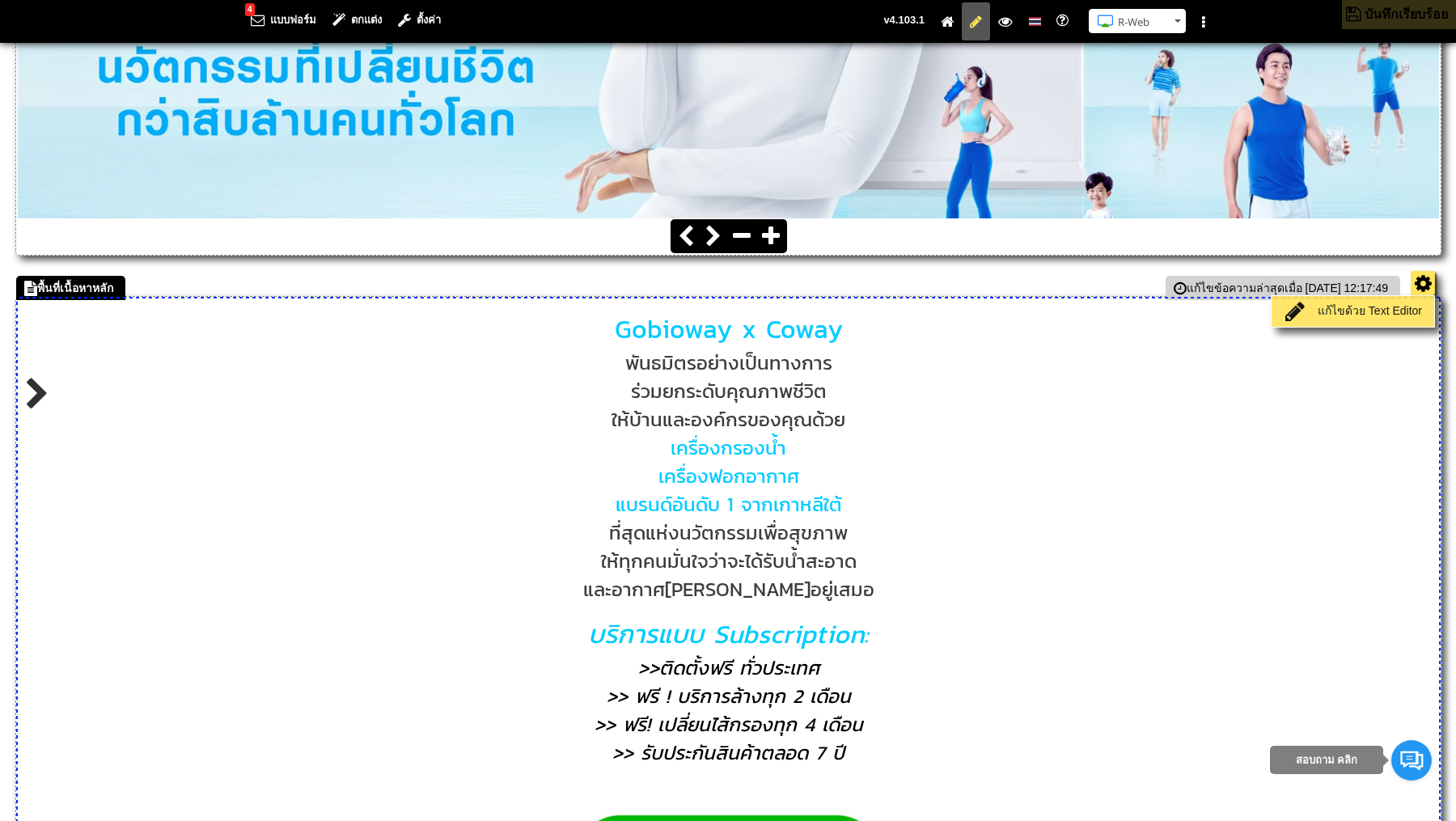
click at [1385, 309] on link "แก้ไขด้วย Text Editor" at bounding box center [1353, 311] width 155 height 22
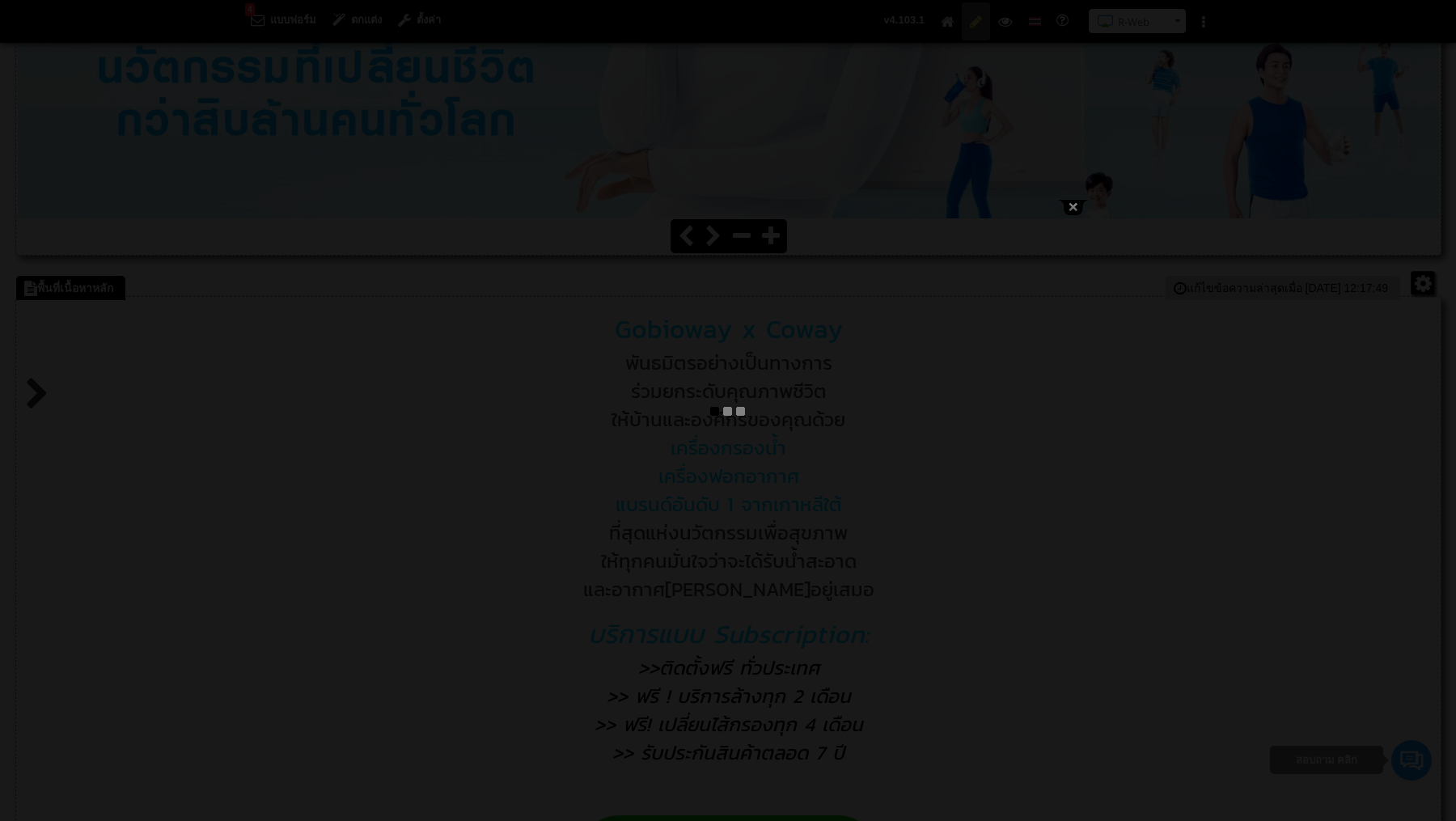
type textarea "<pre style="text-align: center;"><span style="font-size: 18pt;"><span style="fo…"
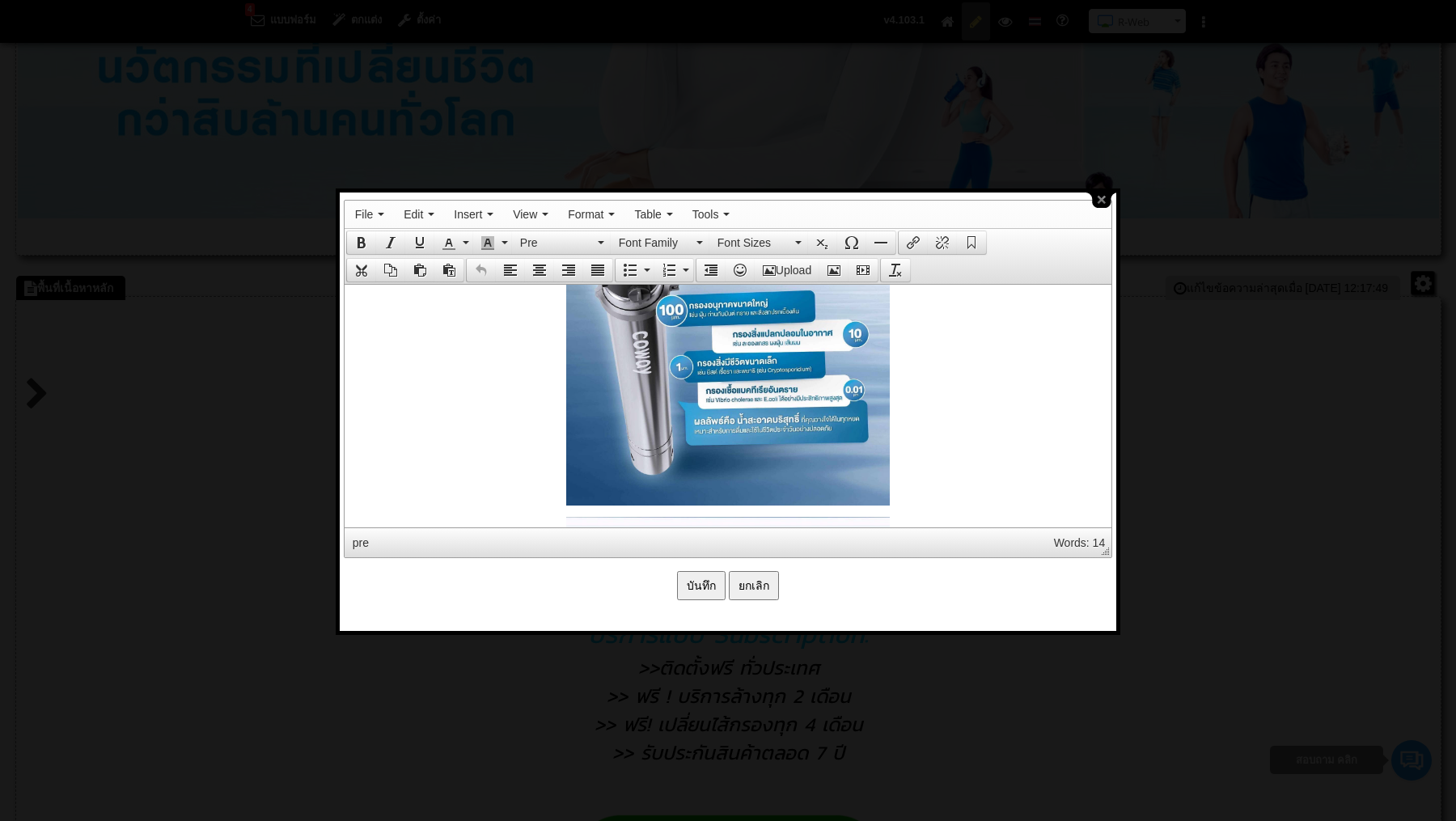
scroll to position [2210, 0]
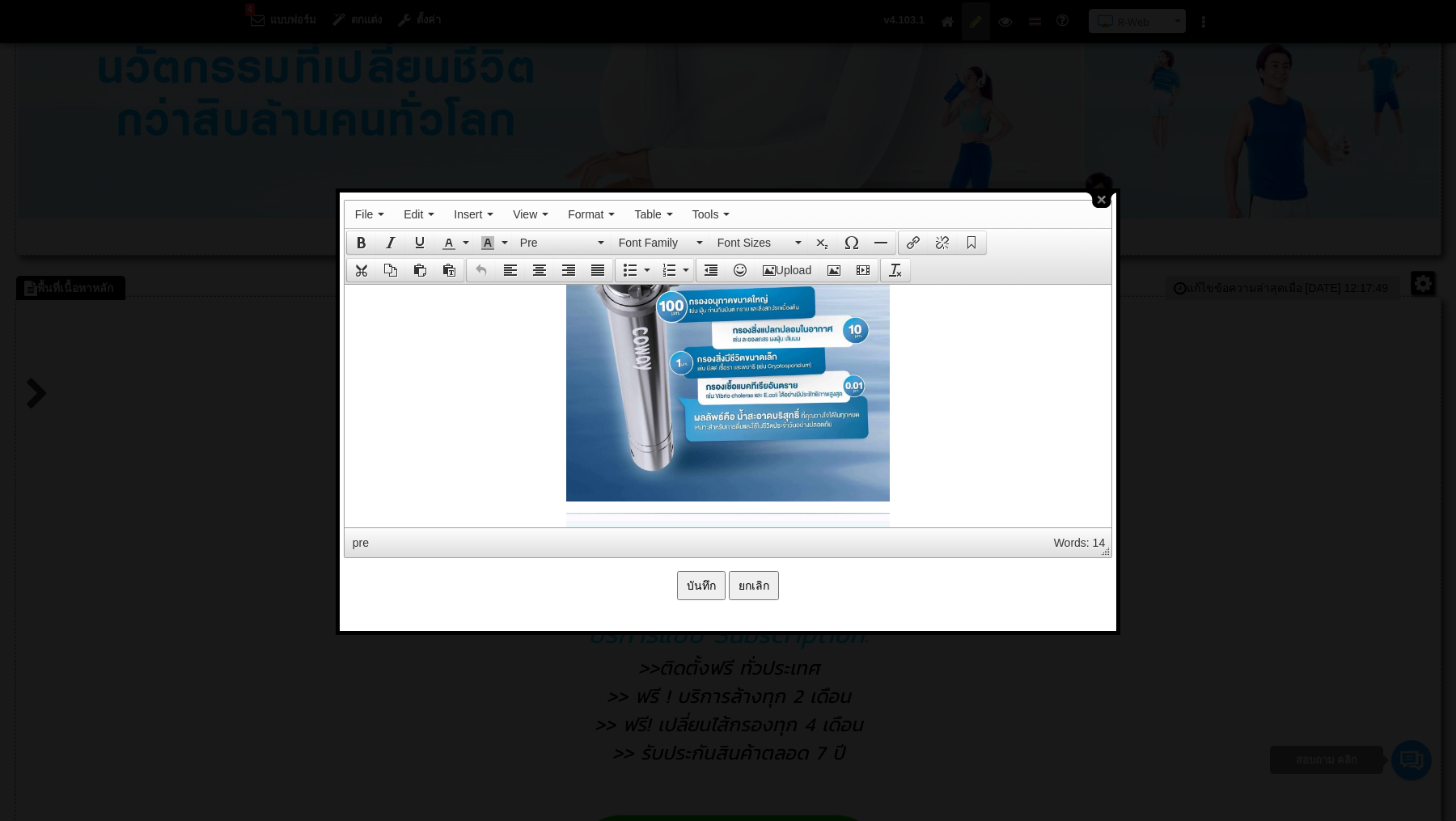
click at [521, 472] on strong at bounding box center [727, 340] width 750 height 323
click at [563, 486] on strong at bounding box center [727, 340] width 750 height 323
click at [929, 460] on strong at bounding box center [727, 340] width 750 height 323
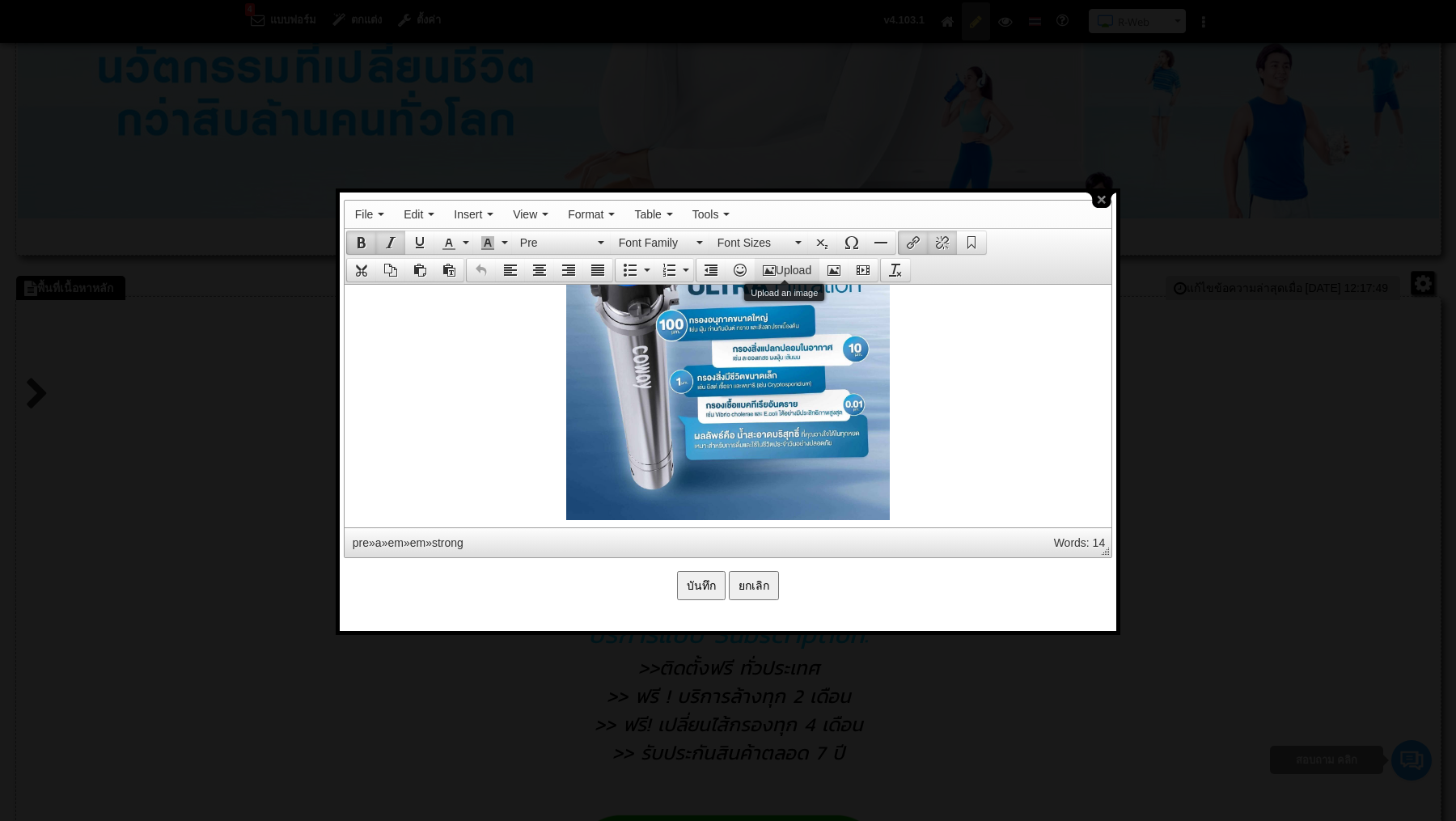
click at [782, 270] on button "Upload" at bounding box center [787, 270] width 65 height 22
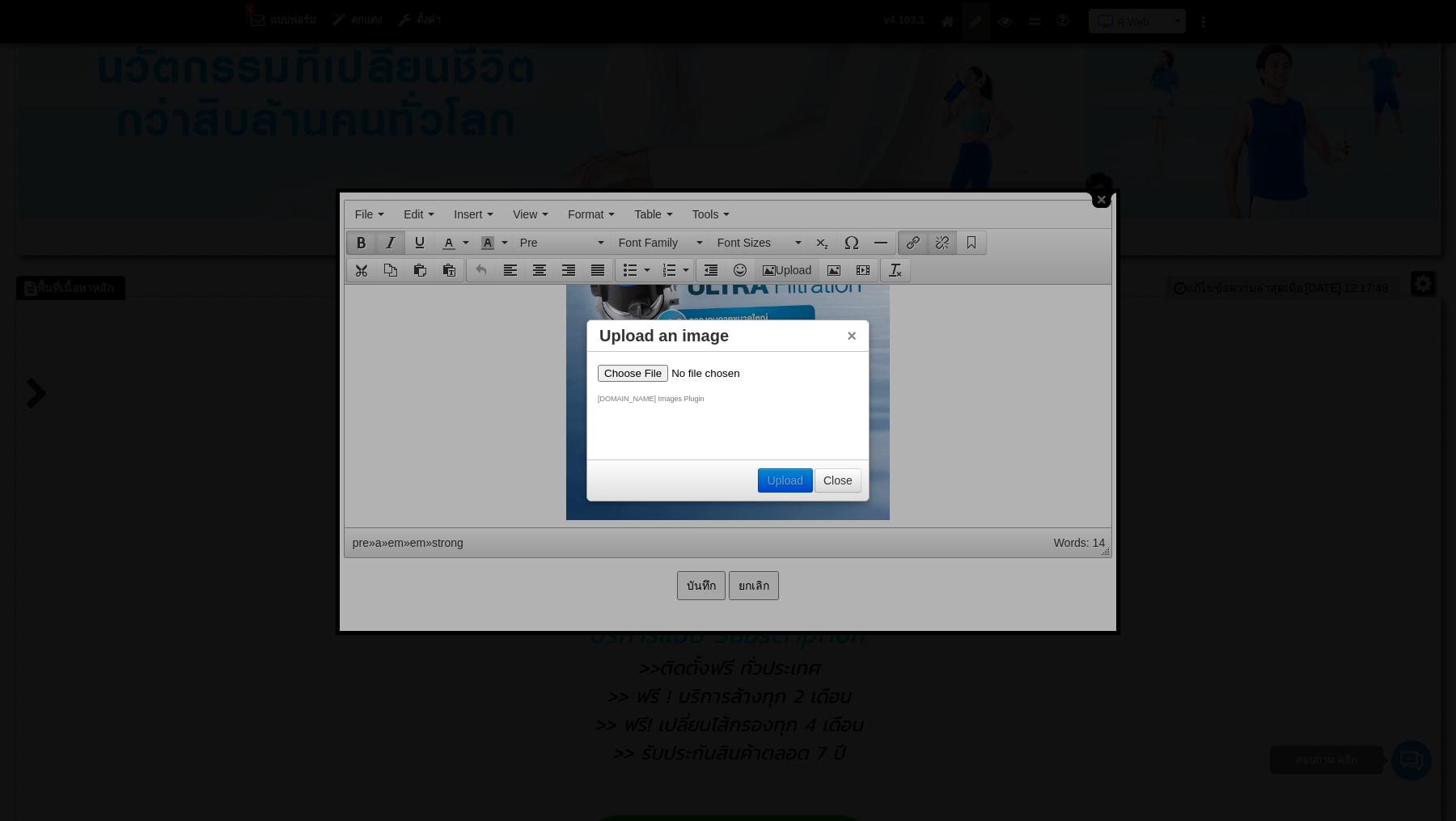
scroll to position [0, 0]
click at [644, 377] on input "file" at bounding box center [700, 373] width 205 height 17
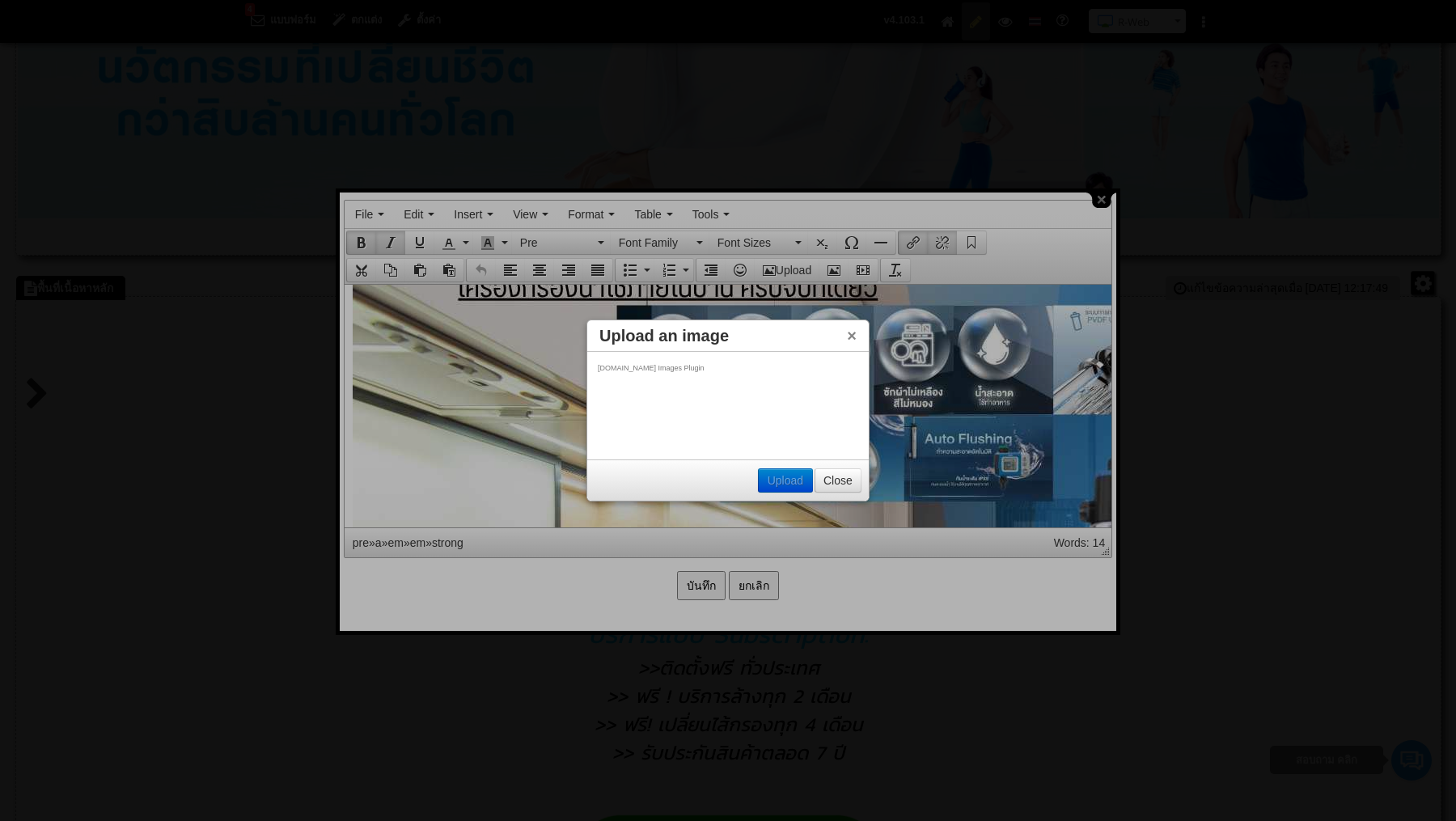
scroll to position [2110, 0]
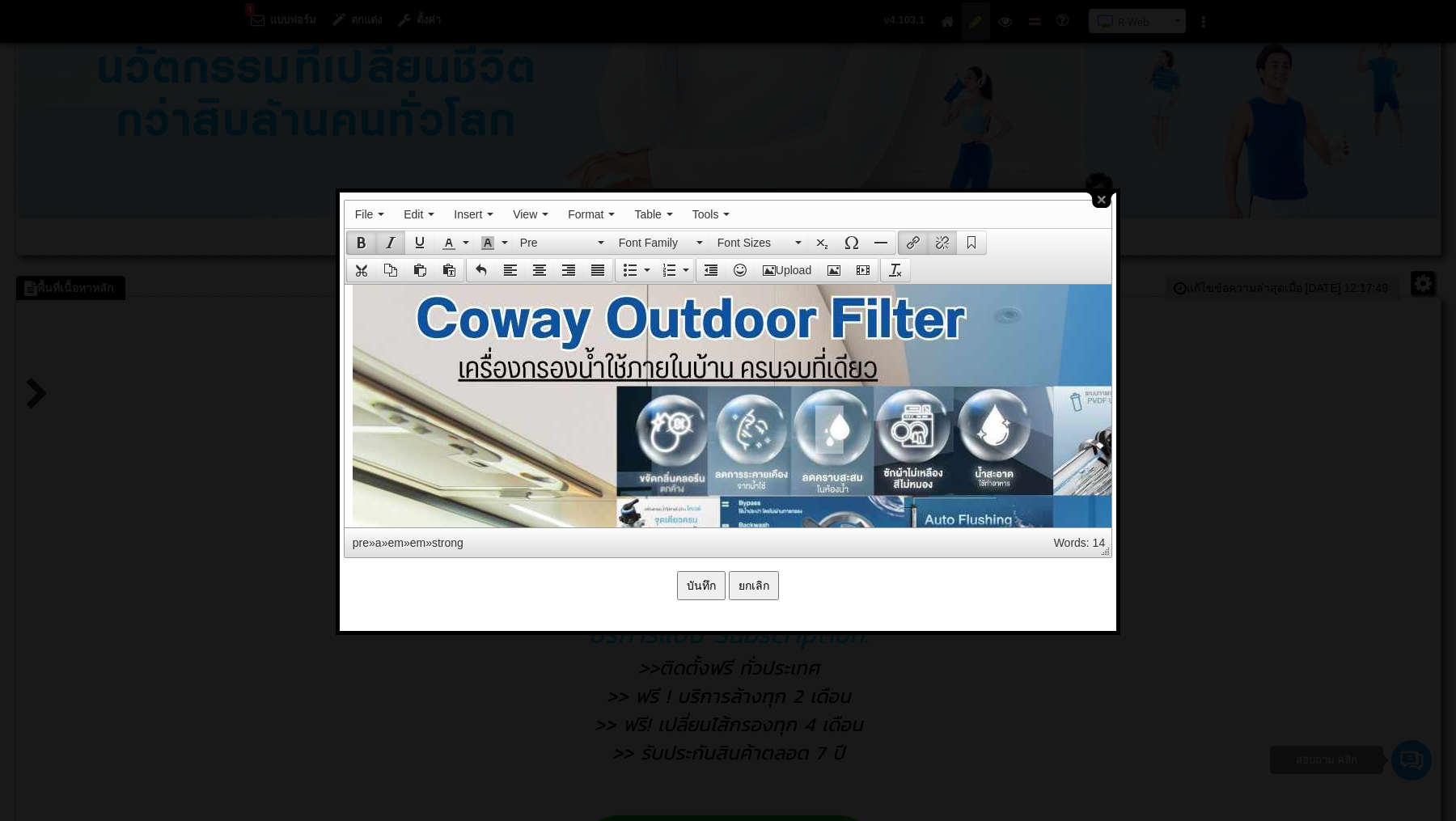
drag, startPoint x: 891, startPoint y: 377, endPoint x: 1168, endPoint y: 546, distance: 324.5
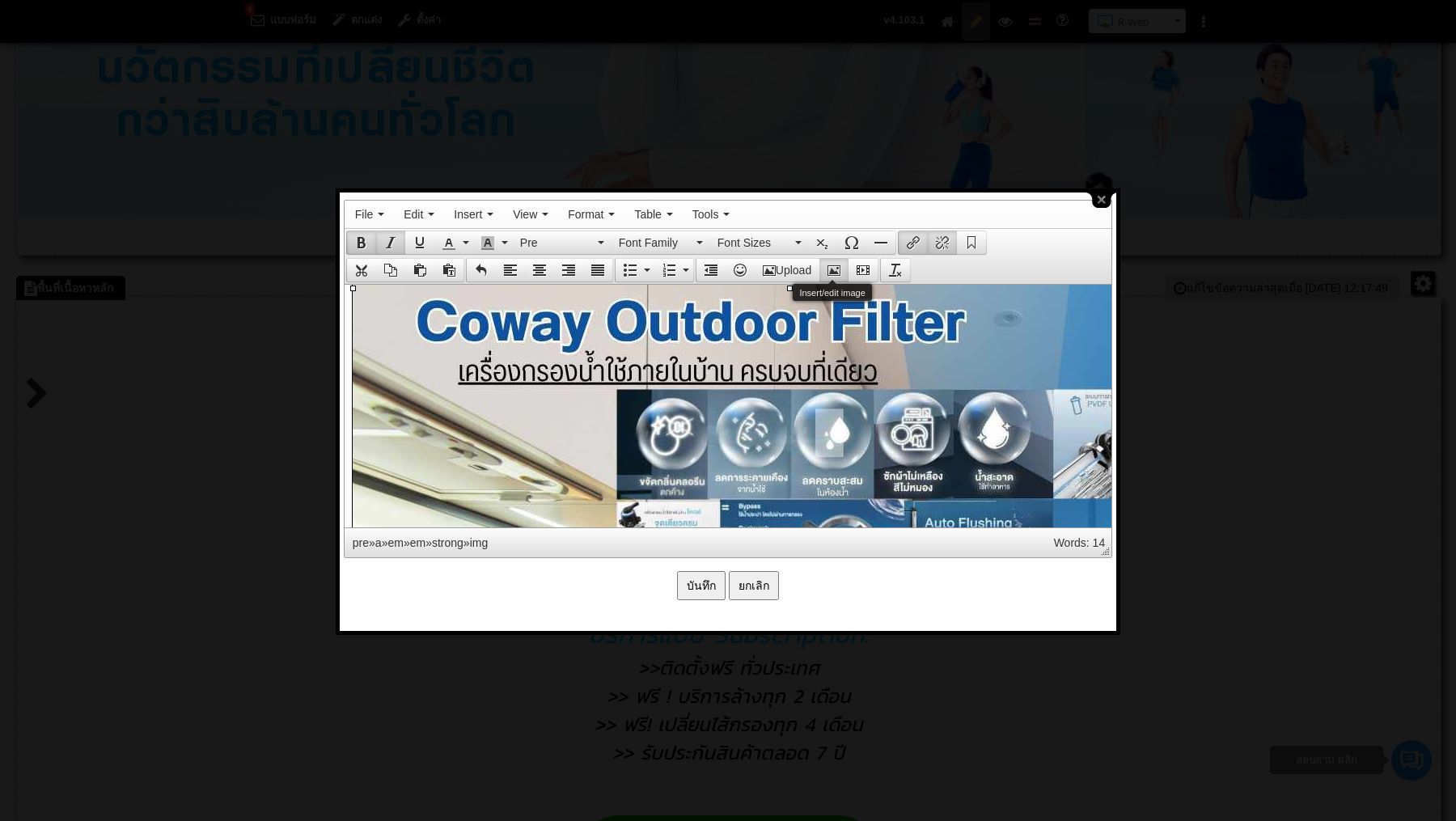
click at [831, 264] on icon "Insert/edit image" at bounding box center [833, 270] width 13 height 13
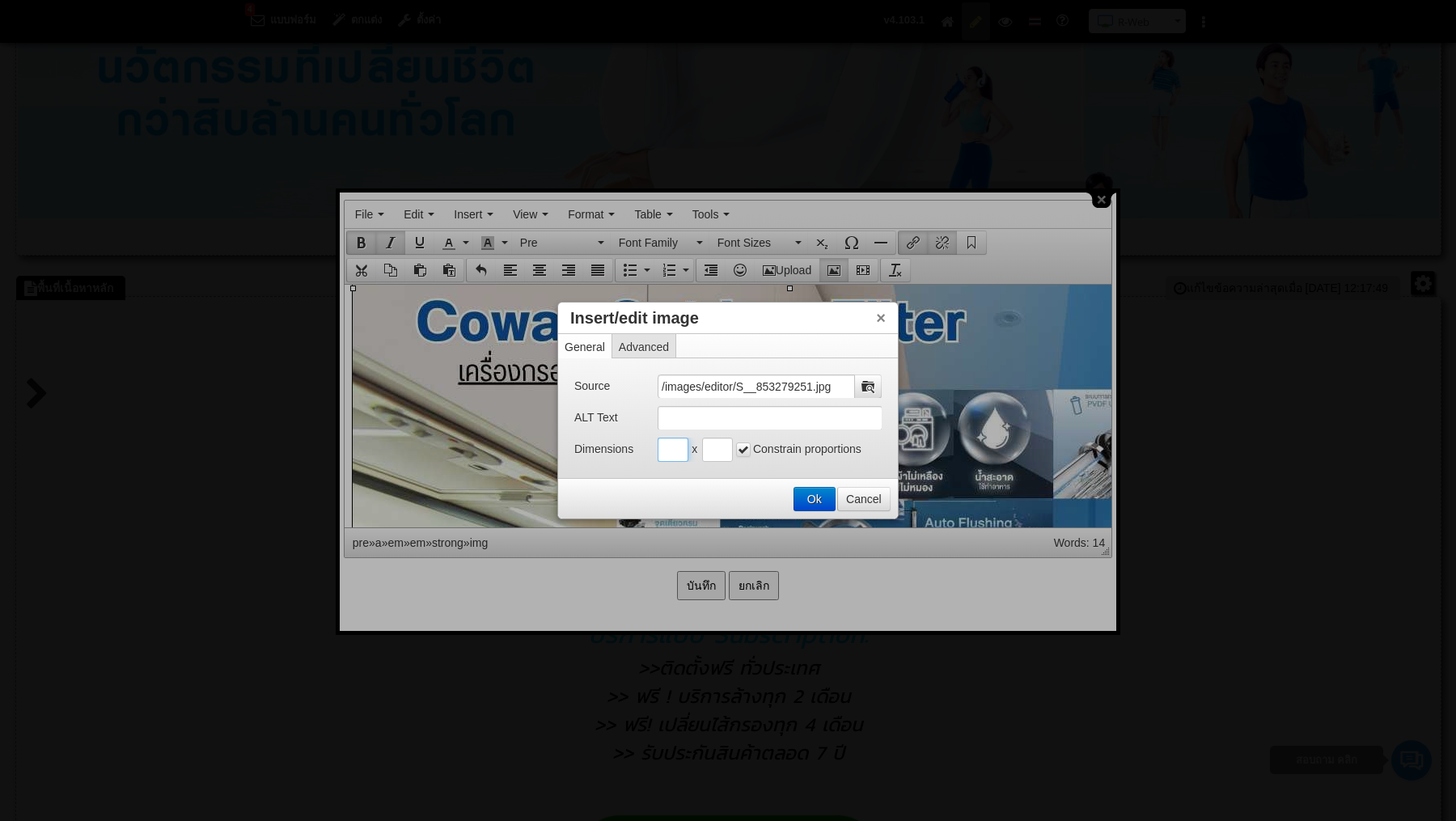
click at [679, 450] on input "Insert/edit image" at bounding box center [674, 449] width 31 height 24
type input "400"
click at [819, 493] on button "Ok" at bounding box center [814, 499] width 41 height 22
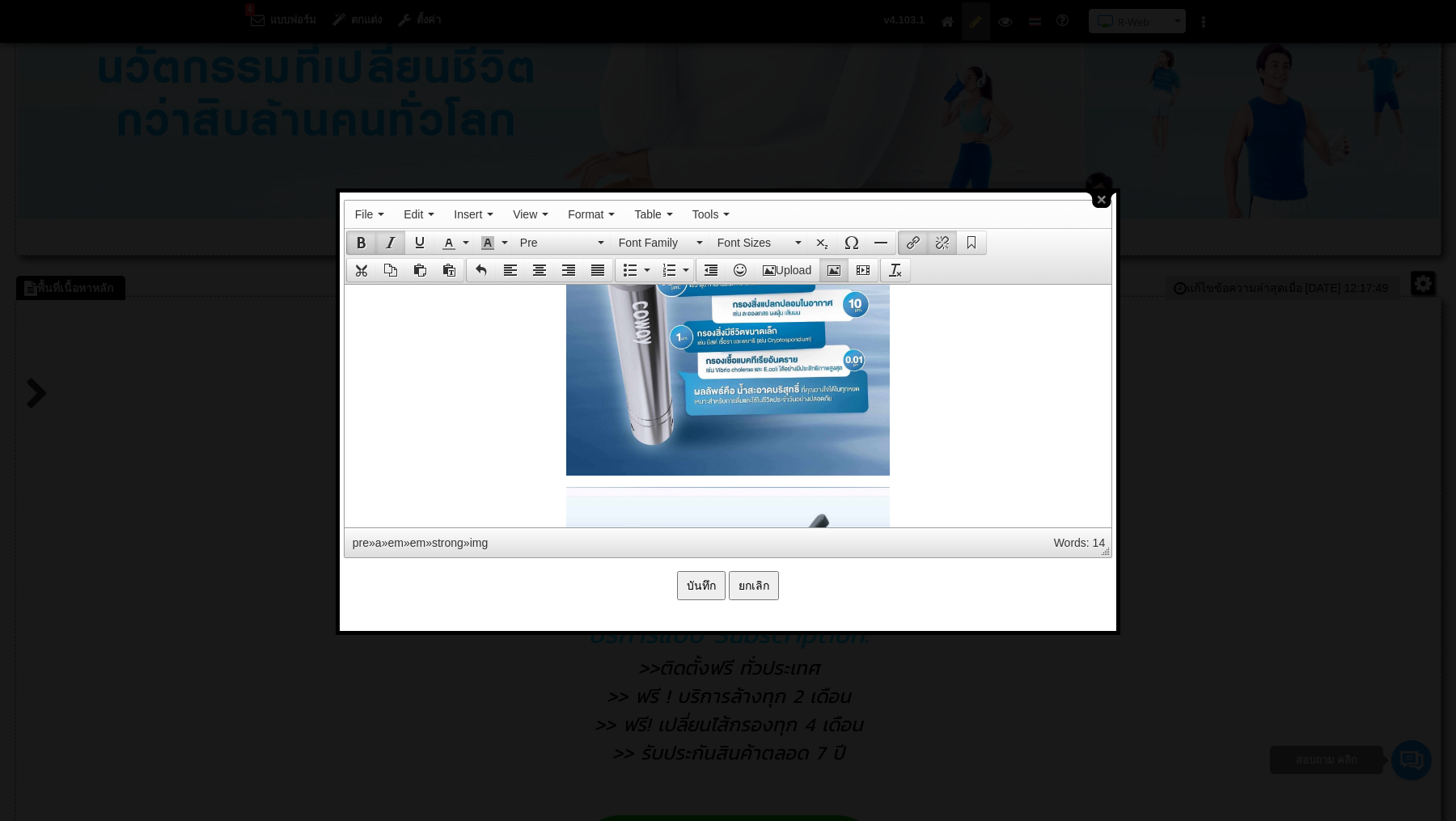
scroll to position [2609, 0]
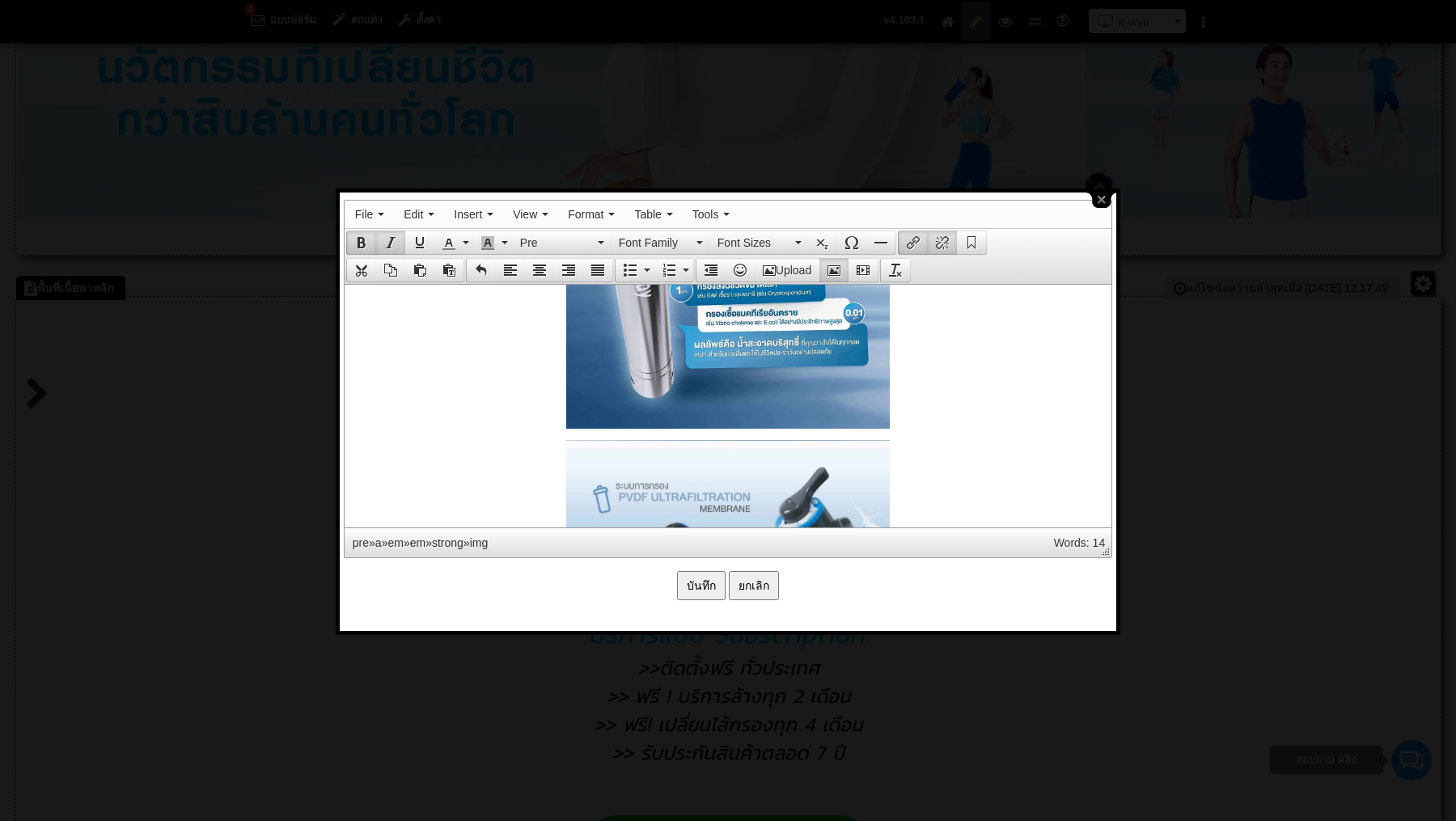
click at [548, 410] on strong at bounding box center [727, 260] width 750 height 336
click at [945, 408] on strong at bounding box center [727, 260] width 750 height 336
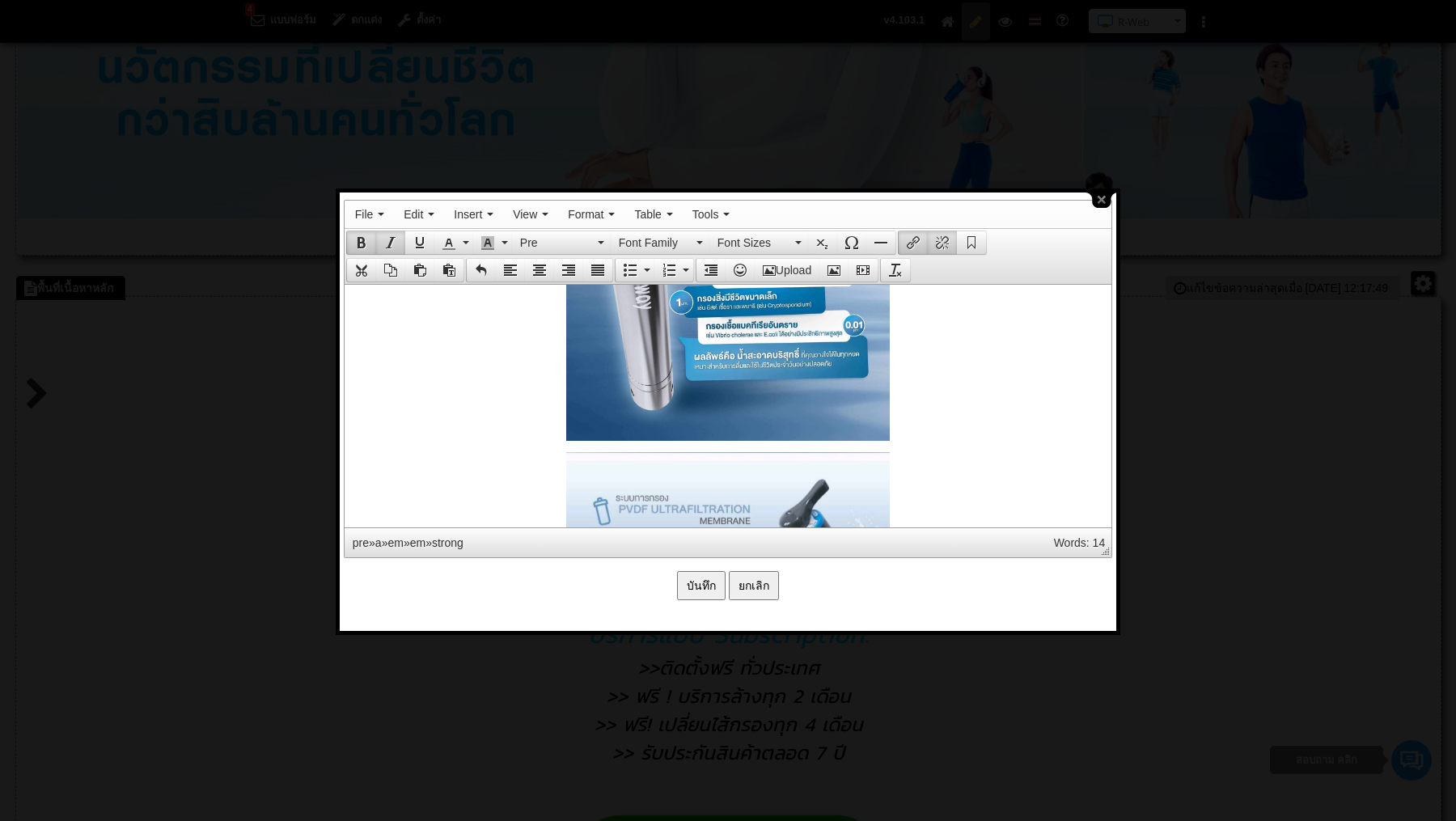
scroll to position [2599, 0]
click at [556, 417] on strong at bounding box center [727, 270] width 750 height 336
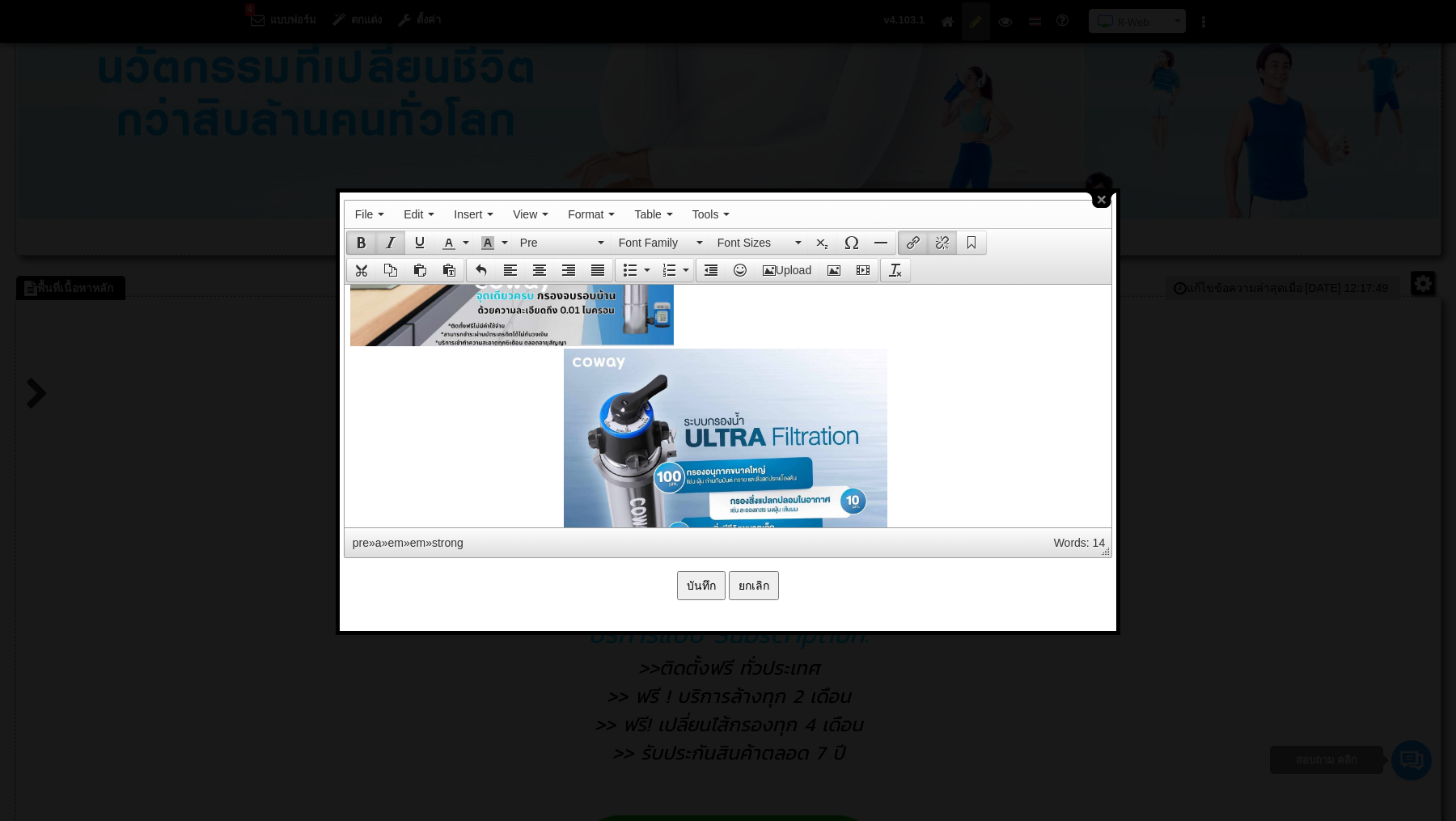
scroll to position [2353, 3]
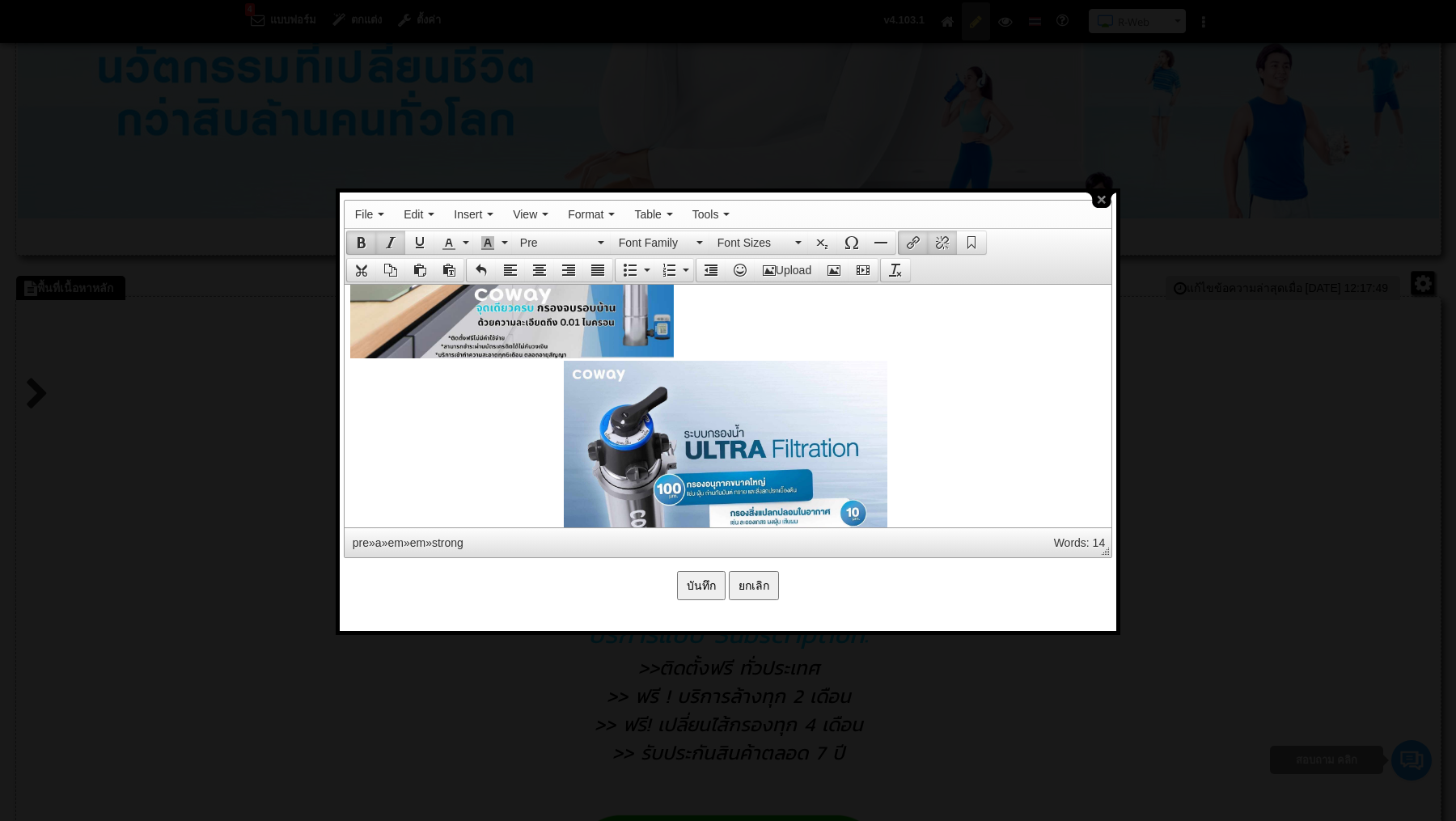
click at [746, 309] on pre at bounding box center [725, 359] width 750 height 649
click at [540, 464] on strong at bounding box center [725, 515] width 750 height 336
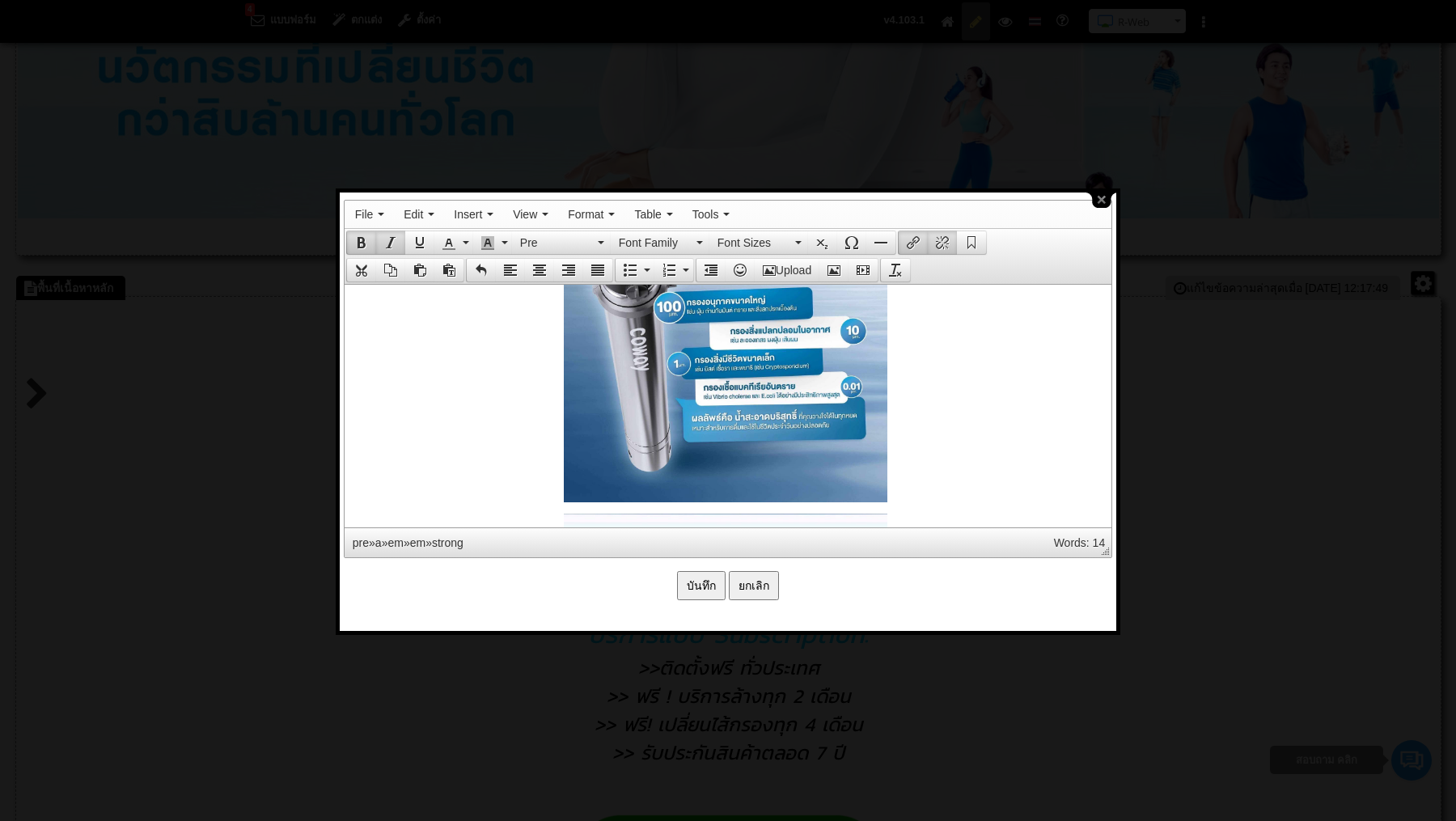
scroll to position [2621, 3]
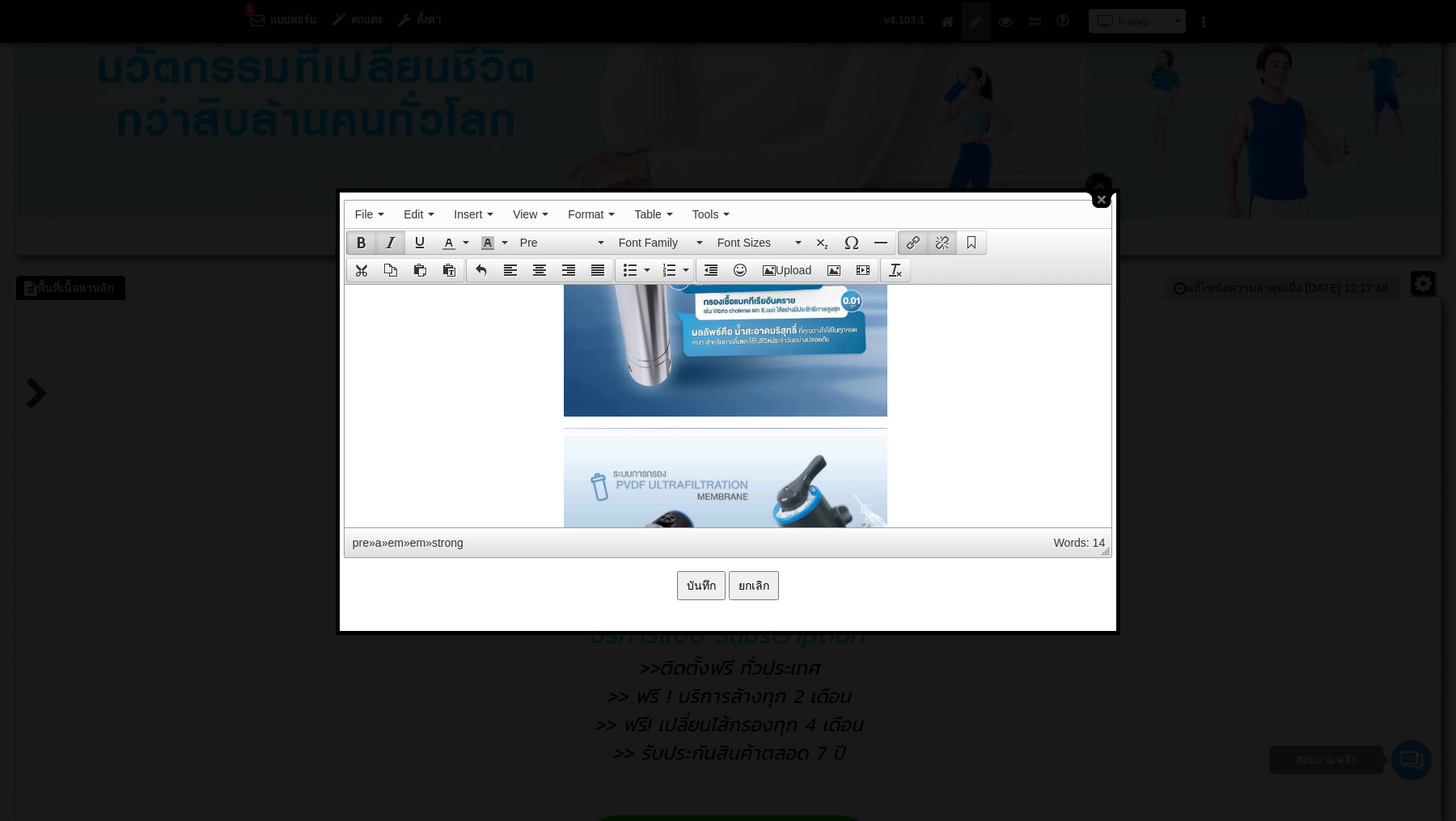
click at [554, 410] on strong at bounding box center [725, 248] width 750 height 336
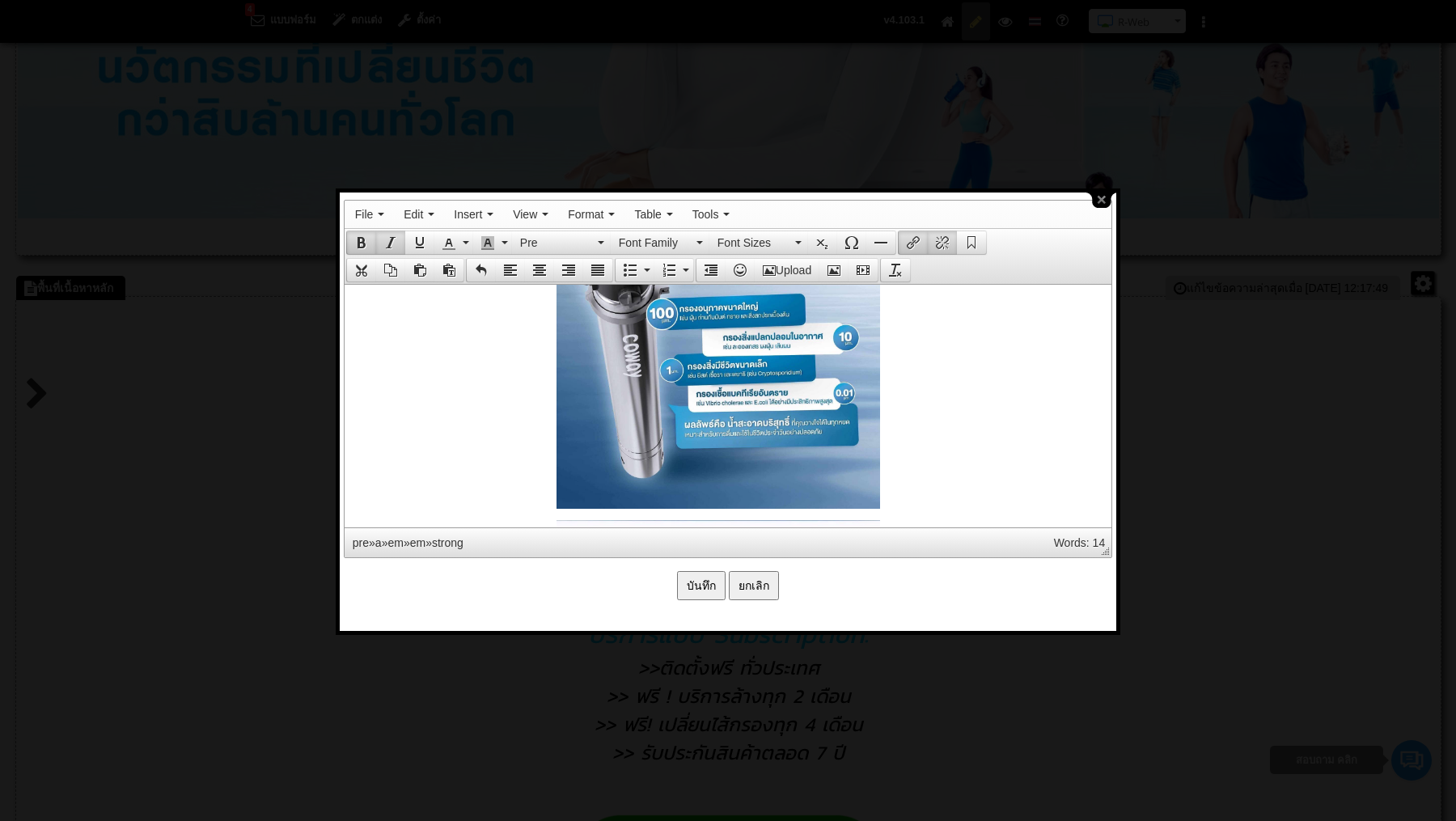
scroll to position [2326, 10]
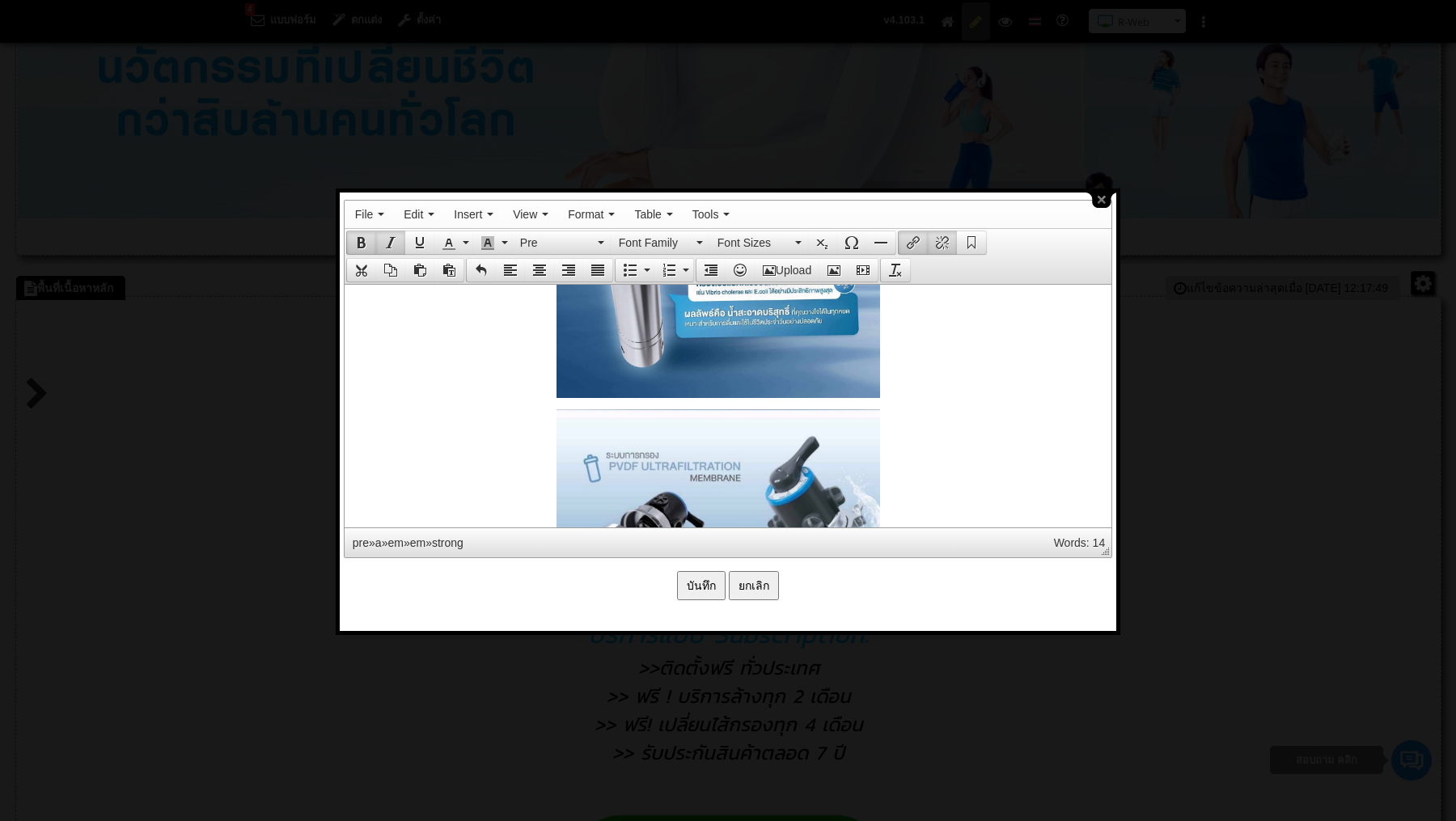
click at [557, 398] on img at bounding box center [718, 236] width 323 height 323
click at [923, 397] on strong at bounding box center [718, 229] width 750 height 336
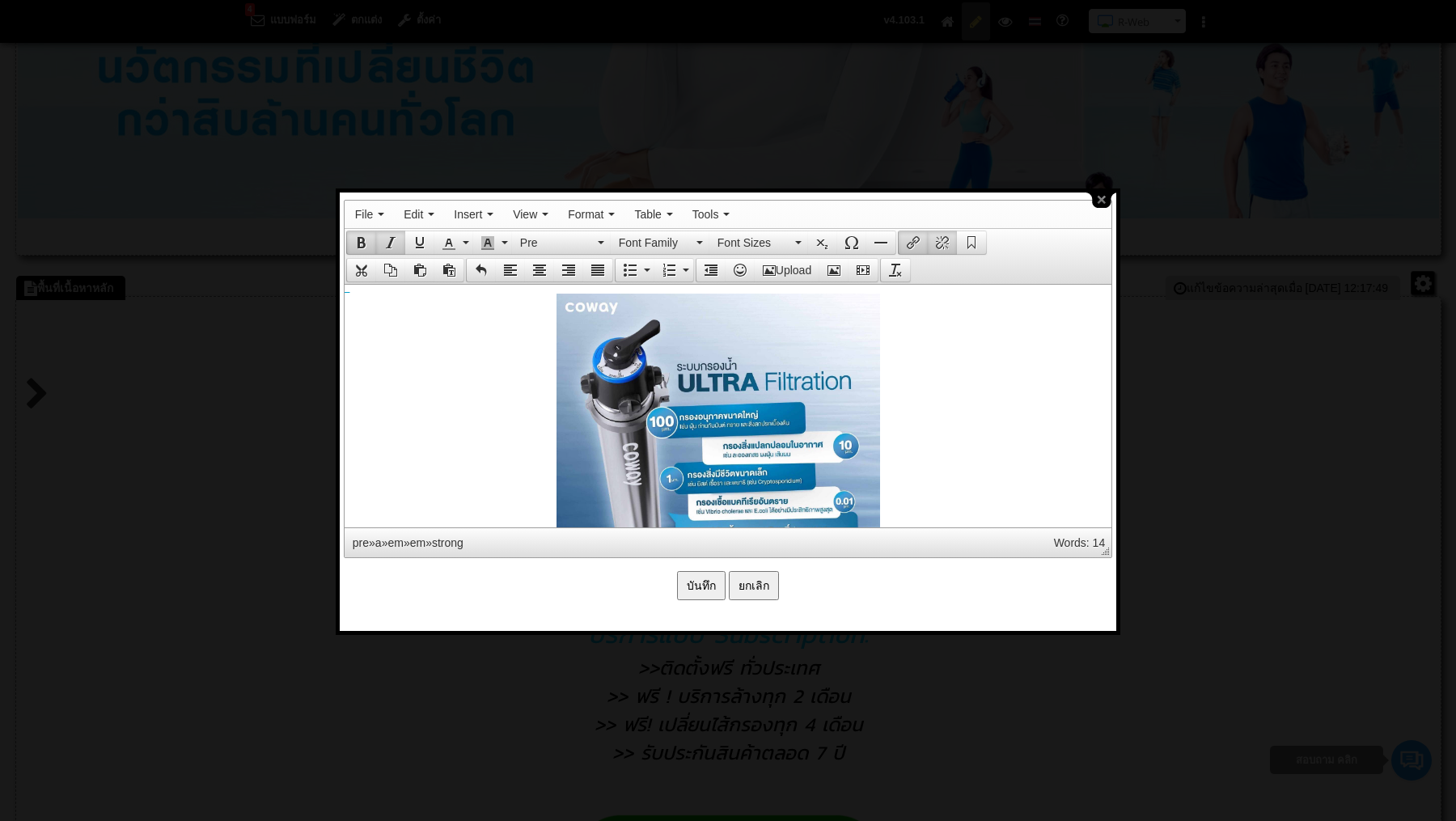
scroll to position [2123, 10]
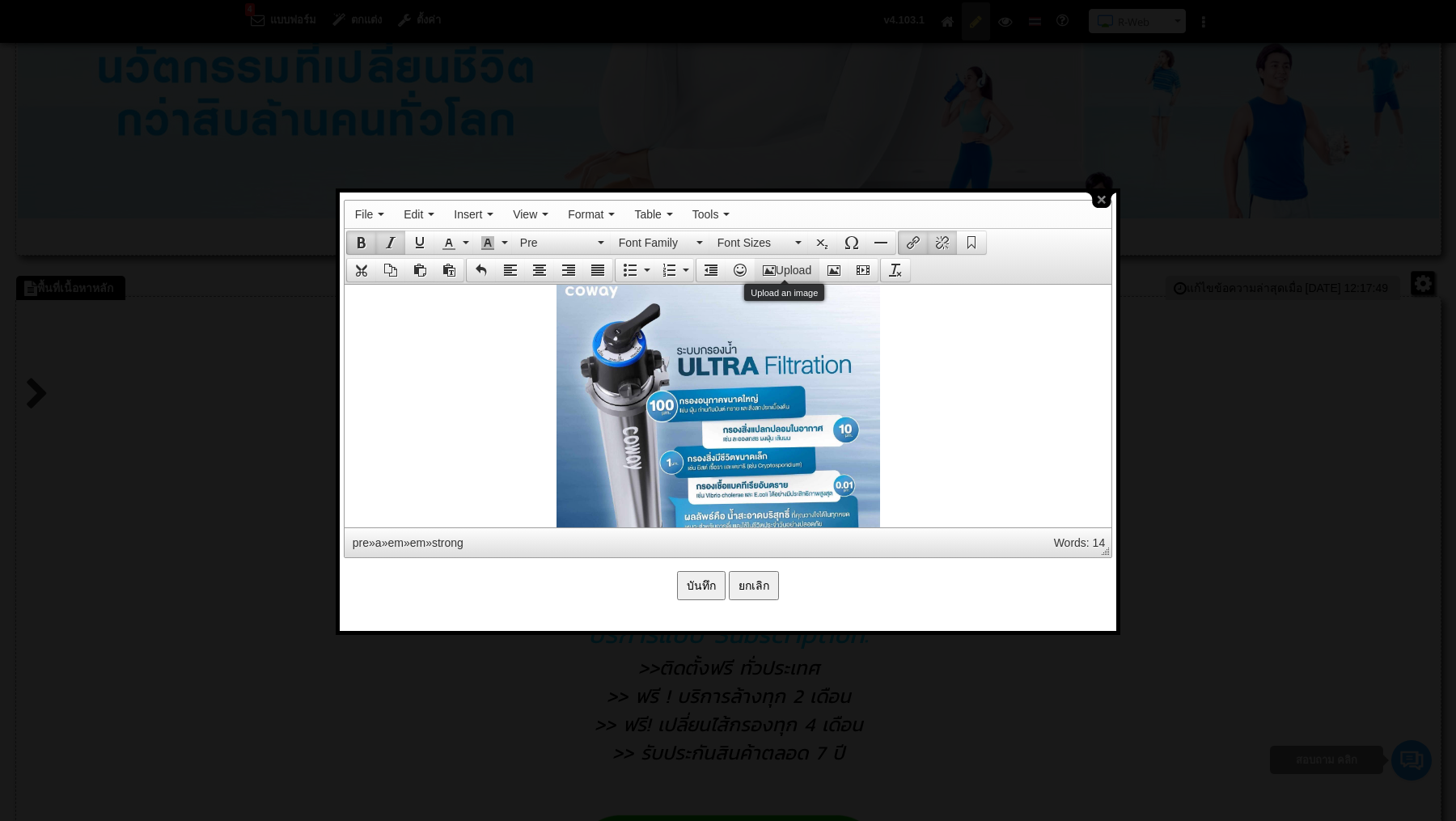
click at [794, 259] on button "Upload" at bounding box center [787, 270] width 65 height 22
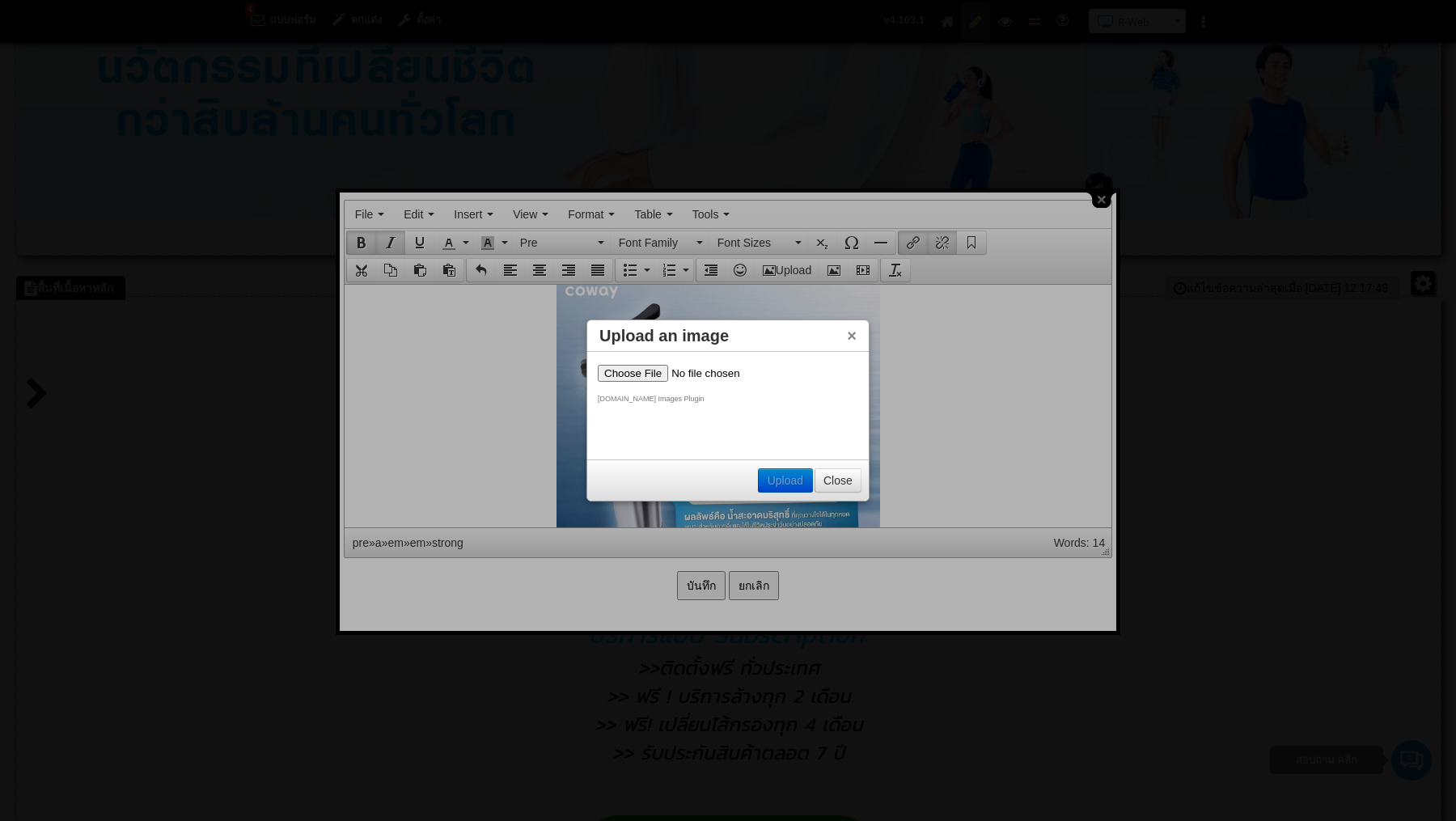
scroll to position [0, 0]
click at [636, 372] on input "file" at bounding box center [700, 373] width 205 height 17
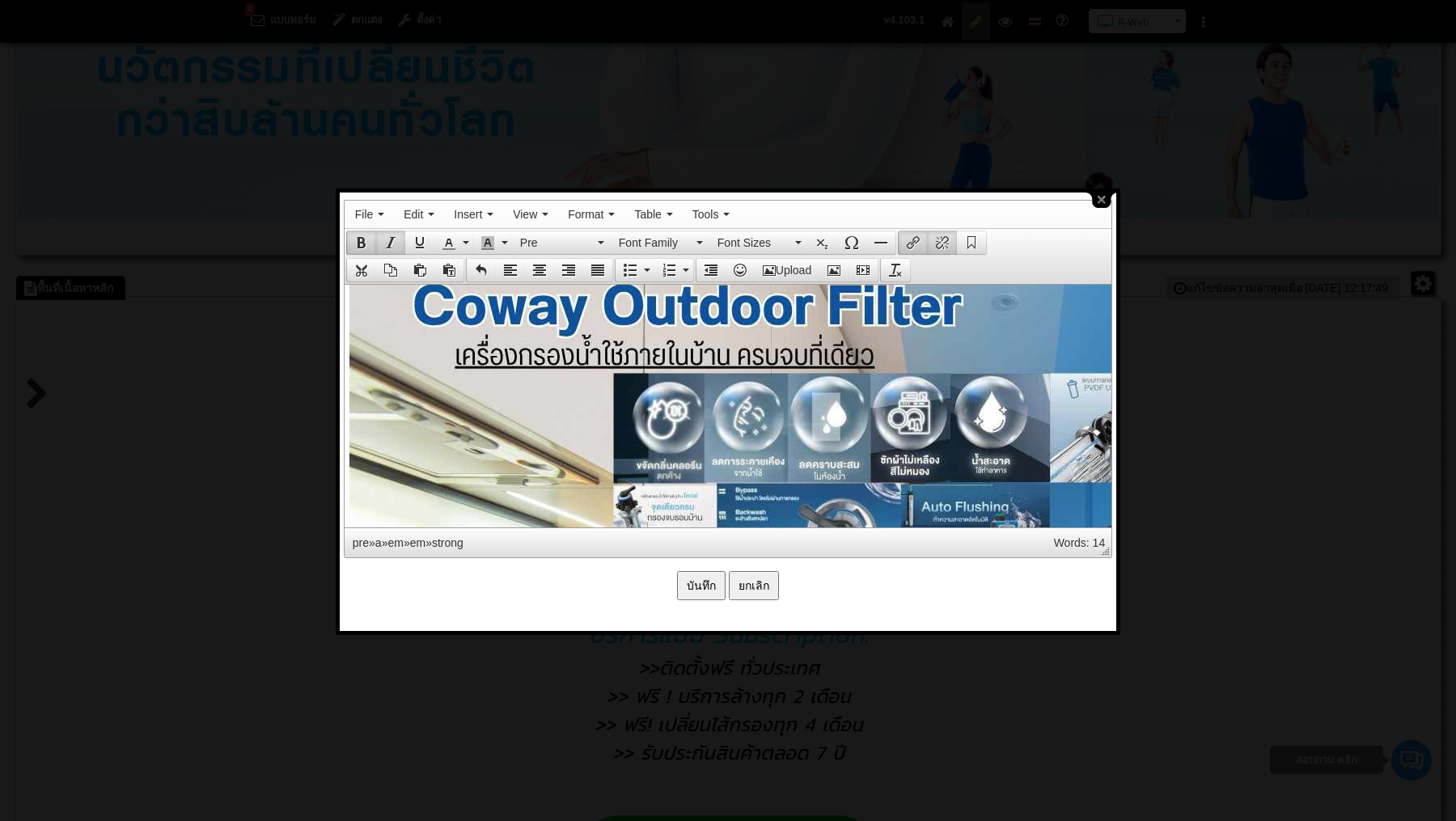
scroll to position [2110, 0]
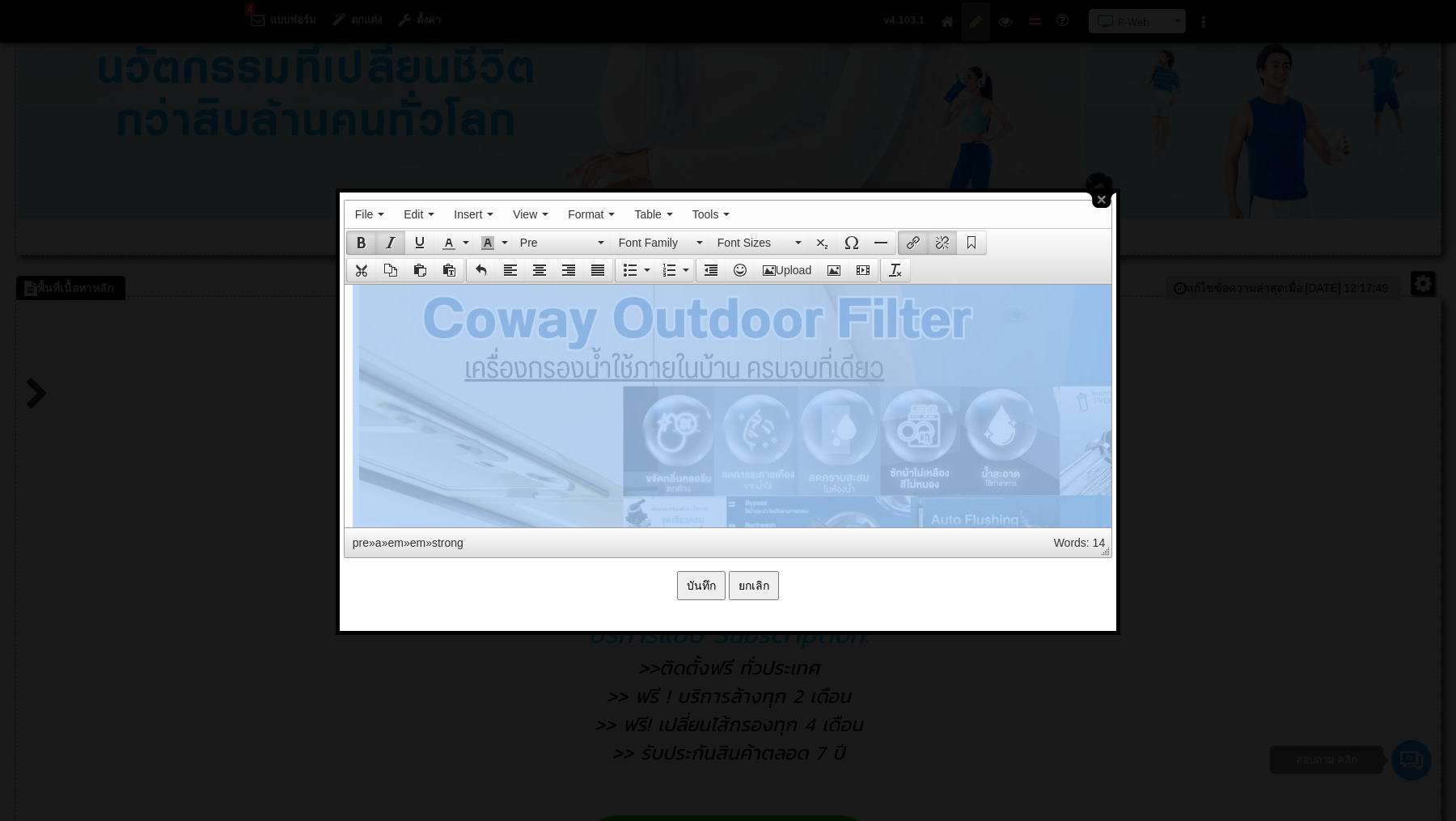
drag, startPoint x: 702, startPoint y: 374, endPoint x: 715, endPoint y: 401, distance: 30.0
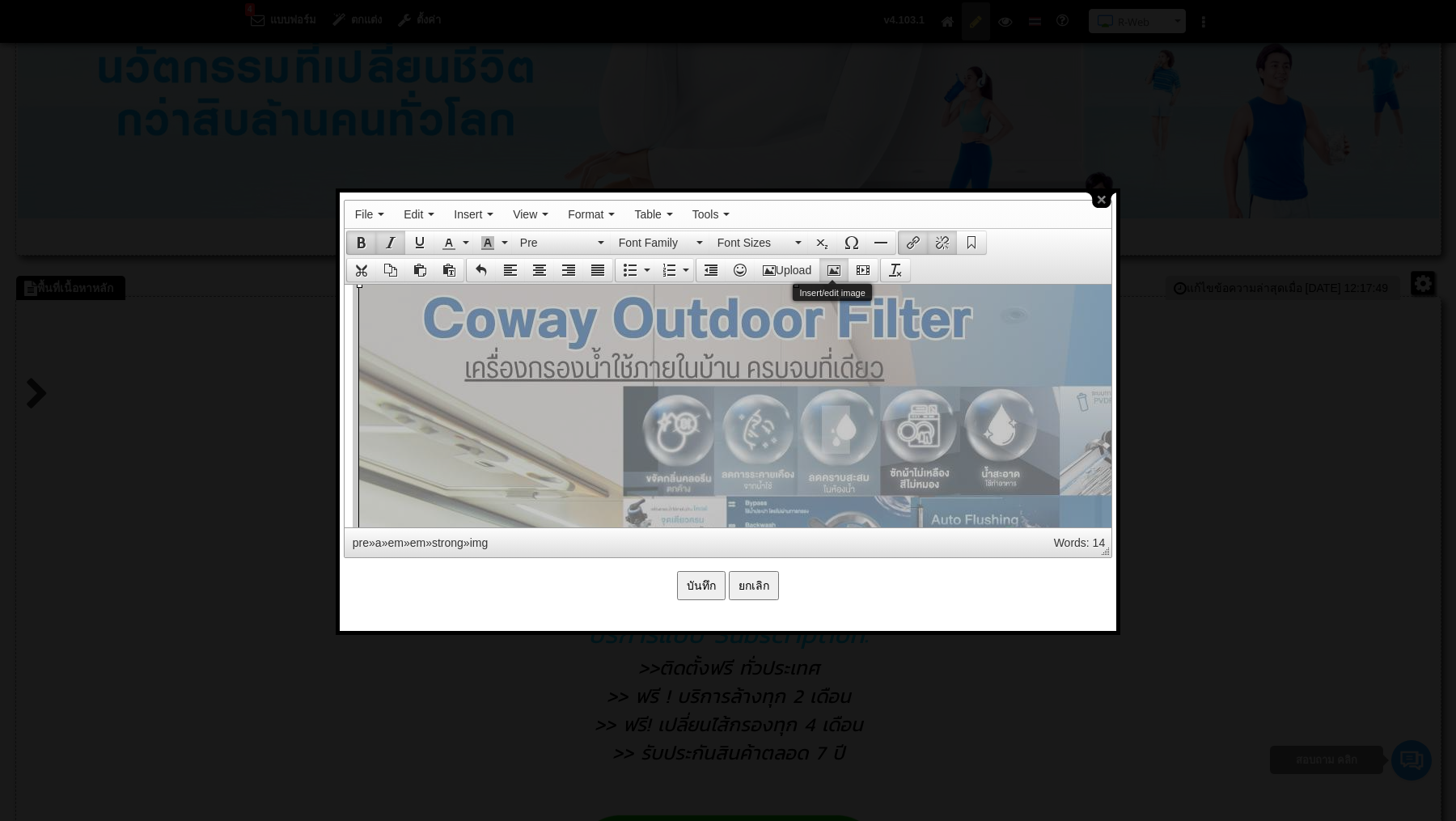
click at [838, 266] on icon "Insert/edit image" at bounding box center [833, 270] width 13 height 13
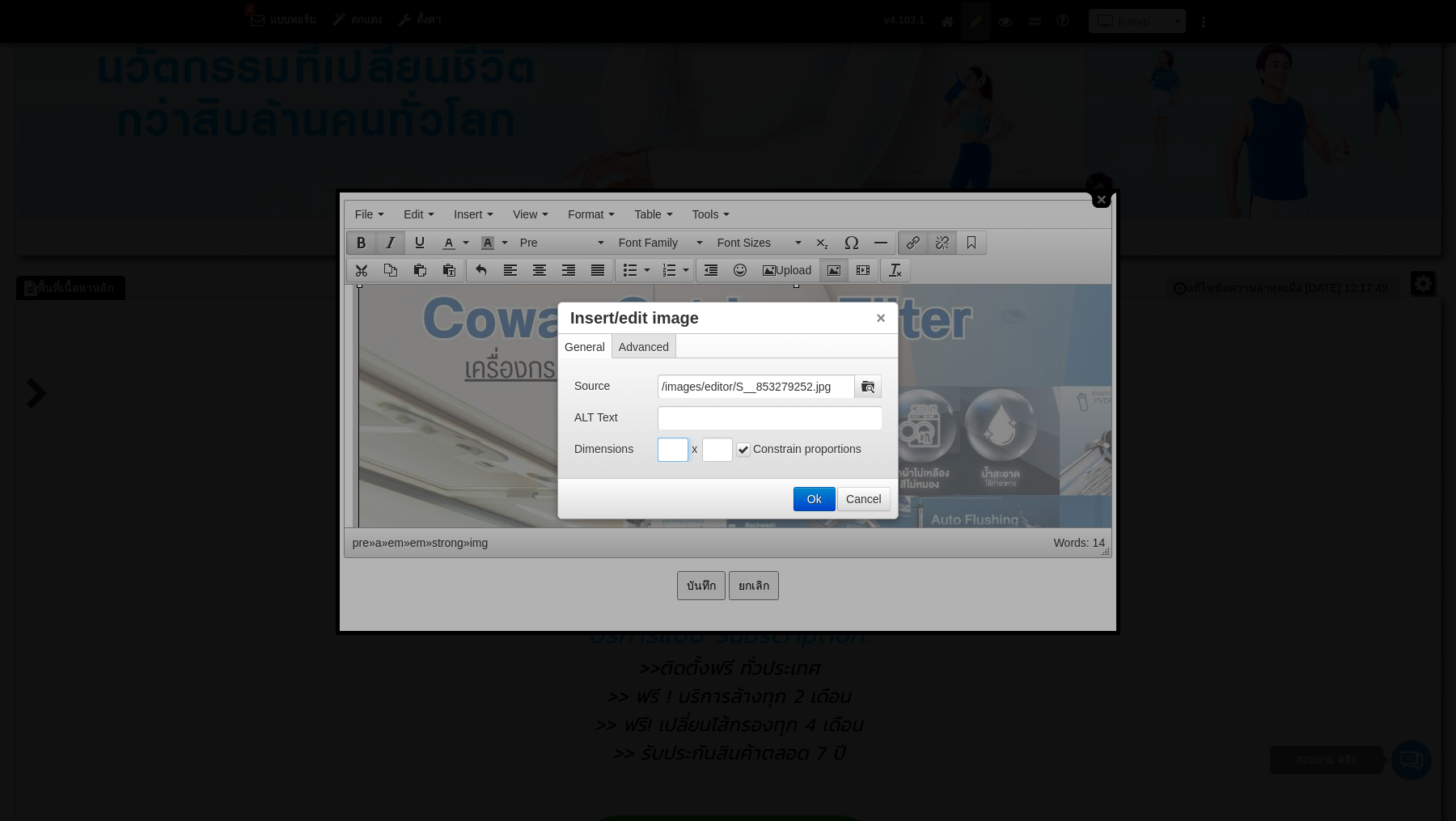
click at [674, 454] on input "Insert/edit image" at bounding box center [674, 449] width 31 height 24
type input "400"
drag, startPoint x: 814, startPoint y: 497, endPoint x: 467, endPoint y: 213, distance: 448.4
click at [814, 497] on button "Ok" at bounding box center [814, 499] width 41 height 22
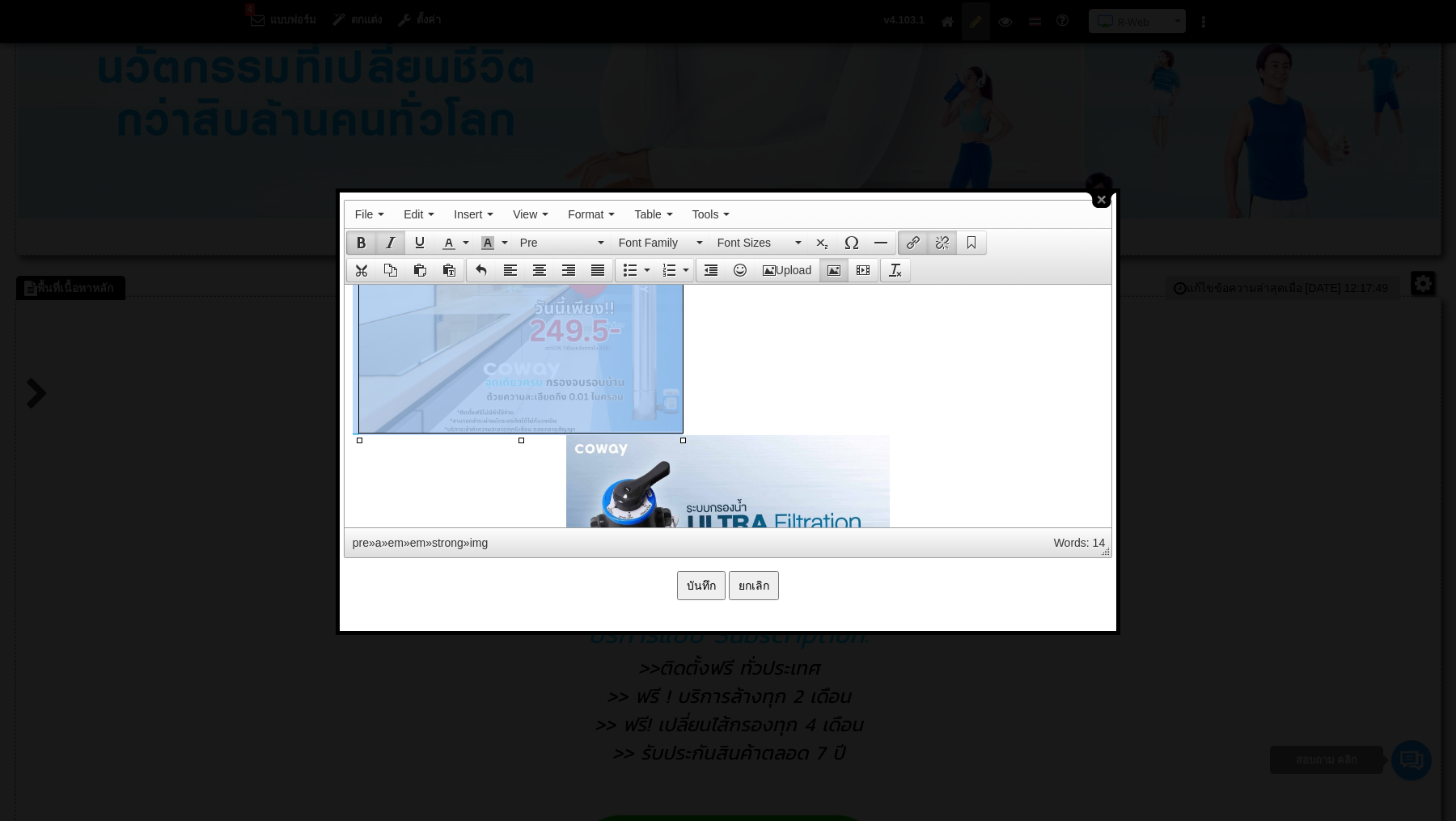
scroll to position [2285, 0]
click at [788, 422] on pre at bounding box center [727, 427] width 750 height 649
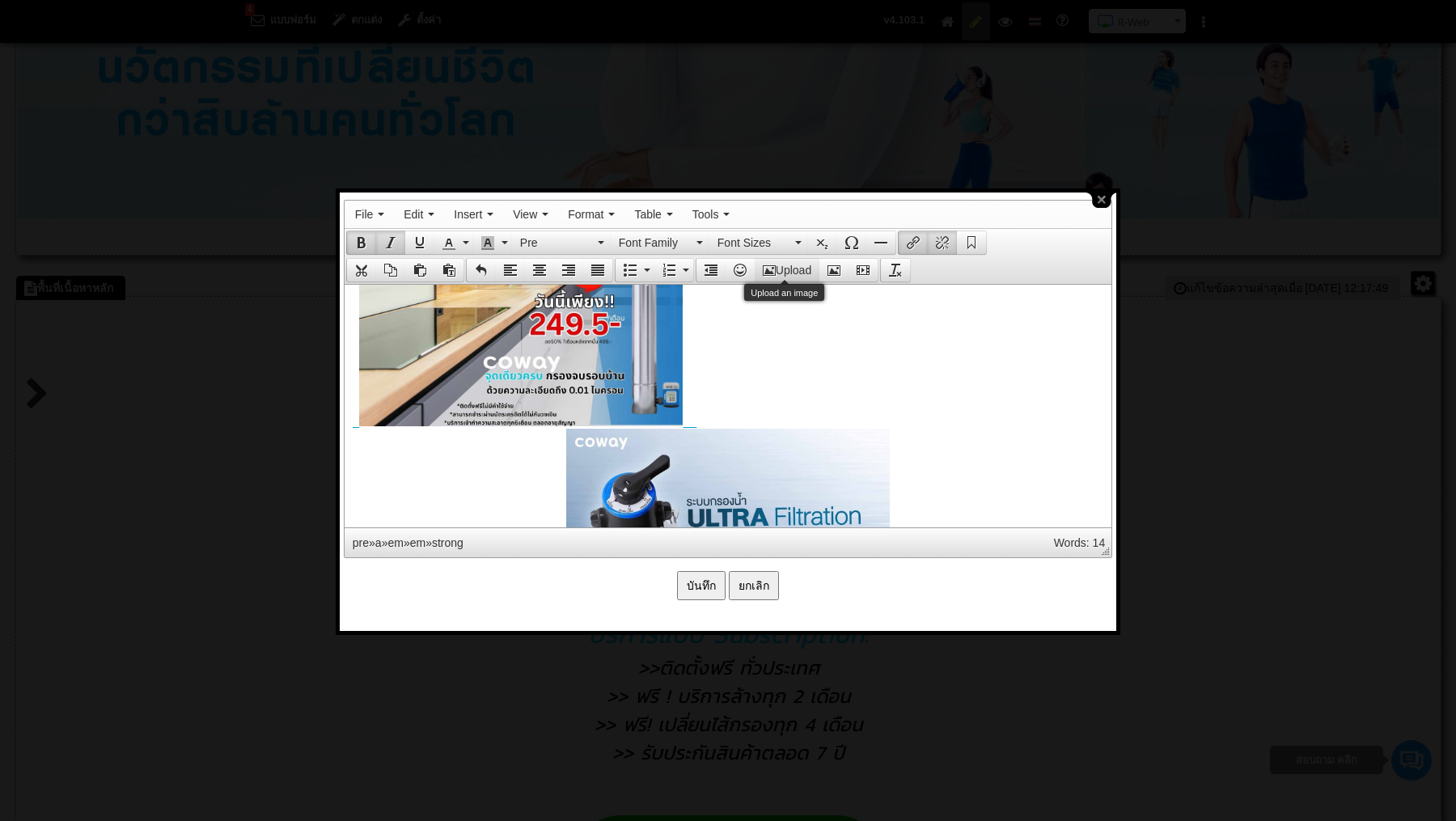
click at [774, 259] on button "Upload" at bounding box center [787, 270] width 65 height 22
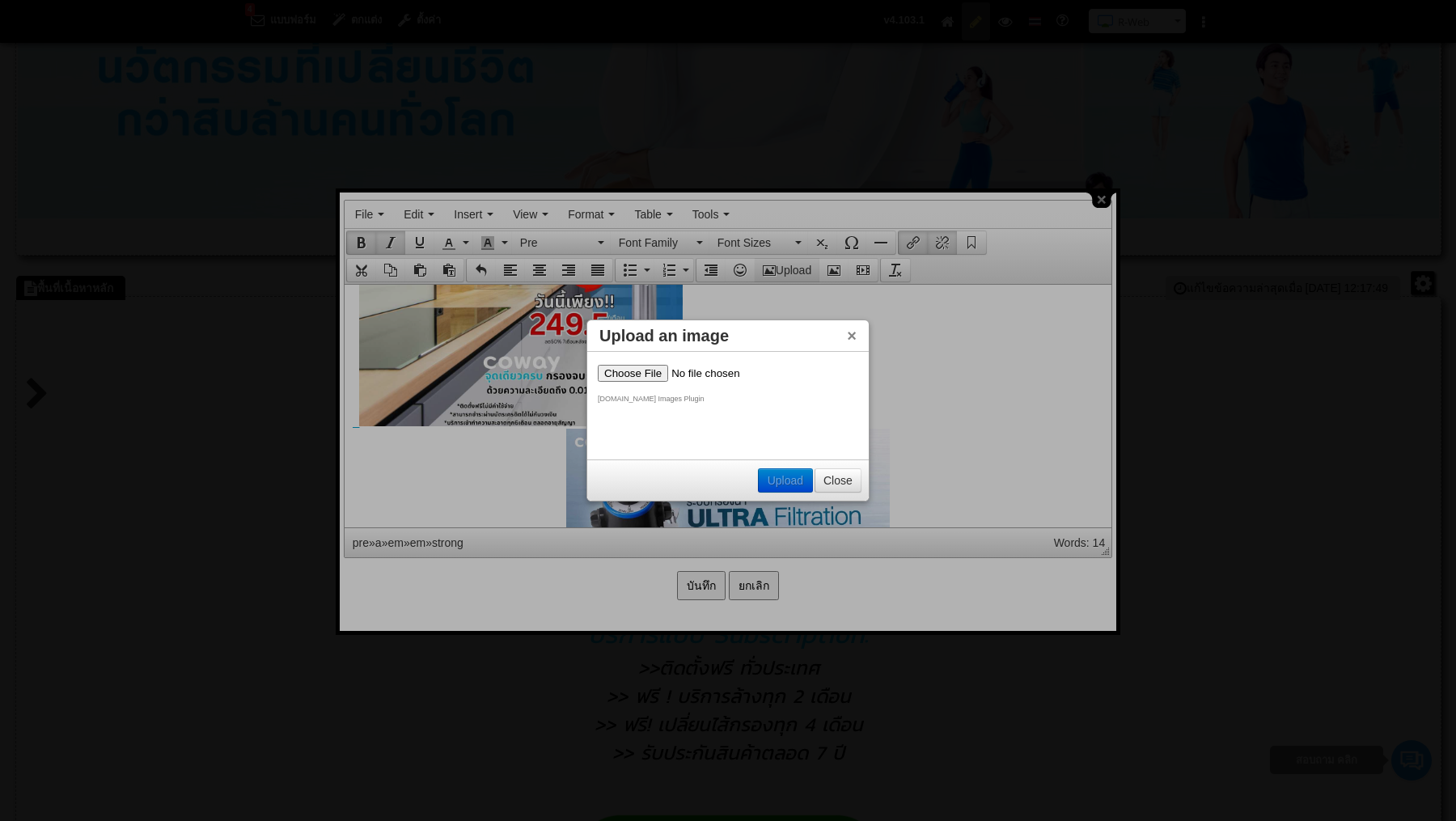
scroll to position [0, 0]
click at [648, 383] on form "Upload in progress… JustBoil.me Images Plugin" at bounding box center [726, 384] width 257 height 38
click at [645, 376] on input "file" at bounding box center [700, 373] width 205 height 17
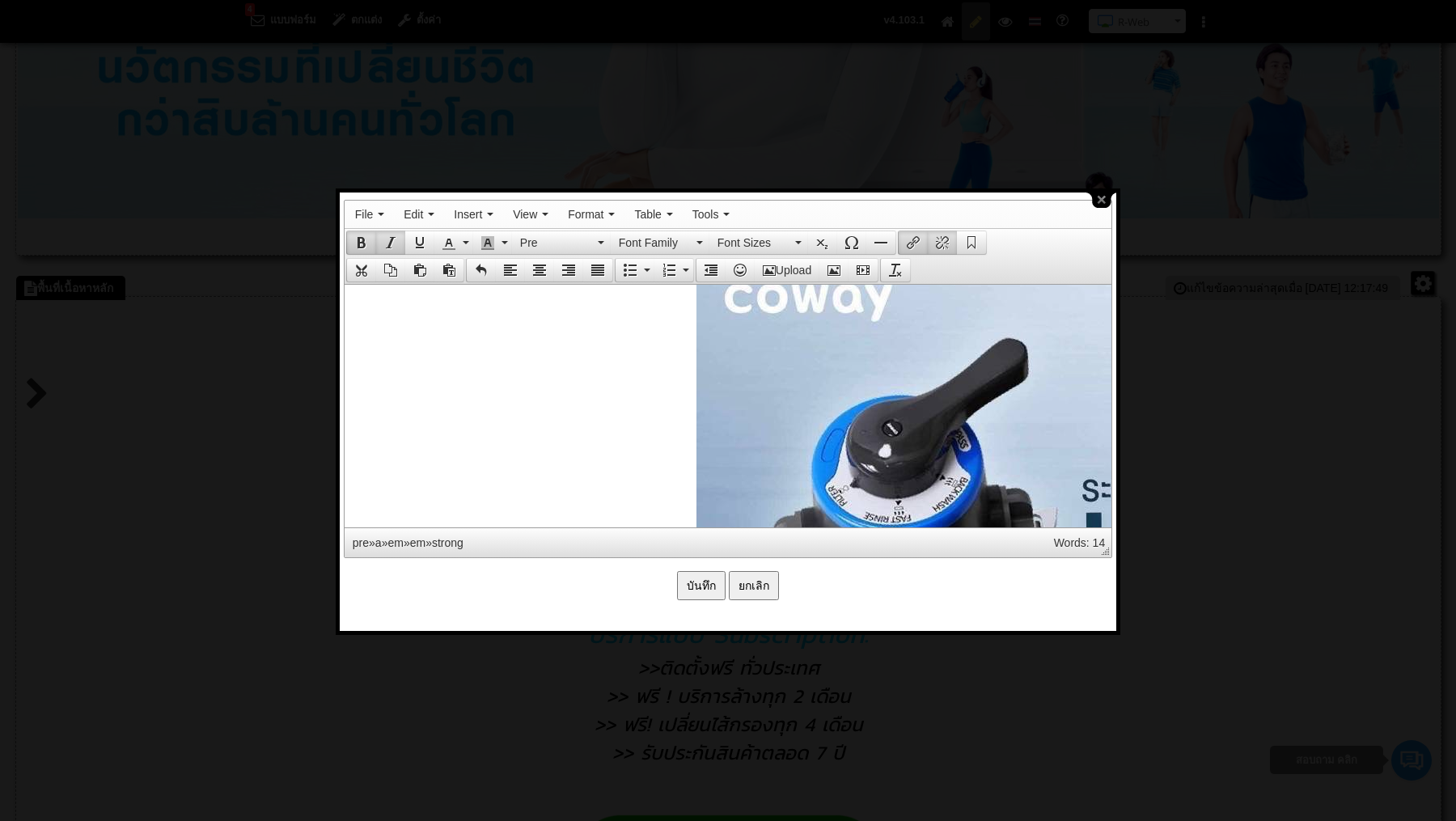
scroll to position [2072, 0]
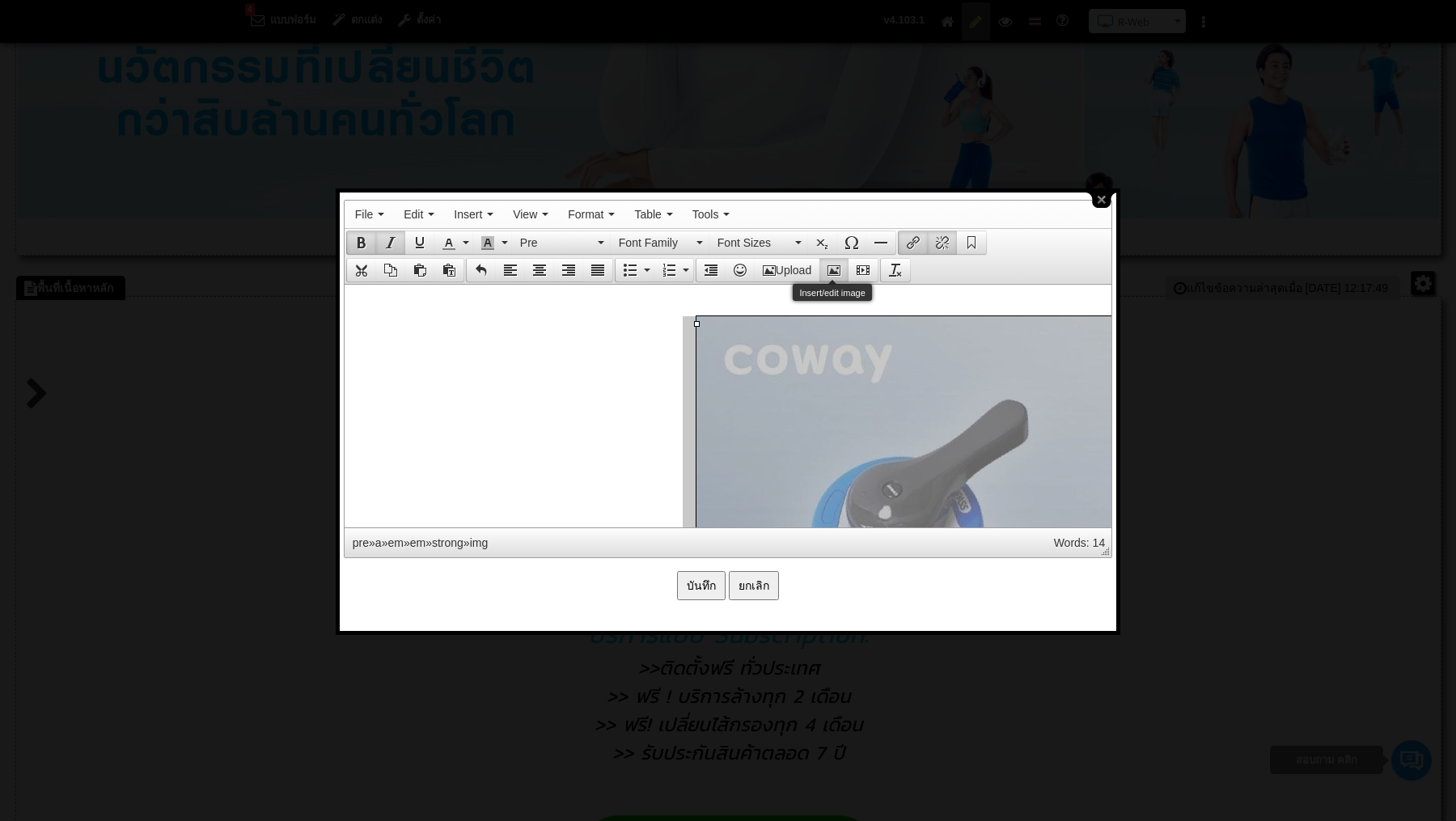
click at [832, 267] on icon "Insert/edit image" at bounding box center [833, 270] width 13 height 13
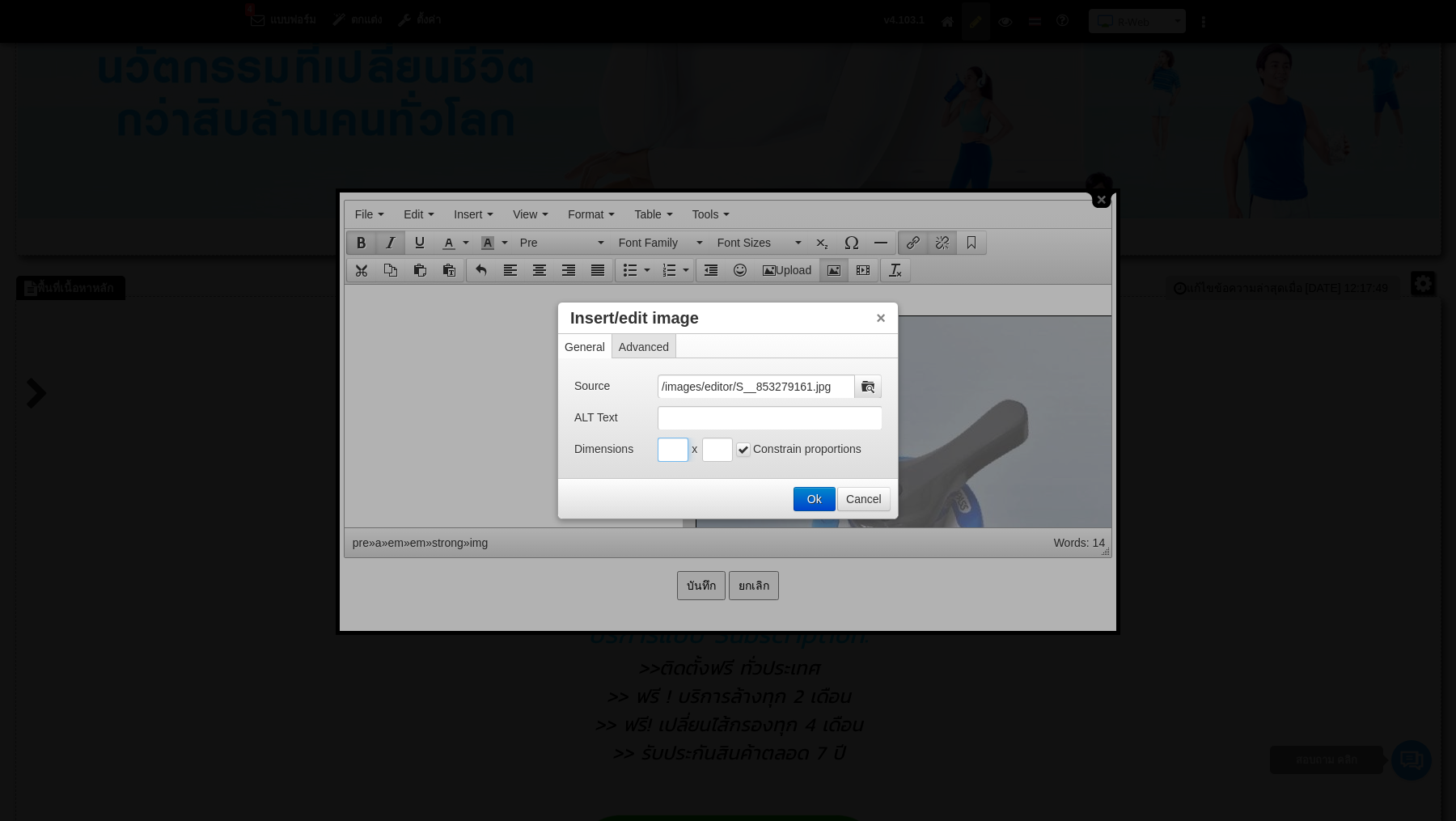
click at [674, 444] on input "Insert/edit image" at bounding box center [674, 449] width 31 height 24
type input "400"
click at [824, 488] on button "Ok" at bounding box center [814, 499] width 41 height 22
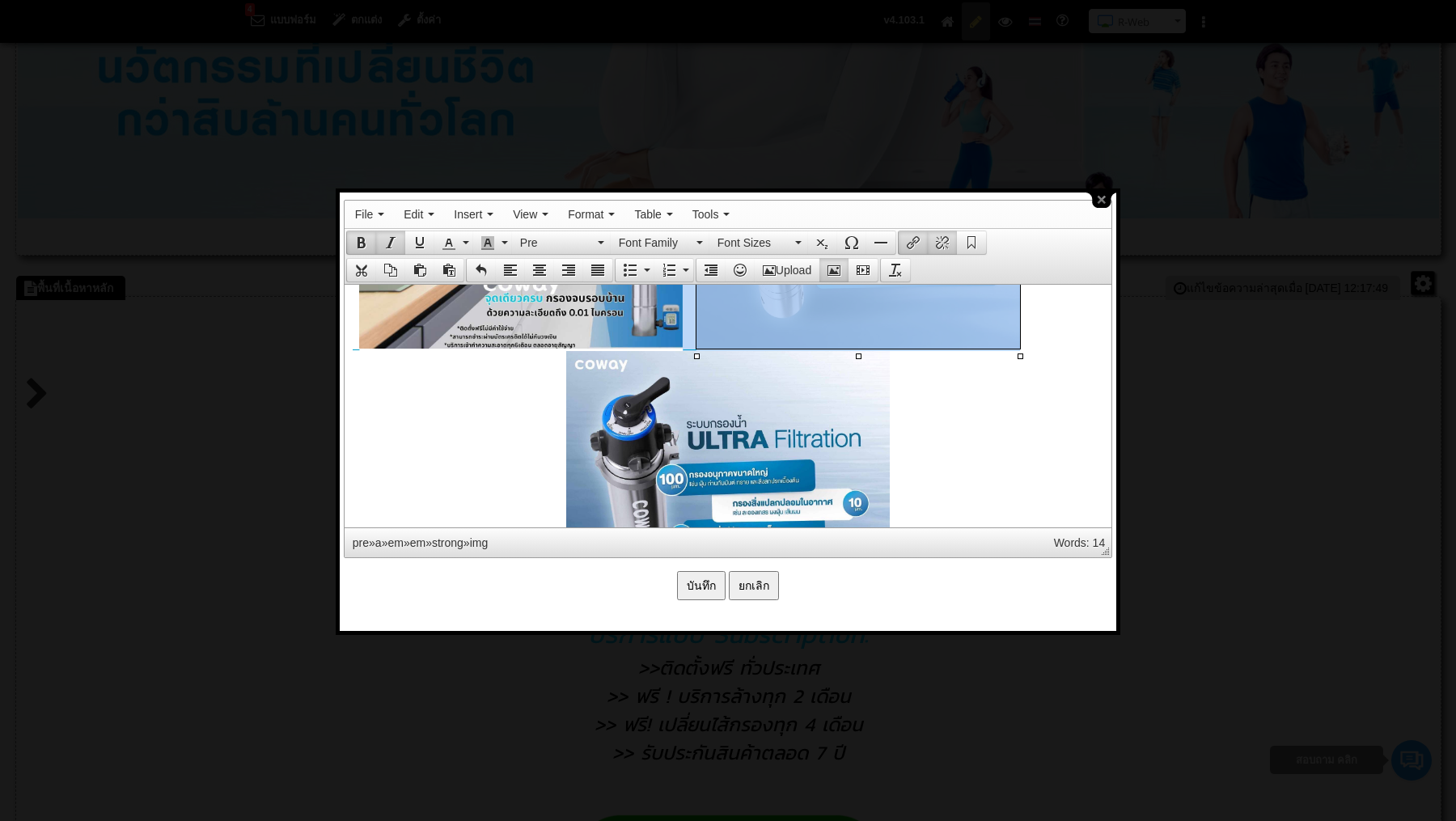
scroll to position [2375, 0]
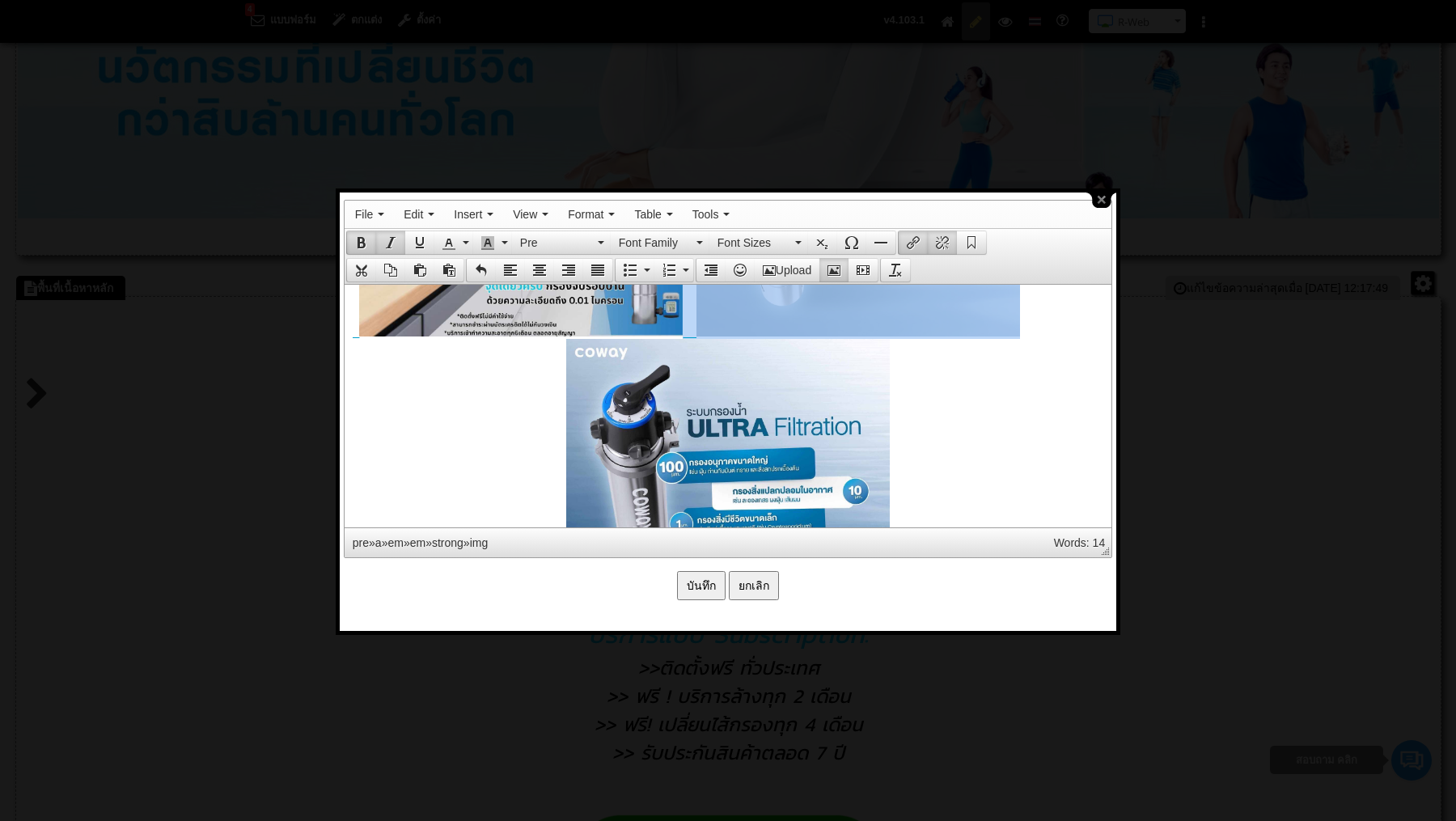
click at [640, 313] on img at bounding box center [520, 175] width 323 height 323
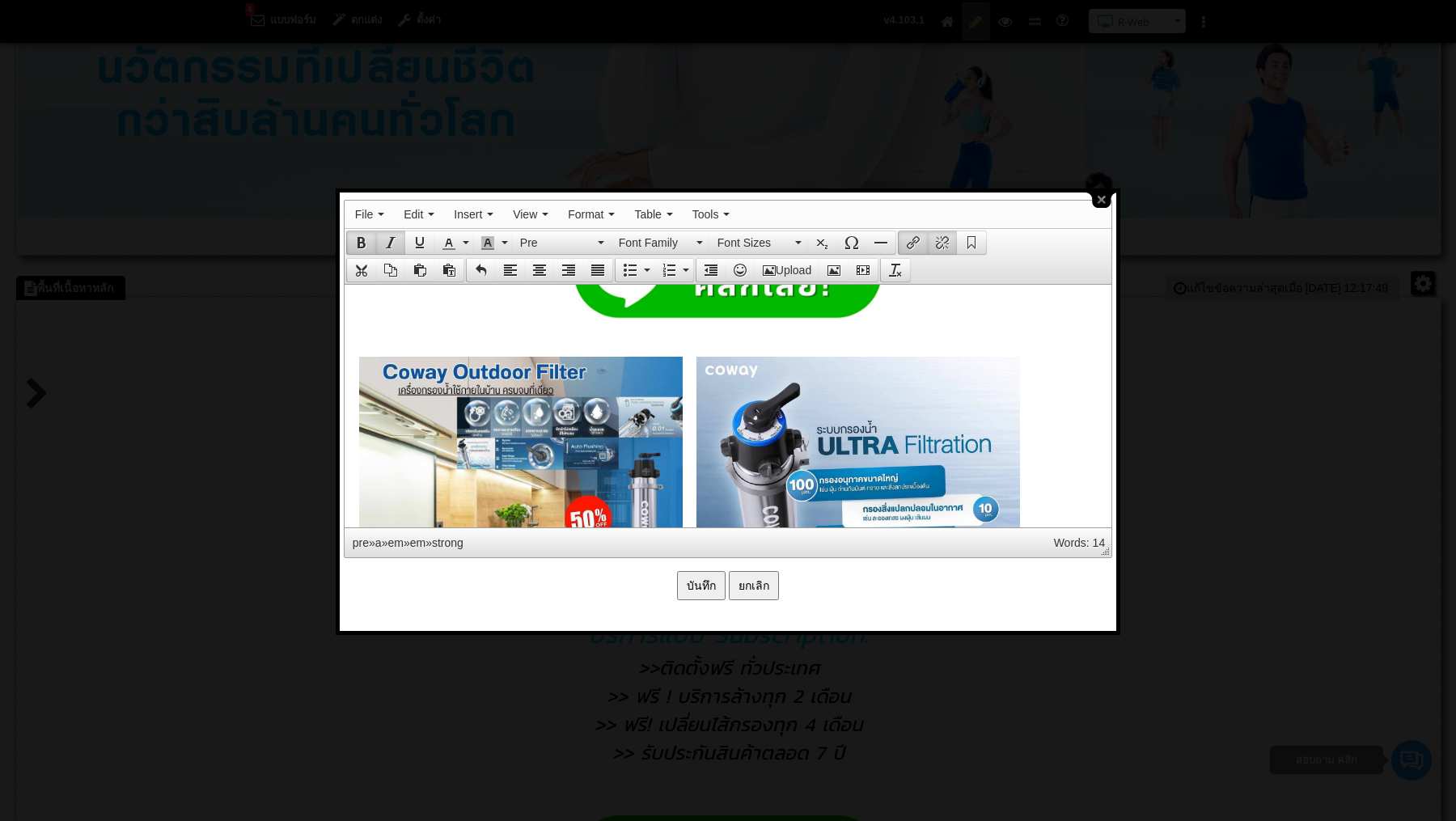
scroll to position [1963, 0]
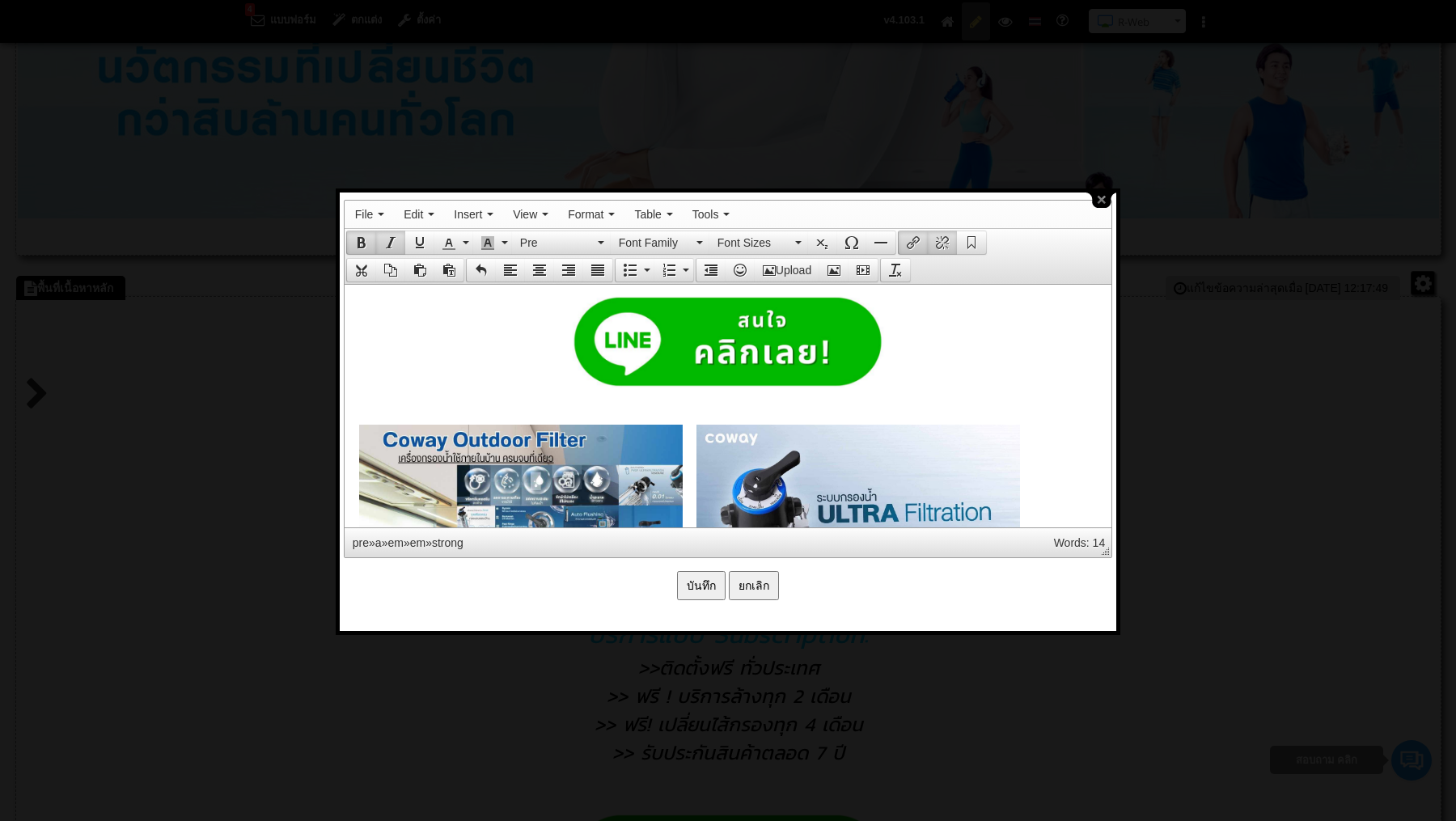
click at [358, 462] on pre at bounding box center [727, 587] width 750 height 326
click at [354, 457] on pre at bounding box center [727, 587] width 750 height 326
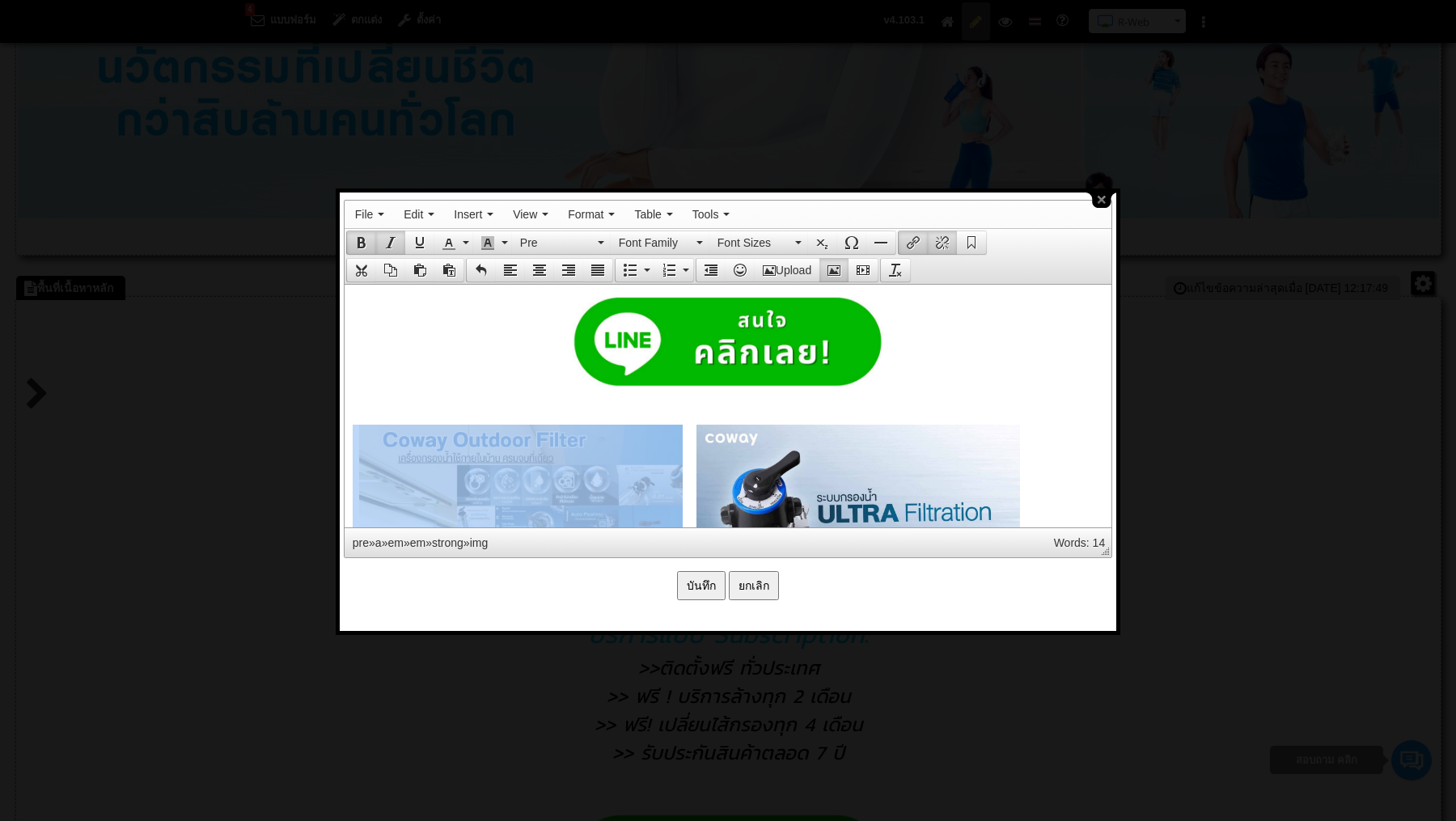
click at [683, 470] on pre at bounding box center [727, 587] width 750 height 326
click at [734, 465] on img at bounding box center [858, 586] width 323 height 323
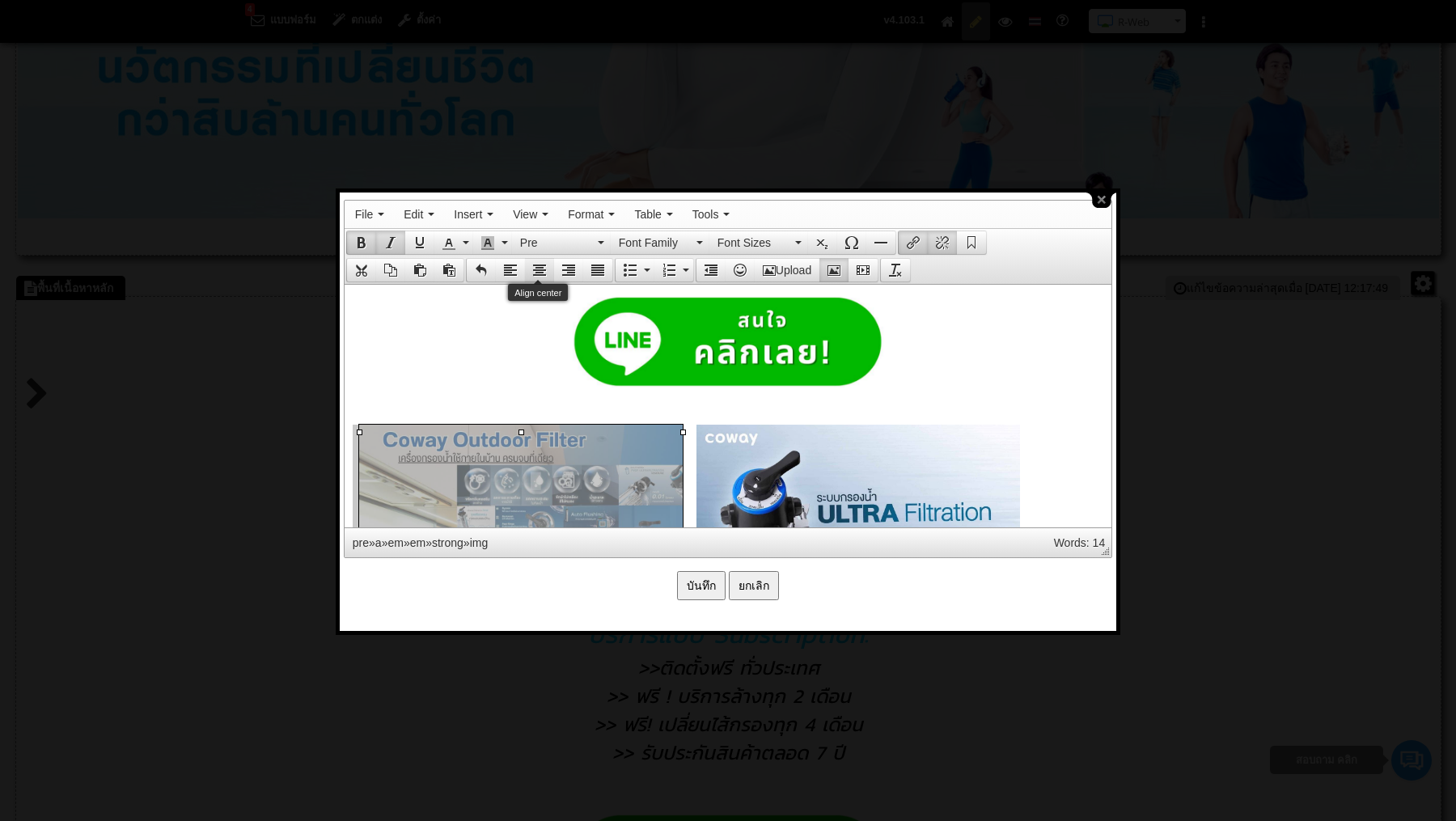
click at [537, 266] on icon "Align center" at bounding box center [540, 270] width 13 height 13
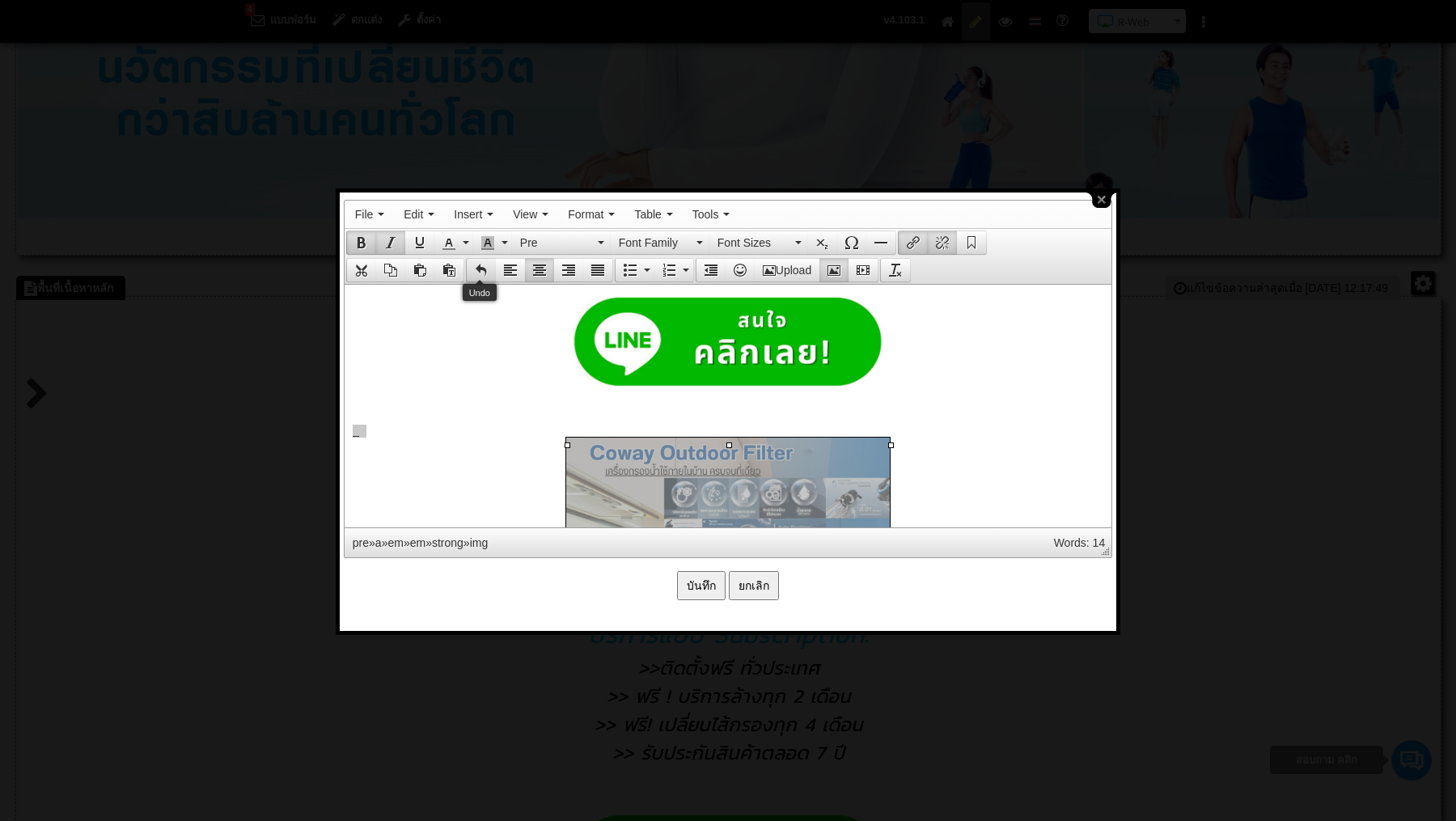
click at [478, 264] on icon "Undo" at bounding box center [481, 270] width 13 height 13
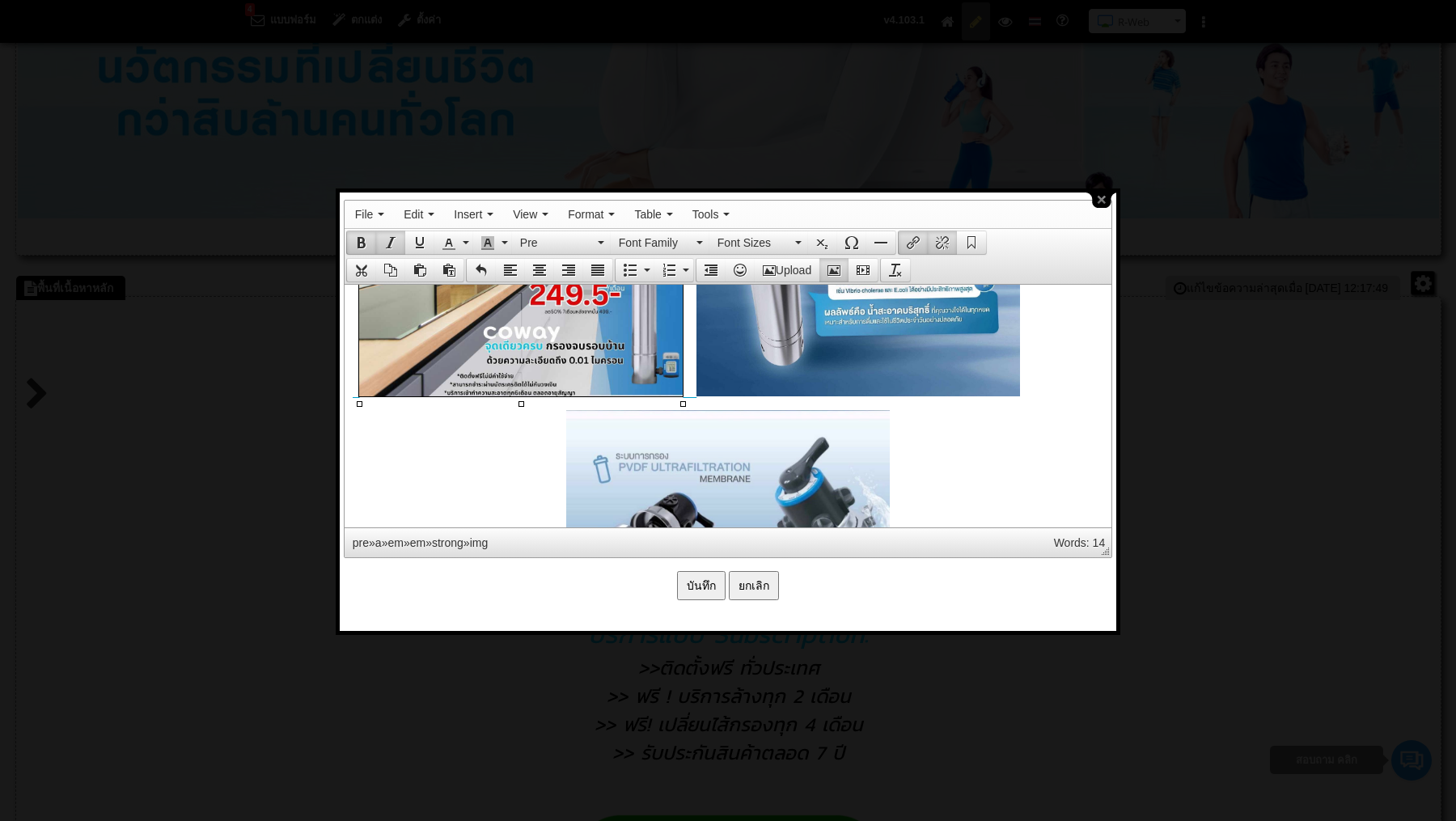
scroll to position [2326, 0]
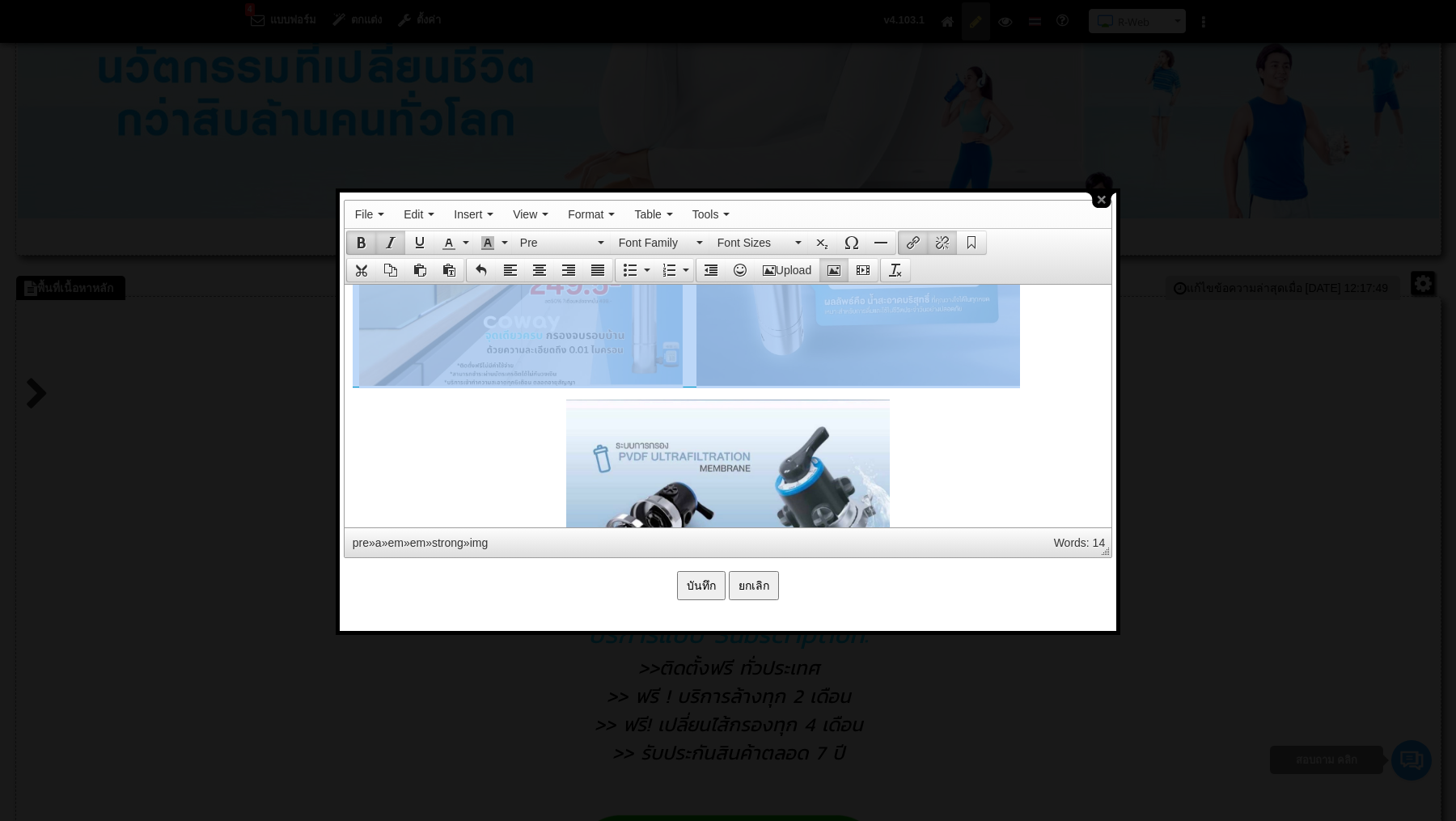
drag, startPoint x: 1036, startPoint y: 382, endPoint x: 411, endPoint y: 347, distance: 626.0
click at [411, 347] on pre at bounding box center [727, 225] width 750 height 326
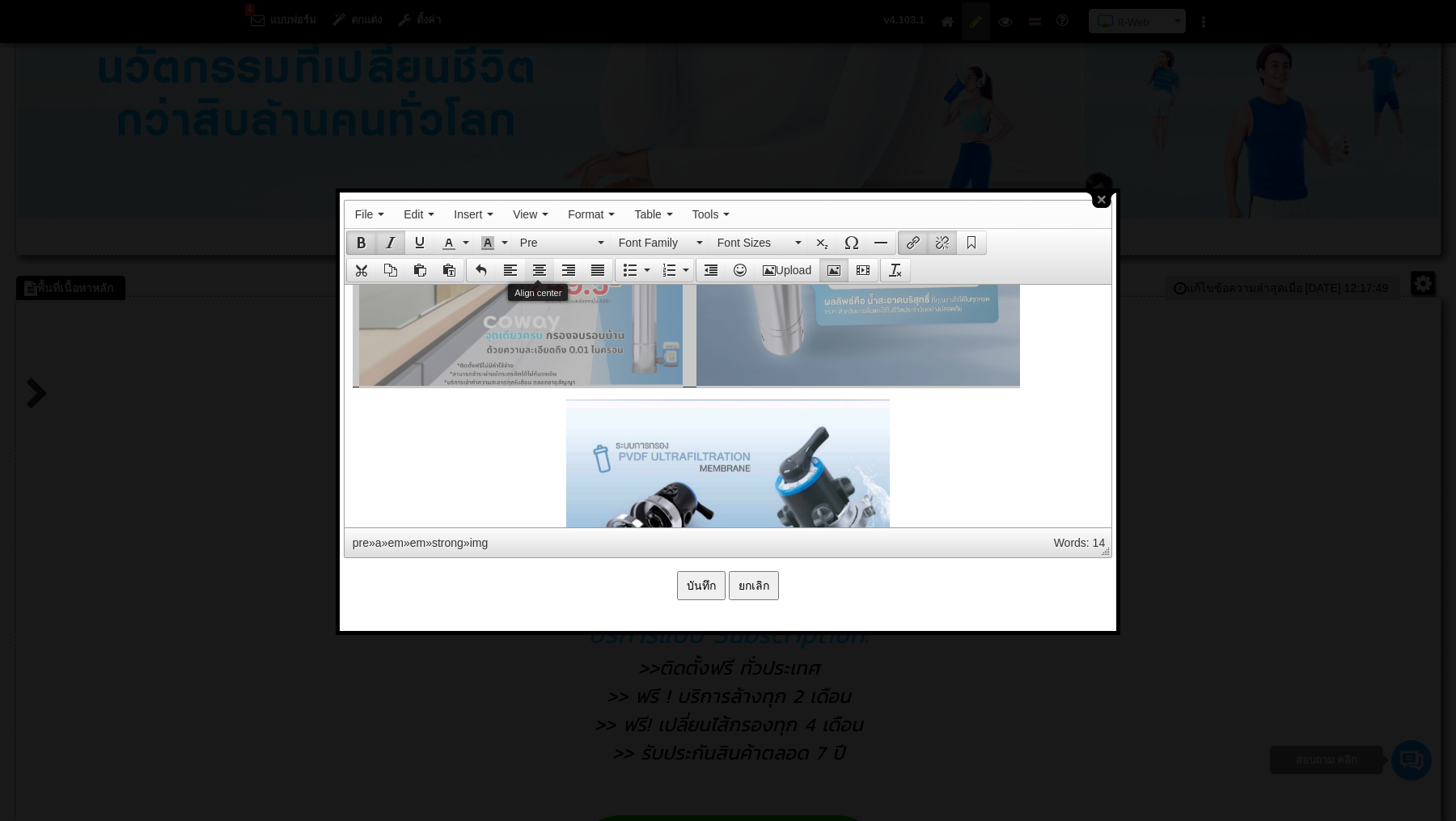
click at [541, 264] on icon "Align center" at bounding box center [540, 270] width 13 height 13
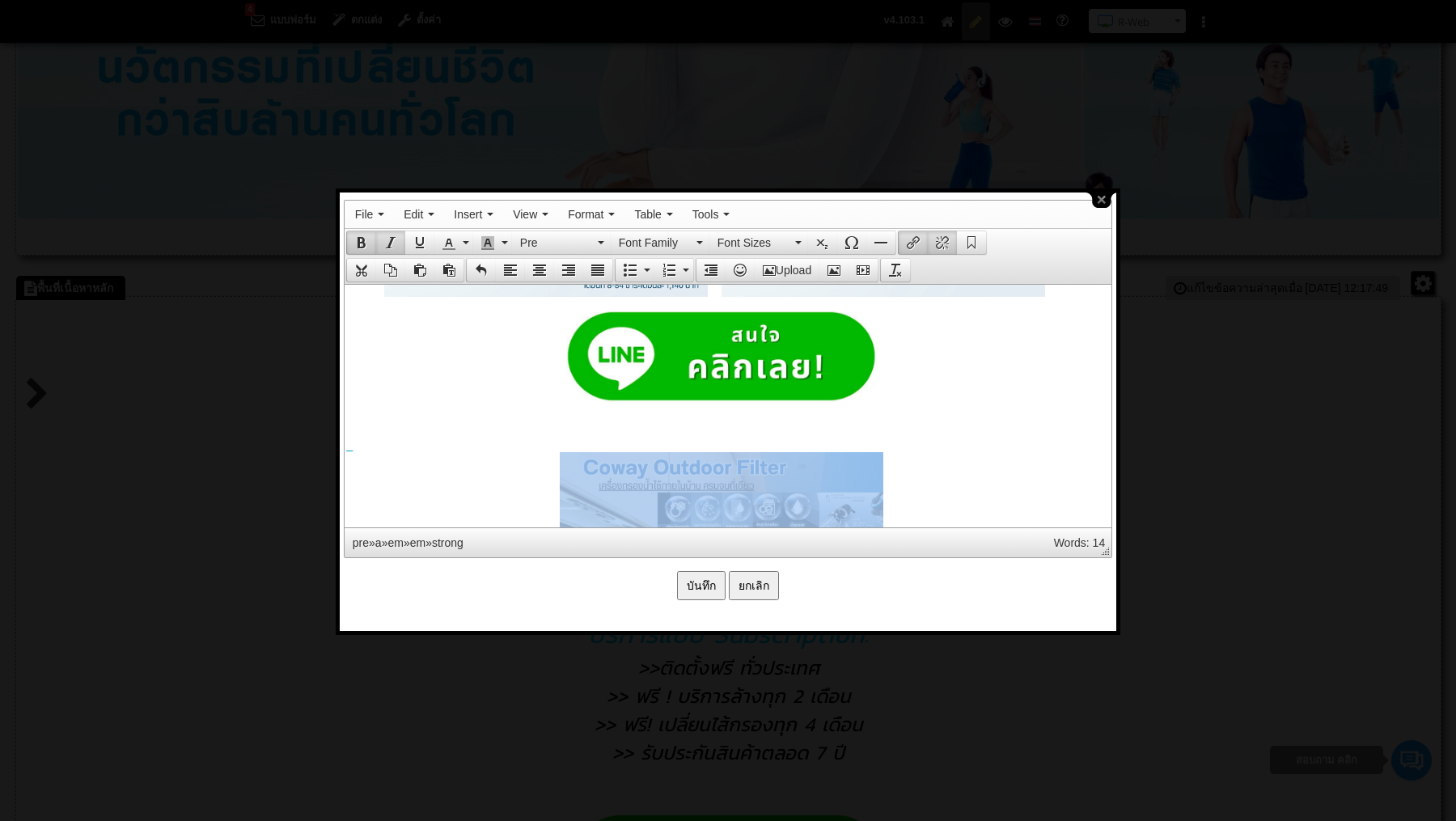
scroll to position [1899, 6]
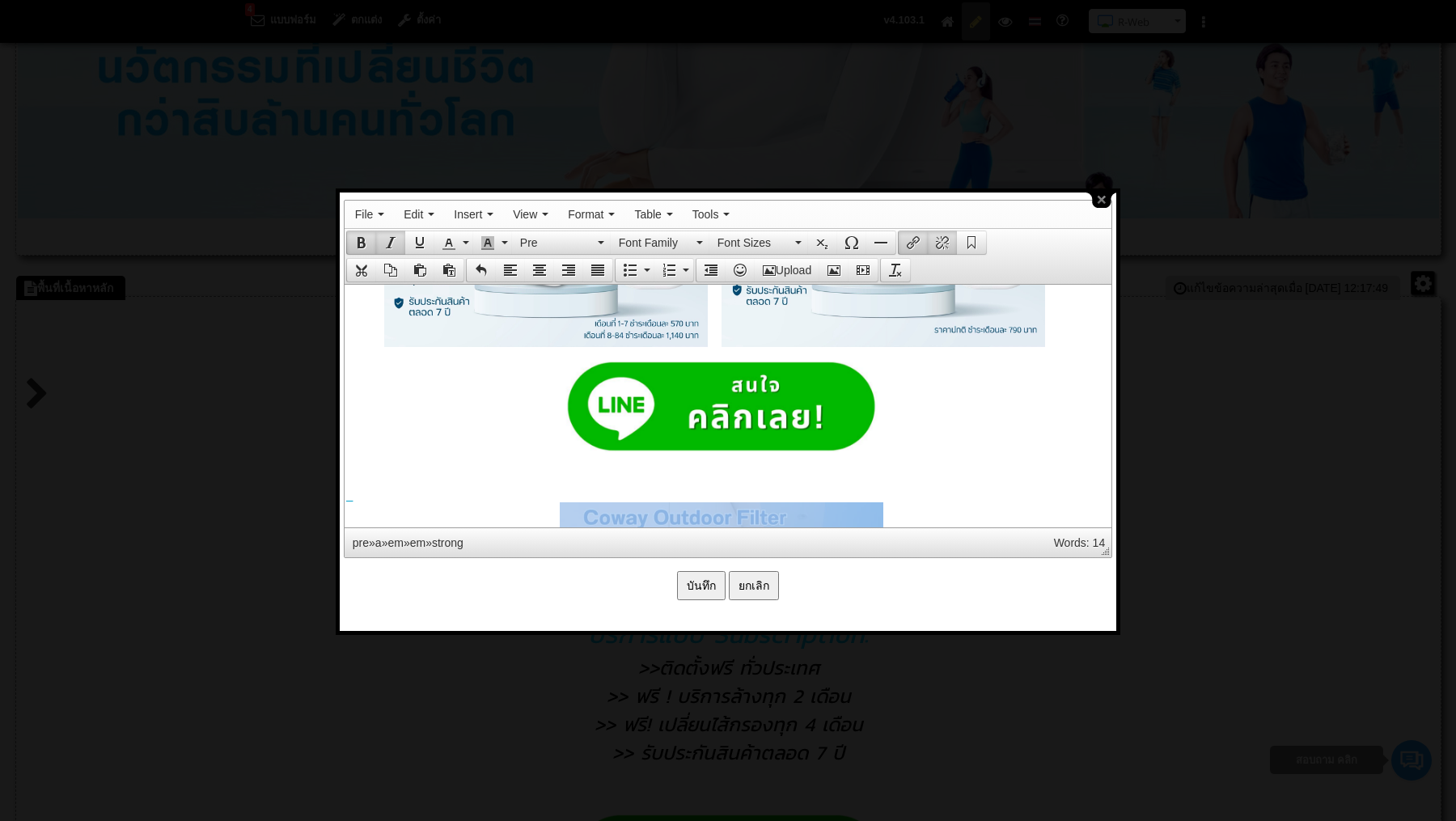
click at [730, 501] on pre at bounding box center [721, 825] width 750 height 673
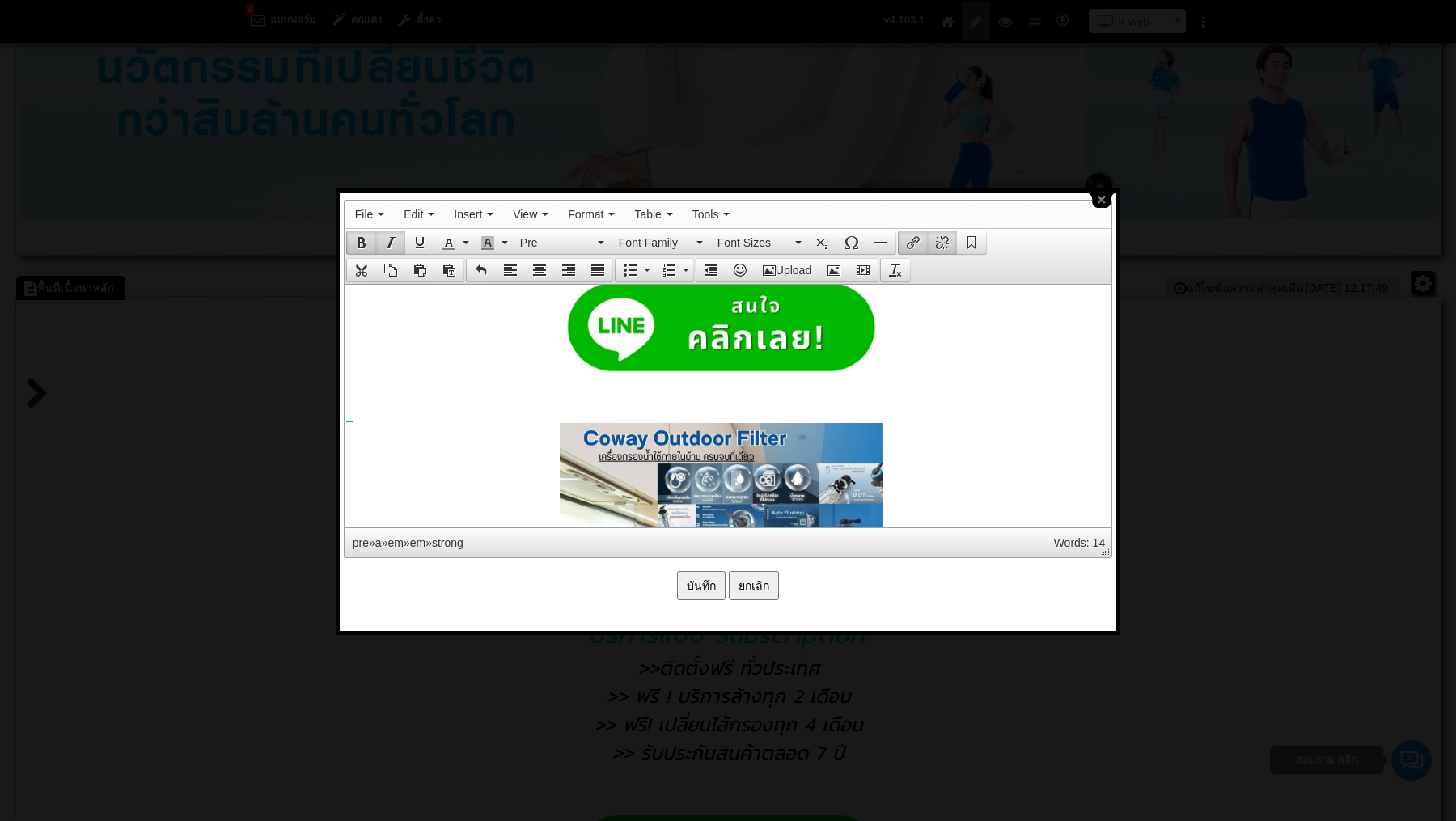
scroll to position [1982, 6]
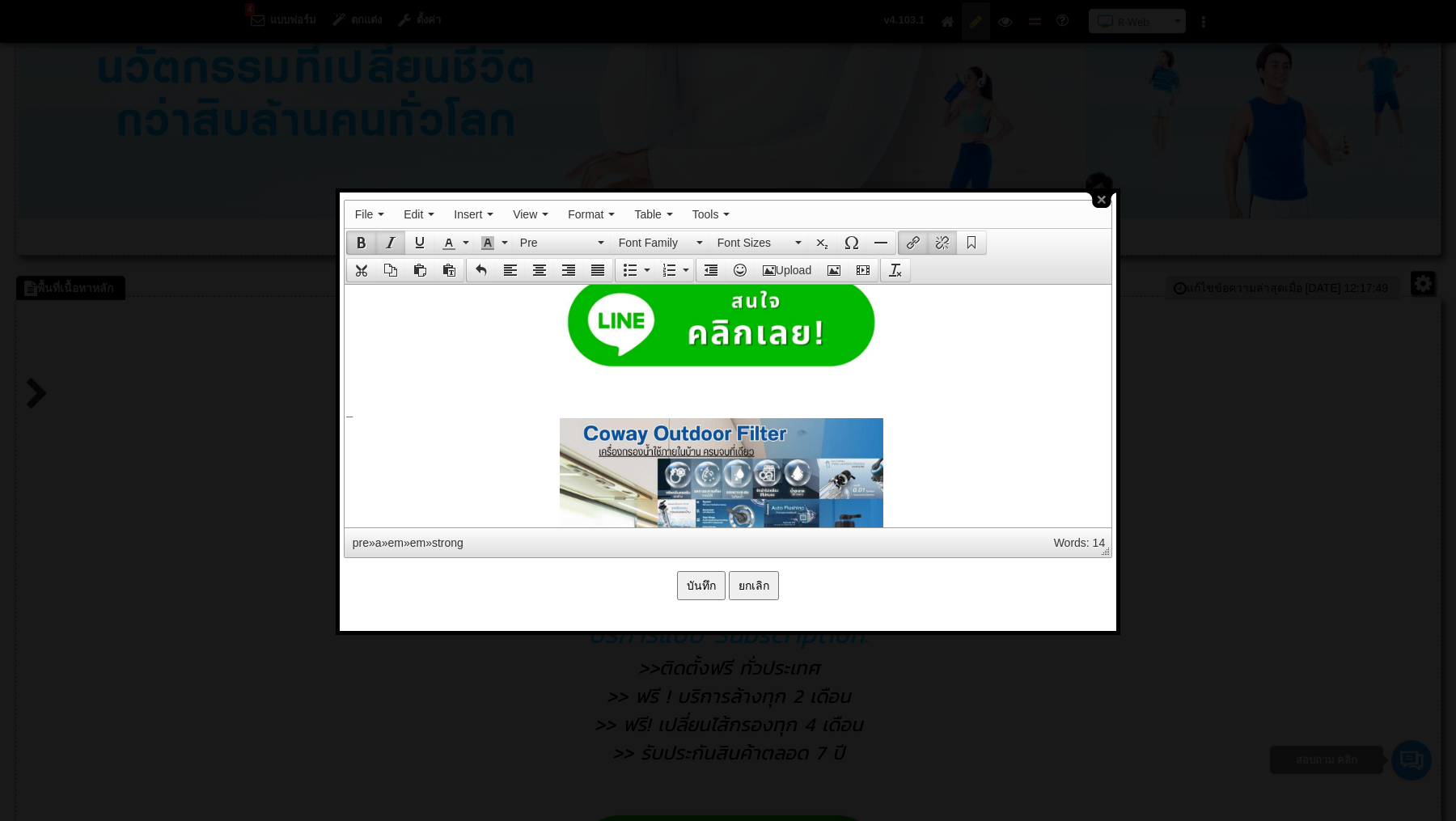
click at [733, 420] on pre at bounding box center [721, 741] width 750 height 673
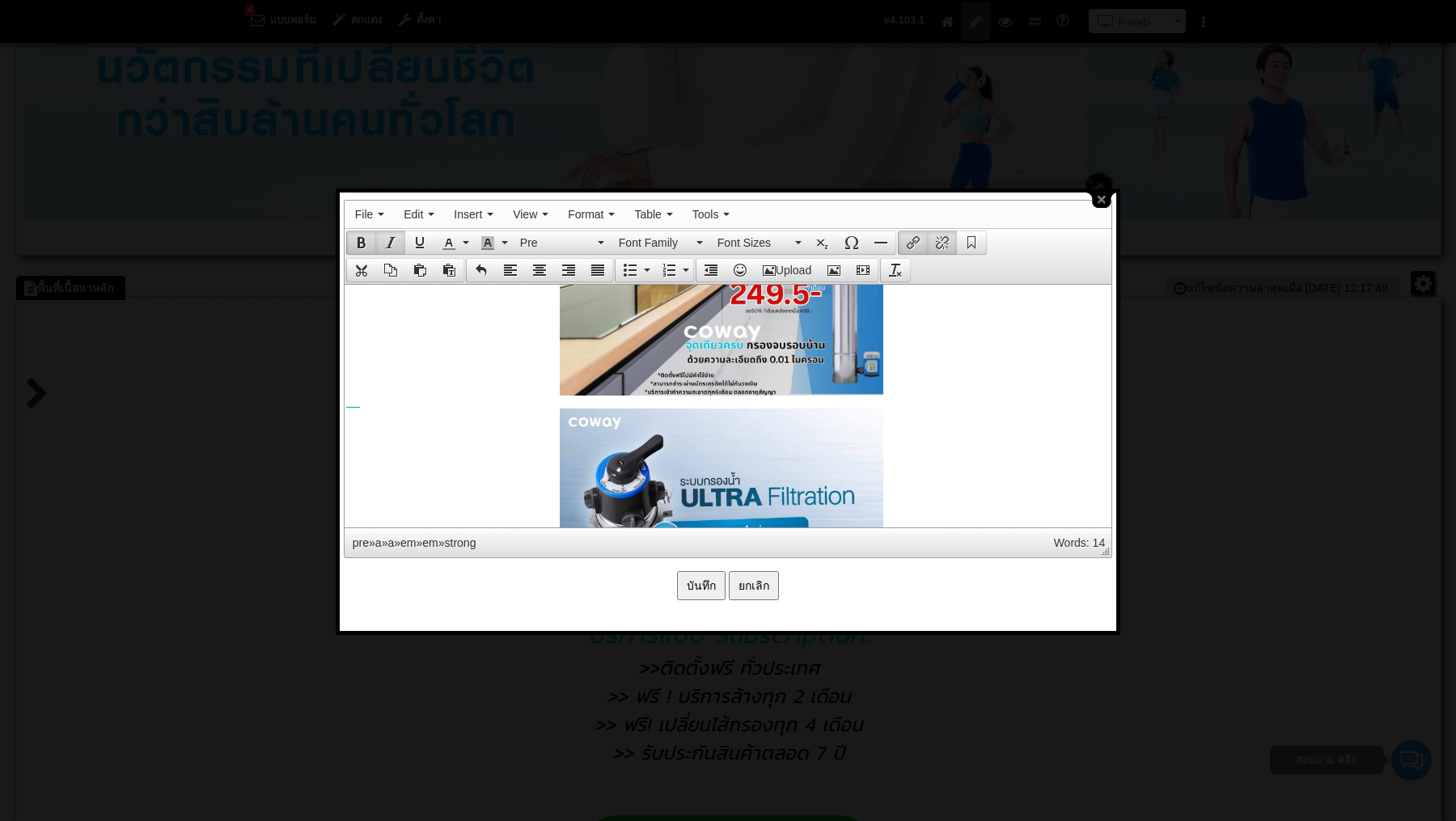
scroll to position [2329, 6]
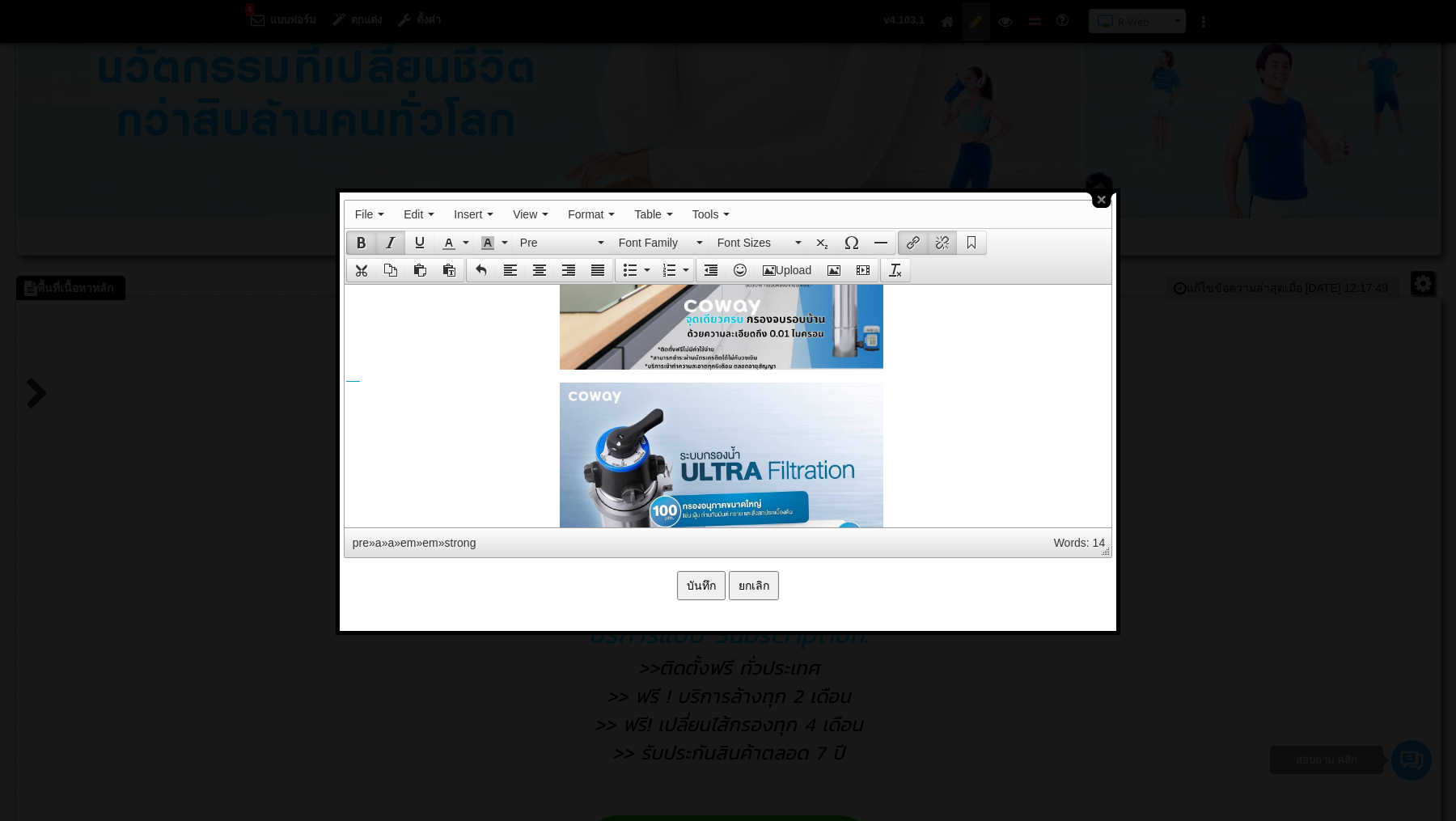
click at [915, 361] on strong at bounding box center [721, 376] width 750 height 660
click at [550, 381] on pre at bounding box center [721, 376] width 750 height 660
click at [539, 264] on icon "Align center" at bounding box center [540, 270] width 13 height 13
click at [554, 367] on strong at bounding box center [721, 376] width 750 height 660
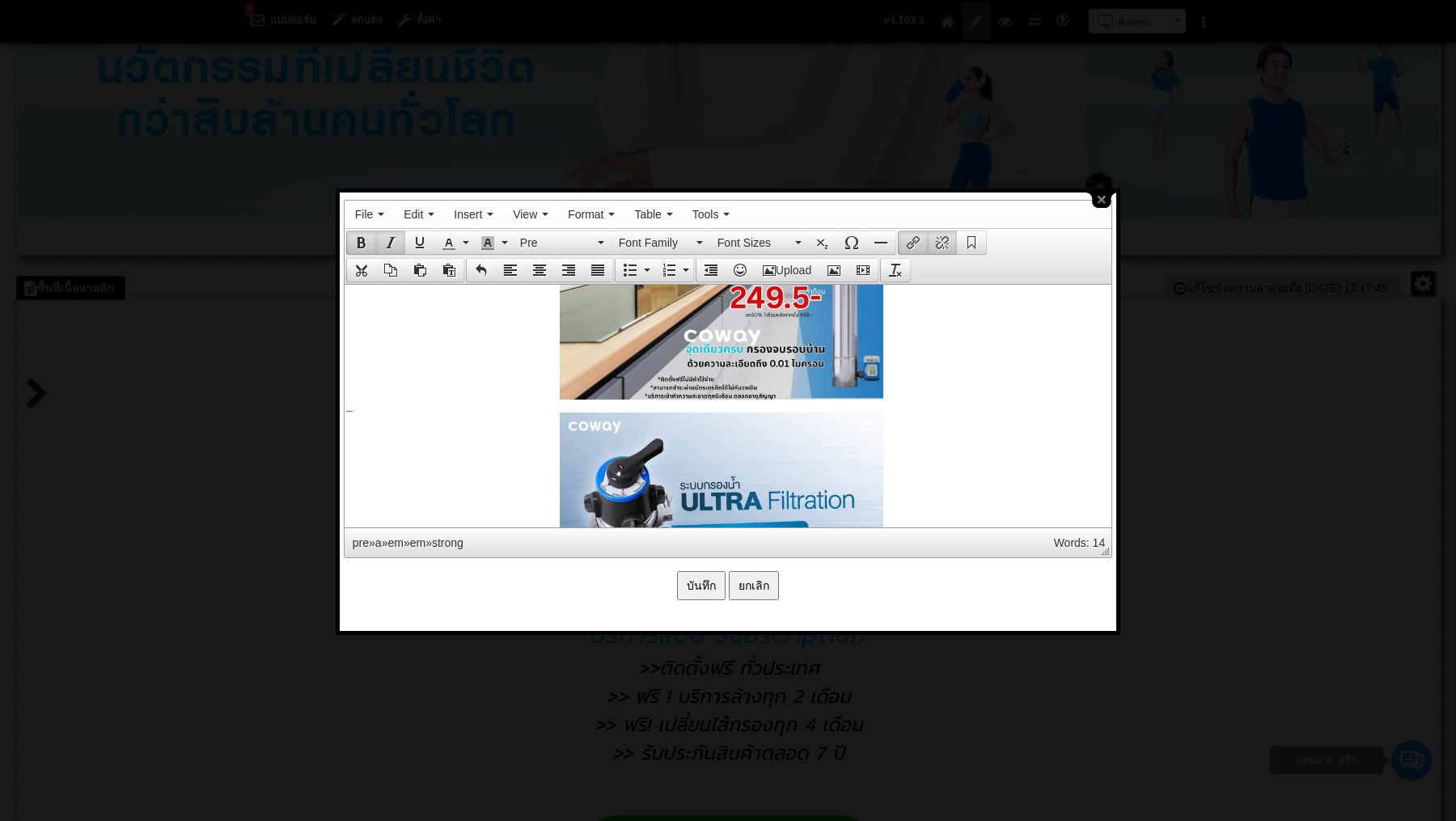
scroll to position [2313, 6]
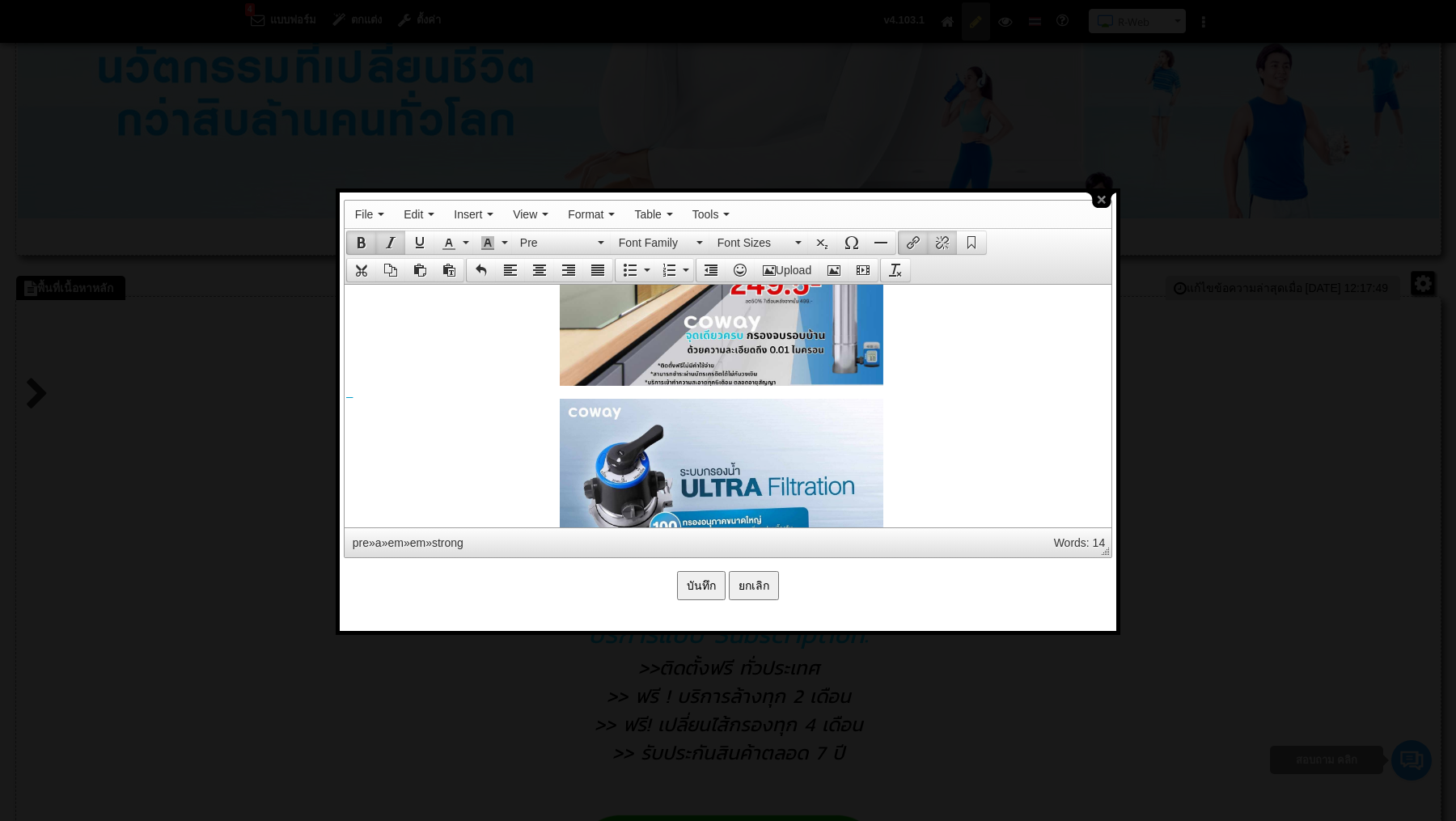
click at [548, 434] on strong at bounding box center [721, 392] width 750 height 660
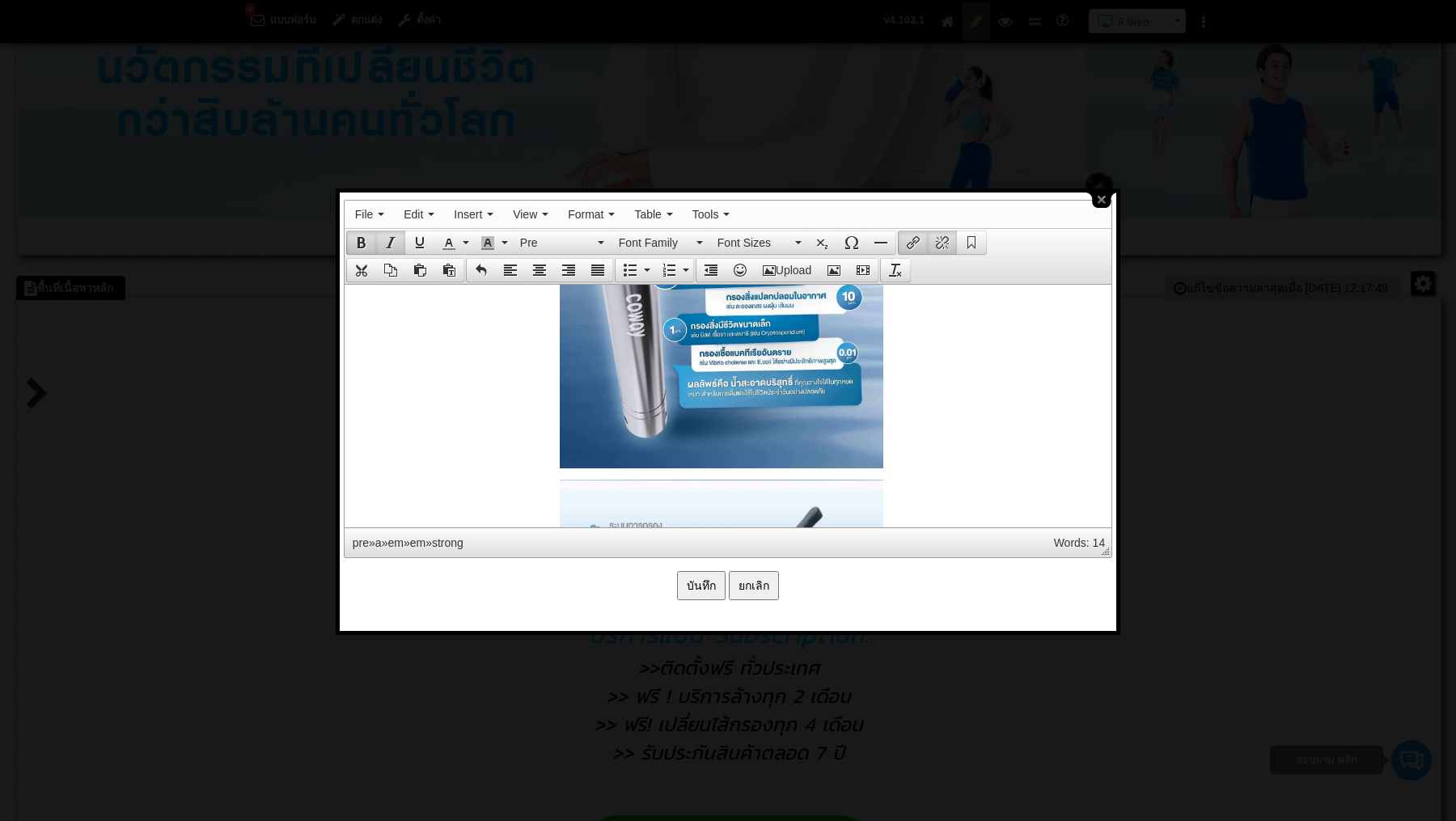
scroll to position [2640, 6]
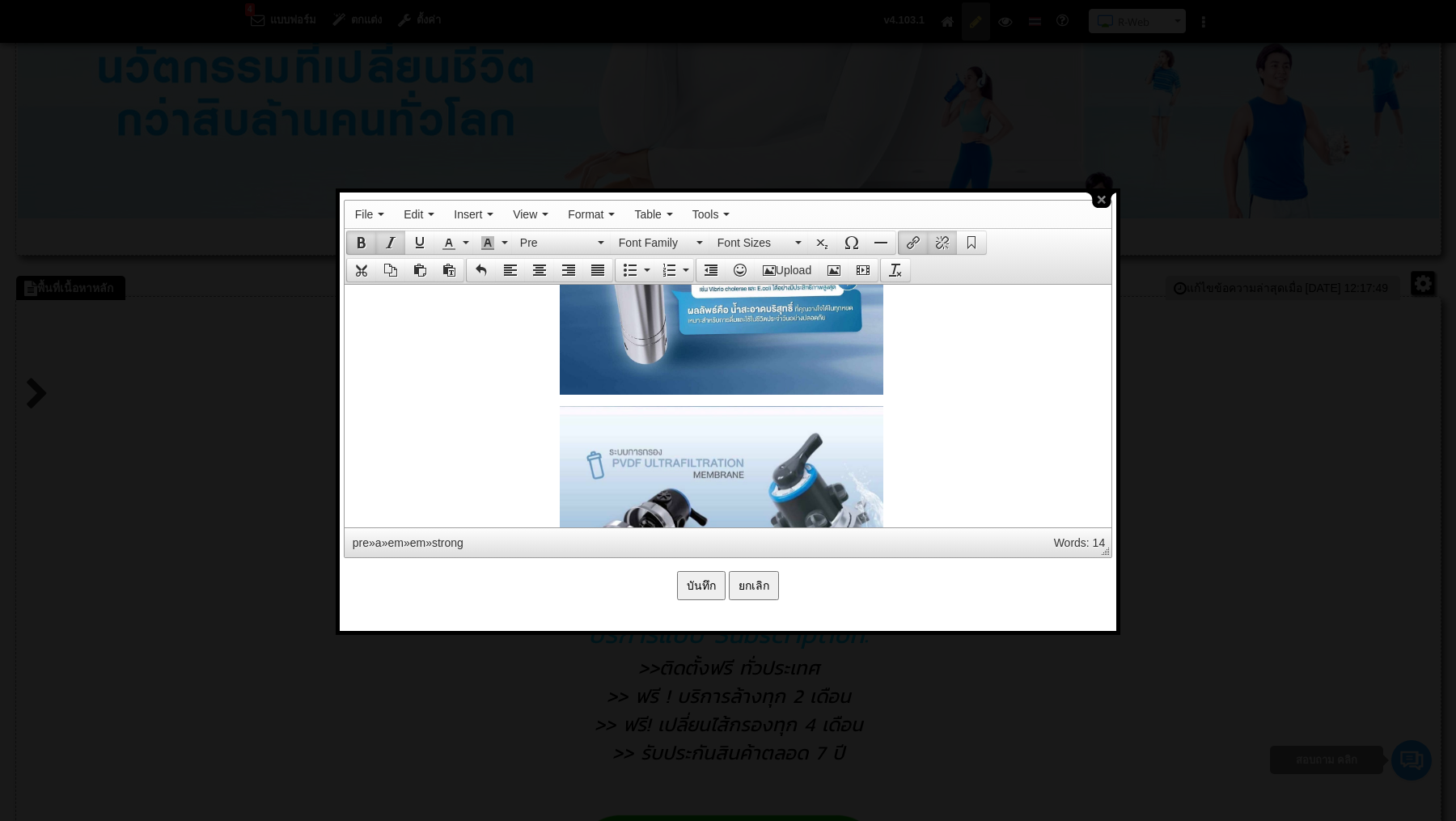
click at [551, 389] on strong at bounding box center [721, 65] width 750 height 660
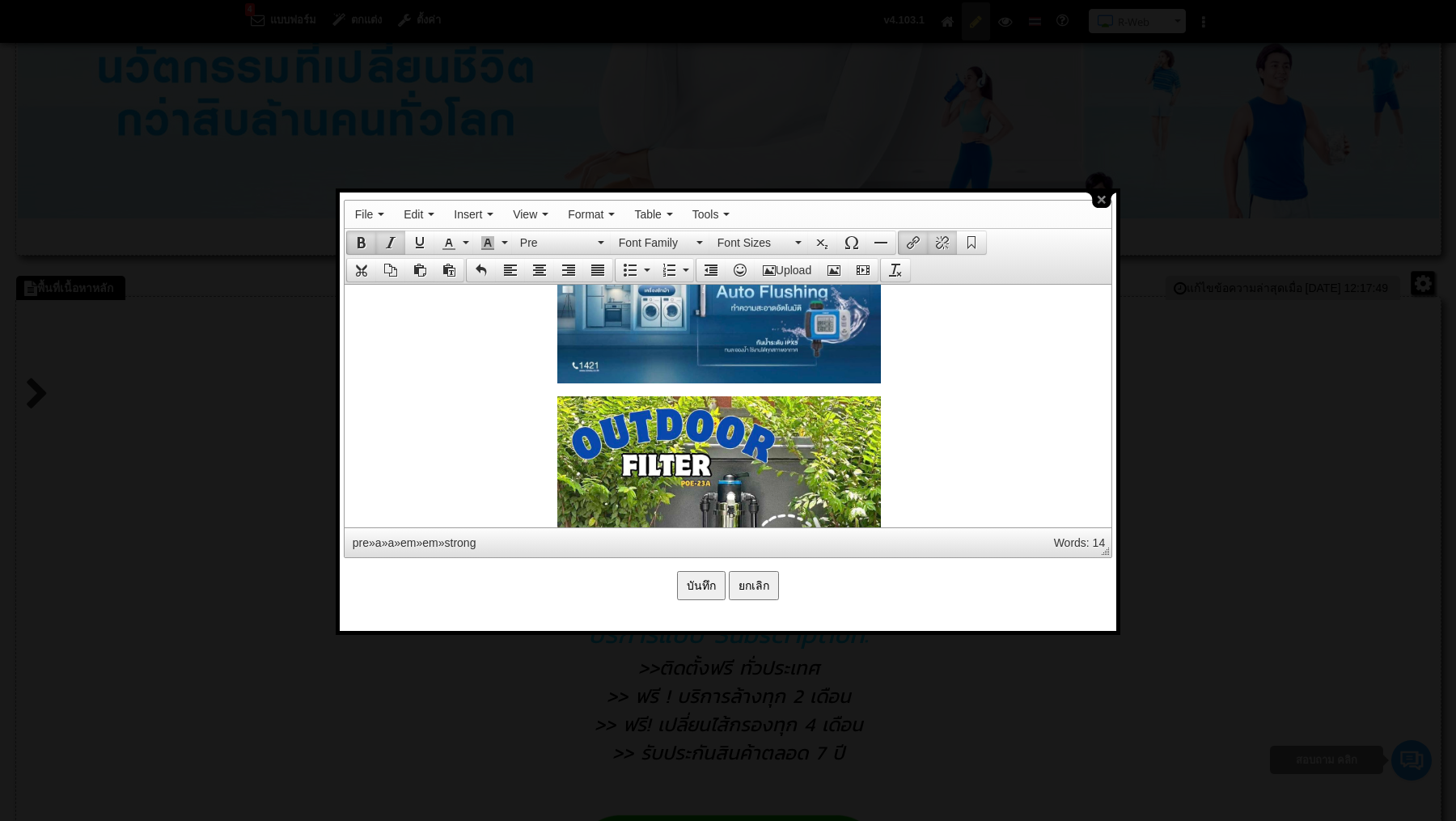
scroll to position [3223, 9]
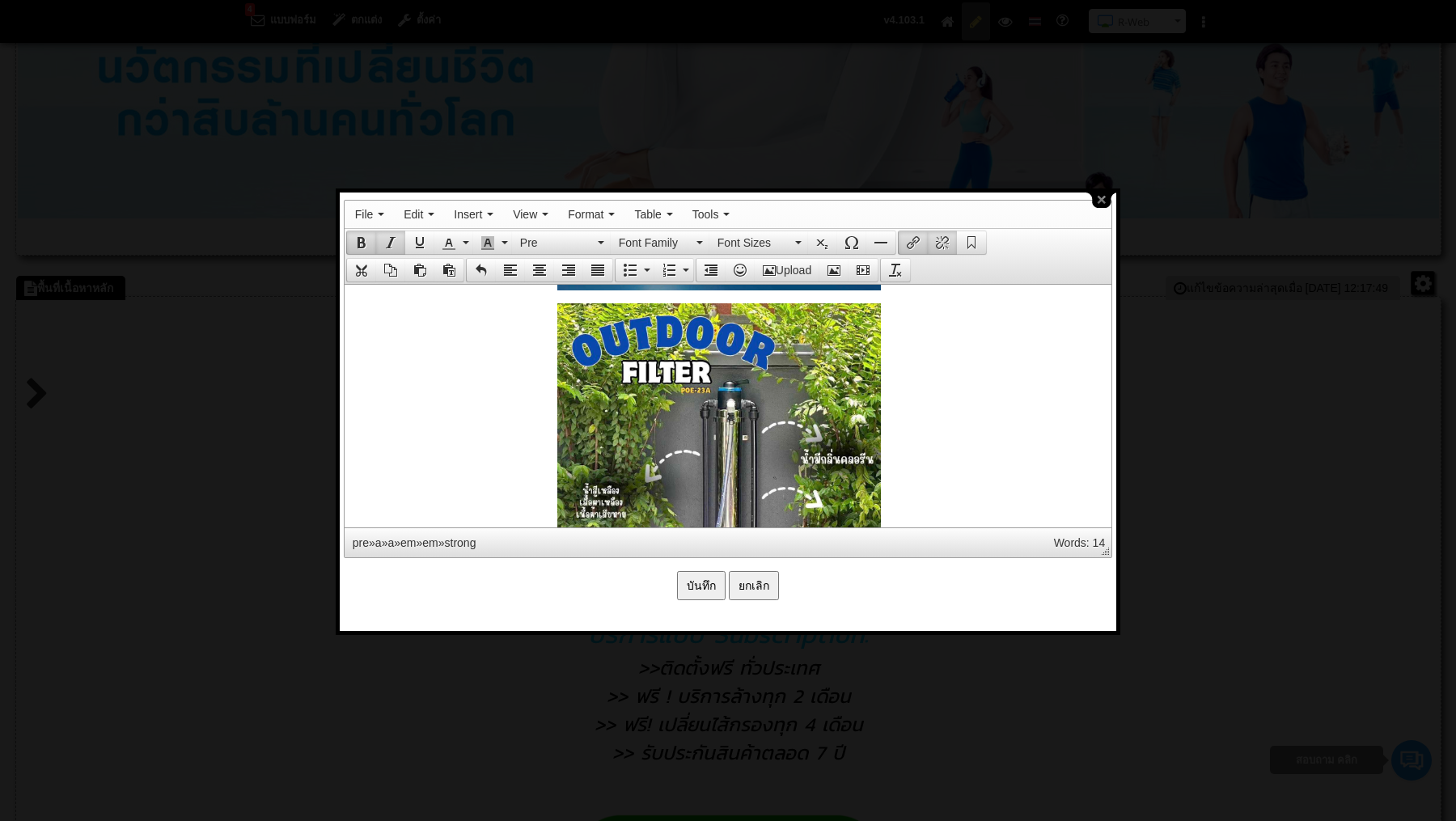
click at [706, 582] on input "บันทึก" at bounding box center [701, 586] width 48 height 29
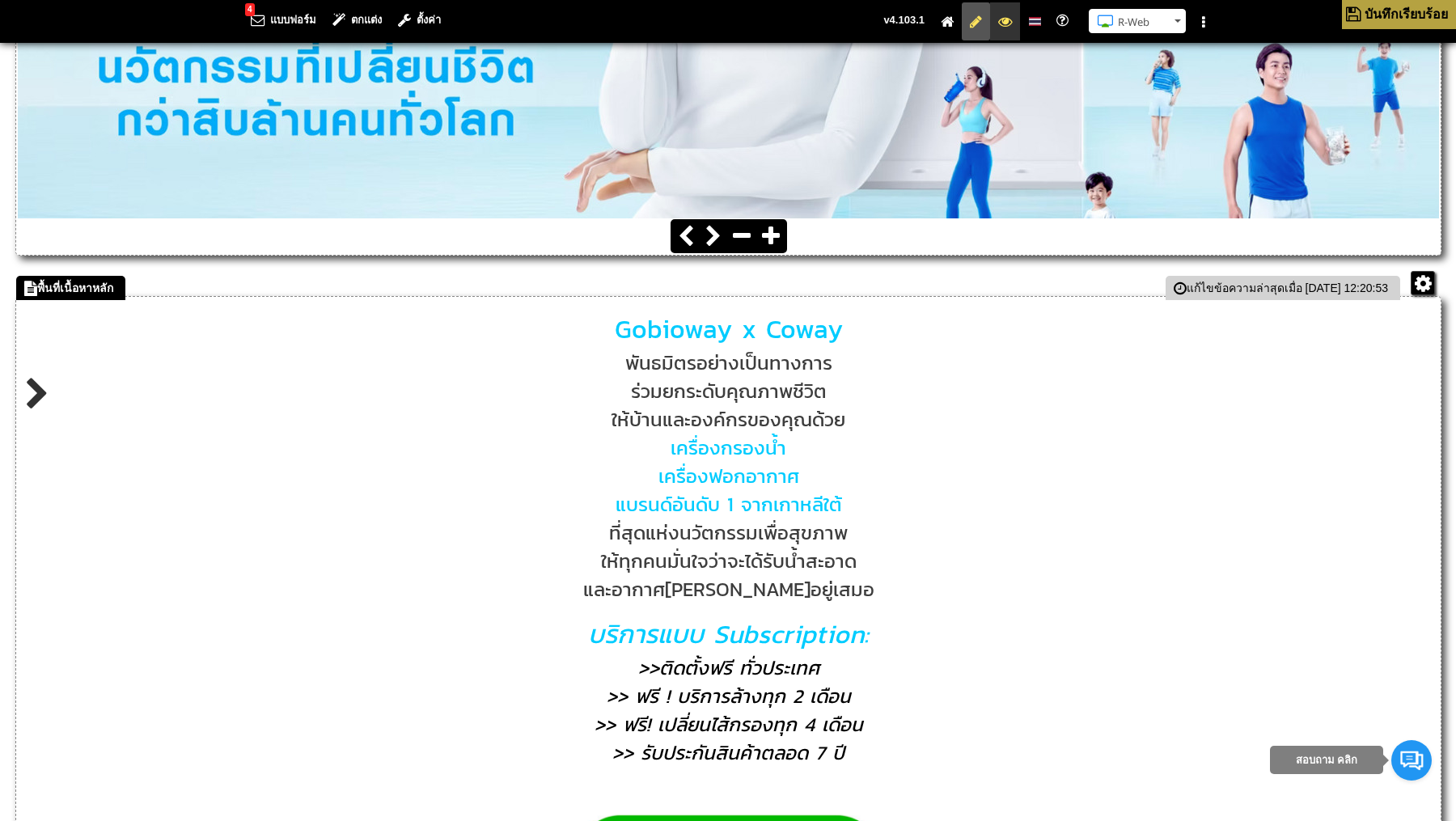
click at [1009, 27] on icon at bounding box center [1006, 22] width 14 height 10
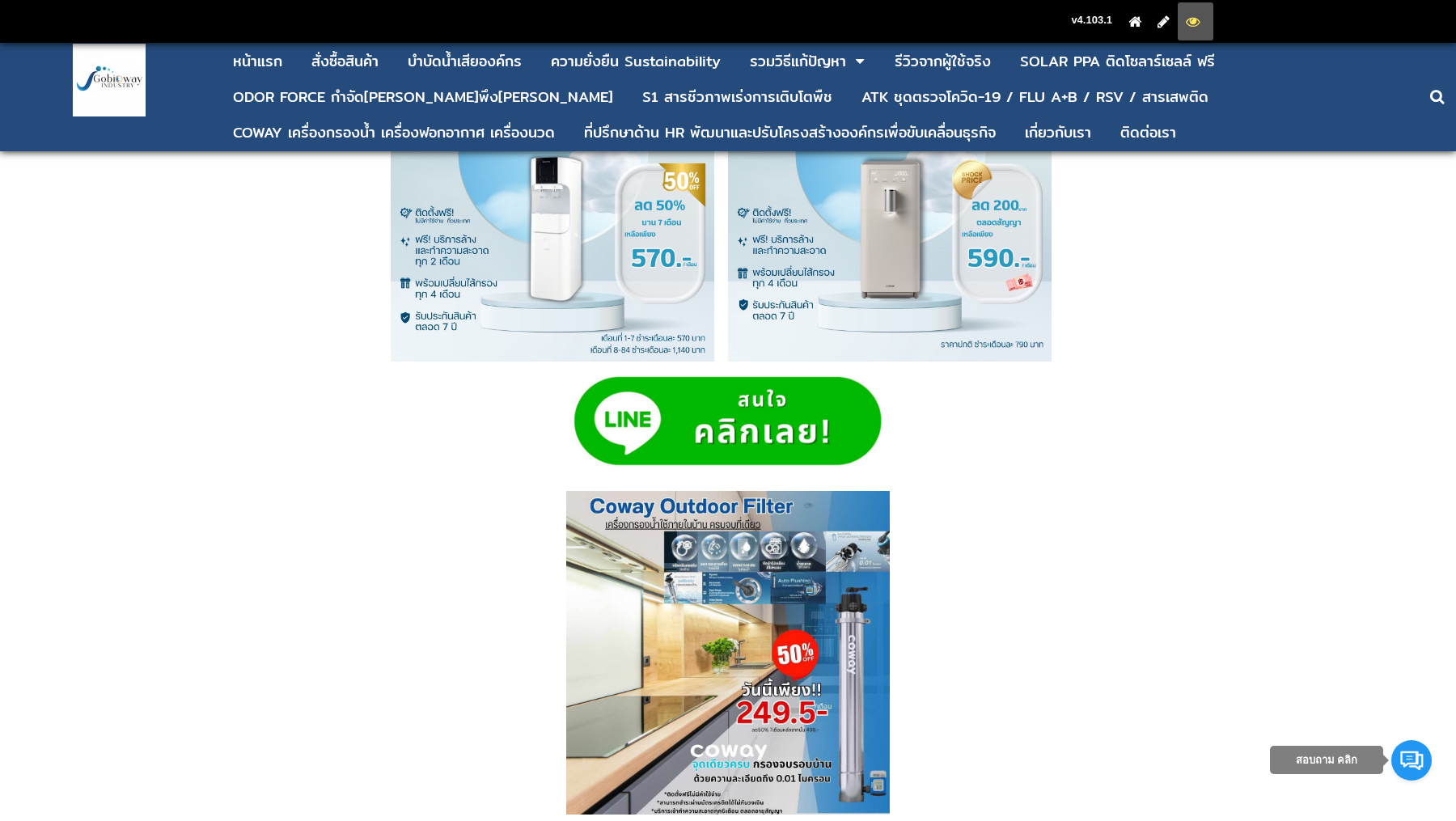
scroll to position [2139, 0]
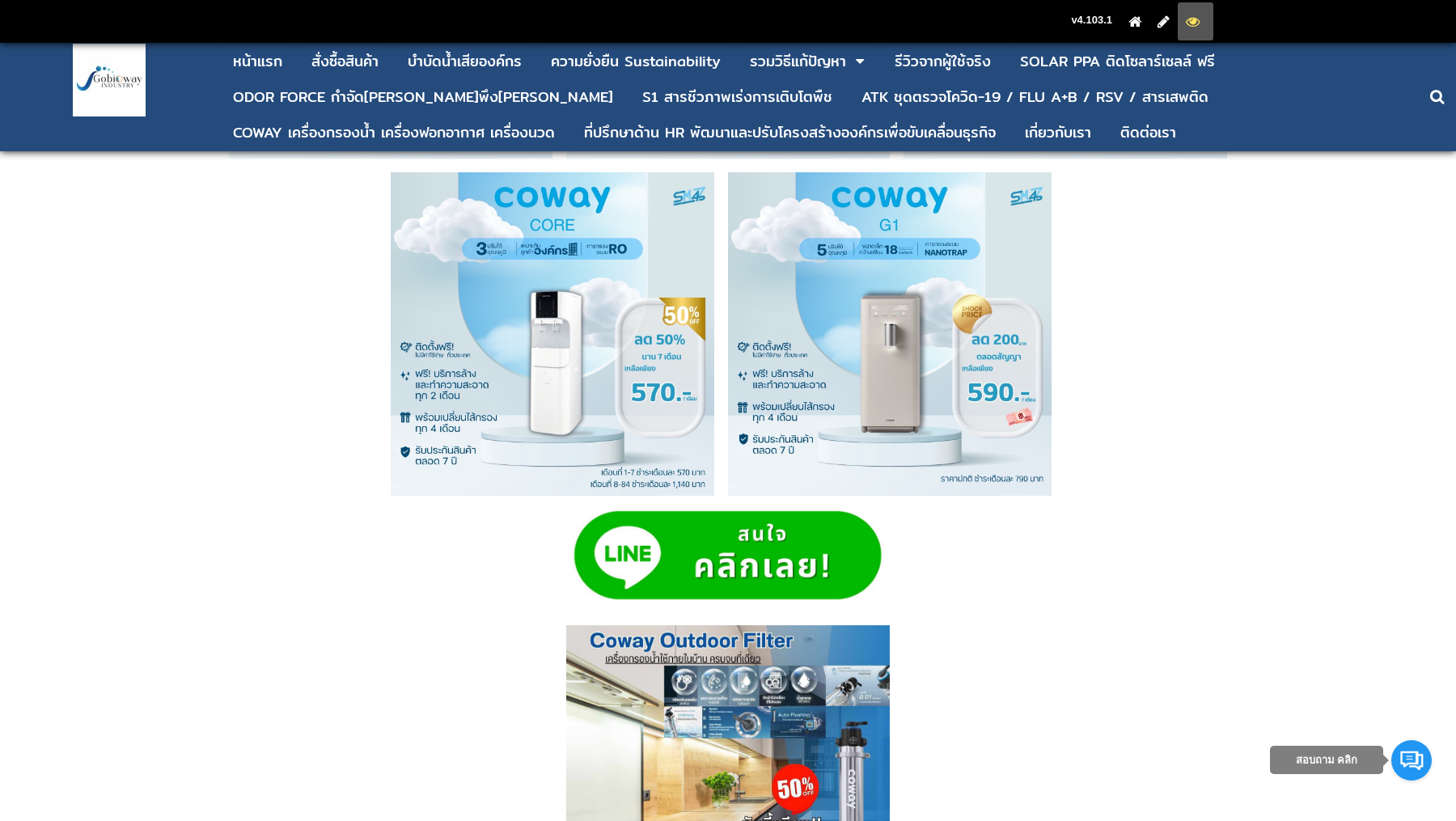
drag, startPoint x: 906, startPoint y: 571, endPoint x: 593, endPoint y: 561, distance: 313.2
click at [1165, 19] on icon at bounding box center [1164, 22] width 12 height 10
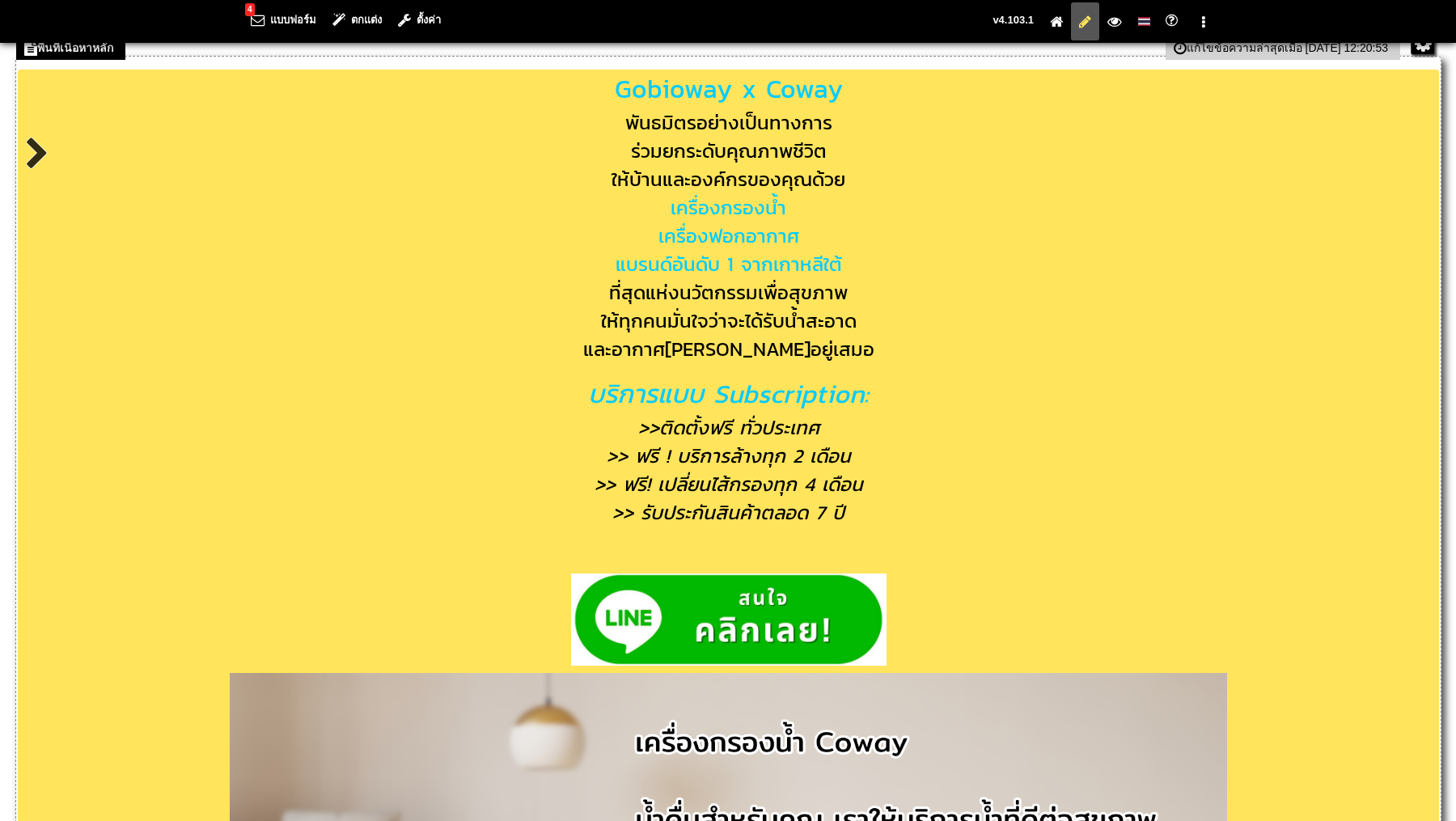
scroll to position [963, 0]
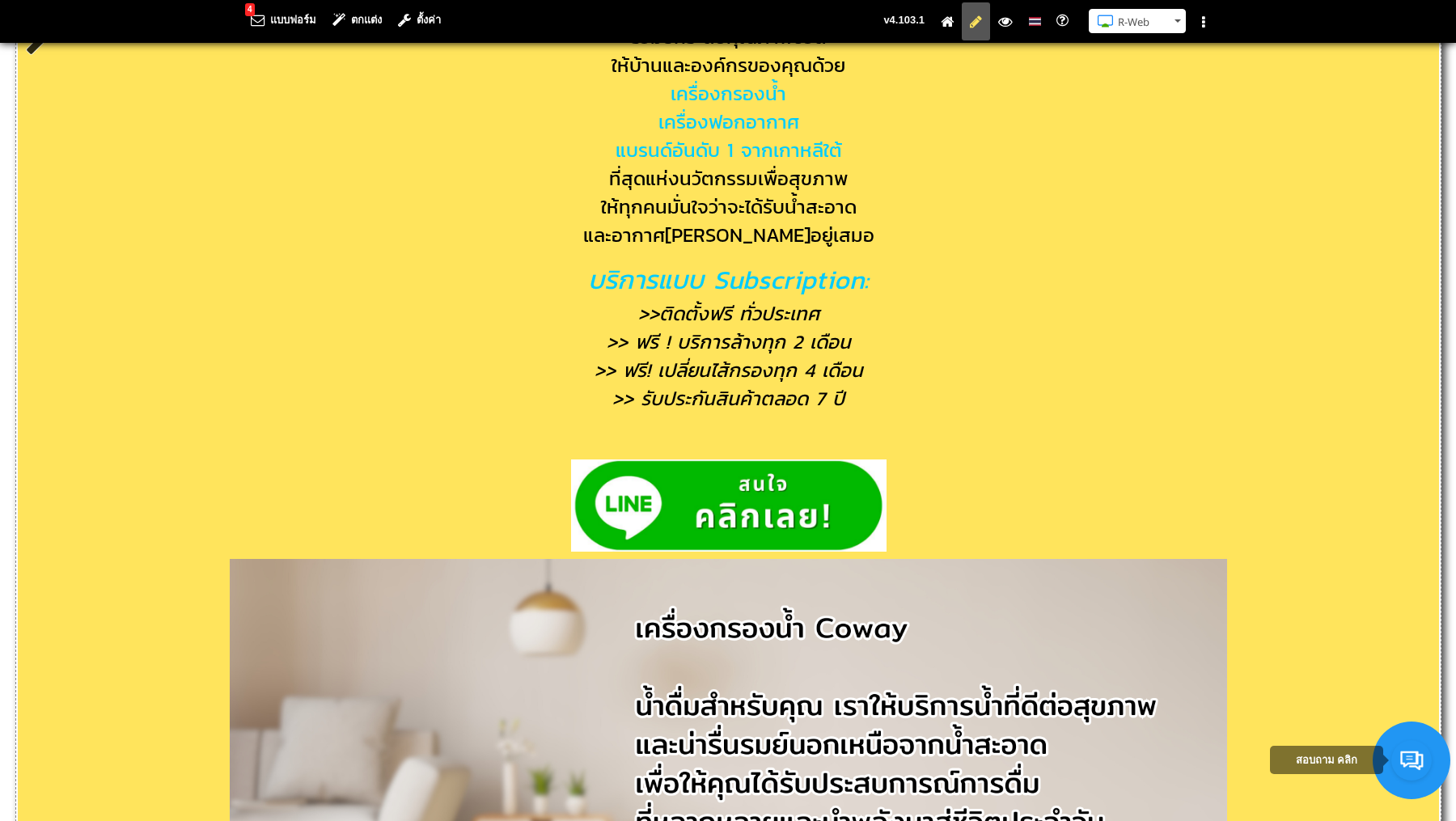
drag, startPoint x: 541, startPoint y: 482, endPoint x: 827, endPoint y: 496, distance: 286.3
click at [827, 496] on pre at bounding box center [729, 678] width 1421 height 438
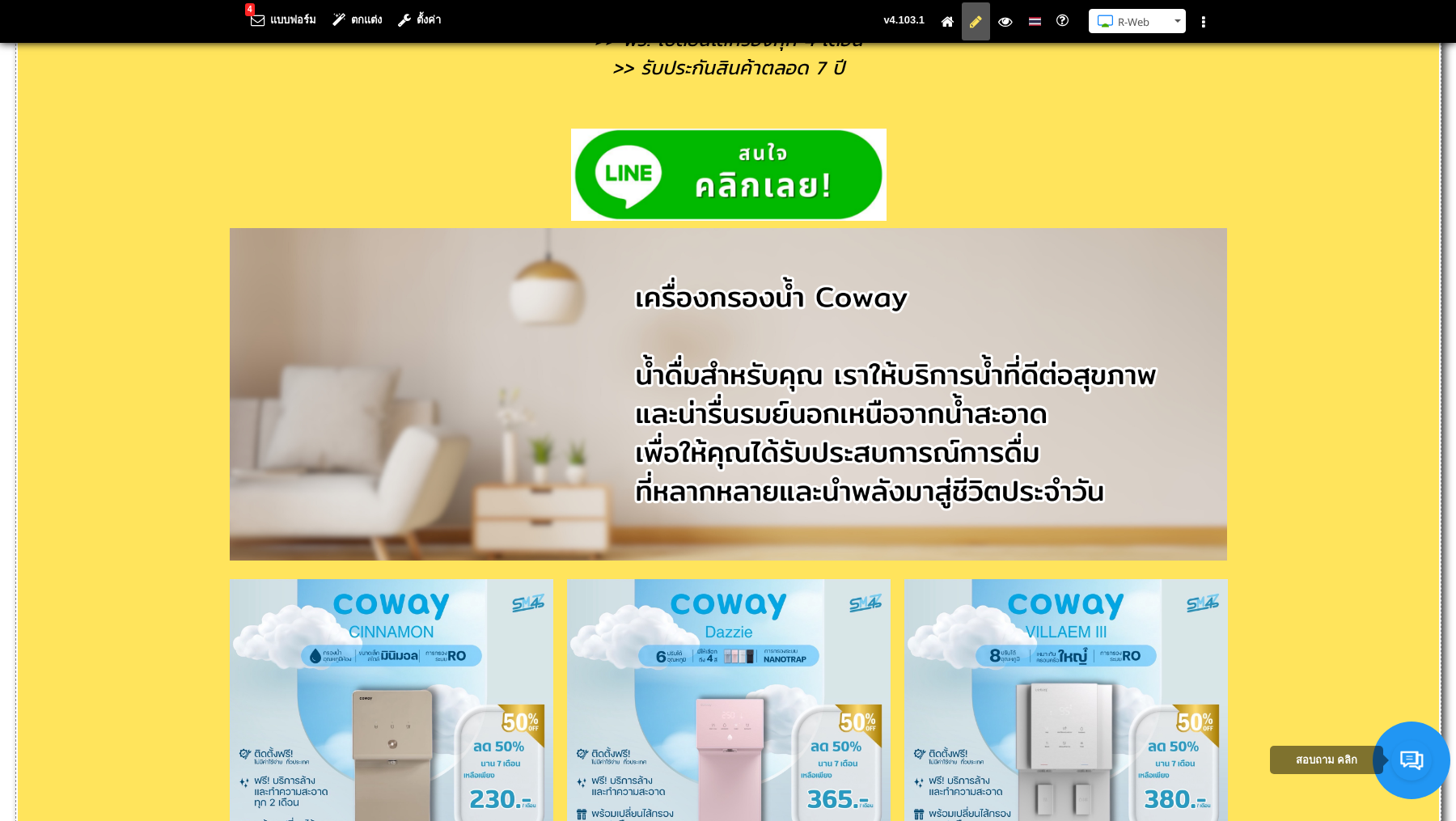
scroll to position [1181, 0]
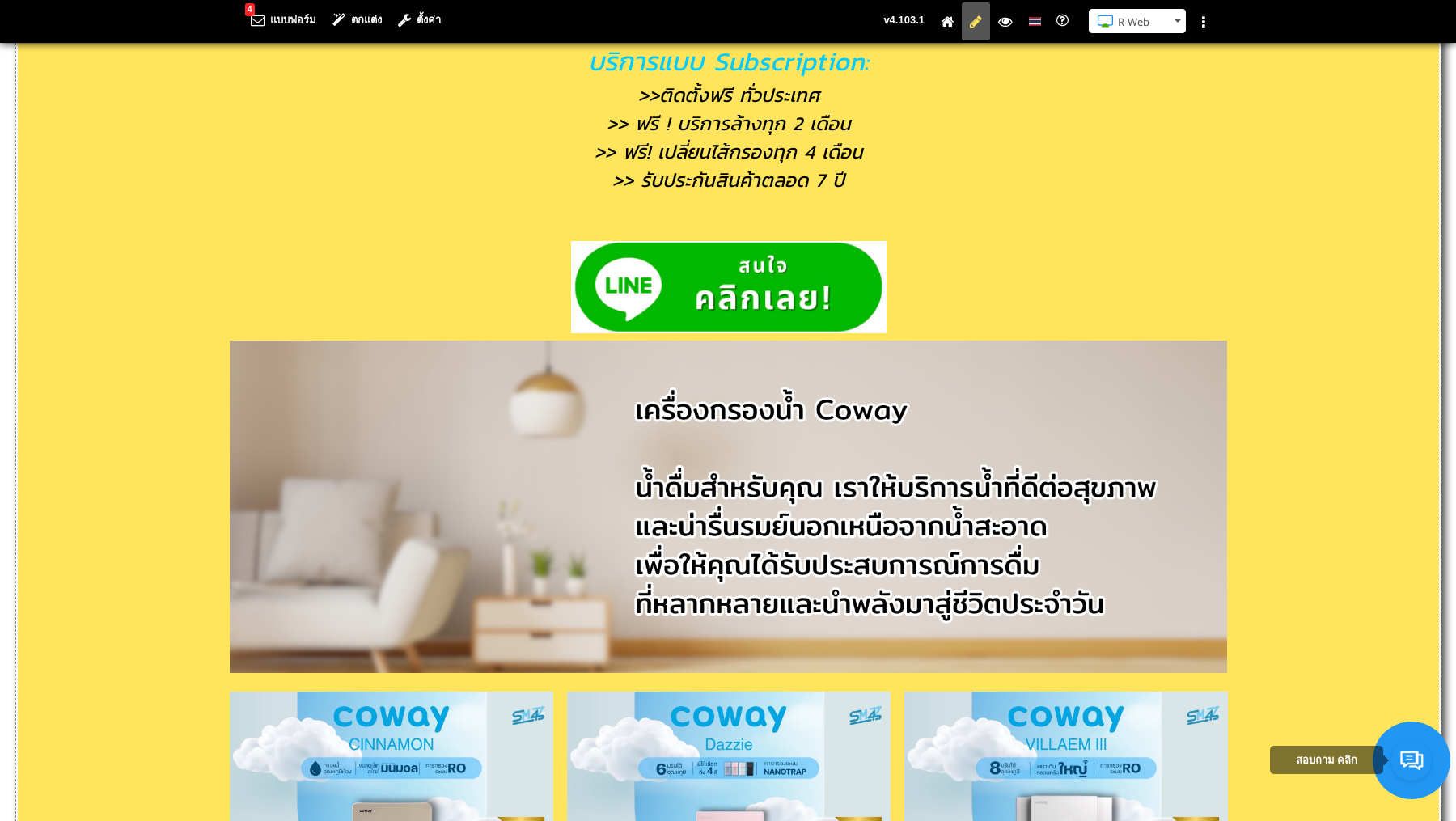
click at [812, 226] on address at bounding box center [729, 220] width 1421 height 18
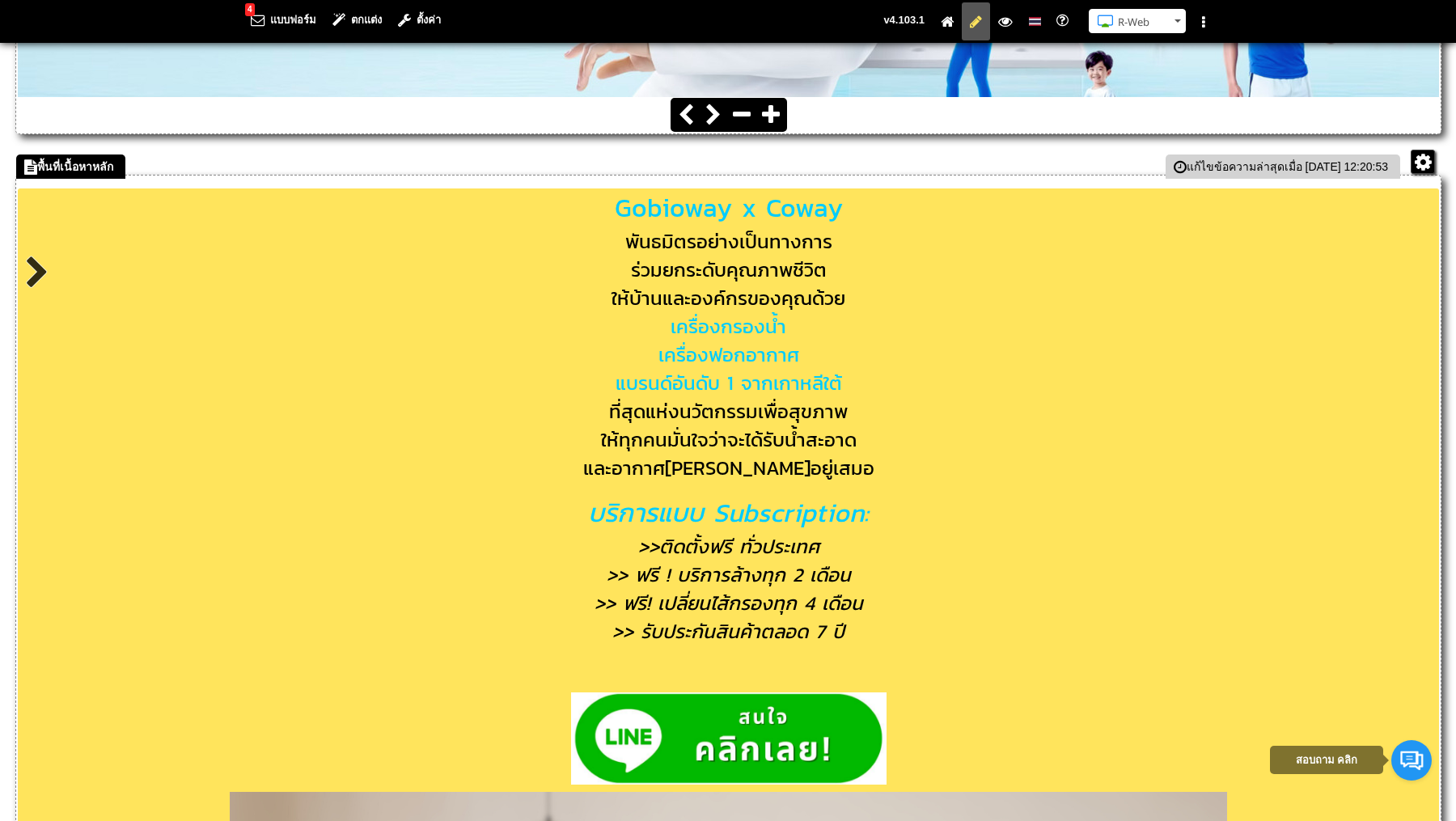
scroll to position [334, 0]
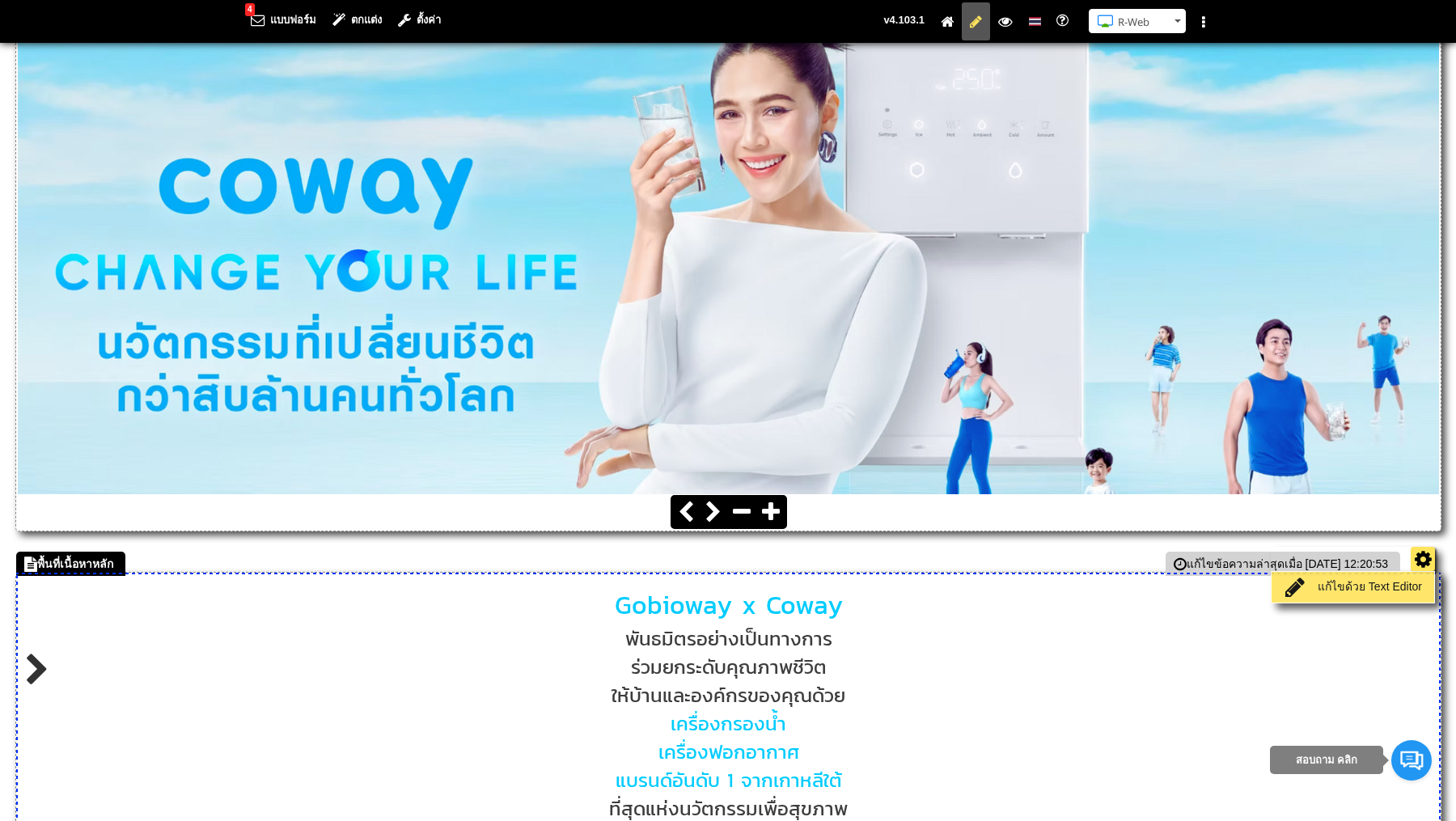
click at [1387, 586] on link "แก้ไขด้วย Text Editor" at bounding box center [1353, 587] width 155 height 22
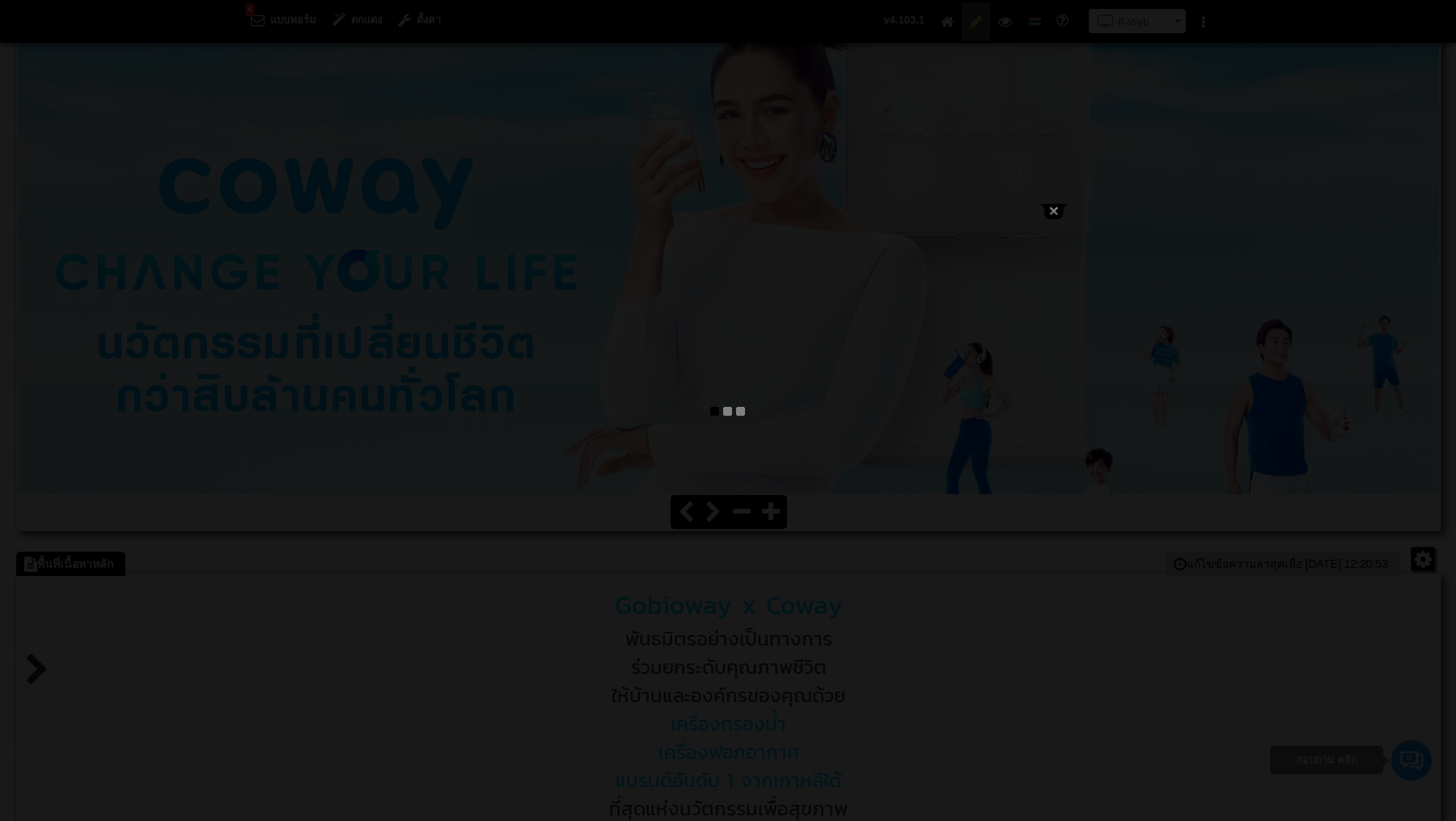
type textarea "<lor ipsum="dolo-sitam: consec;"><adip elits="doei-temp: 85in;"><utla etdol="ma…"
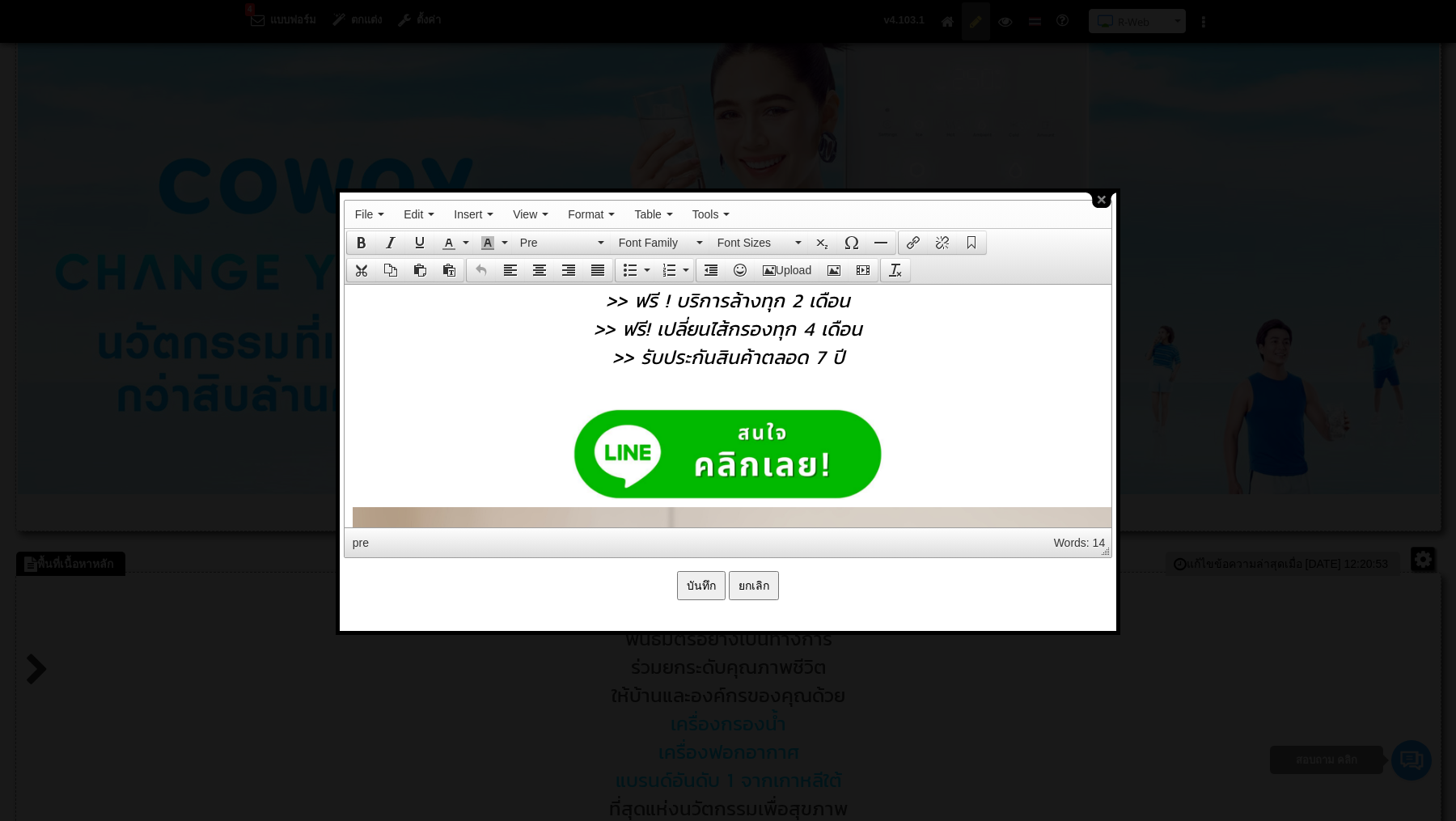
scroll to position [347, 0]
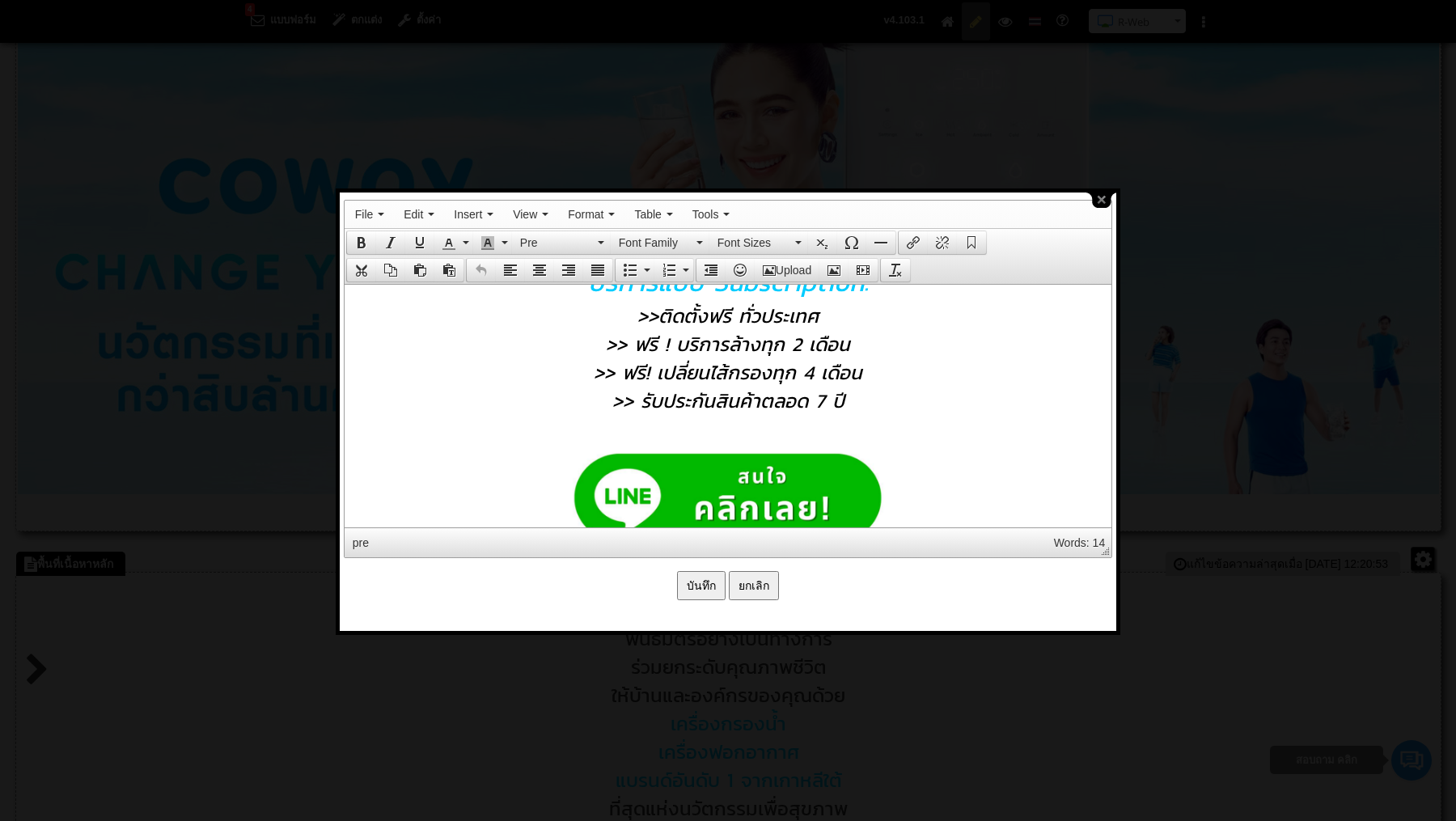
click at [775, 441] on address at bounding box center [727, 434] width 750 height 13
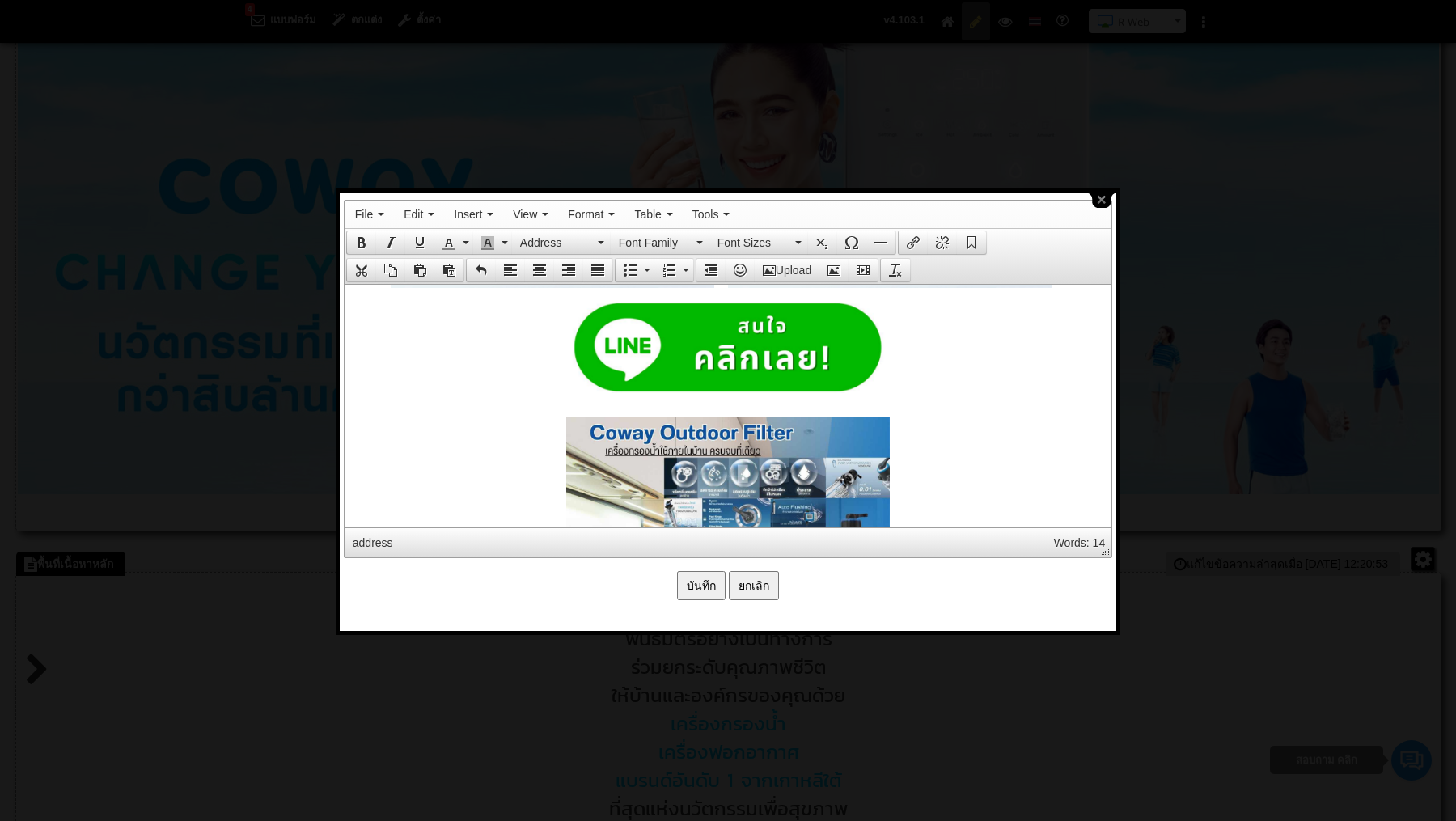
scroll to position [1946, 0]
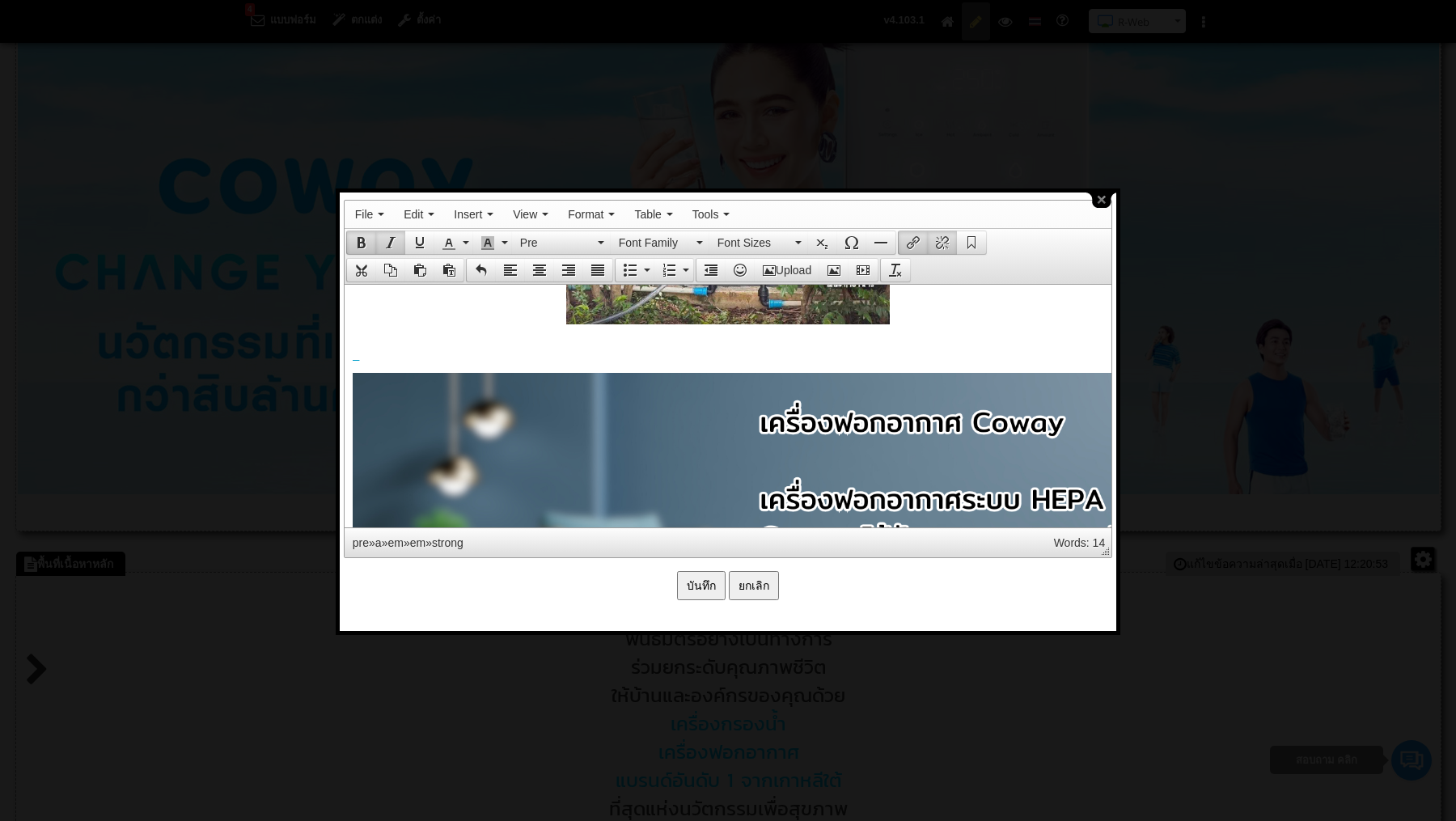
scroll to position [3581, 0]
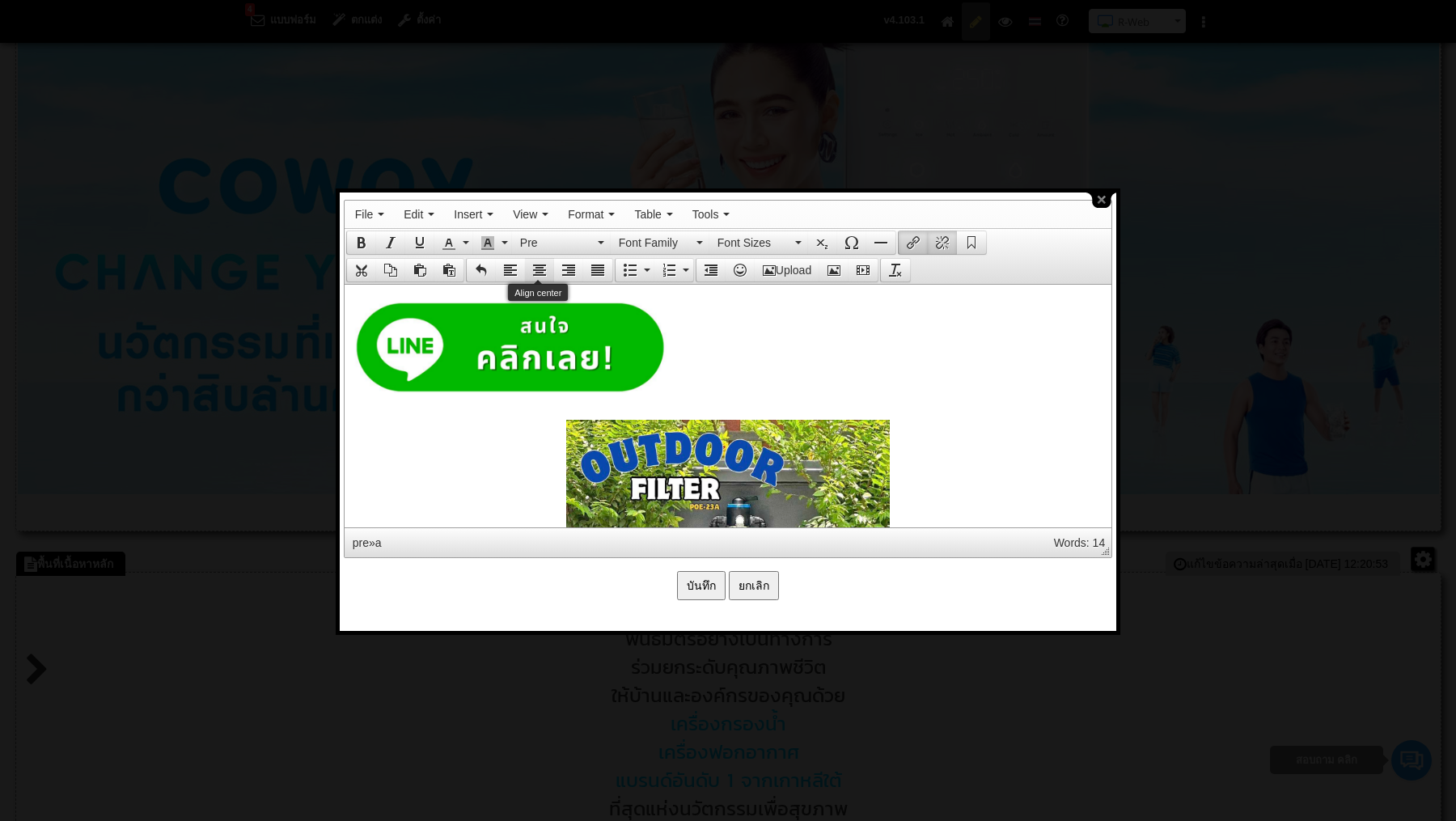
click at [540, 264] on icon "Align center" at bounding box center [540, 270] width 13 height 13
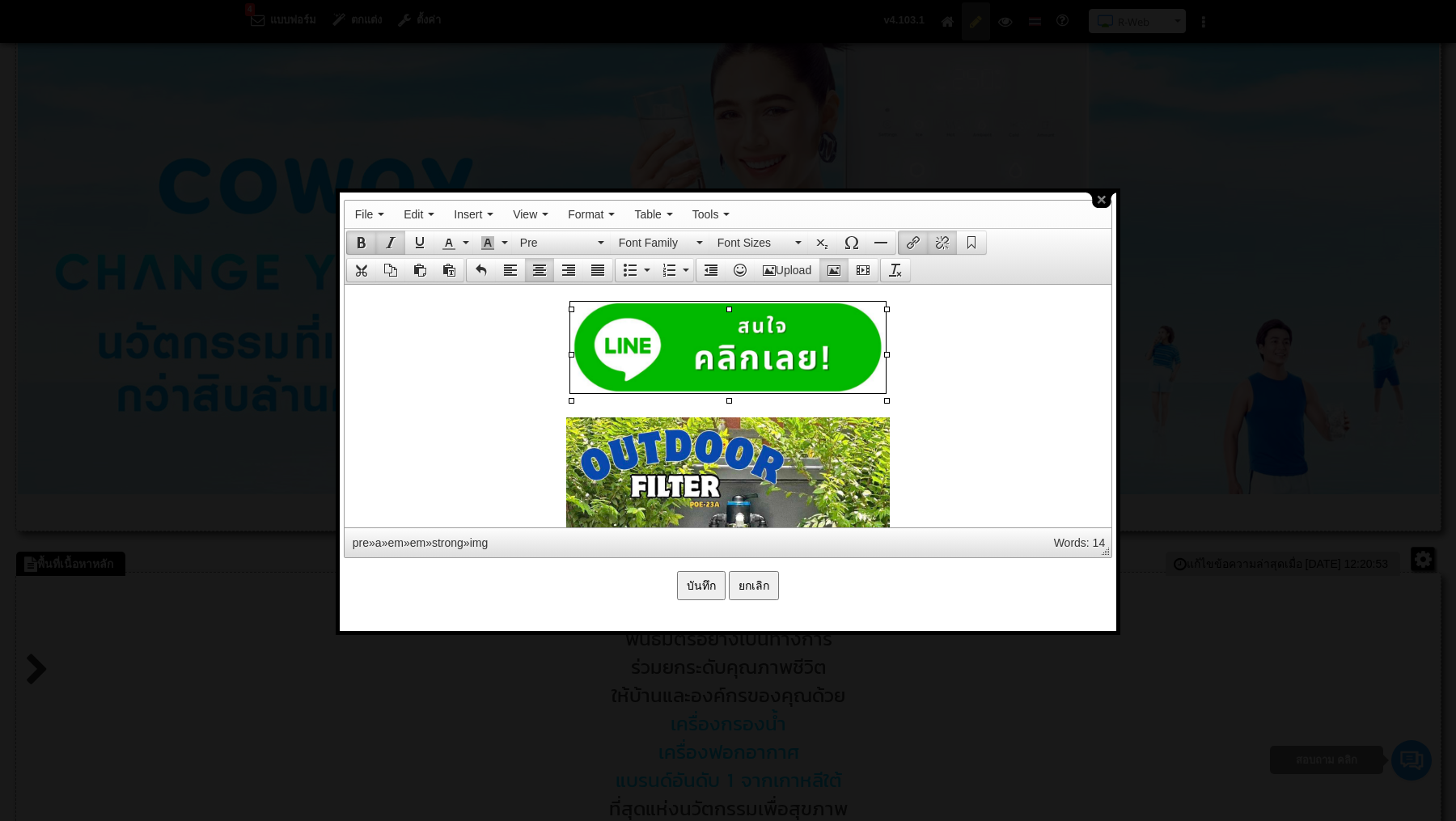
click at [701, 583] on input "บันทึก" at bounding box center [701, 586] width 48 height 29
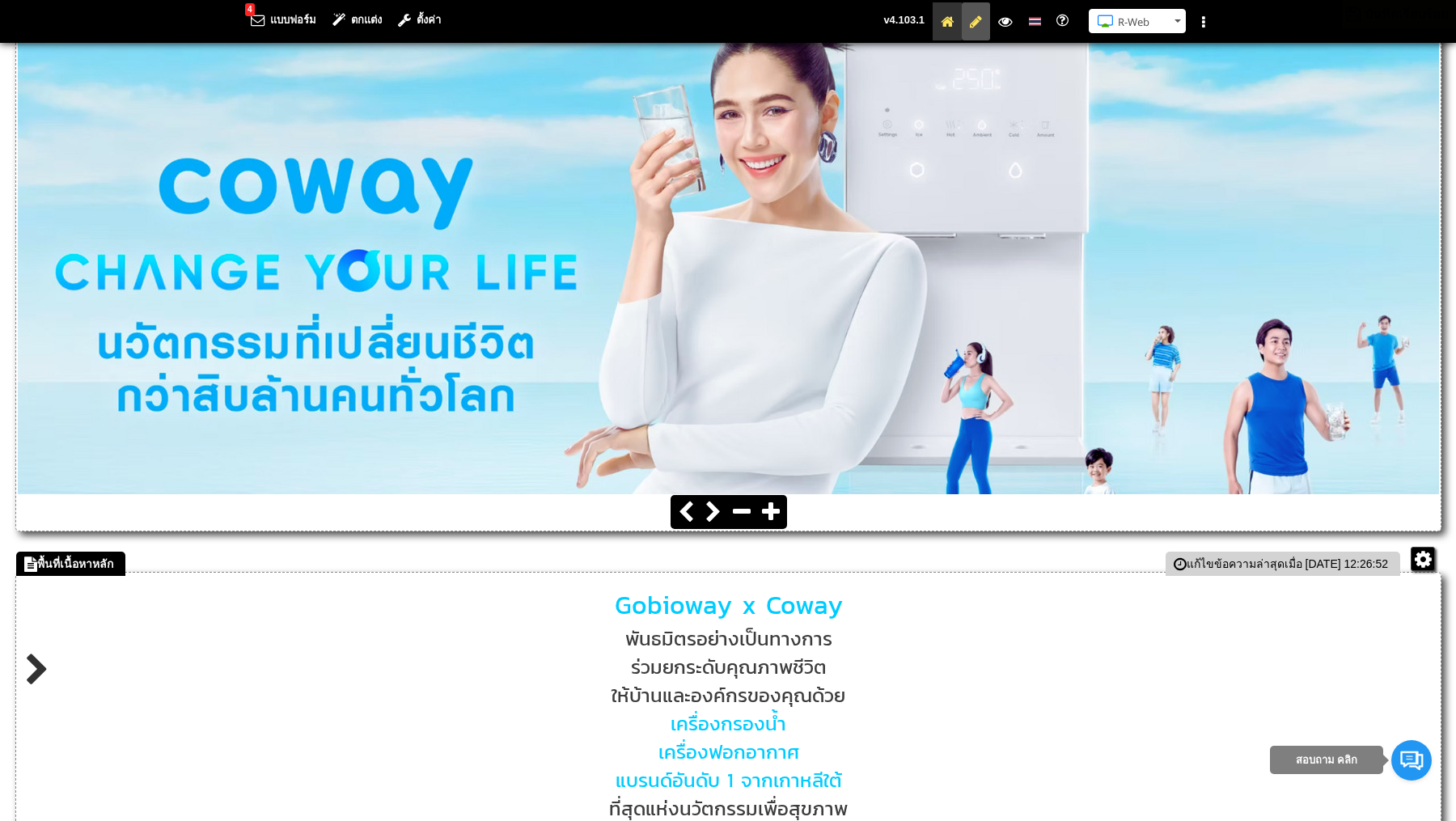
click at [948, 24] on icon at bounding box center [947, 22] width 13 height 10
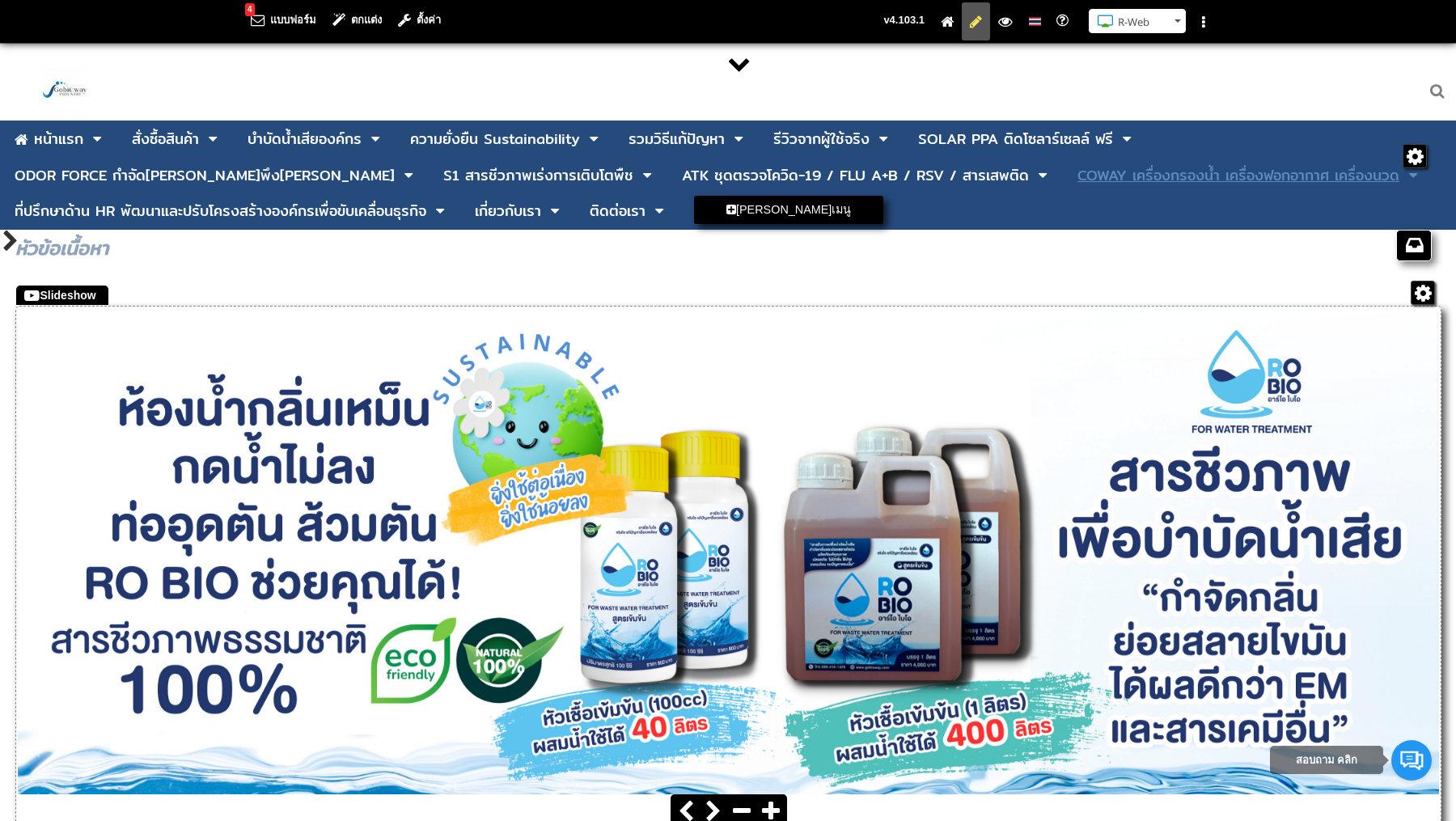
click at [1077, 188] on link "COWAY เครื่องกรองน้ำ เครื่องฟอกอากาศ เครื่องนวด" at bounding box center [1238, 175] width 322 height 31
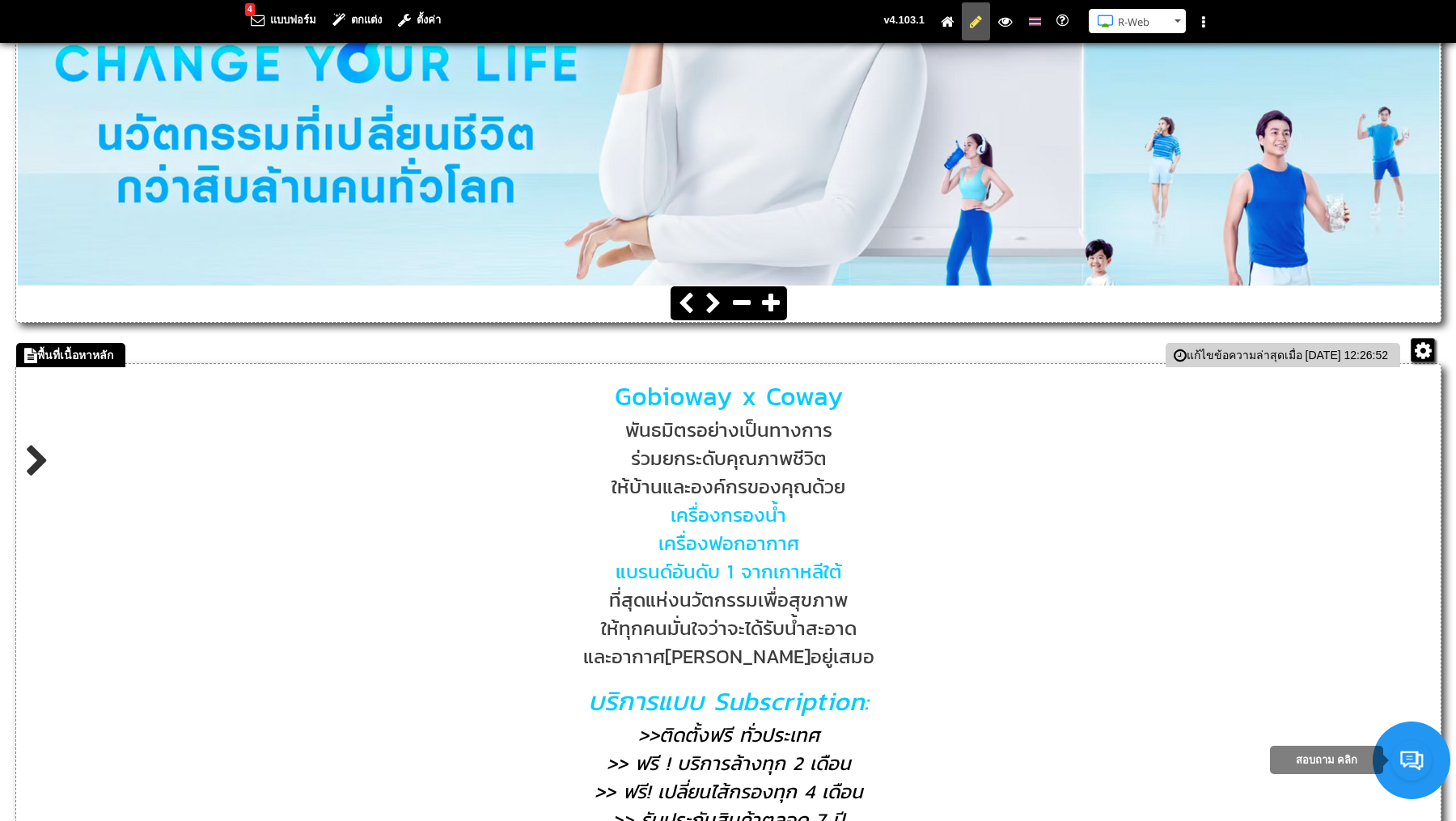
scroll to position [442, 0]
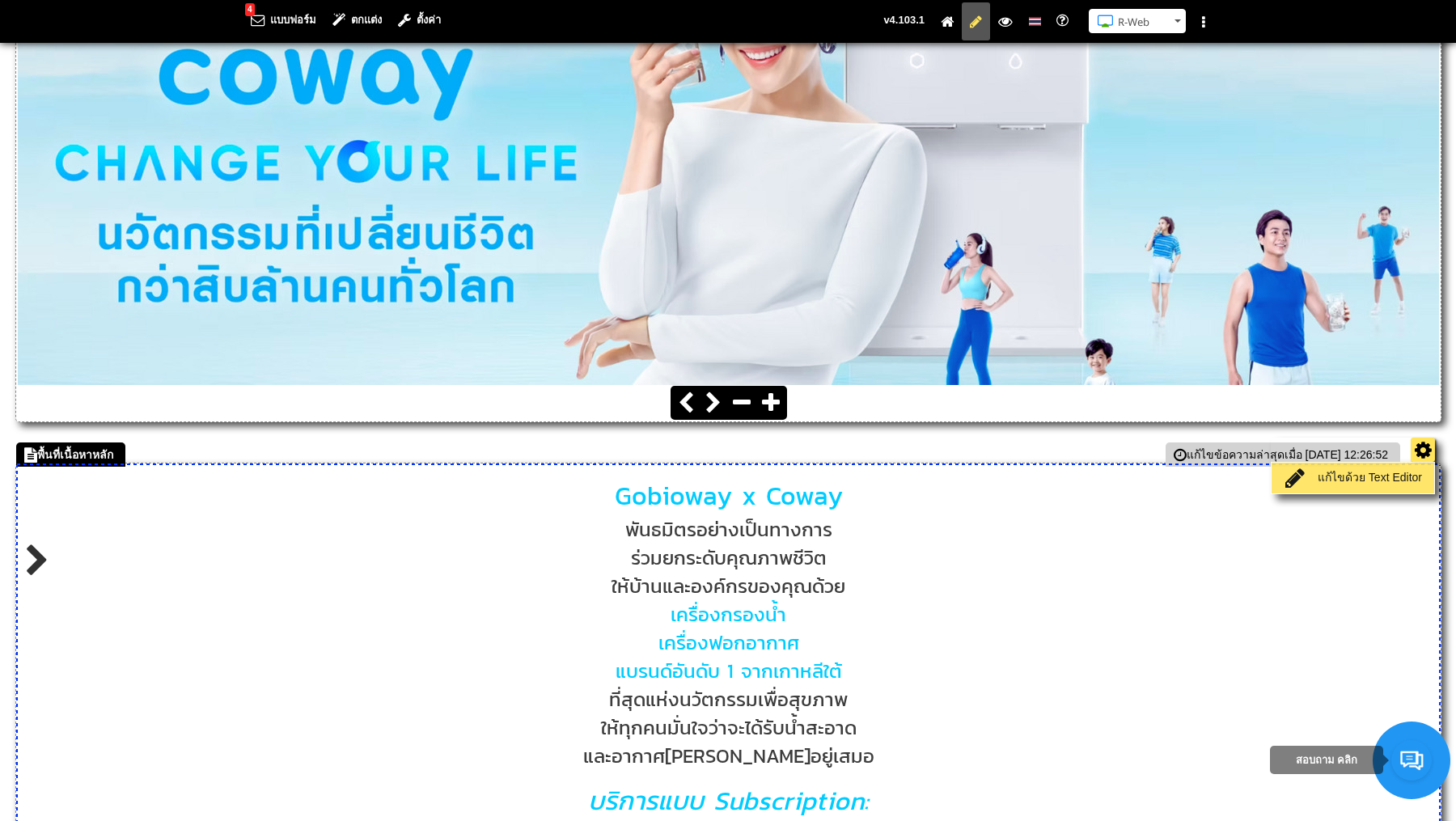
click at [1377, 483] on link "แก้ไขด้วย Text Editor" at bounding box center [1353, 478] width 155 height 22
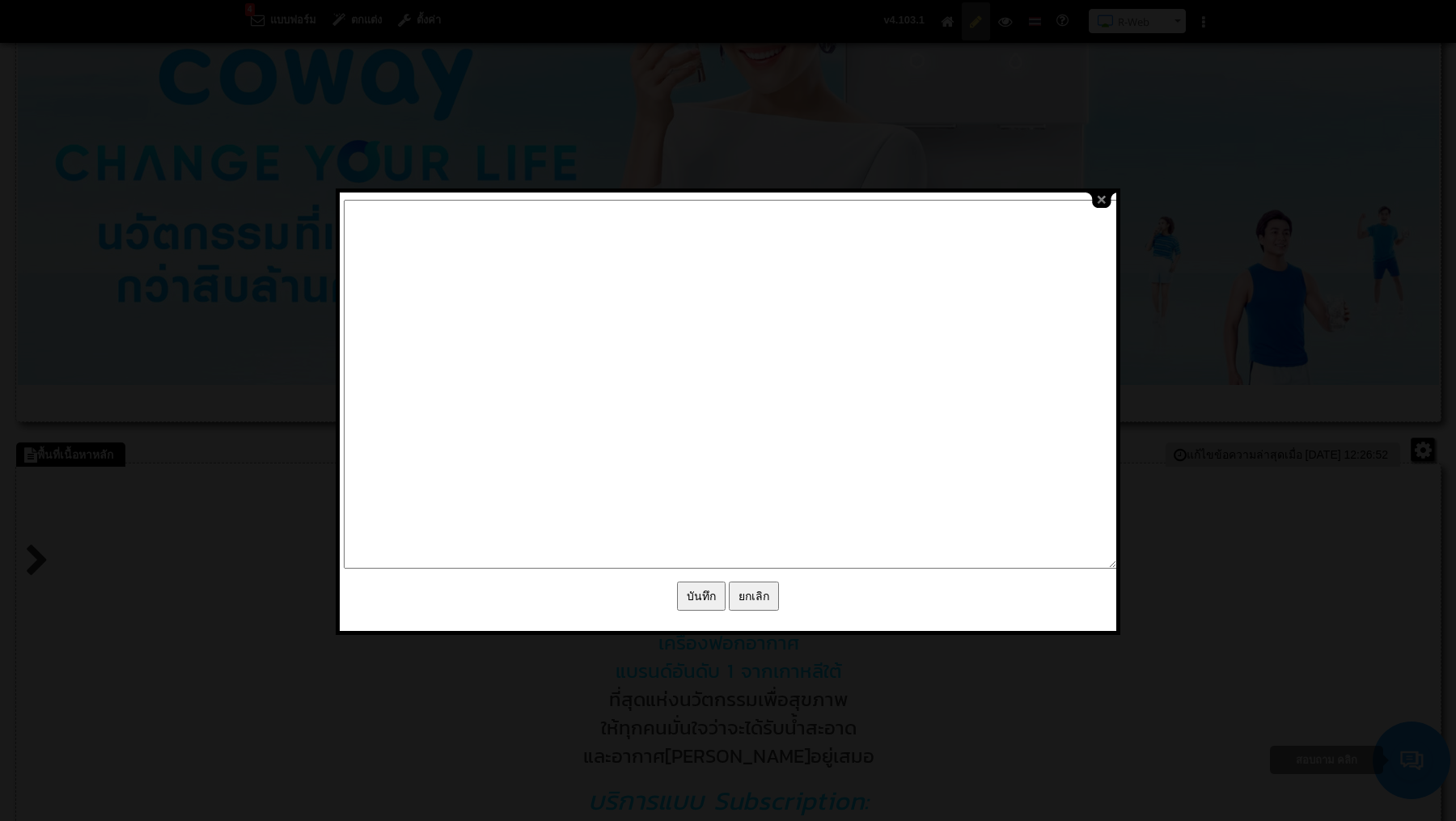
type textarea "<lor ipsum="dolo-sitam: consec;"><adip elits="doei-temp: 22in;"><utla etdol="ma…"
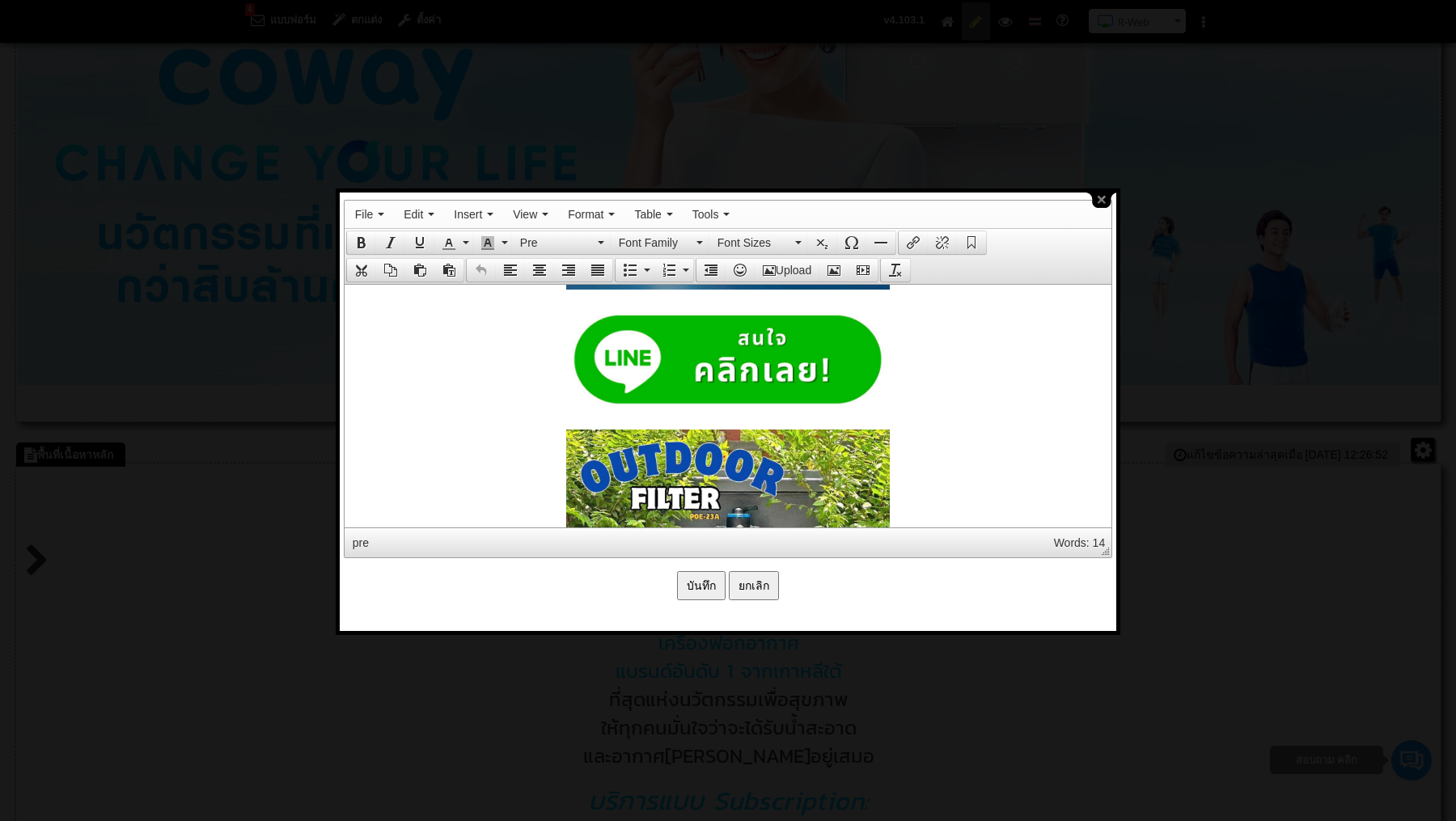
scroll to position [3249, 0]
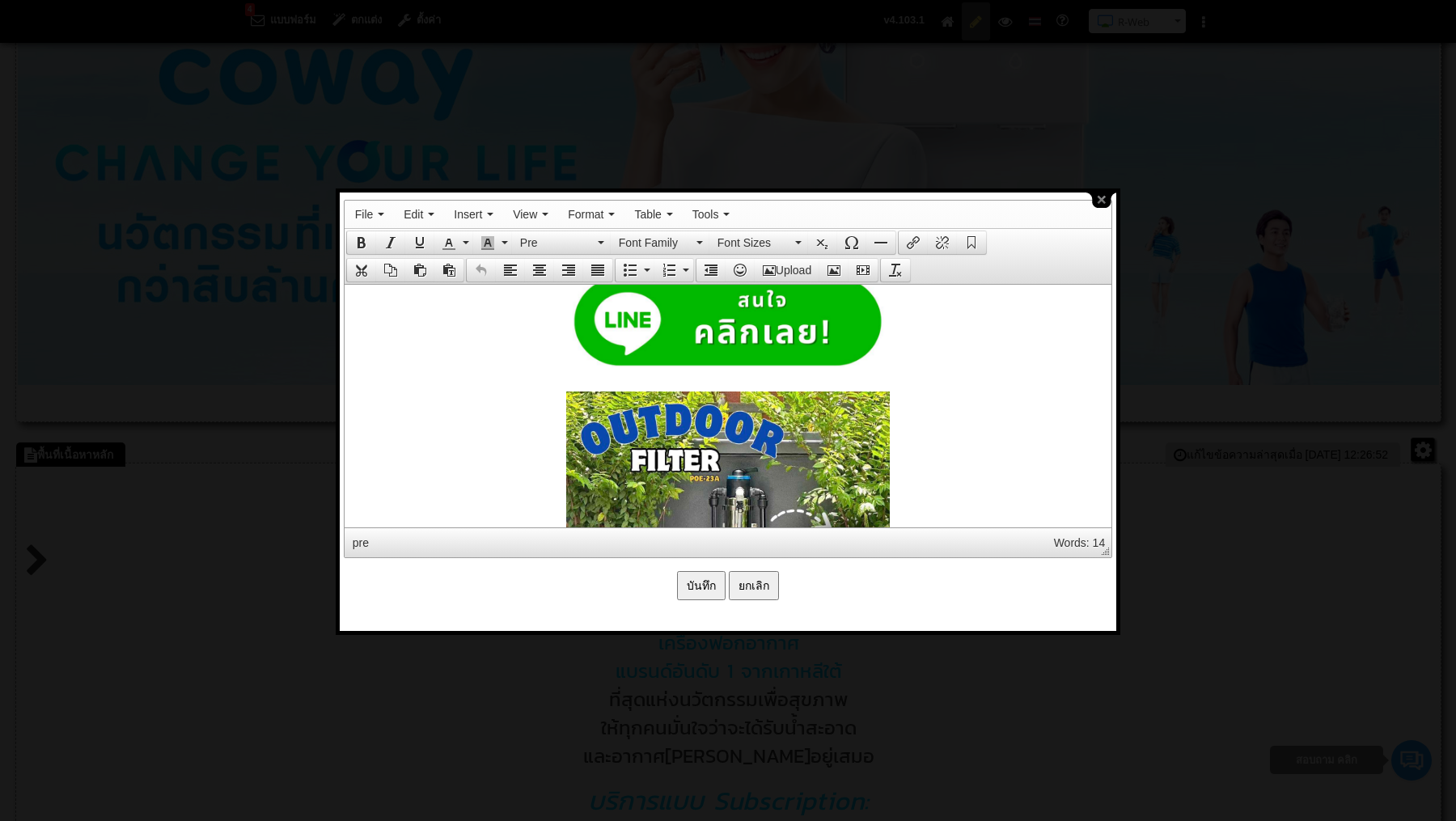
drag, startPoint x: 549, startPoint y: 340, endPoint x: 845, endPoint y: 365, distance: 297.1
click at [845, 365] on strong at bounding box center [727, 321] width 750 height 92
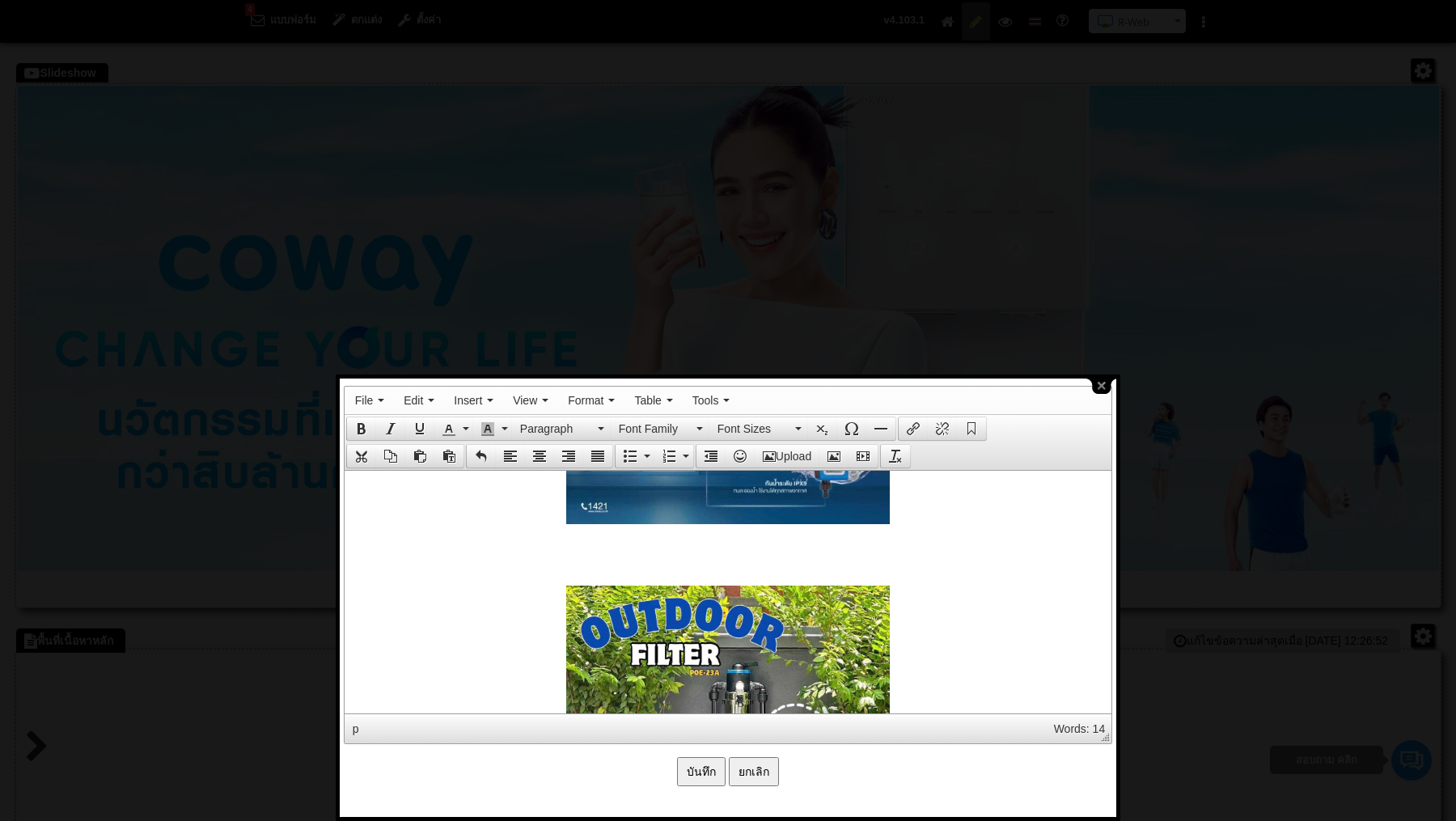
scroll to position [3152, 0]
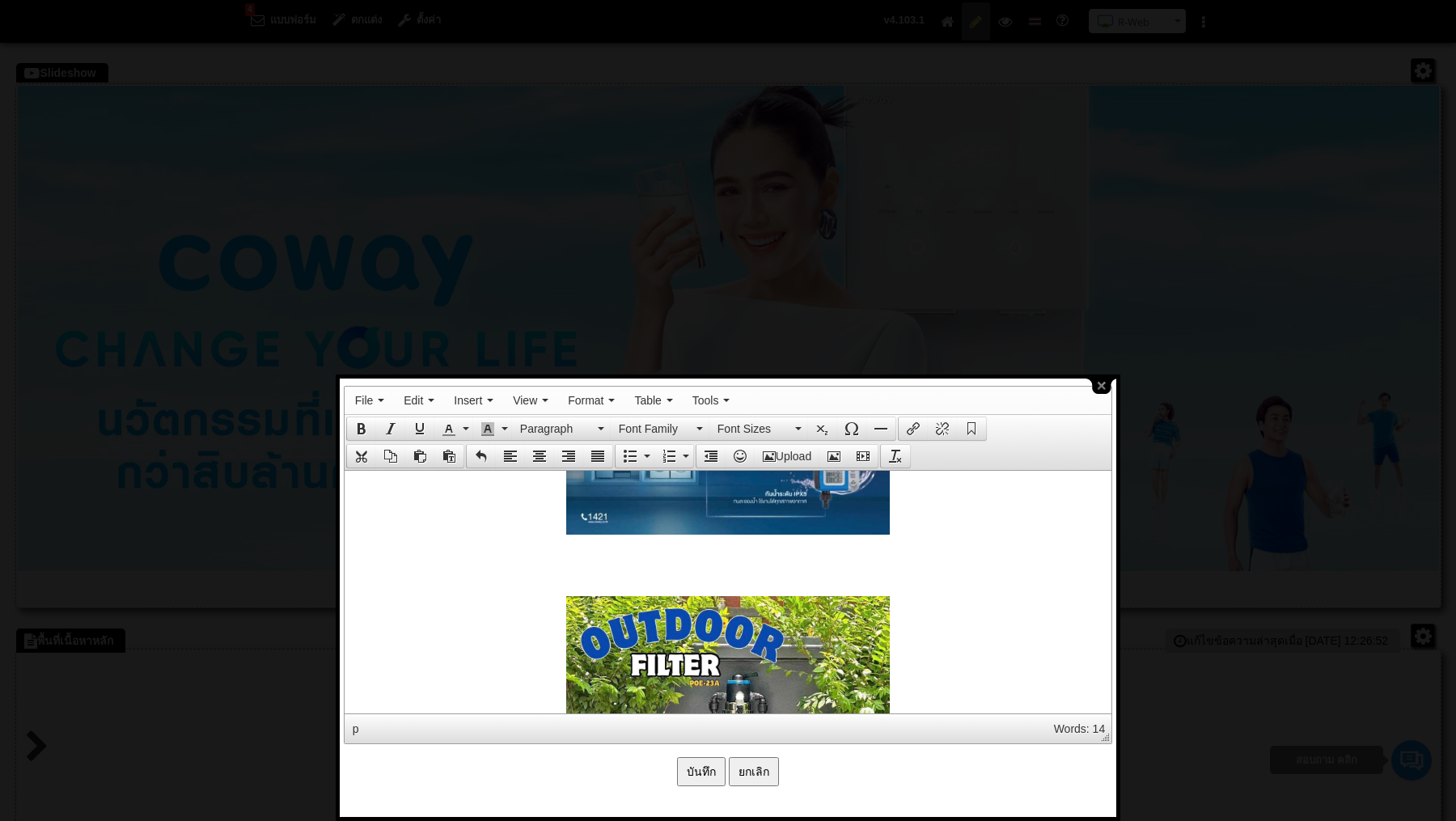
click at [798, 572] on p at bounding box center [727, 565] width 750 height 13
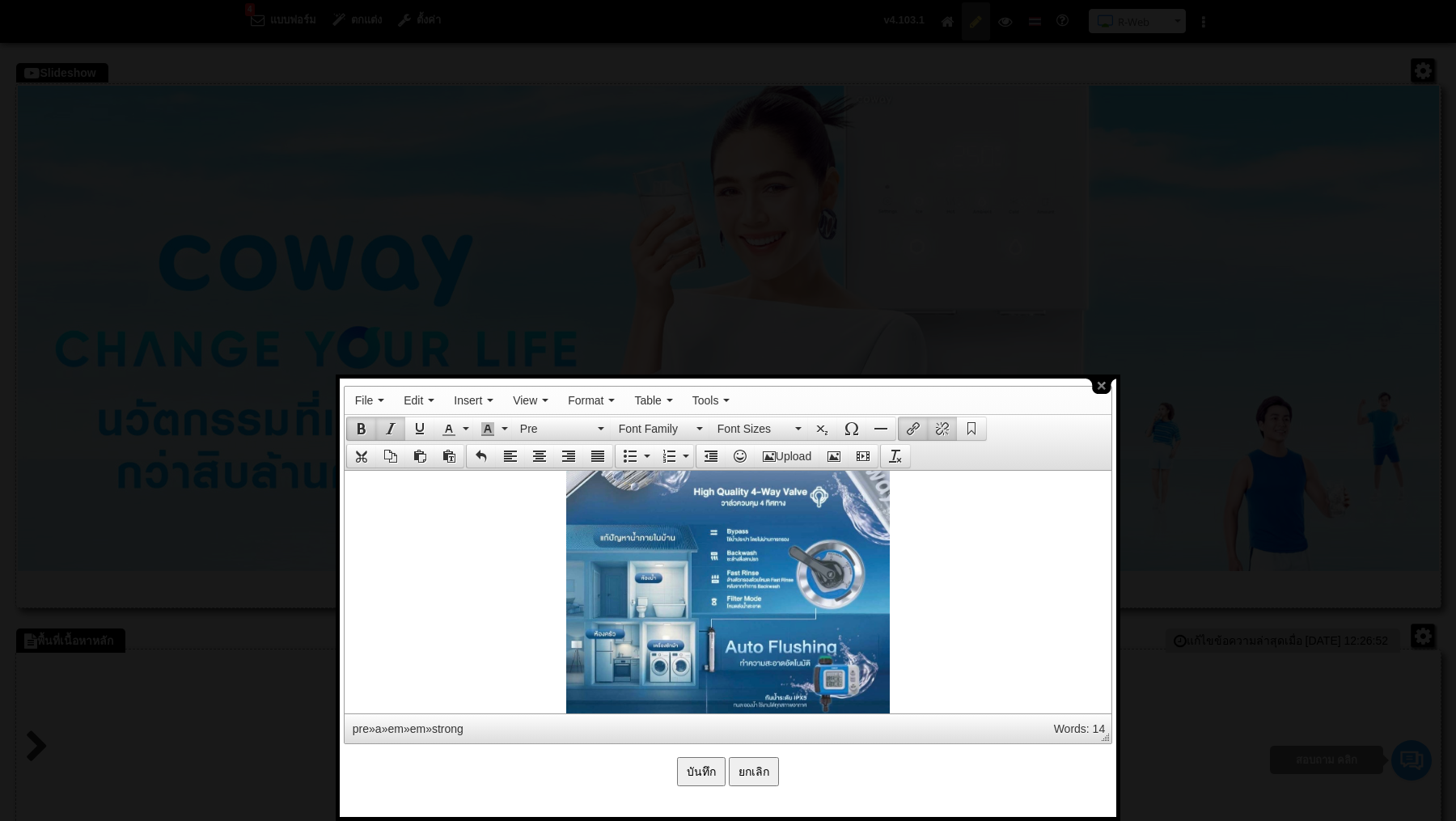
scroll to position [3002, 0]
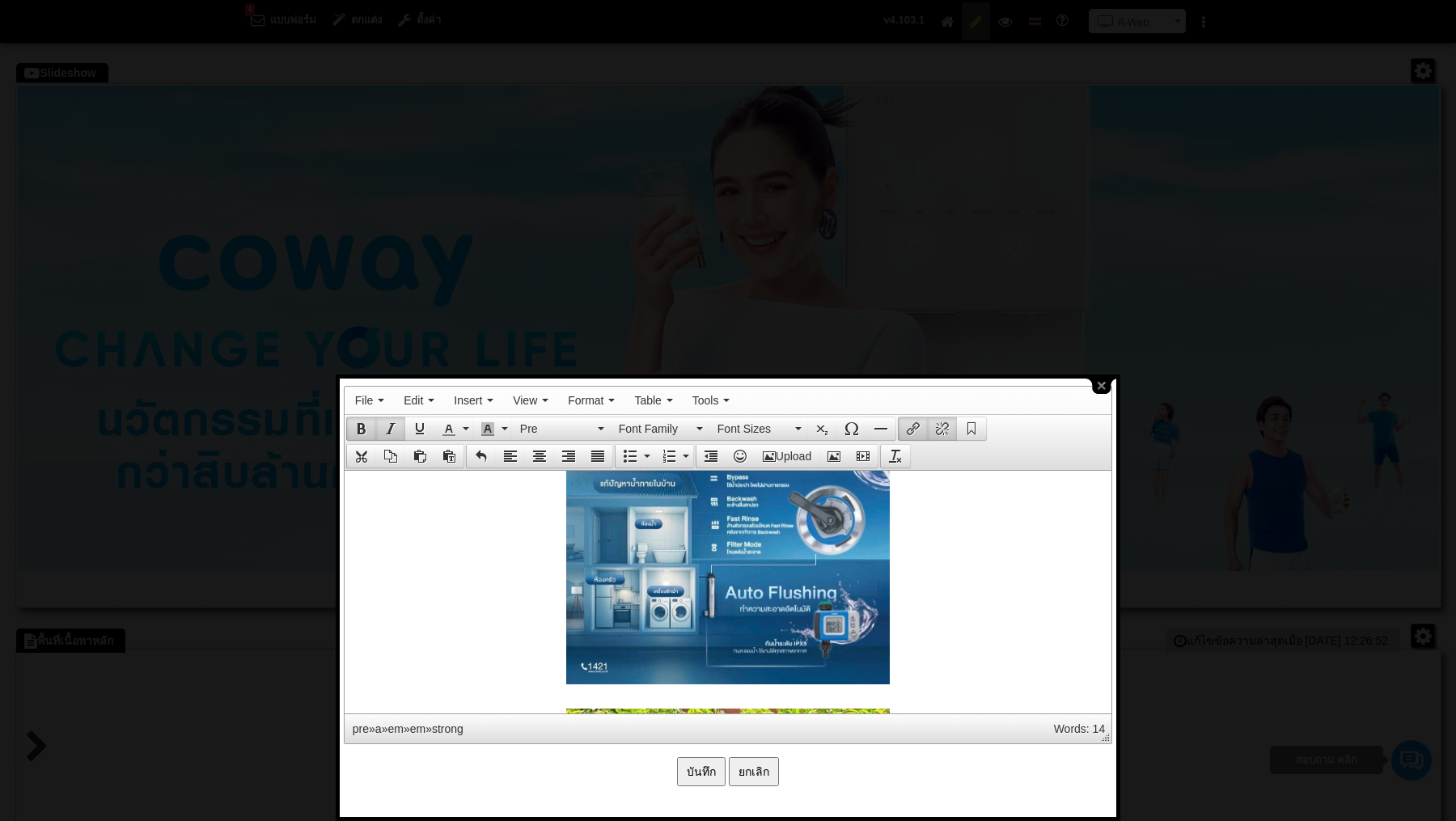
click at [919, 653] on link at bounding box center [727, 451] width 750 height 467
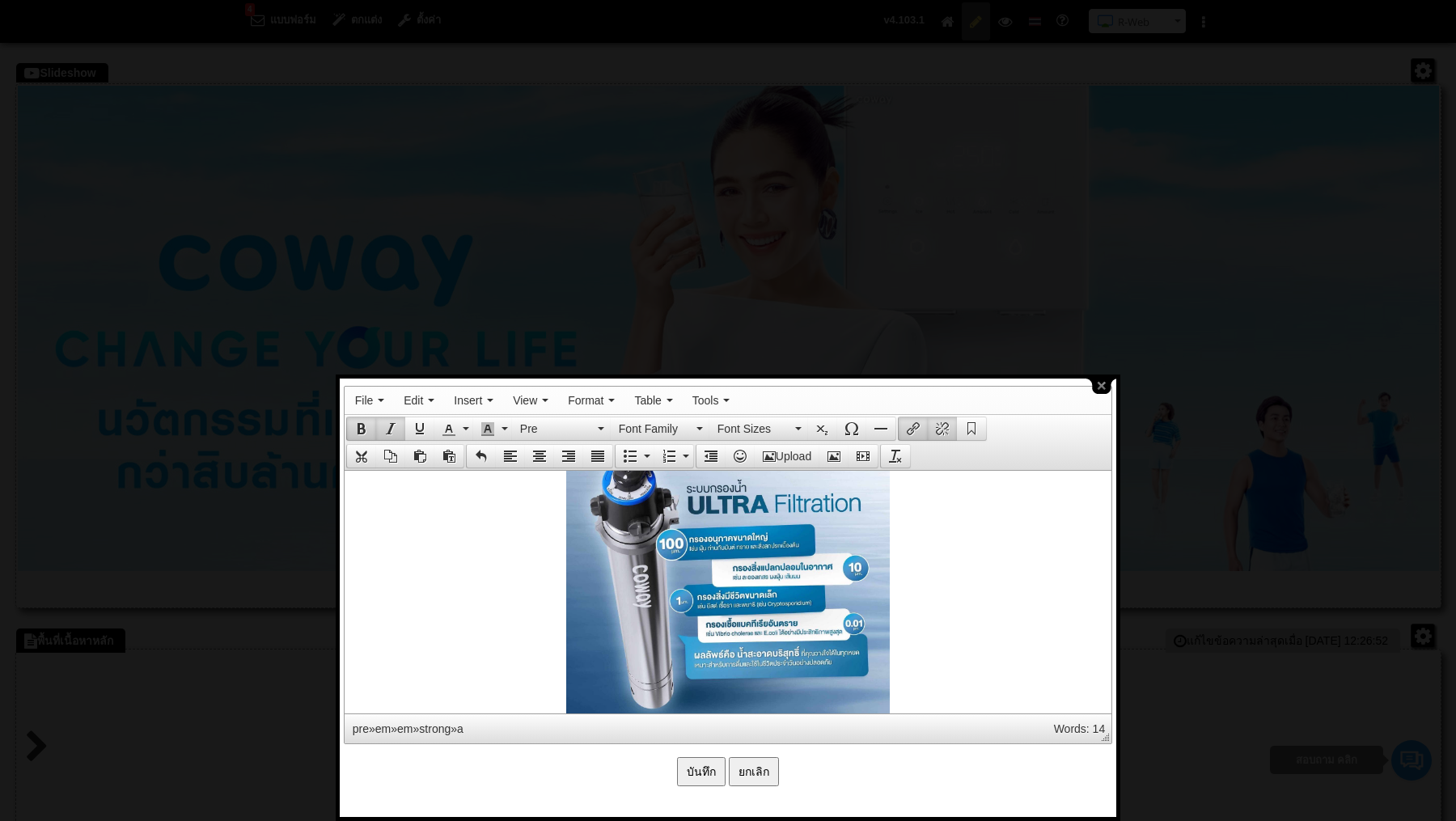
scroll to position [2509, 0]
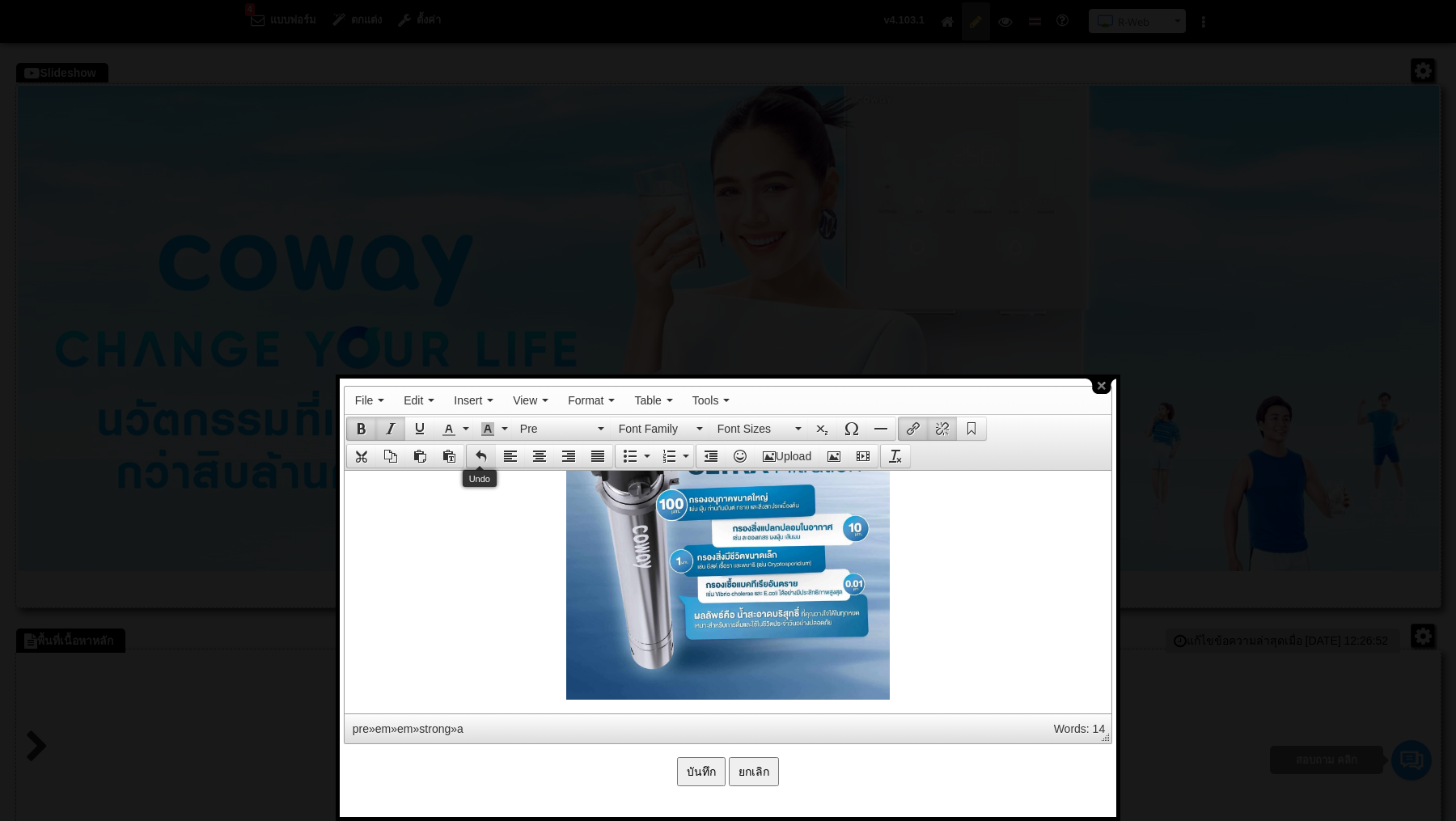
click at [483, 449] on icon "Undo" at bounding box center [481, 455] width 13 height 13
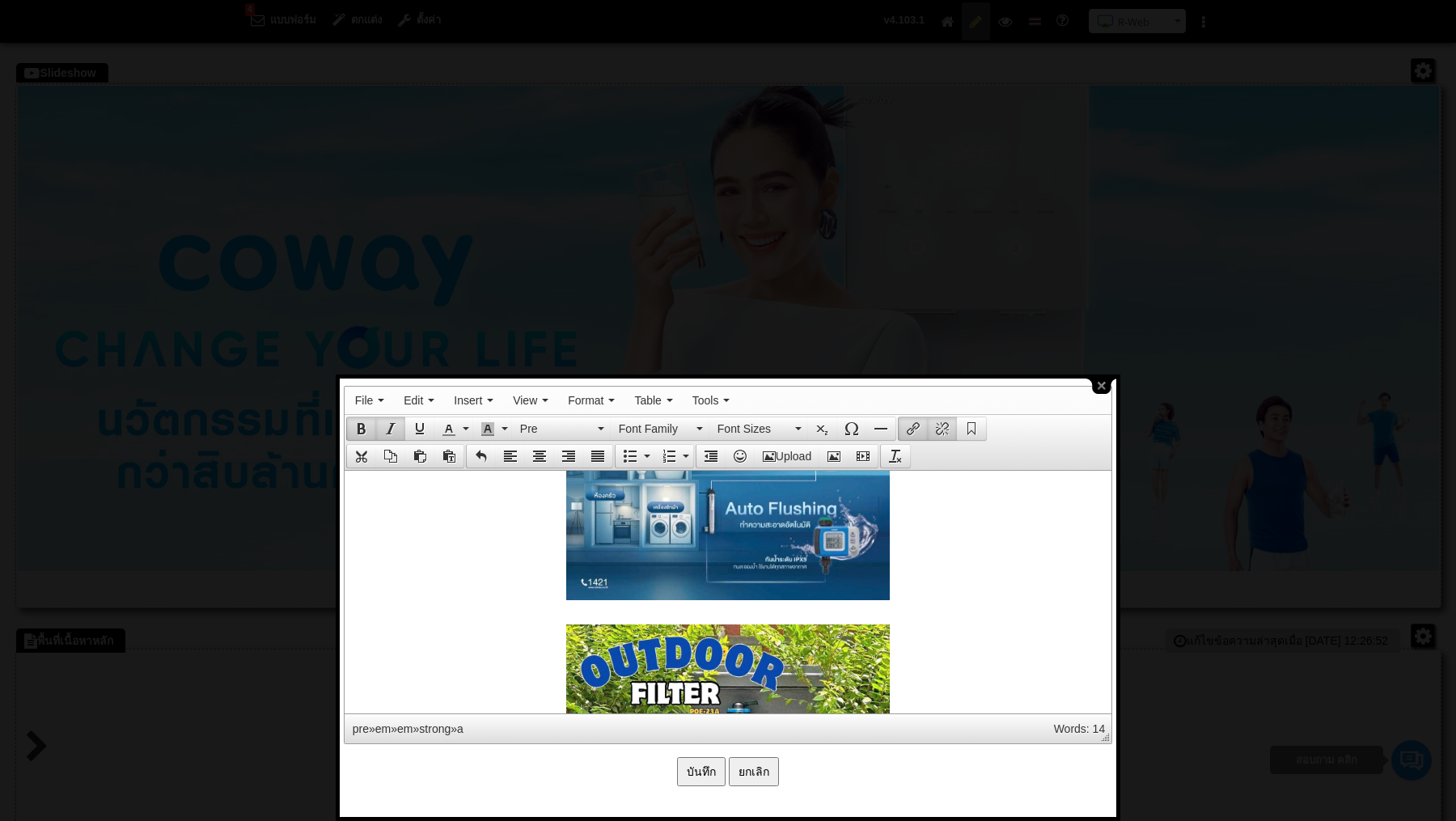
scroll to position [3167, 0]
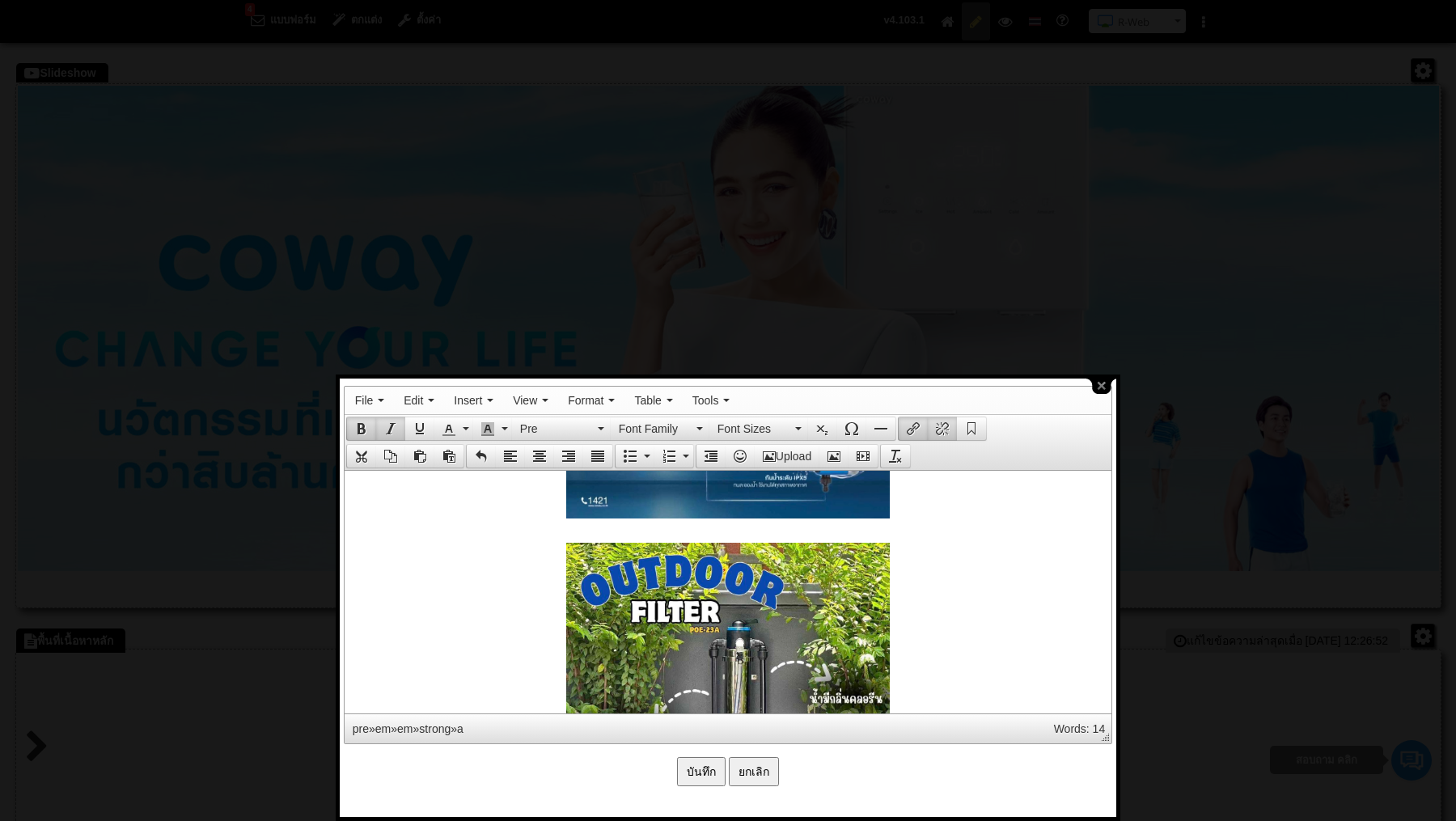
click at [648, 536] on pre at bounding box center [727, 734] width 750 height 408
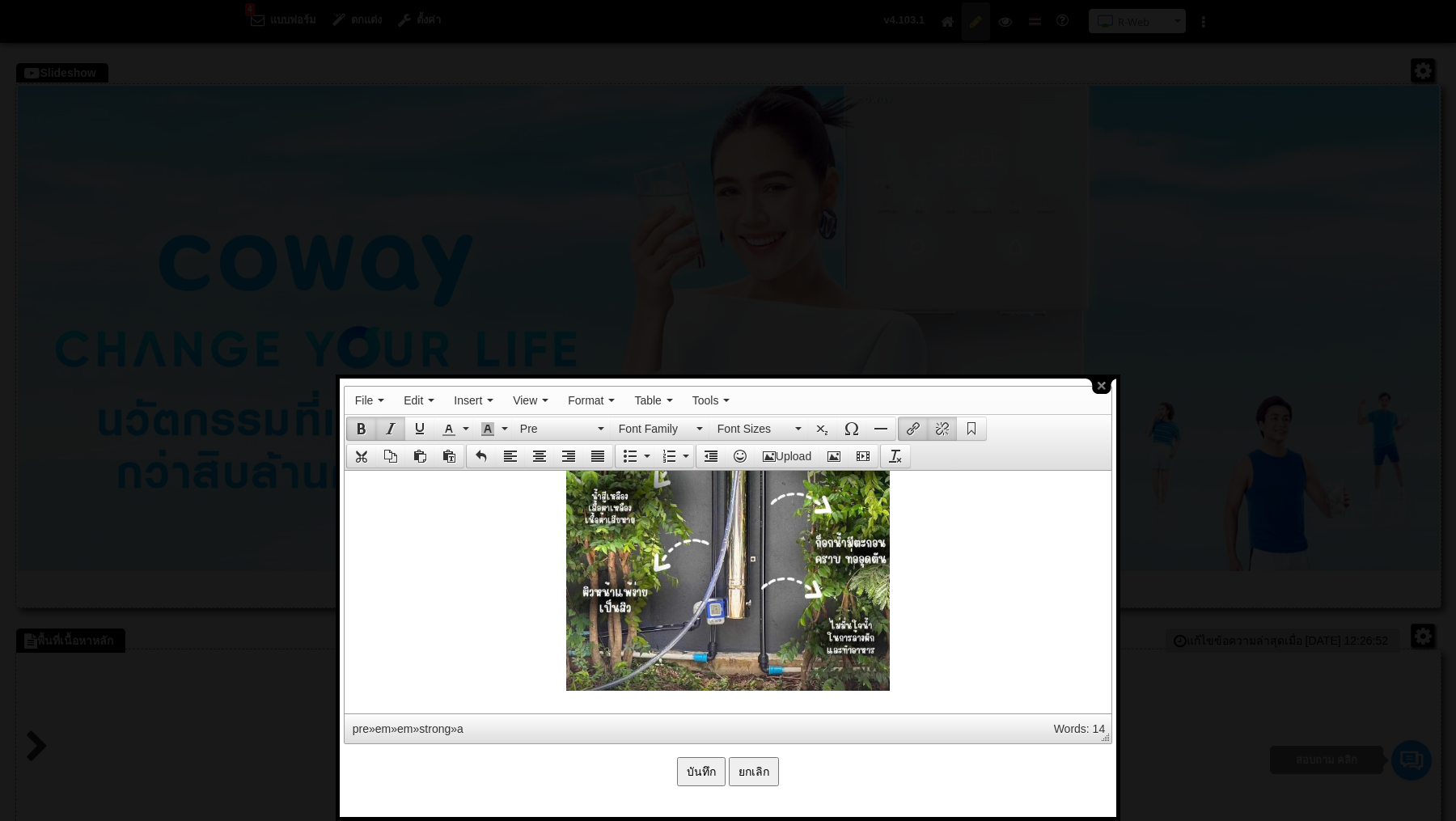
scroll to position [3421, 0]
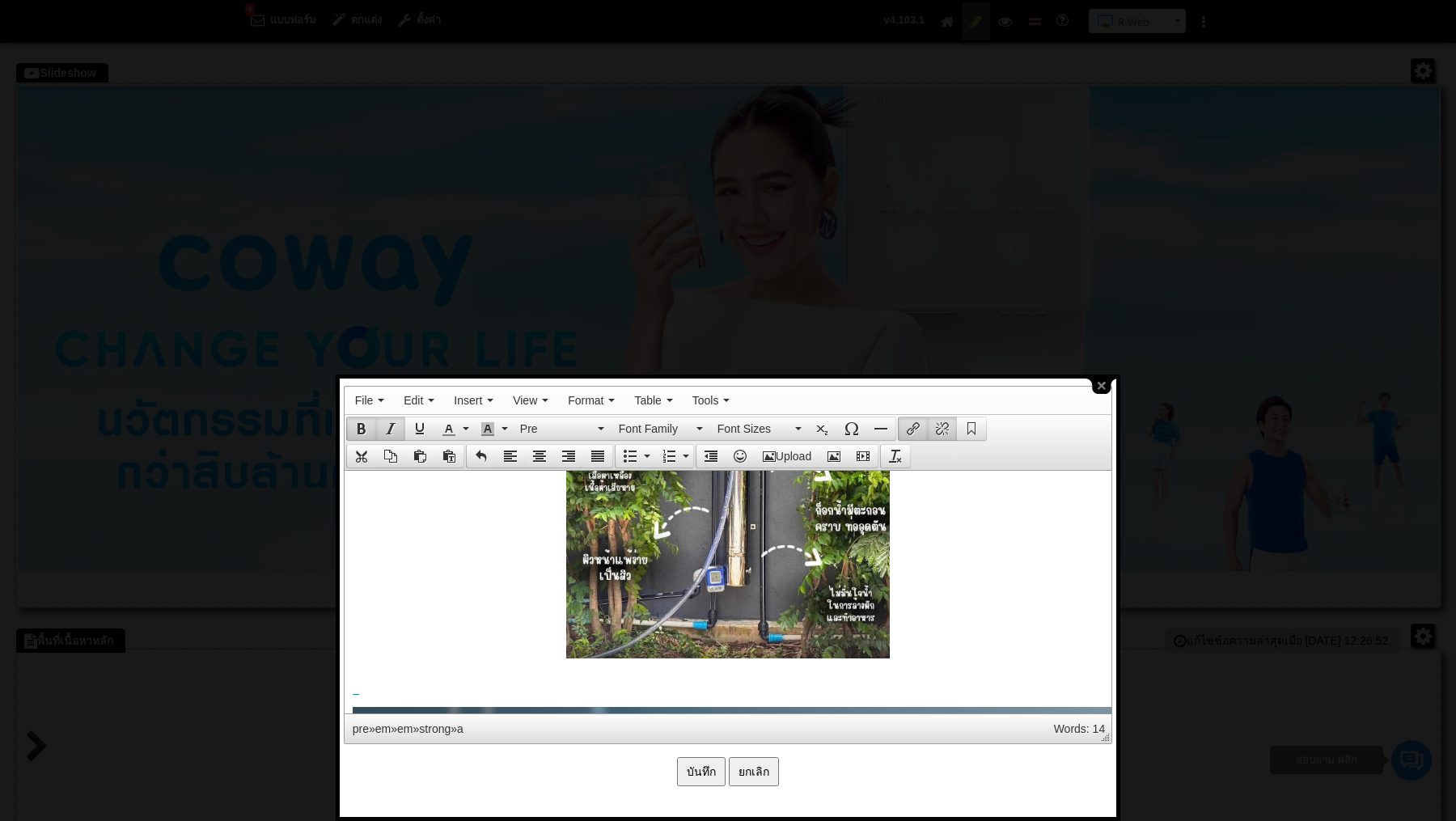
click at [910, 652] on strong at bounding box center [727, 468] width 750 height 382
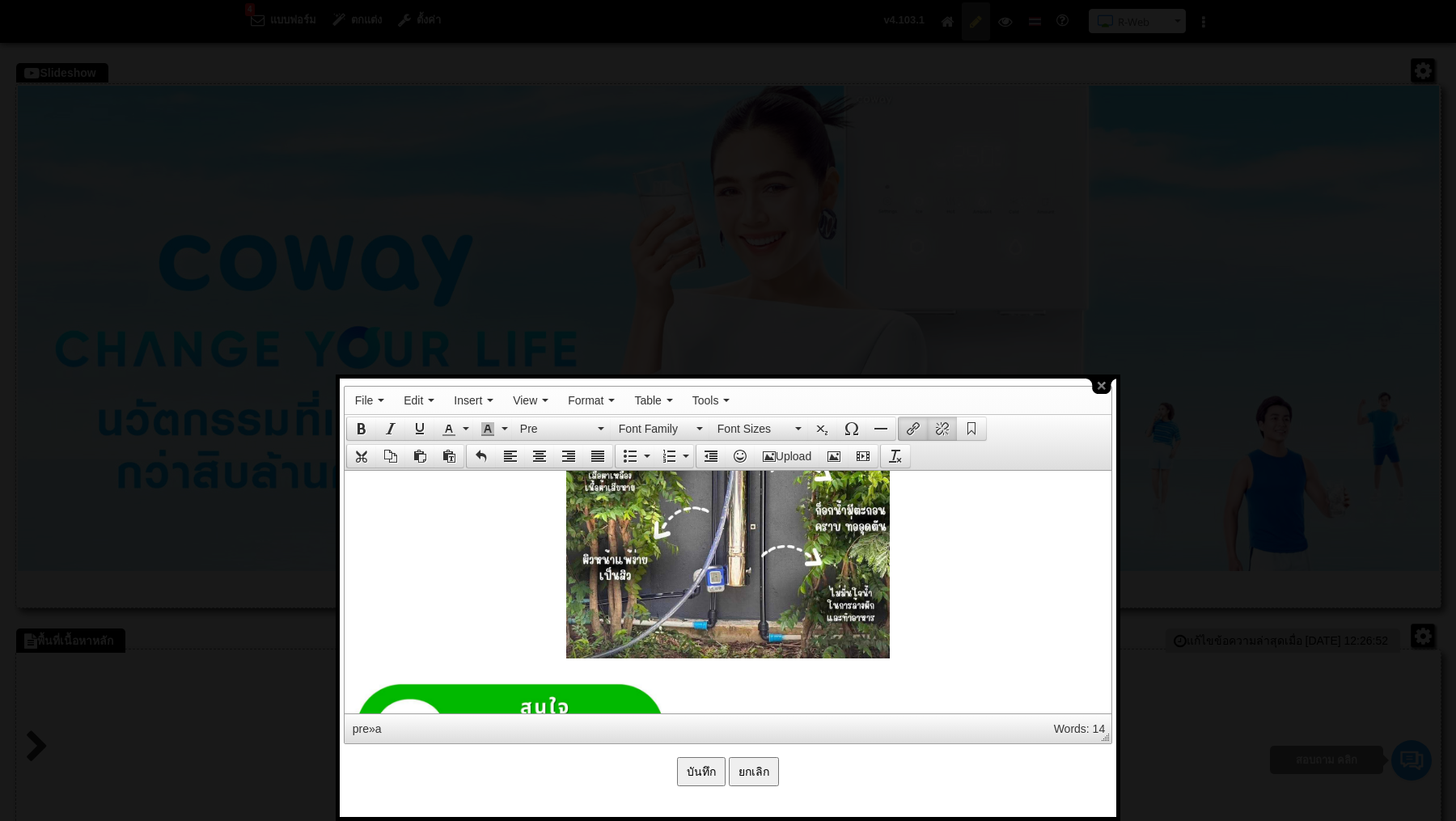
scroll to position [3497, 0]
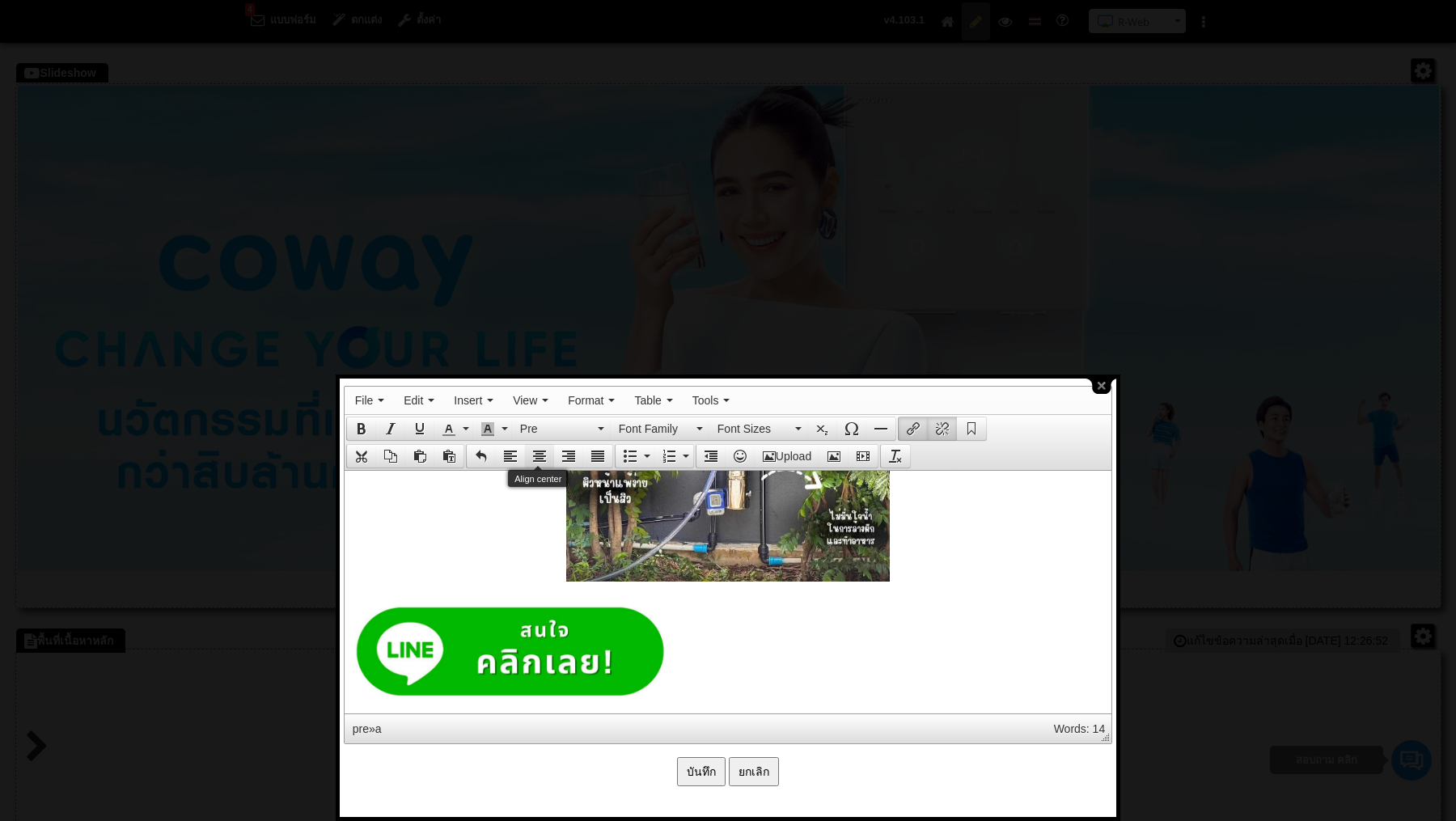
click at [542, 450] on icon "Align center" at bounding box center [540, 455] width 13 height 13
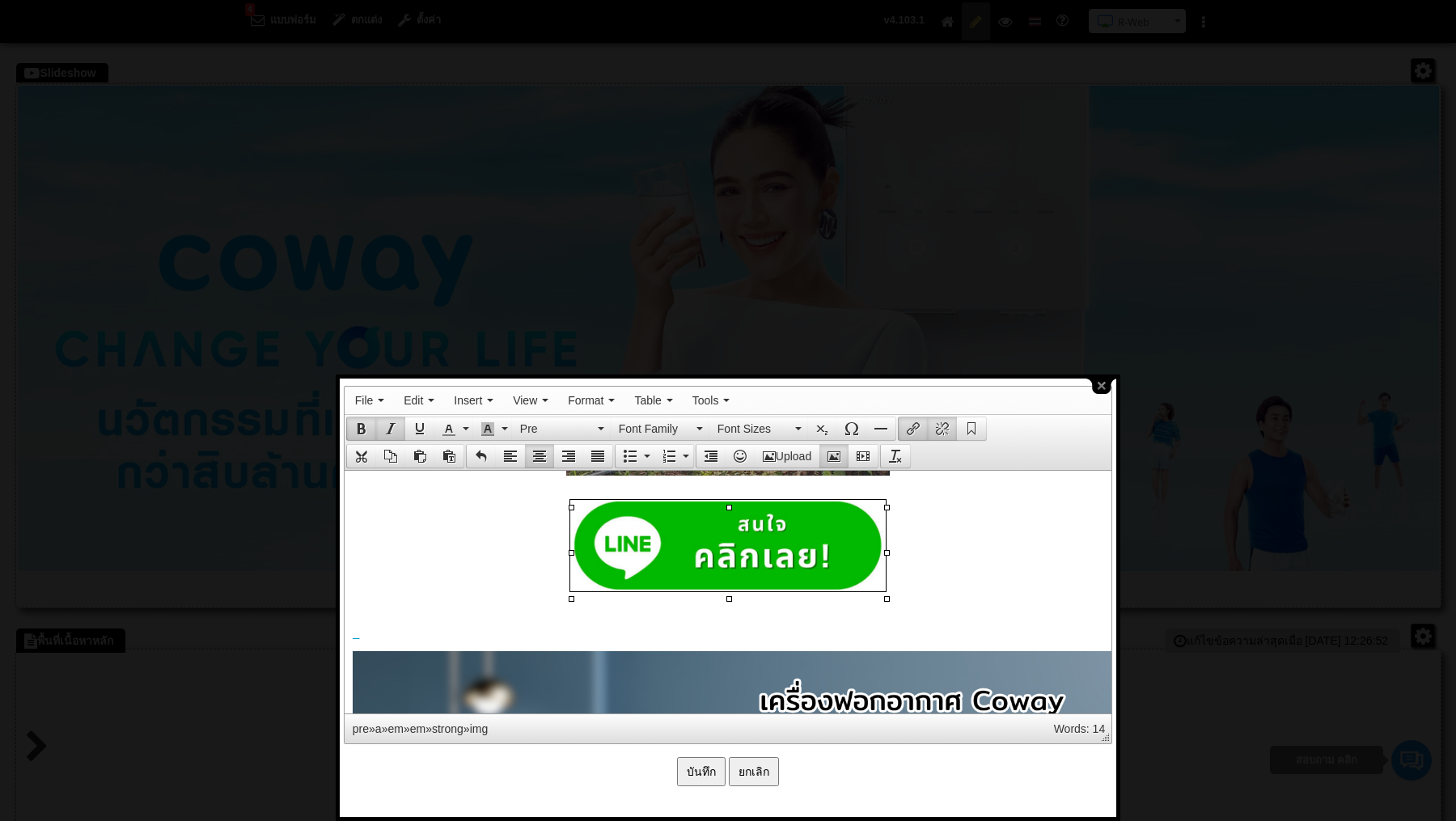
scroll to position [3619, 0]
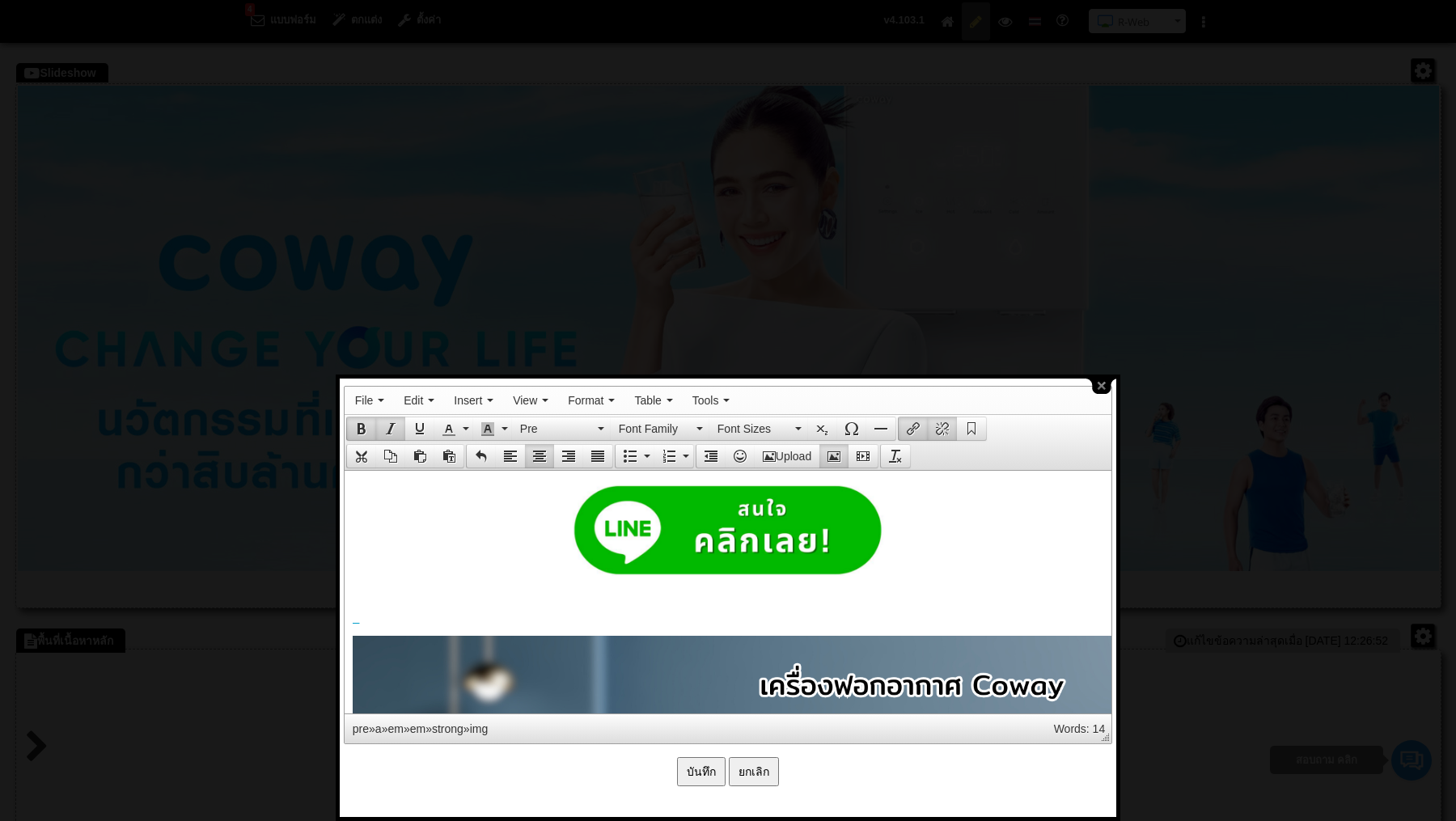
click at [751, 600] on pre at bounding box center [727, 593] width 750 height 13
click at [751, 621] on pre at bounding box center [727, 617] width 750 height 13
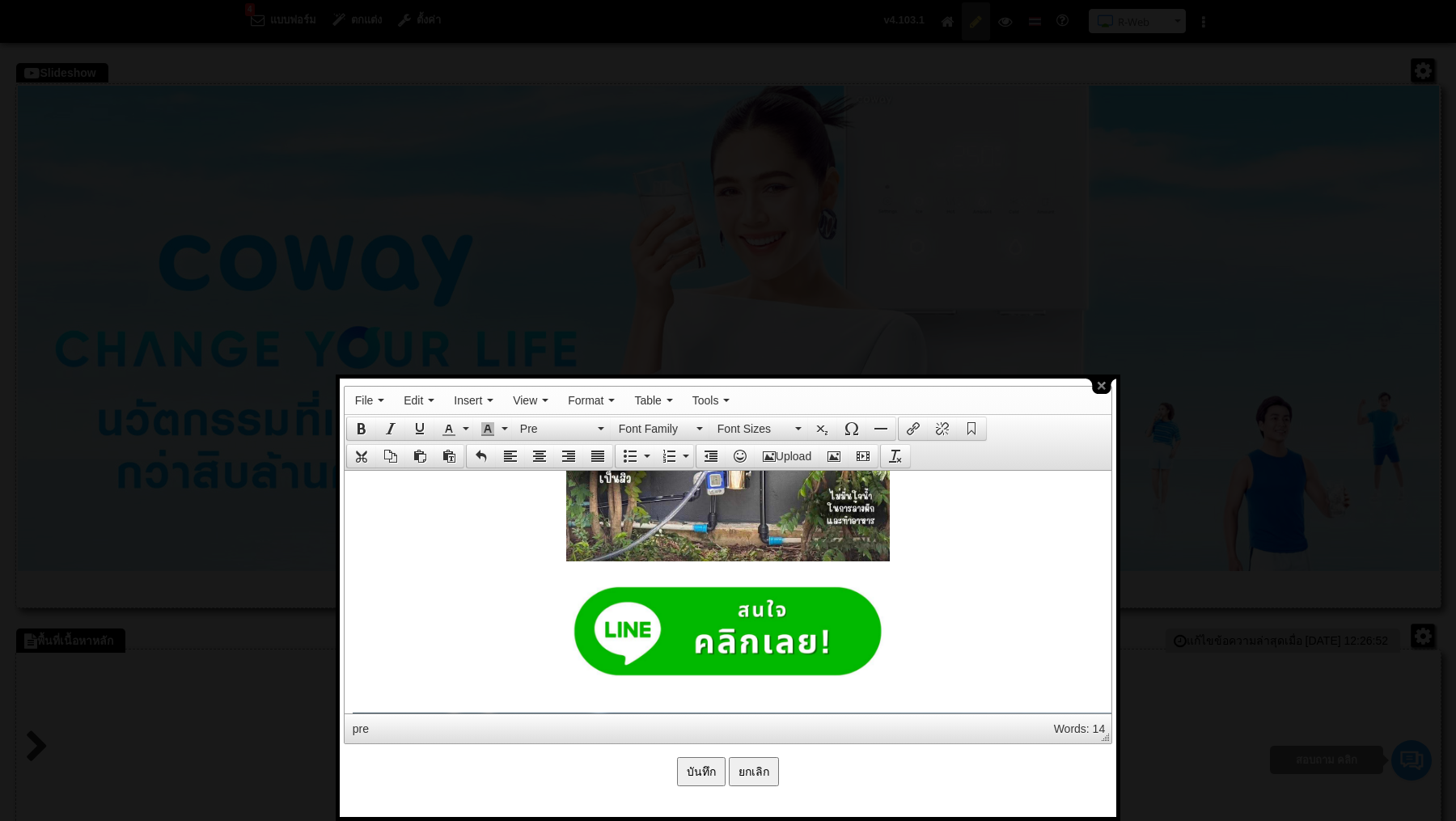
scroll to position [3510, 0]
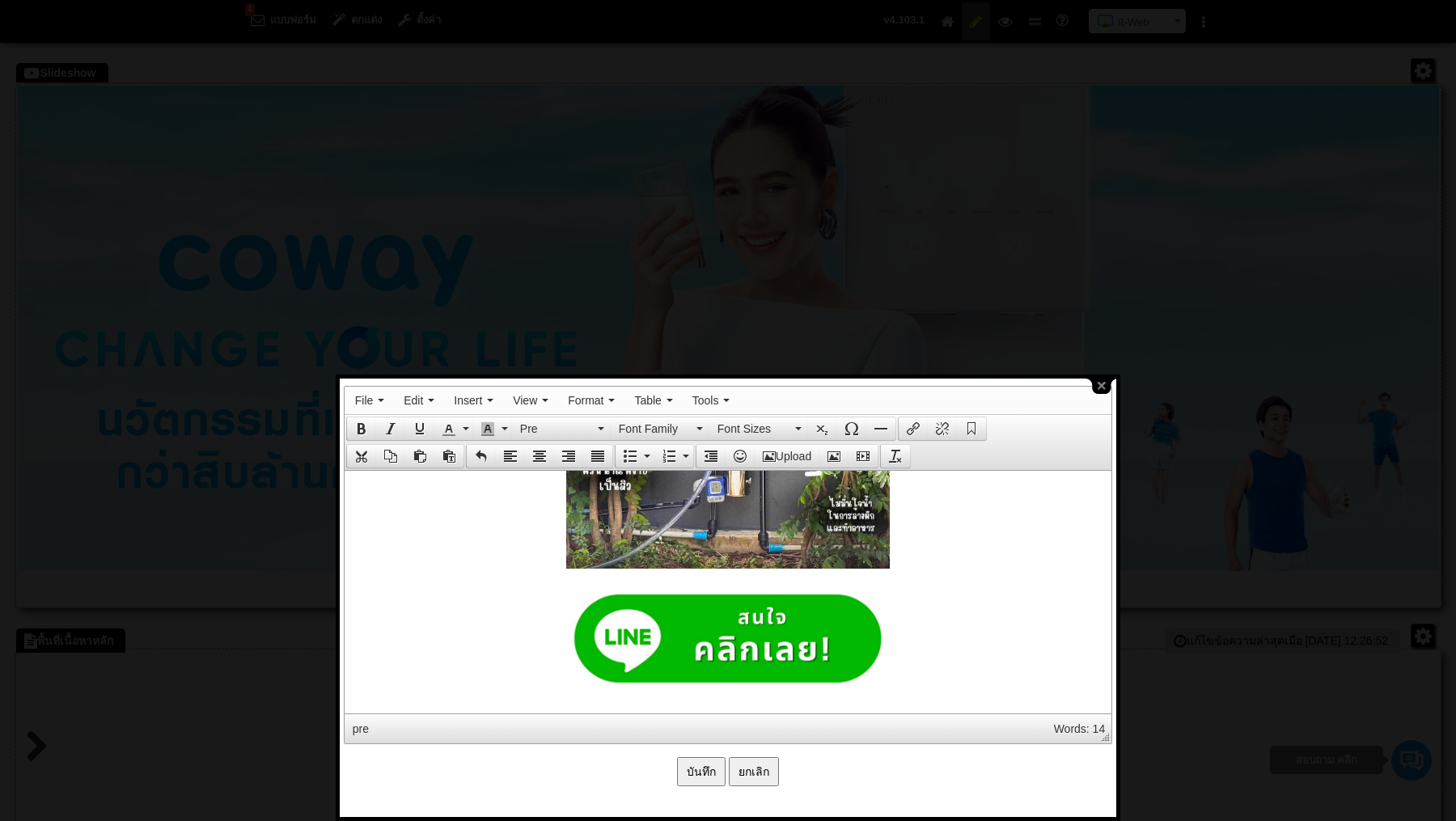
click at [844, 600] on img at bounding box center [727, 639] width 316 height 92
click at [931, 582] on pre at bounding box center [727, 384] width 750 height 395
click at [556, 655] on strong at bounding box center [727, 639] width 750 height 92
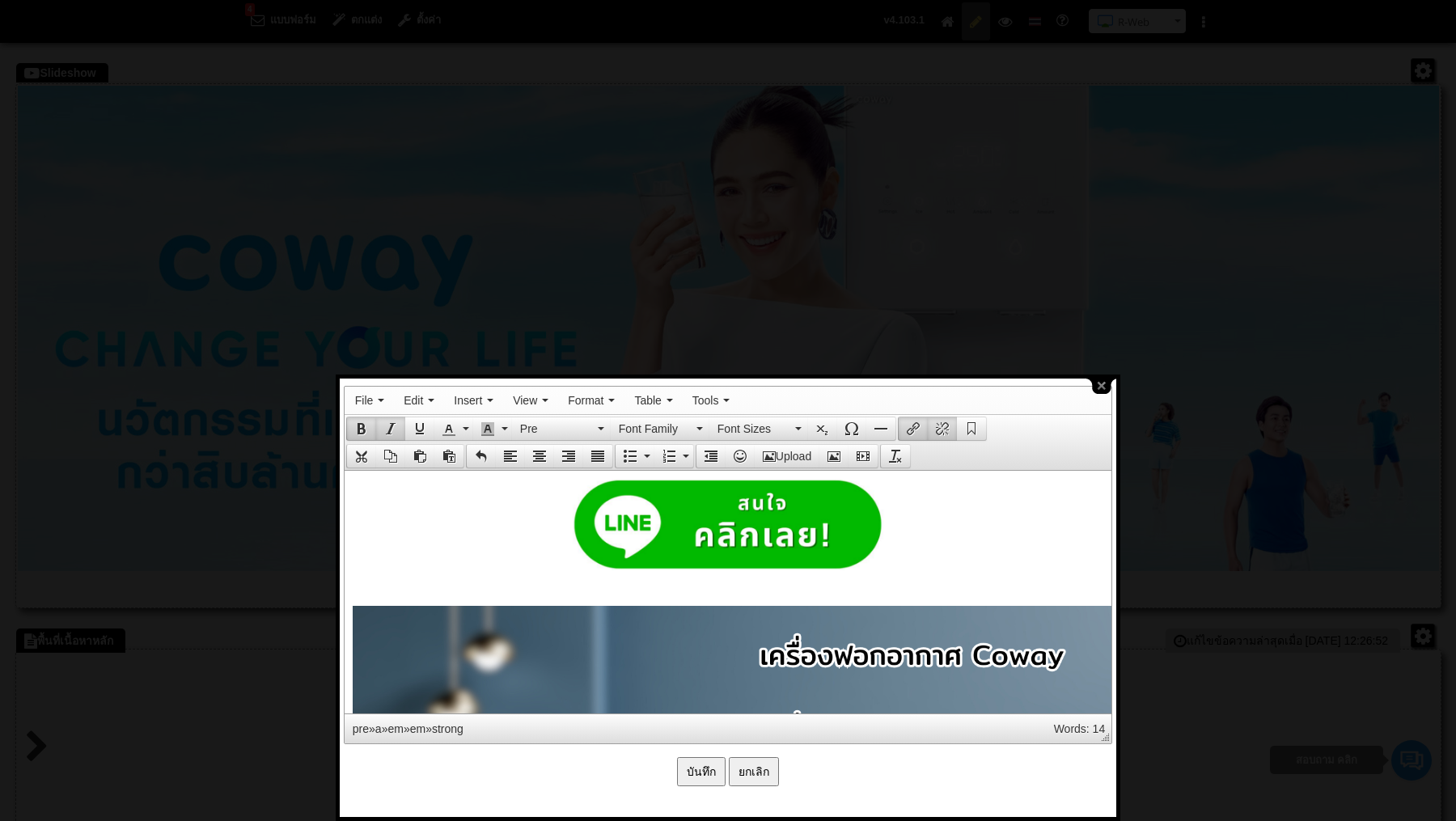
scroll to position [3619, 0]
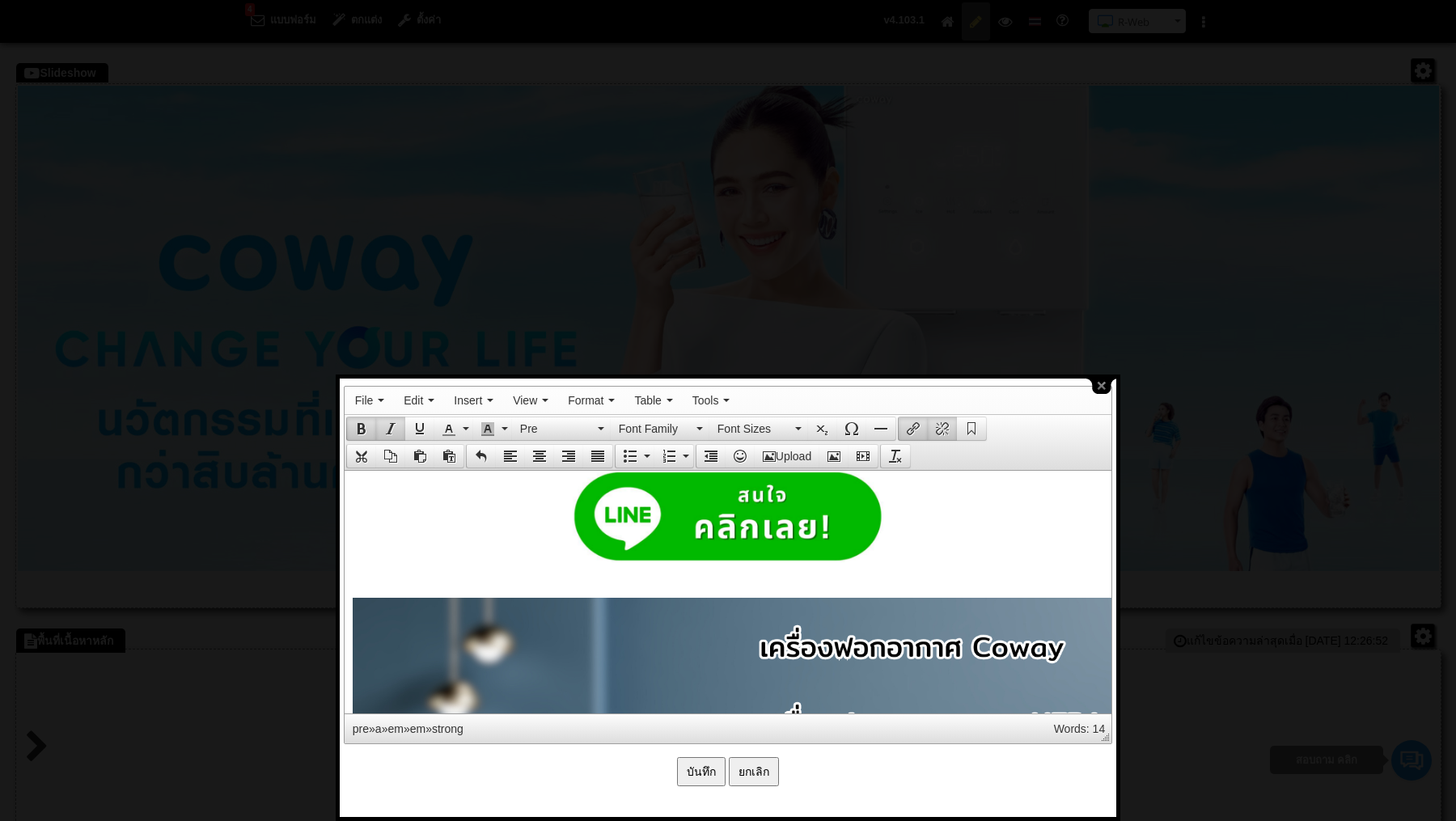
click at [697, 767] on input "บันทึก" at bounding box center [701, 772] width 48 height 29
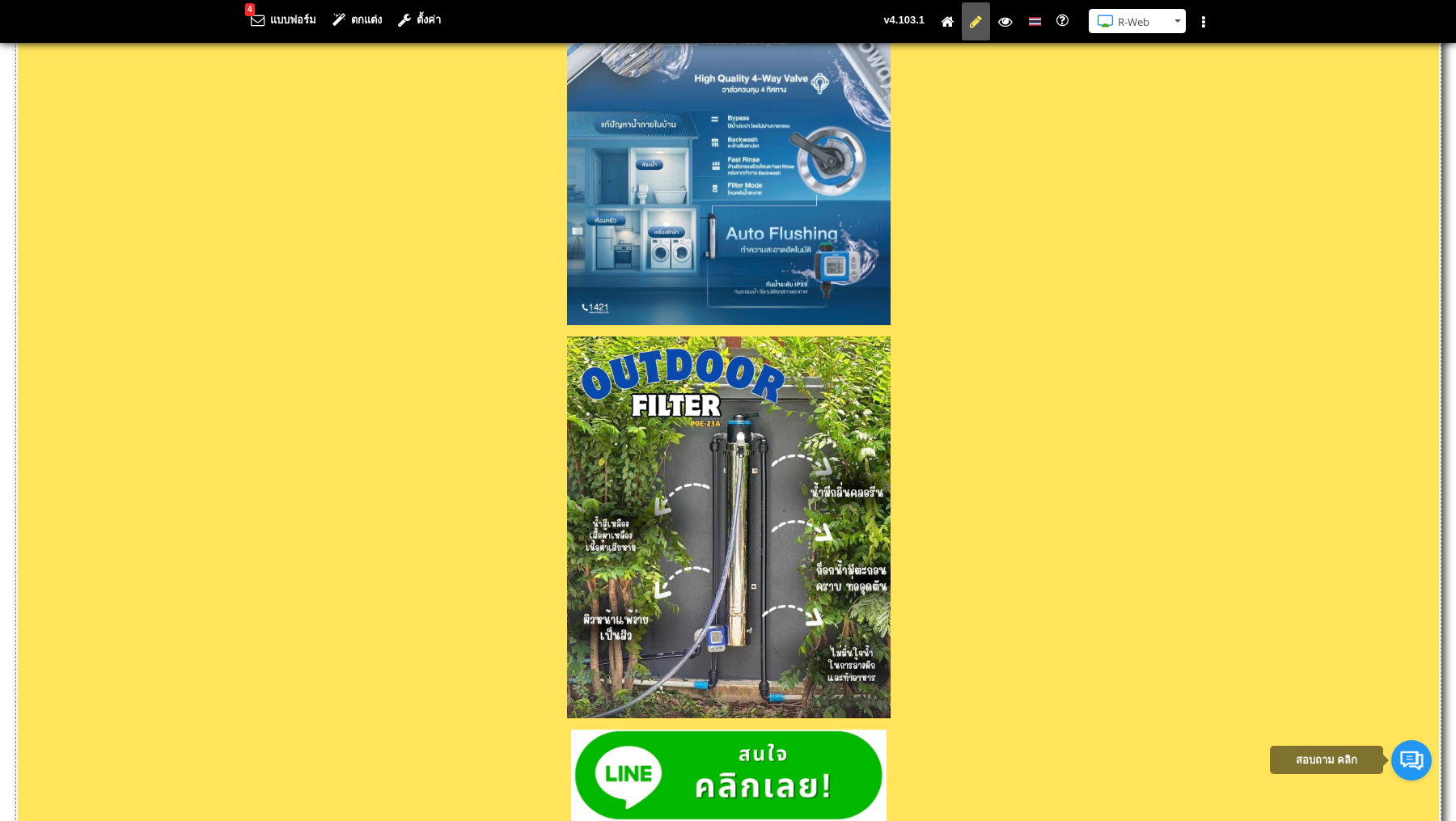
scroll to position [3847, 0]
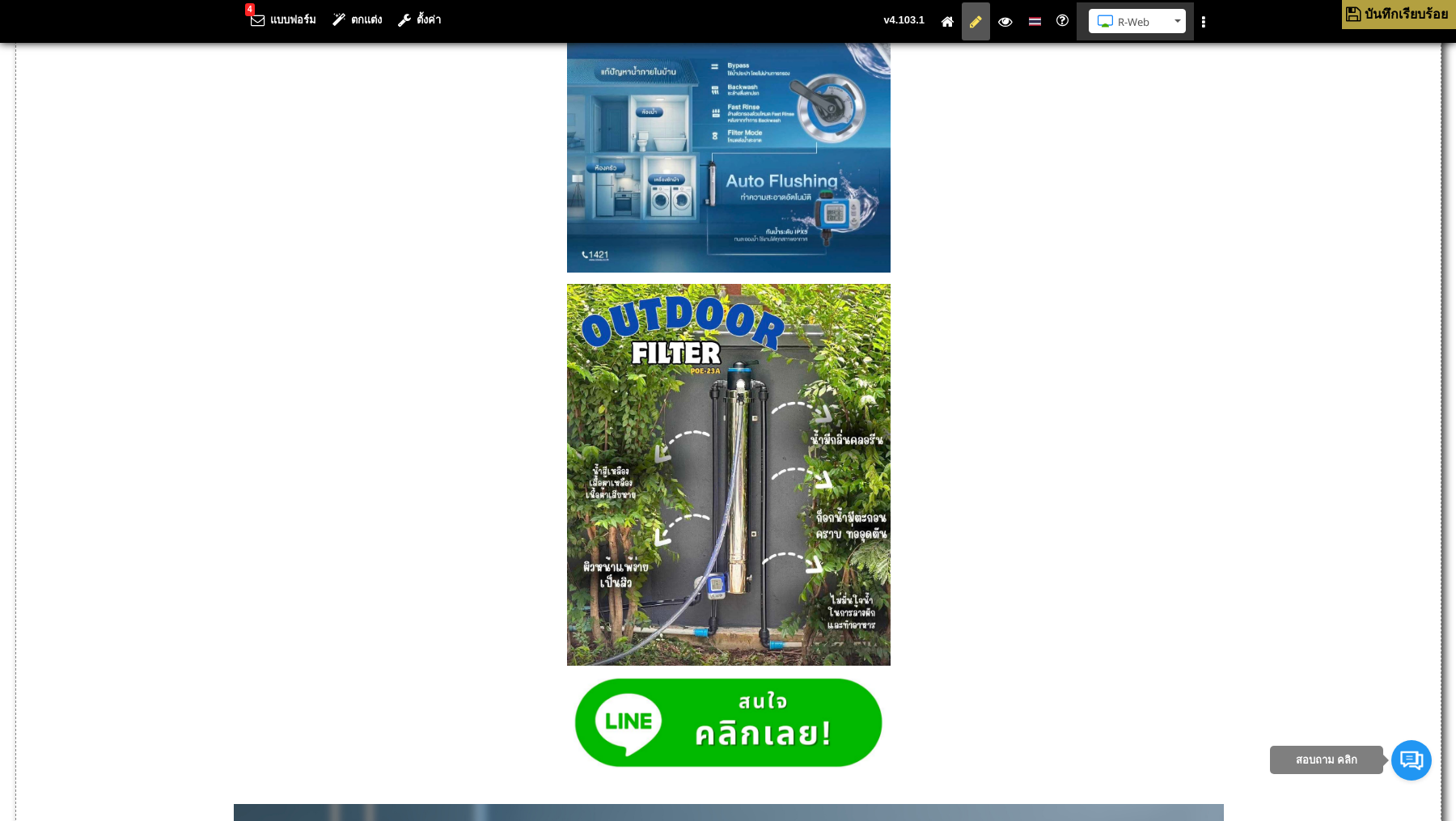
click at [1175, 24] on button "R-Web" at bounding box center [1138, 21] width 97 height 24
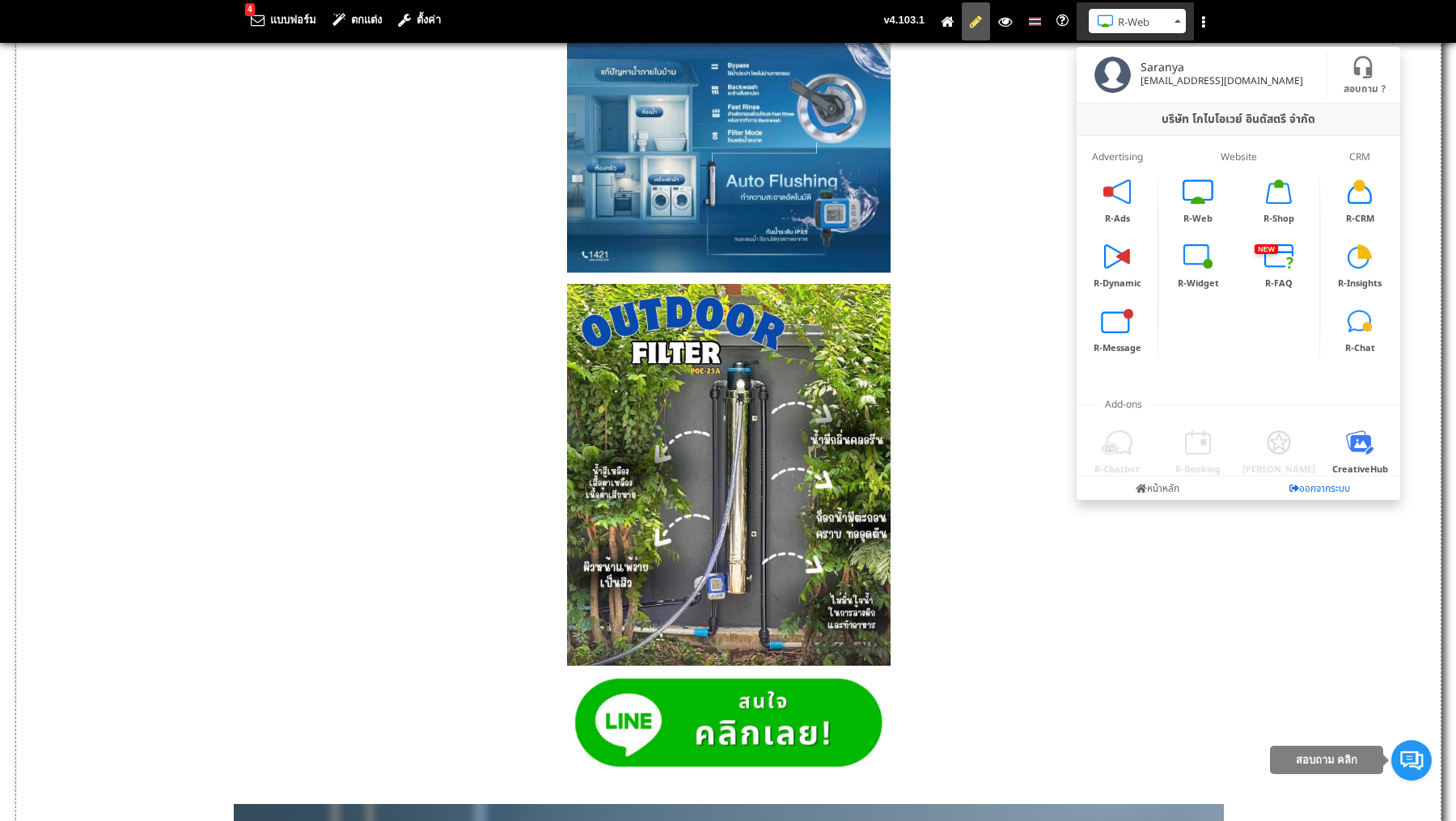
click at [1306, 493] on link "ออกจากระบบ" at bounding box center [1319, 487] width 162 height 23
